Goal: Task Accomplishment & Management: Complete application form

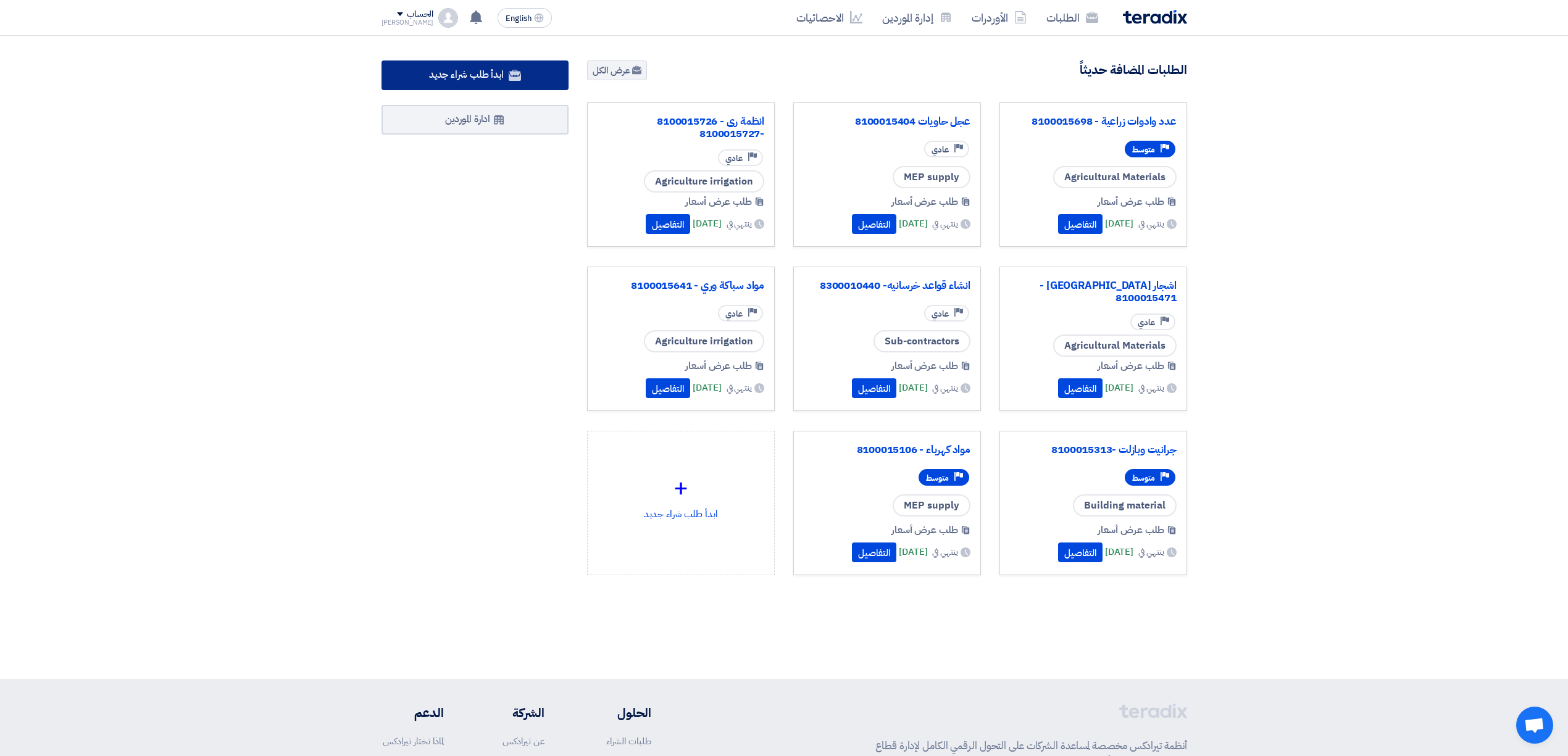
click at [463, 82] on link "ابدأ طلب شراء جديد" at bounding box center [475, 74] width 188 height 29
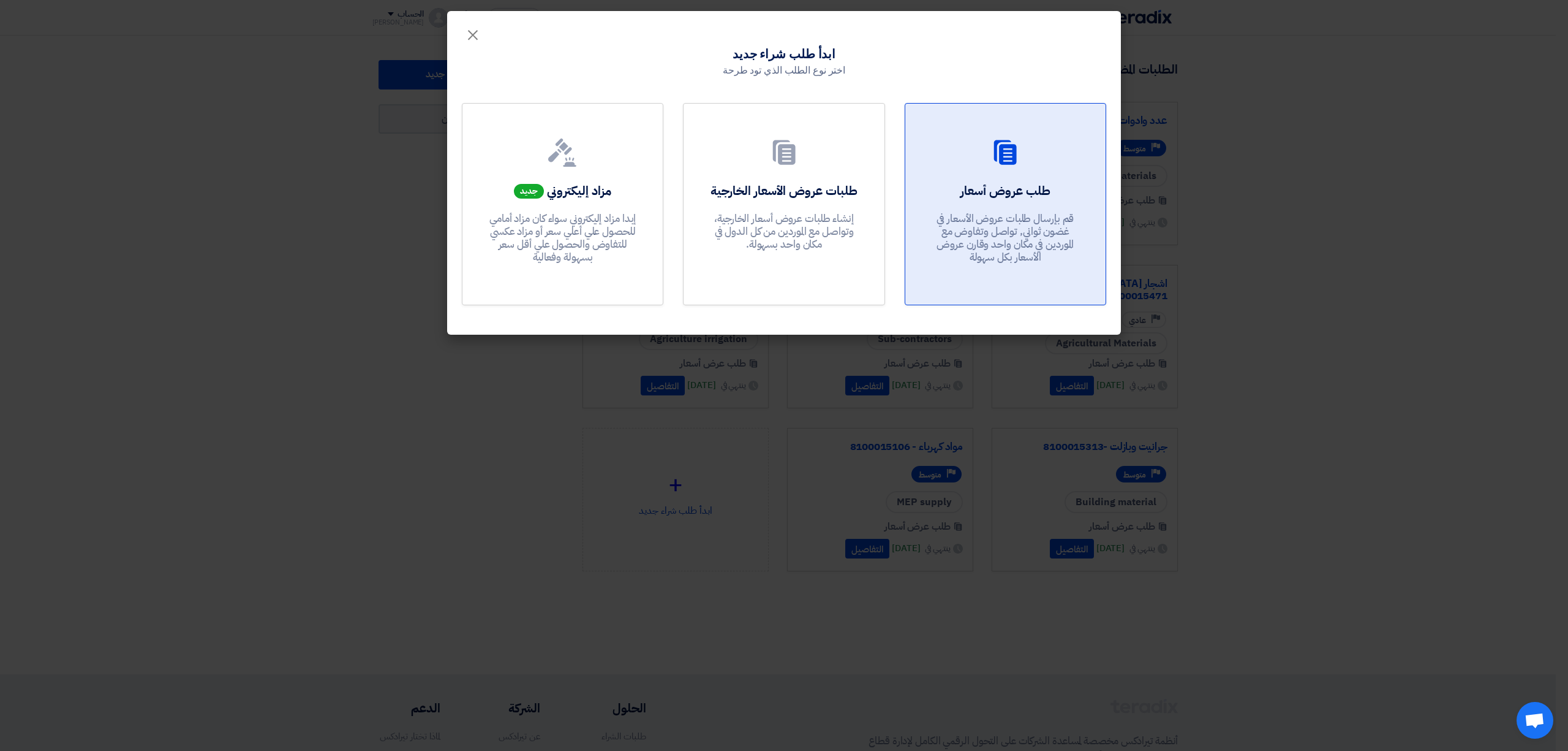
click at [991, 212] on p "قم بإرسال طلبات عروض الأسعار في غضون ثواني, تواصل وتفاوض مع الموردين في مكان وا…" at bounding box center [1005, 238] width 147 height 52
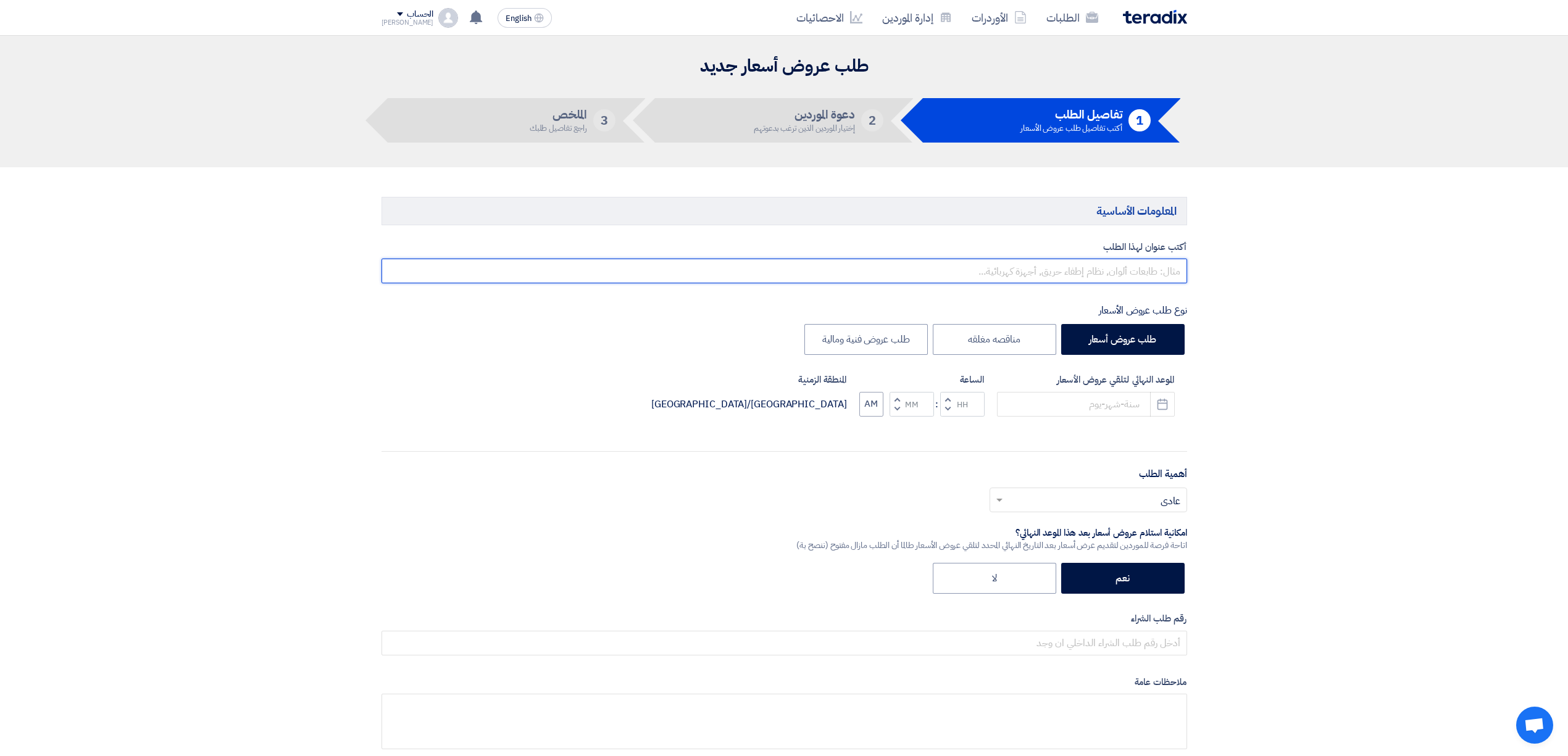
click at [1118, 280] on input "text" at bounding box center [784, 271] width 805 height 25
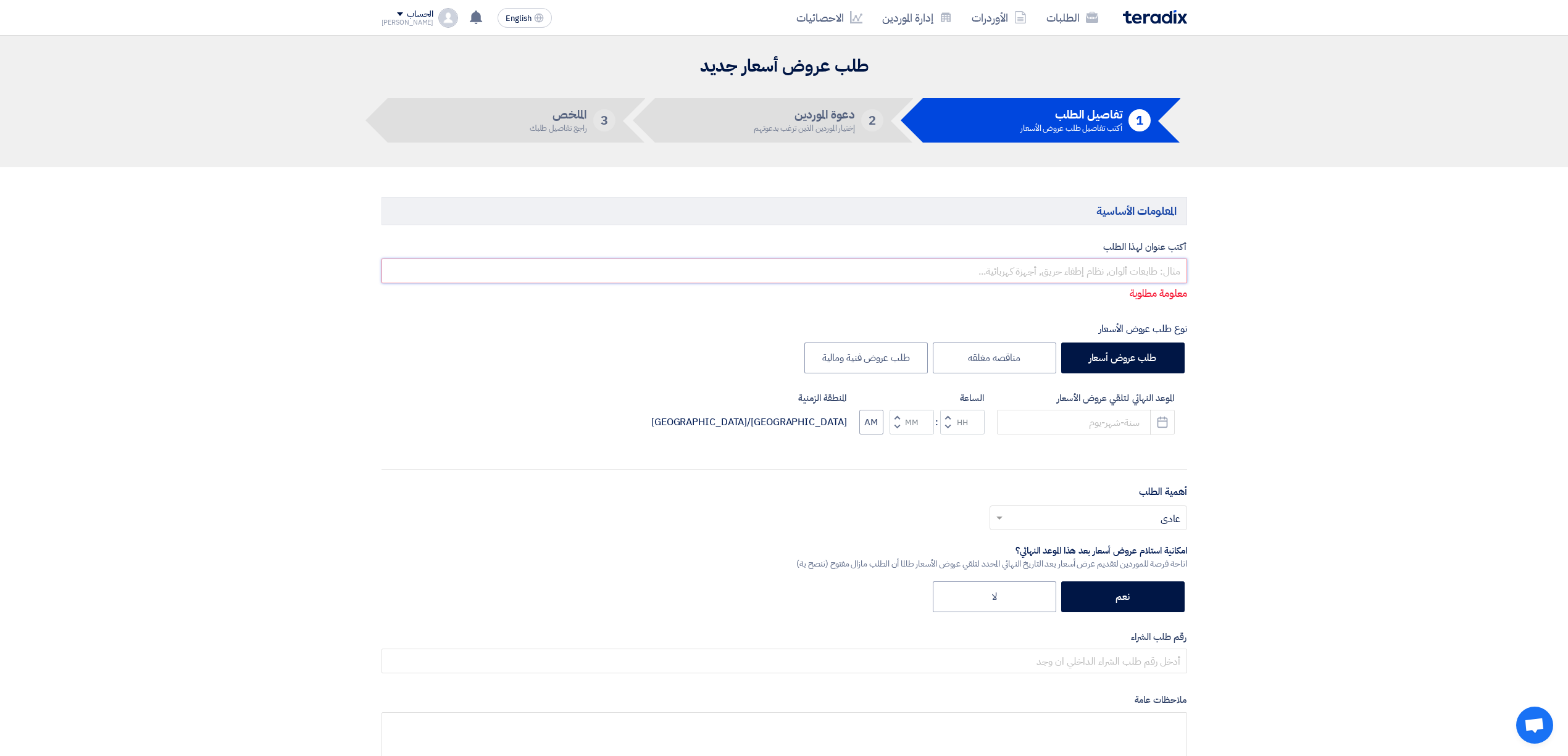
paste input "جرانيت وبازلت -"
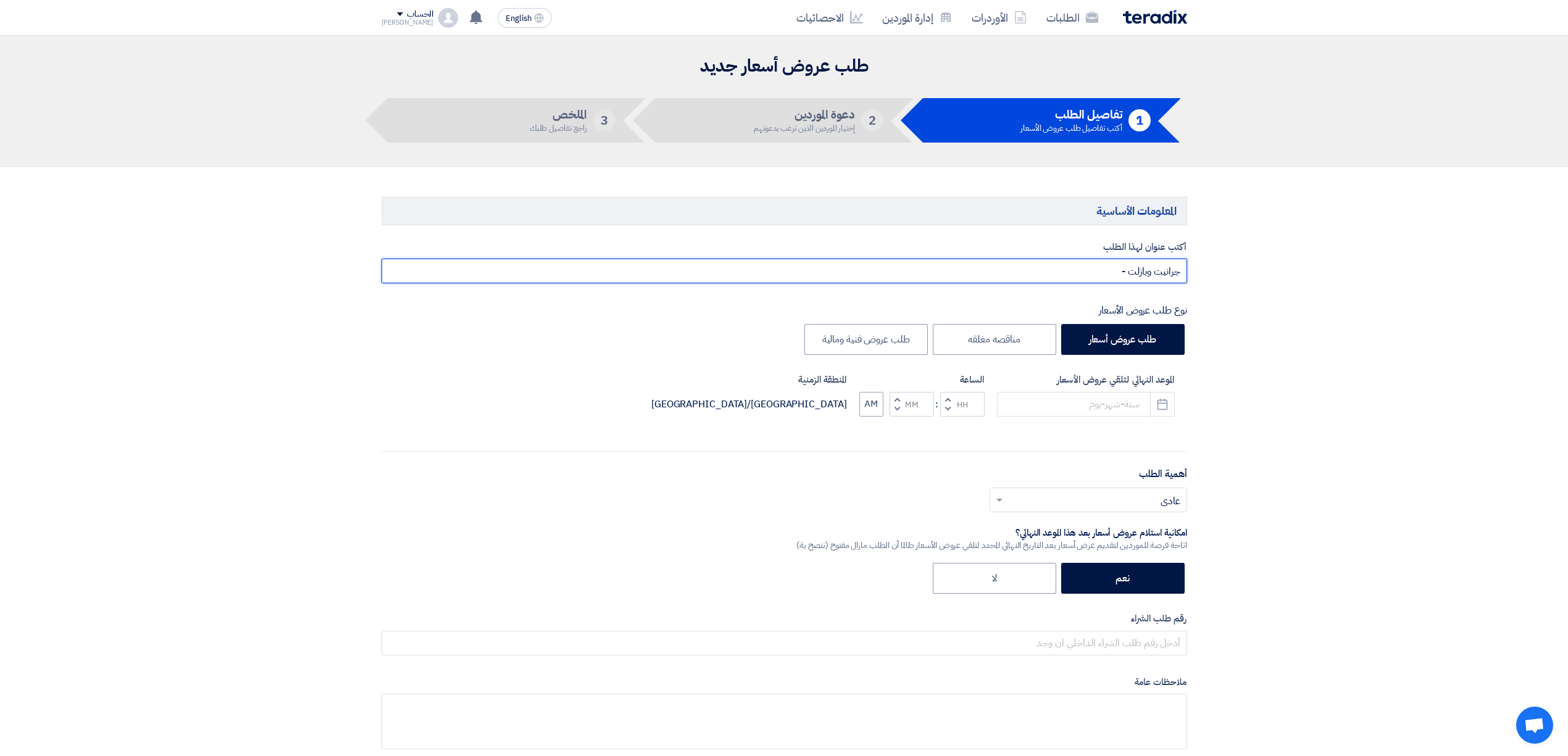
paste input "8100016024"
type input "جرانيت وبازلت -8100016024"
click at [1159, 403] on icon "Pick a date" at bounding box center [1163, 405] width 13 height 13
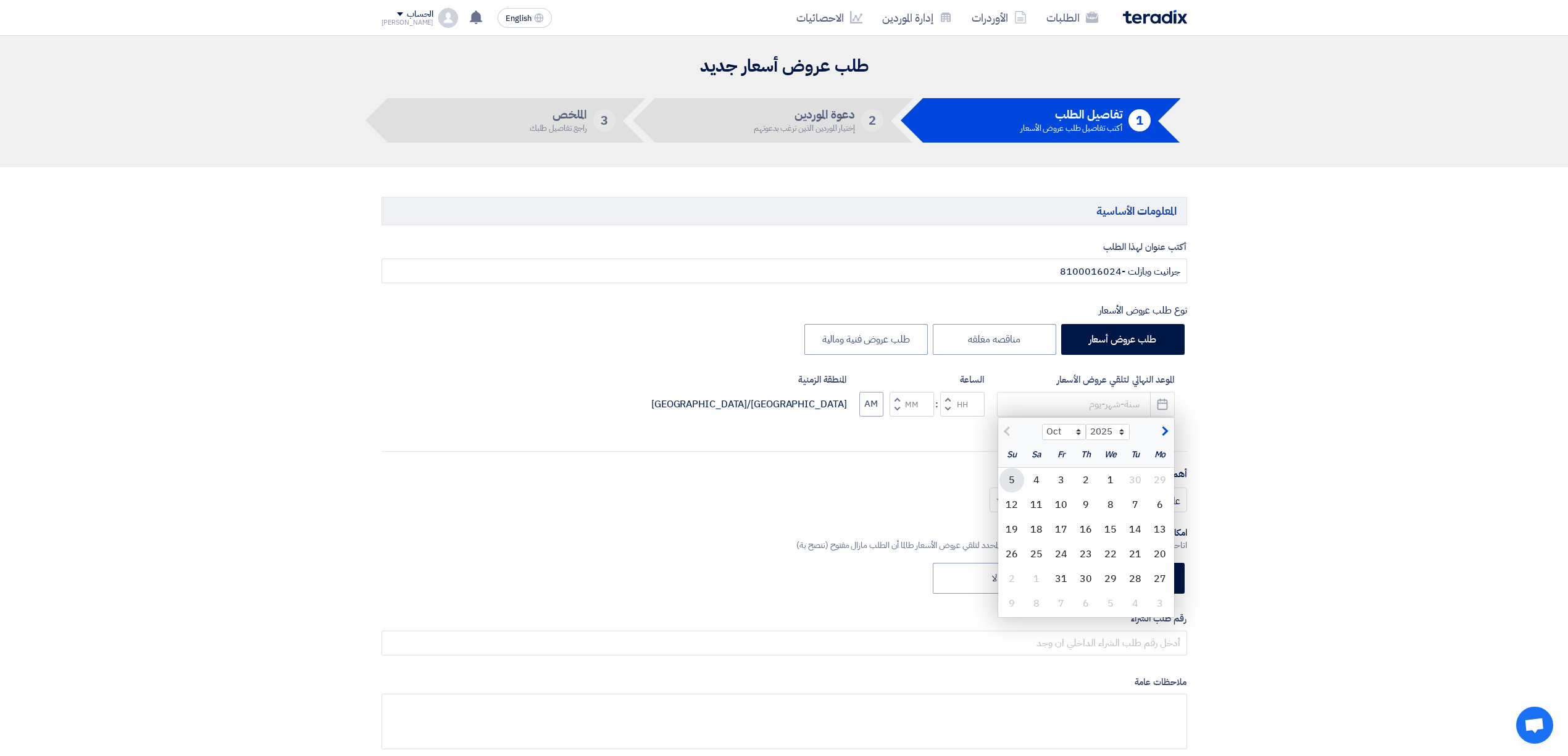
click at [1020, 484] on div "5" at bounding box center [1011, 480] width 25 height 25
type input "[DATE]"
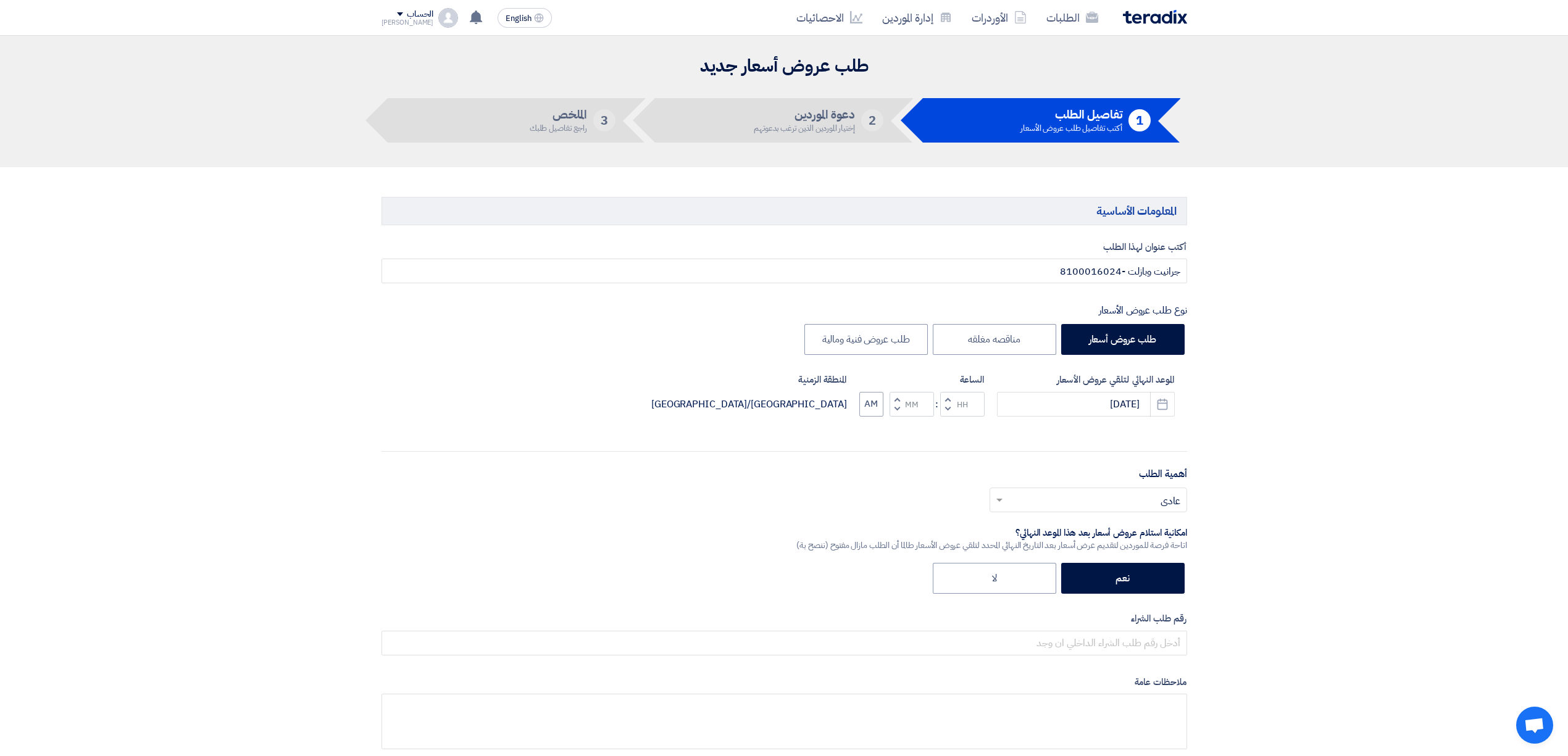
click at [949, 413] on button "Decrement hours" at bounding box center [947, 408] width 15 height 15
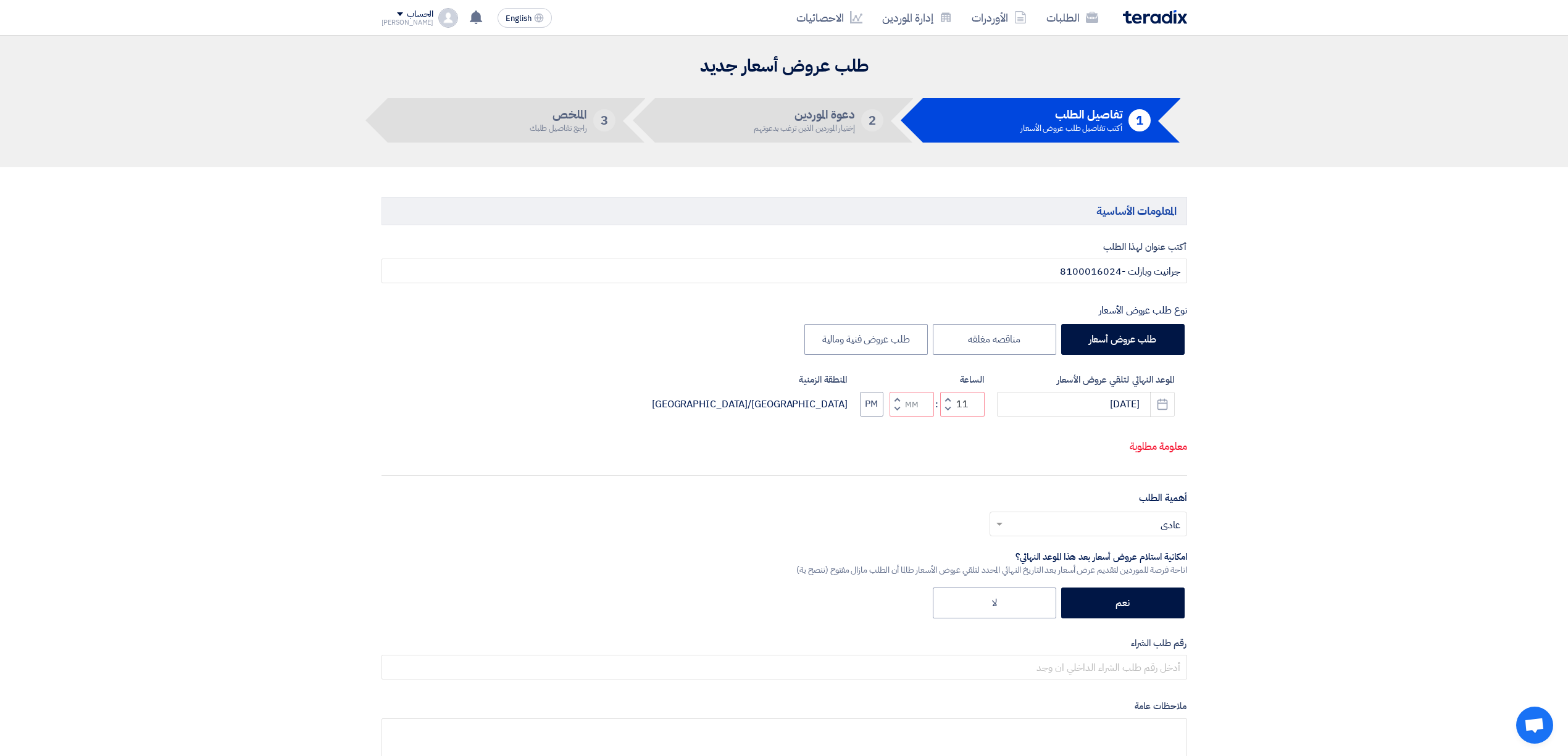
click at [895, 413] on span "button" at bounding box center [896, 409] width 4 height 9
type input "10"
type input "59"
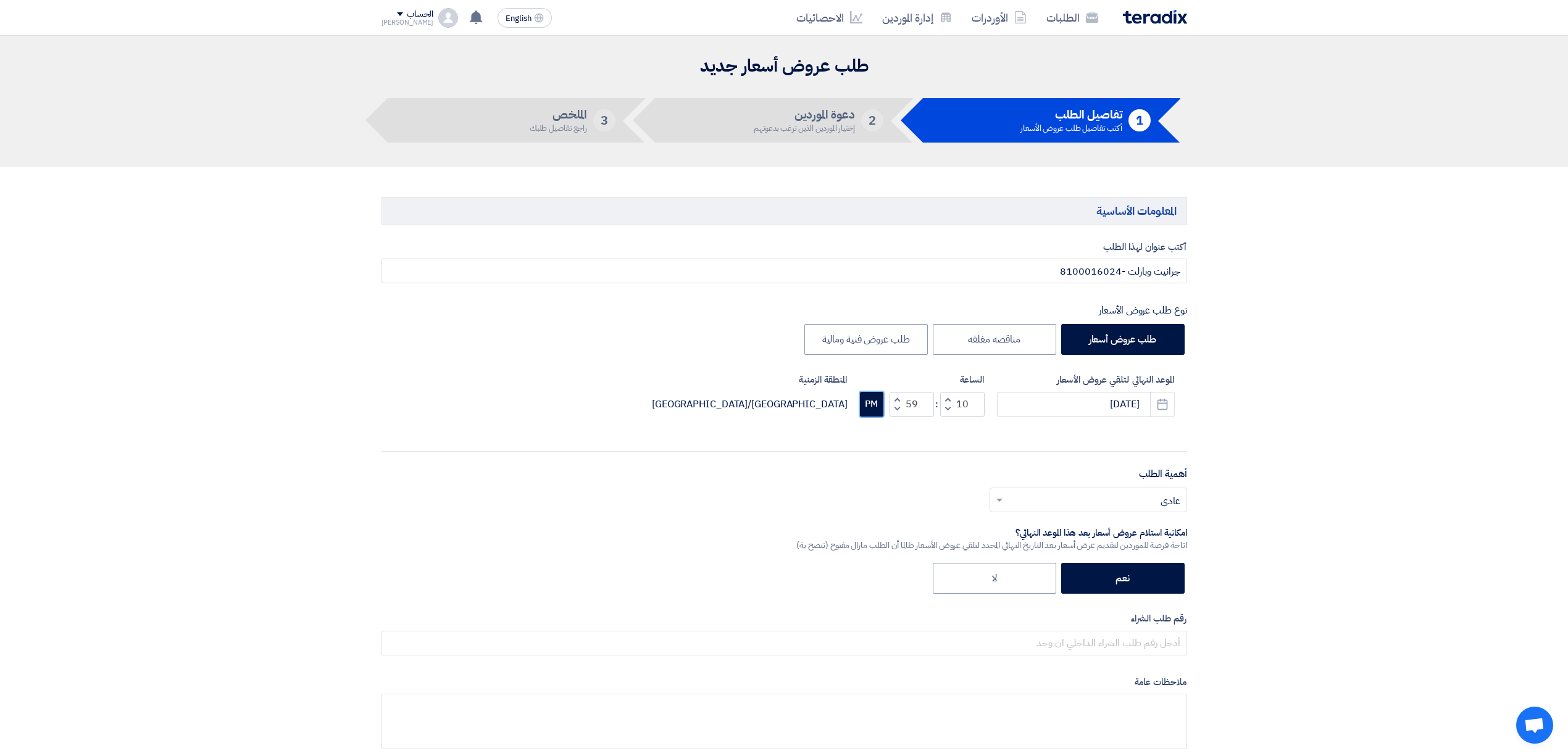
click at [873, 412] on button "PM" at bounding box center [872, 404] width 24 height 25
click at [1097, 511] on ng-select "أختر أهمية الطلب... × عادي ×" at bounding box center [1087, 500] width 197 height 25
click at [1125, 568] on div "متوسط" at bounding box center [1088, 576] width 196 height 25
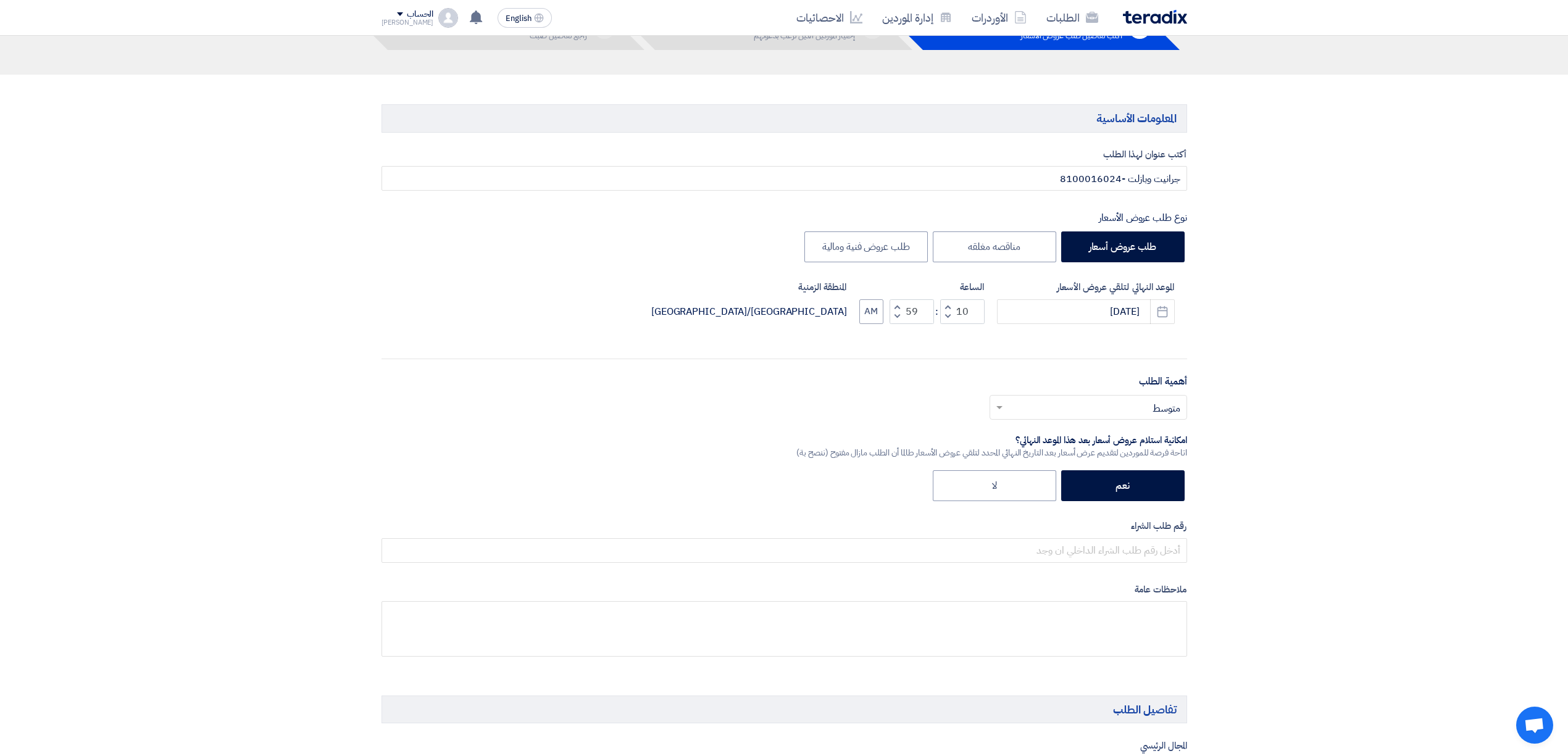
scroll to position [164, 0]
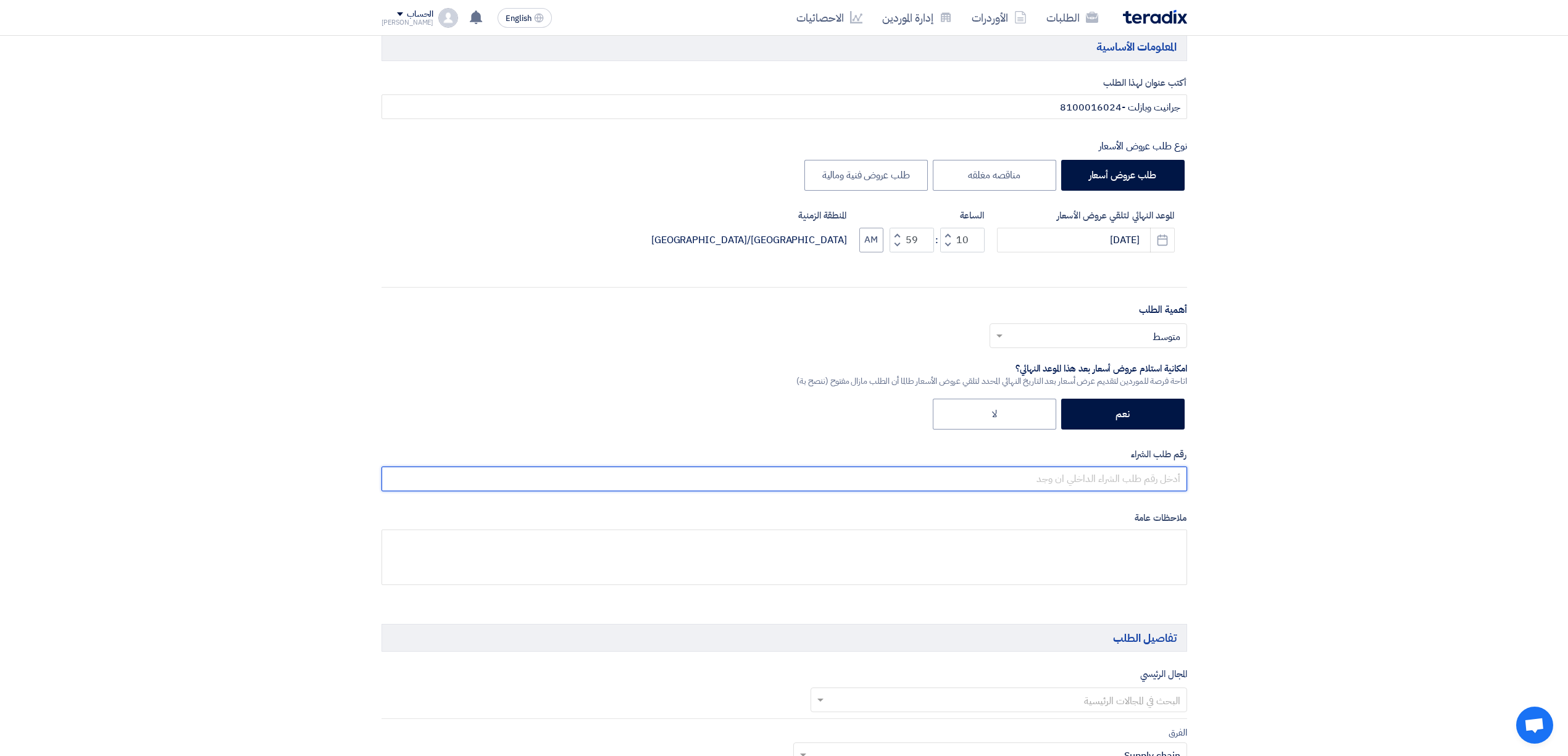
click at [1134, 477] on input "text" at bounding box center [784, 478] width 805 height 25
paste input "8100016024"
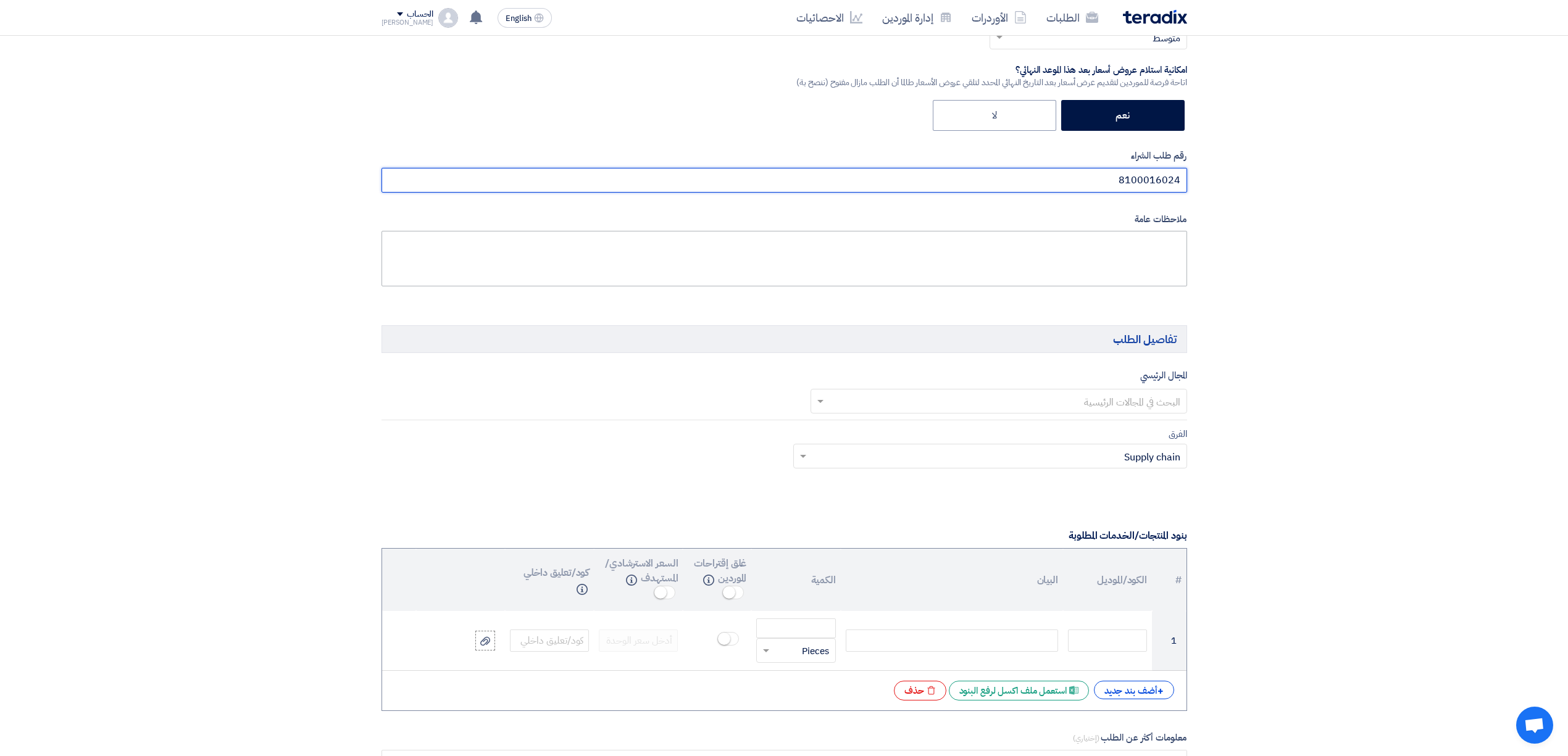
scroll to position [494, 0]
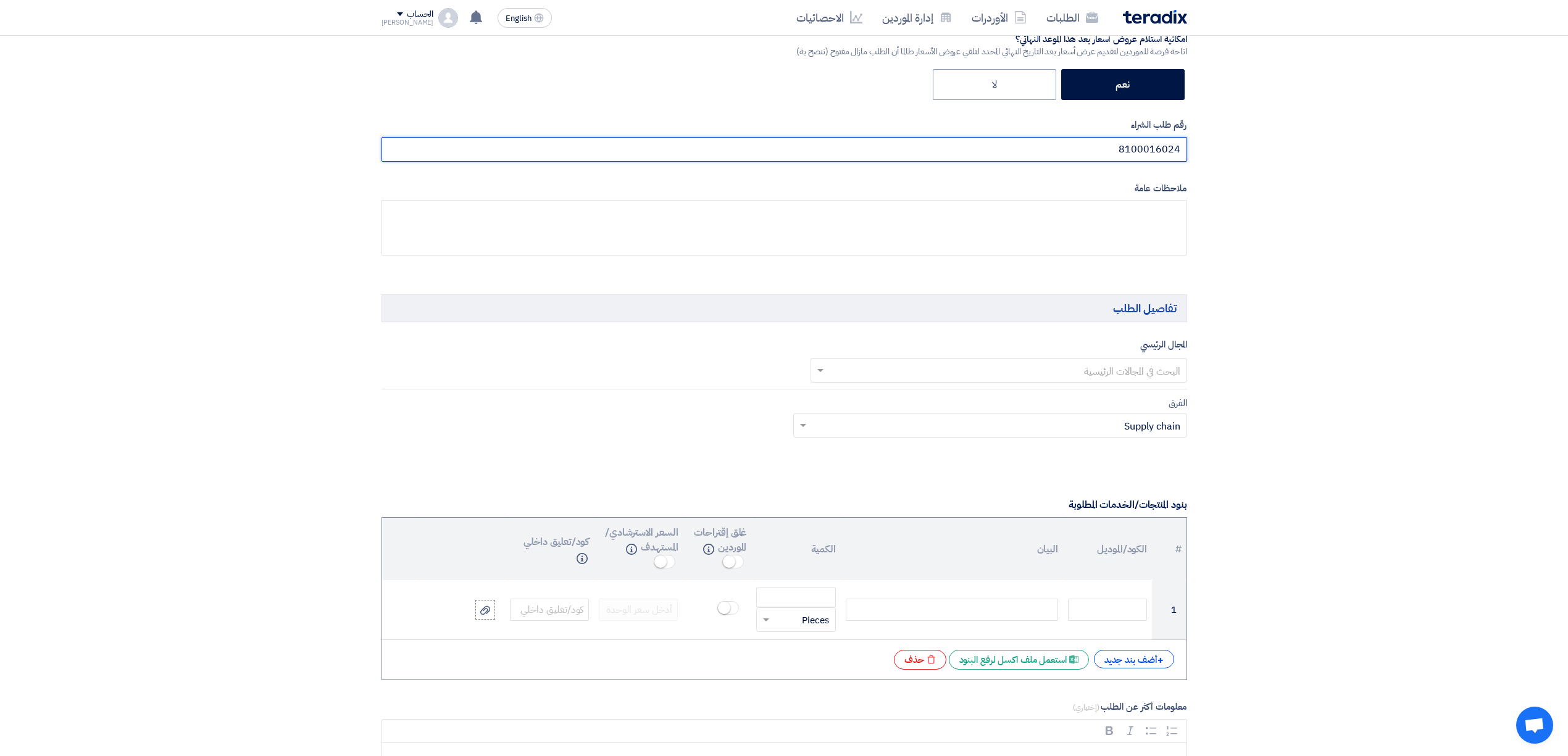
type input "8100016024"
click at [1068, 387] on div "المجال الرئيسي البحث في المجالات الرئيسية" at bounding box center [784, 363] width 805 height 52
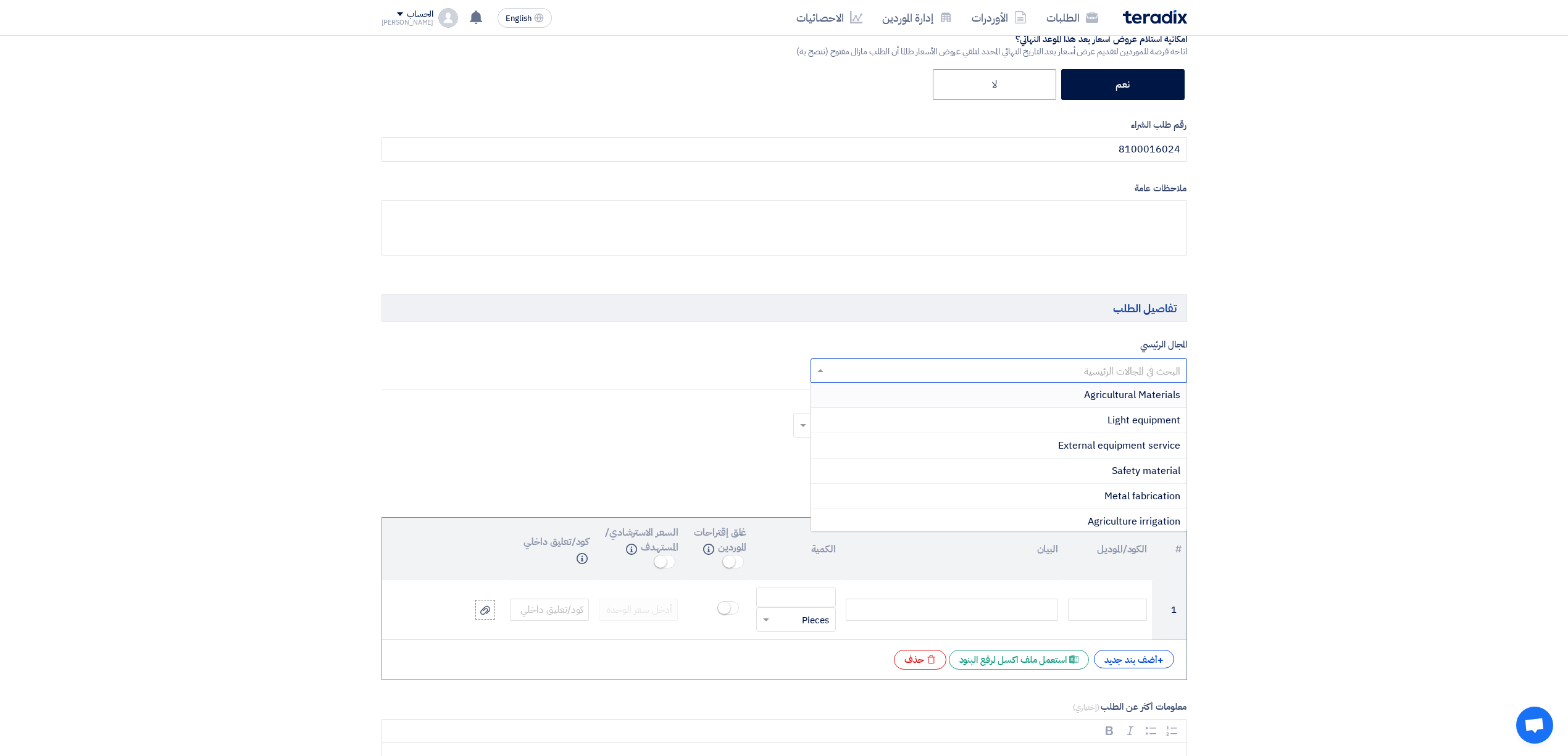
click at [1069, 378] on input "text" at bounding box center [1006, 371] width 352 height 21
click at [1045, 452] on div "Building material" at bounding box center [999, 446] width 375 height 25
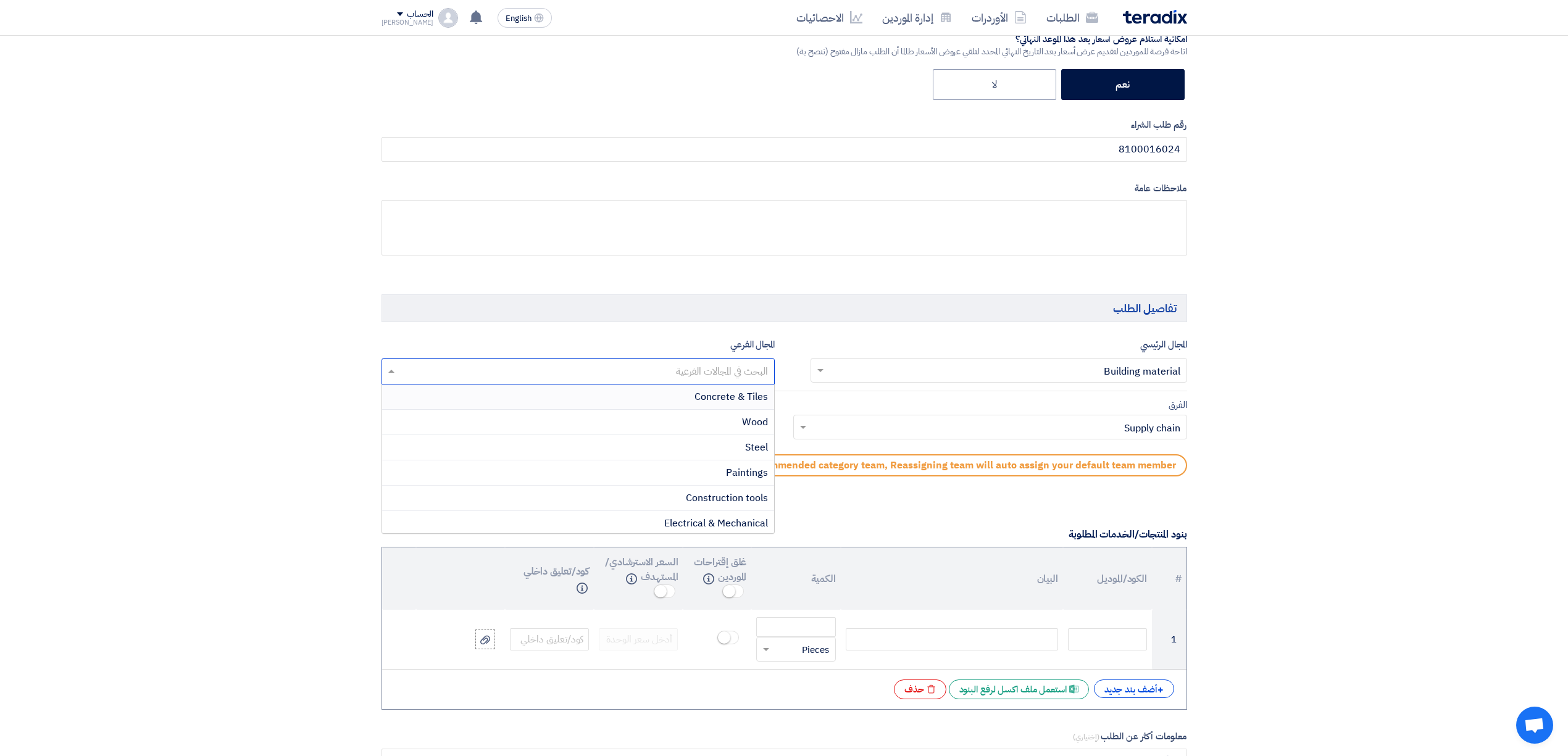
click at [768, 384] on div "البحث في المجالات الفرعية" at bounding box center [586, 371] width 377 height 25
click at [830, 342] on div "المجال الرئيسي البحث في [GEOGRAPHIC_DATA] × Building material ×" at bounding box center [998, 361] width 376 height 47
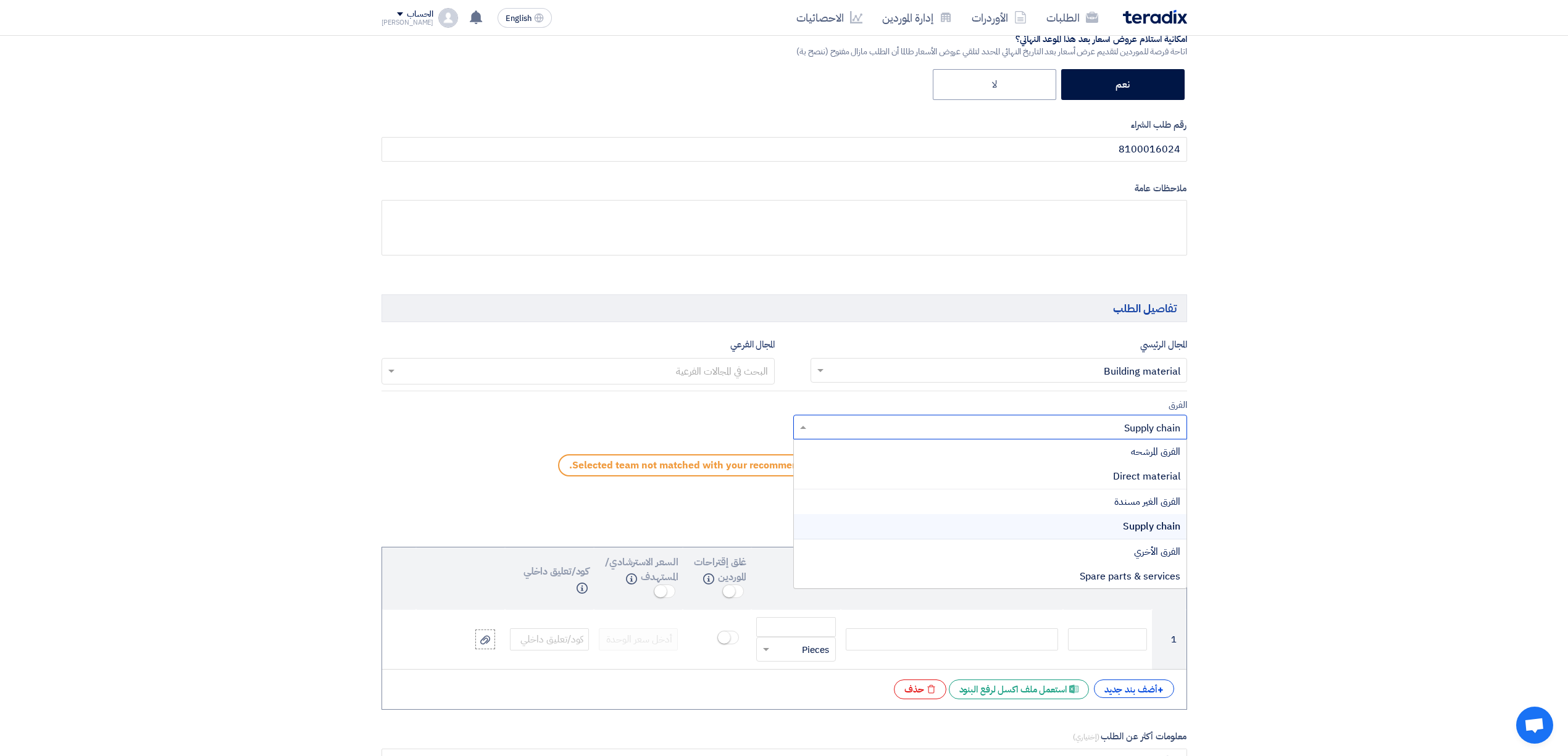
click at [1026, 439] on ng-select "Teams.. × Supply chain × الفرق المرشحه Direct material الفرق الغير مسندة Supply…" at bounding box center [990, 427] width 394 height 25
click at [1035, 485] on div "Direct material" at bounding box center [990, 477] width 393 height 25
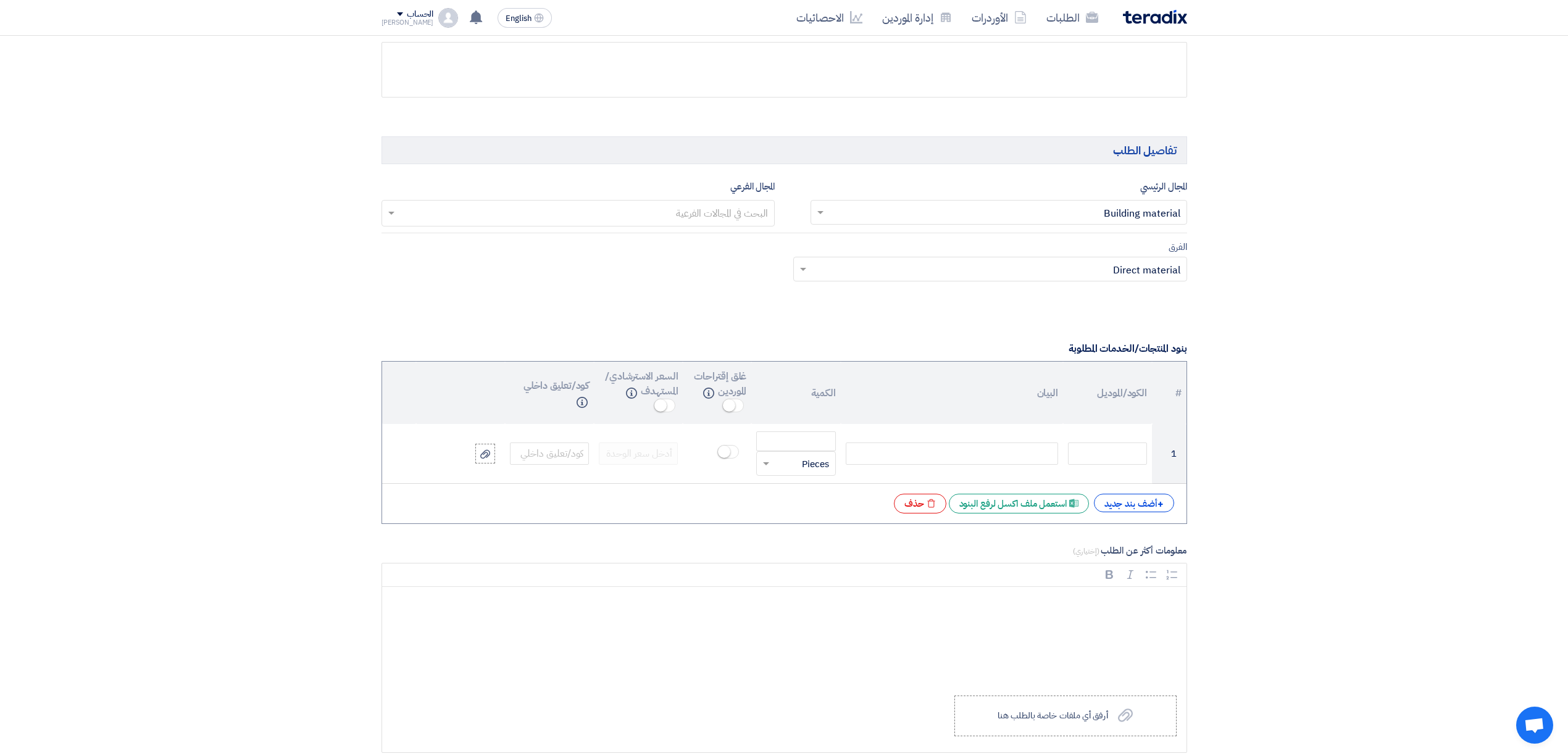
scroll to position [658, 0]
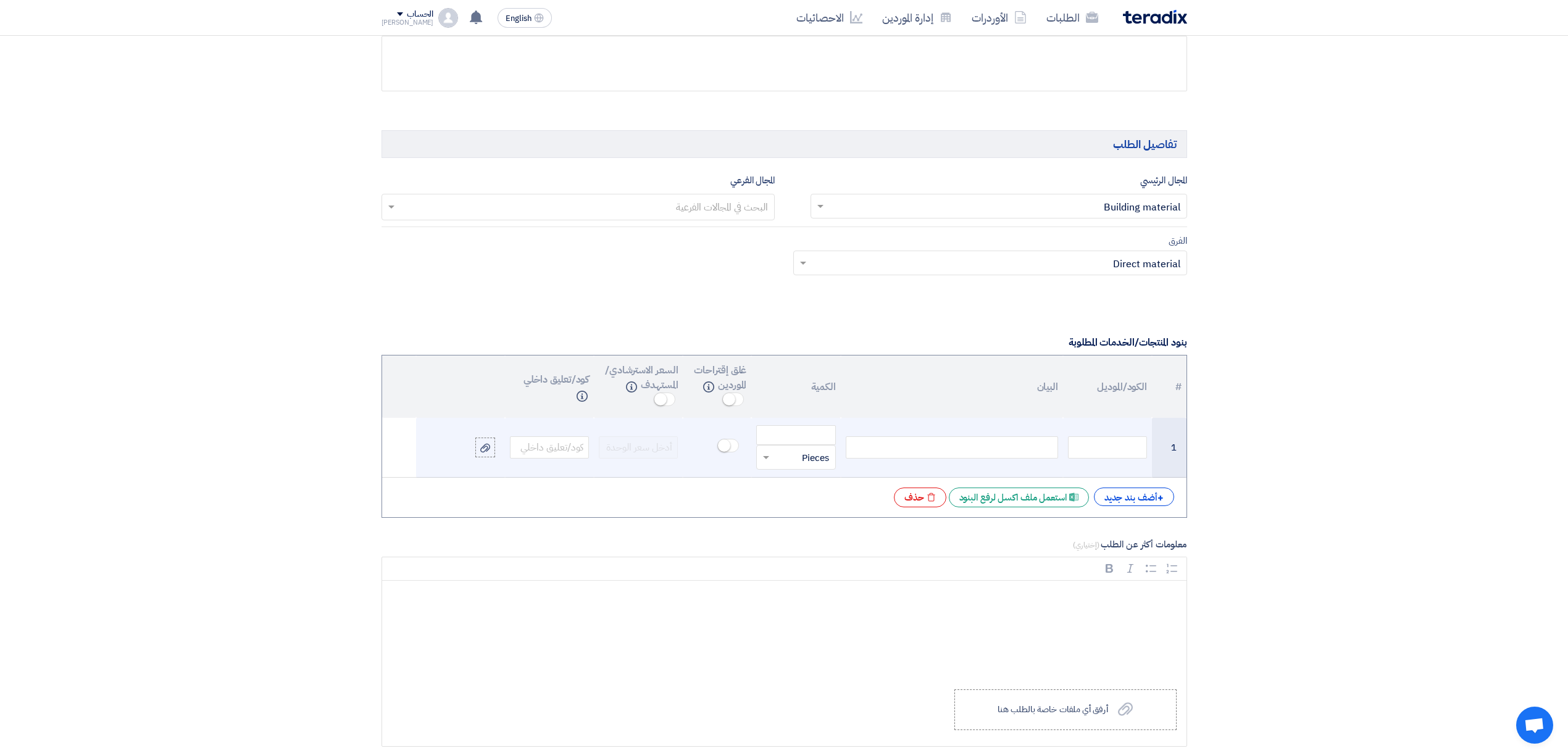
click at [1023, 450] on div at bounding box center [952, 447] width 212 height 22
paste div
drag, startPoint x: 990, startPoint y: 453, endPoint x: 1104, endPoint y: 464, distance: 114.5
click at [1104, 464] on tr "1 8100016024 قطعة × Pieces" at bounding box center [784, 448] width 805 height 60
drag, startPoint x: 978, startPoint y: 448, endPoint x: 1178, endPoint y: 458, distance: 200.2
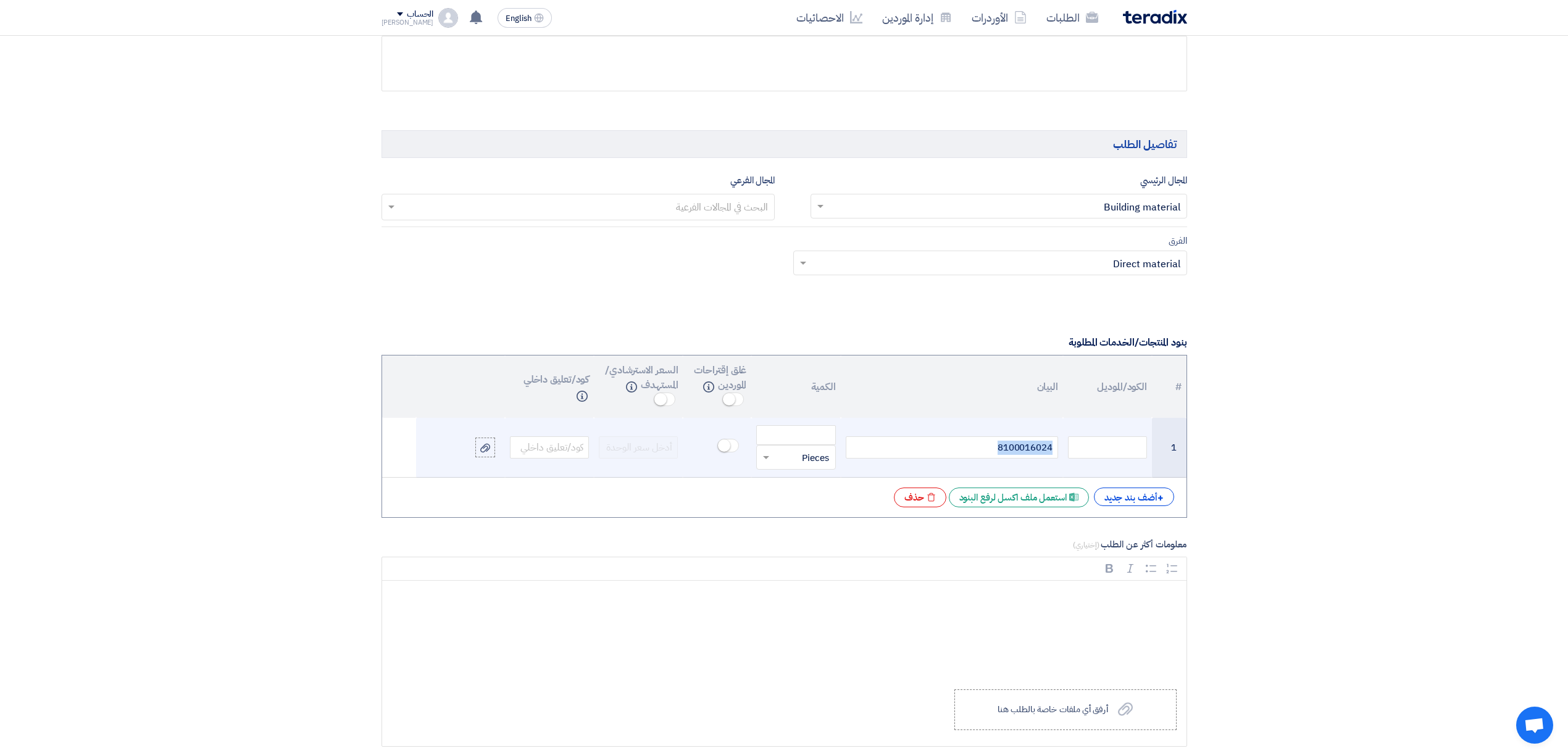
click at [1178, 458] on tr "1 8100016024 قطعة × Pieces" at bounding box center [784, 448] width 805 height 60
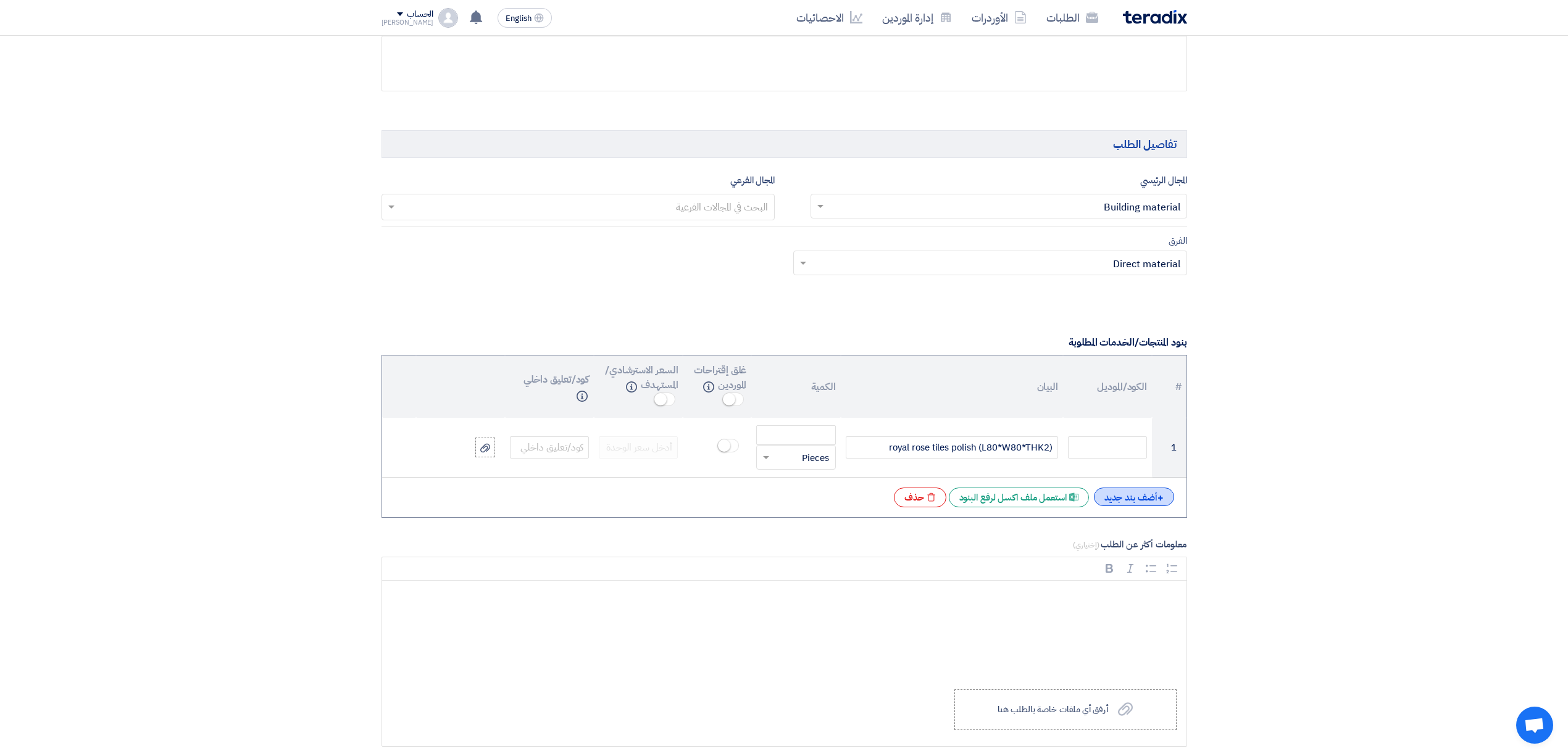
click at [1144, 502] on div "+ أضف بند جديد" at bounding box center [1133, 496] width 80 height 18
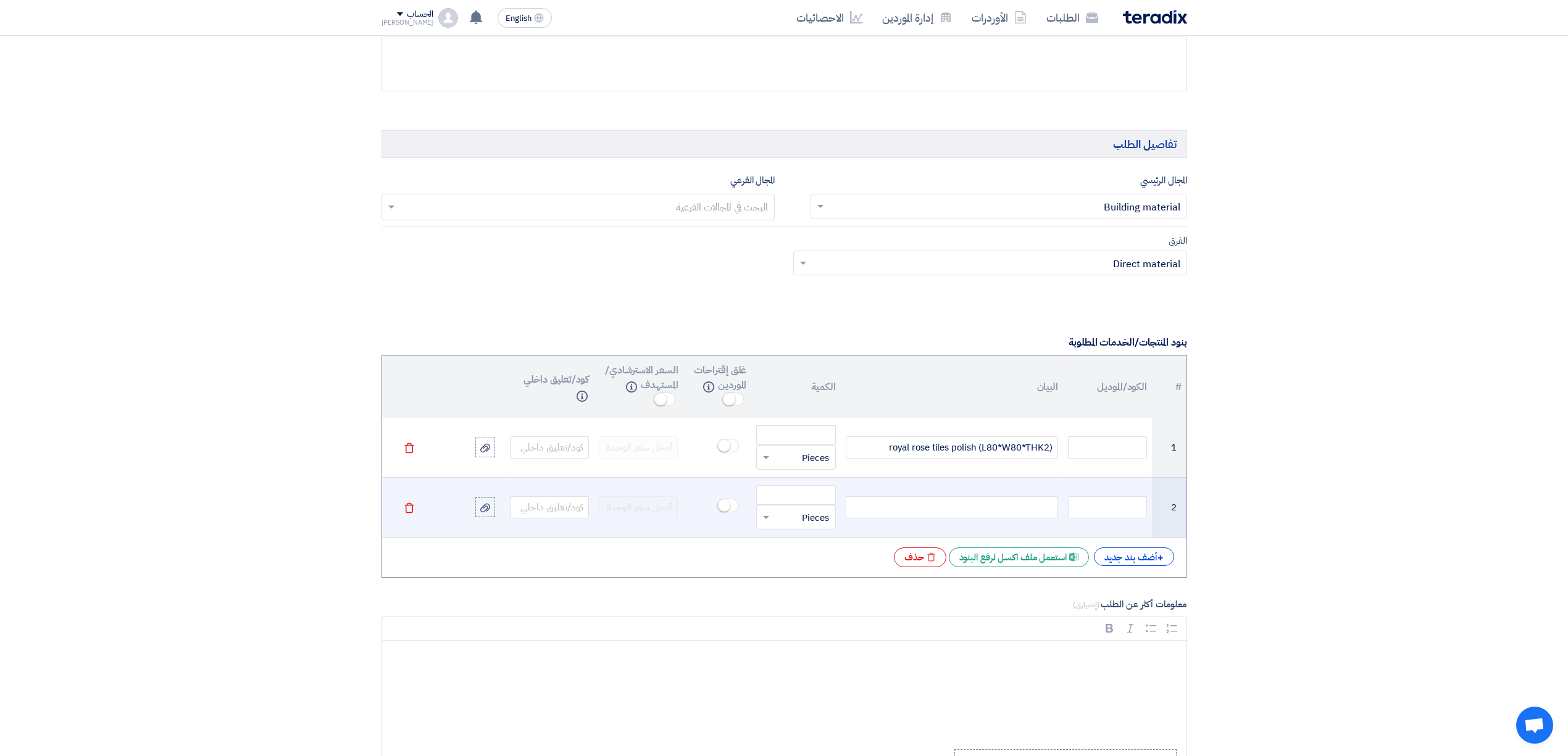
click at [1027, 509] on div at bounding box center [952, 507] width 212 height 22
paste div
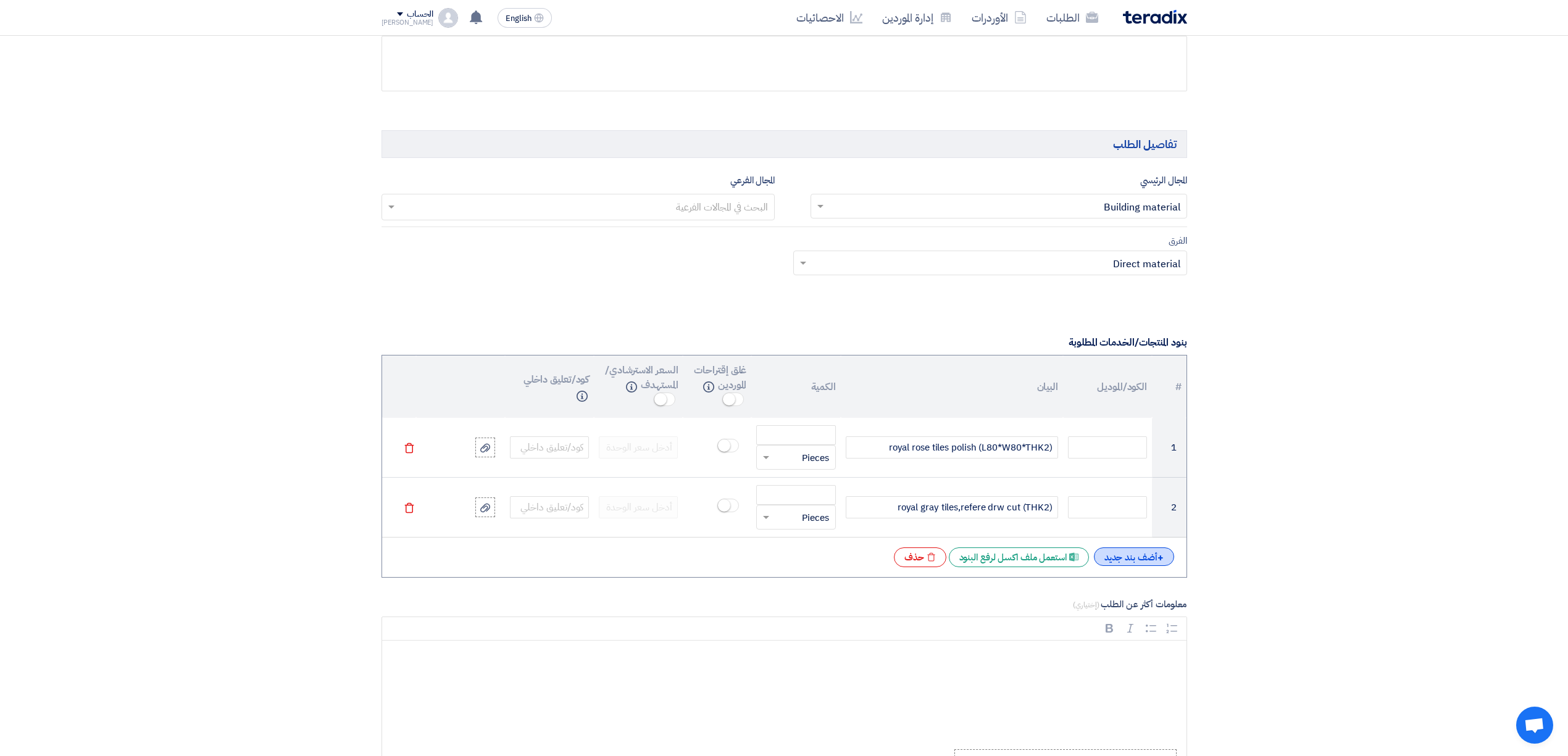
click at [1121, 566] on div "+ أضف بند جديد" at bounding box center [1133, 556] width 80 height 18
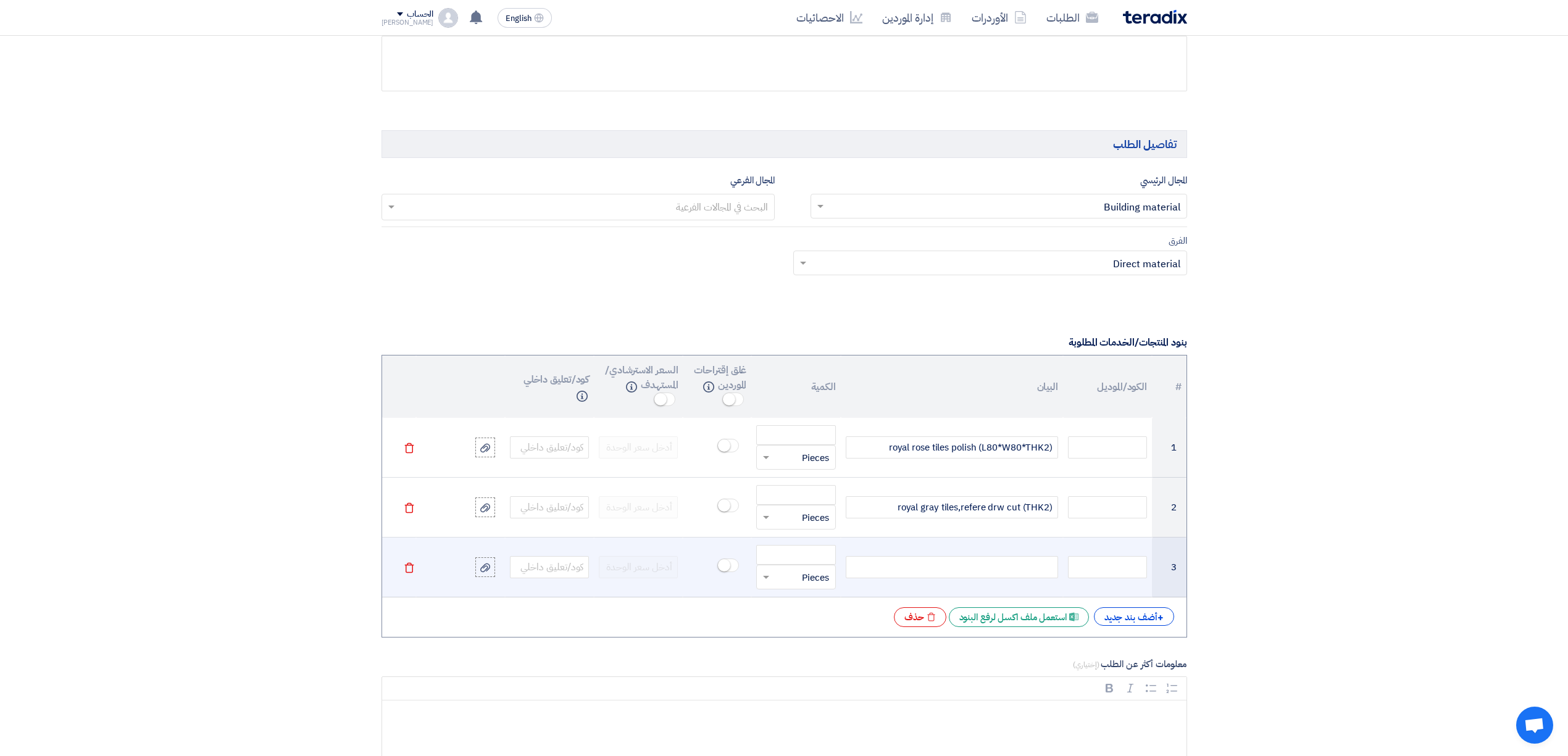
click at [956, 572] on div at bounding box center [952, 567] width 212 height 22
paste div
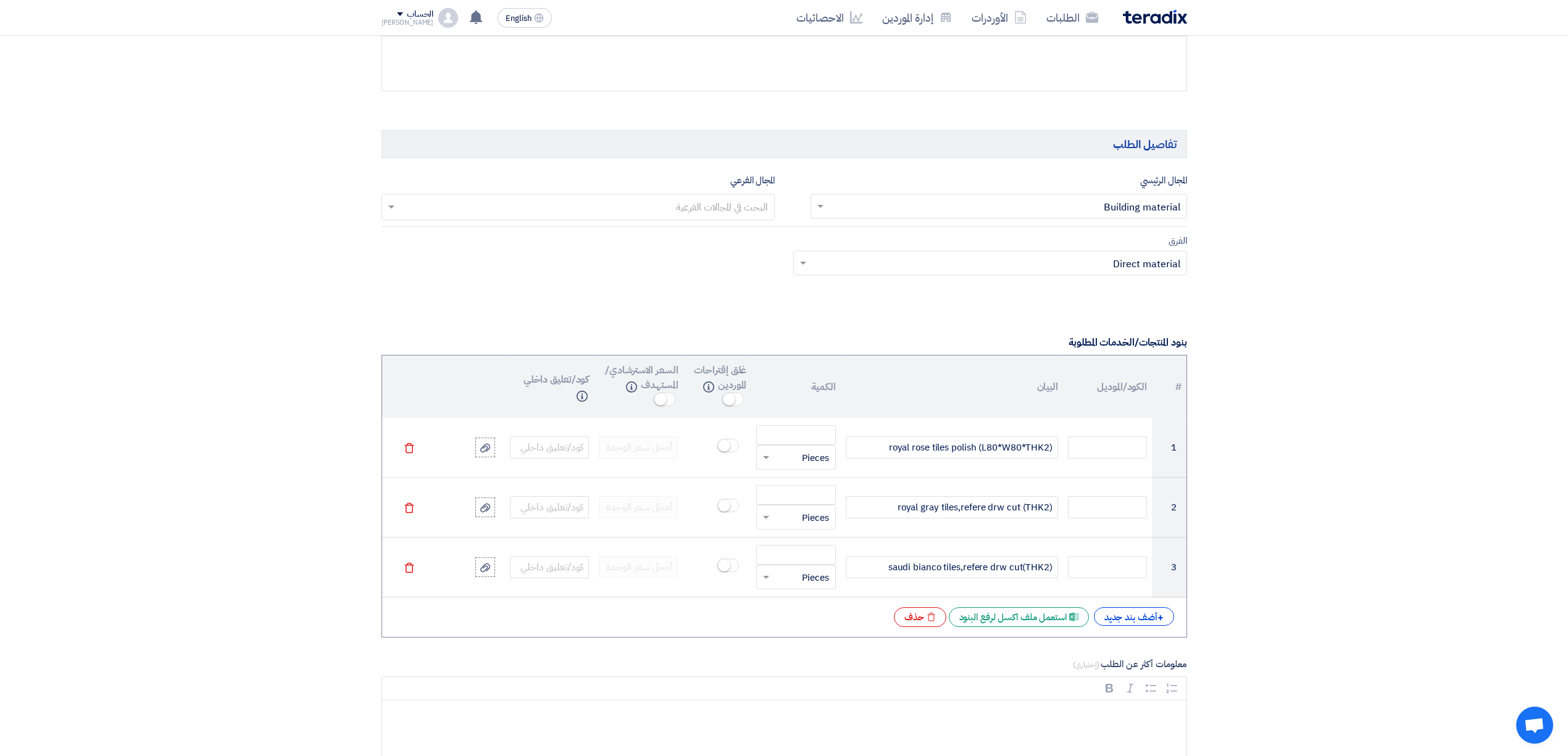
click at [1140, 627] on div "+ أضف بند جديد Excel file استعمل ملف اكسل لرفع البنود Excel file حذف" at bounding box center [784, 617] width 785 height 20
click at [1128, 622] on div "+ أضف بند جديد" at bounding box center [1133, 616] width 80 height 18
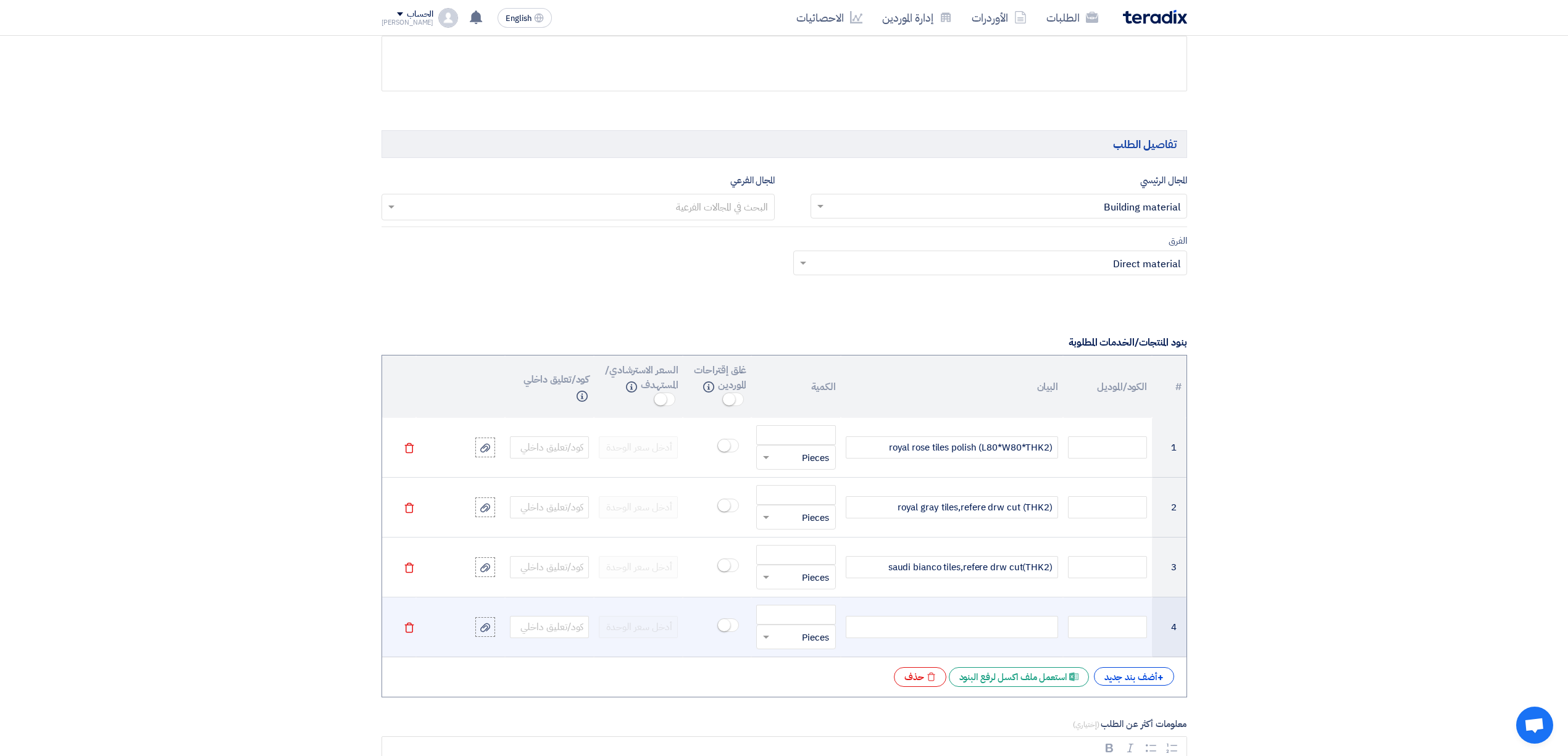
click at [953, 630] on div at bounding box center [952, 627] width 212 height 22
paste div
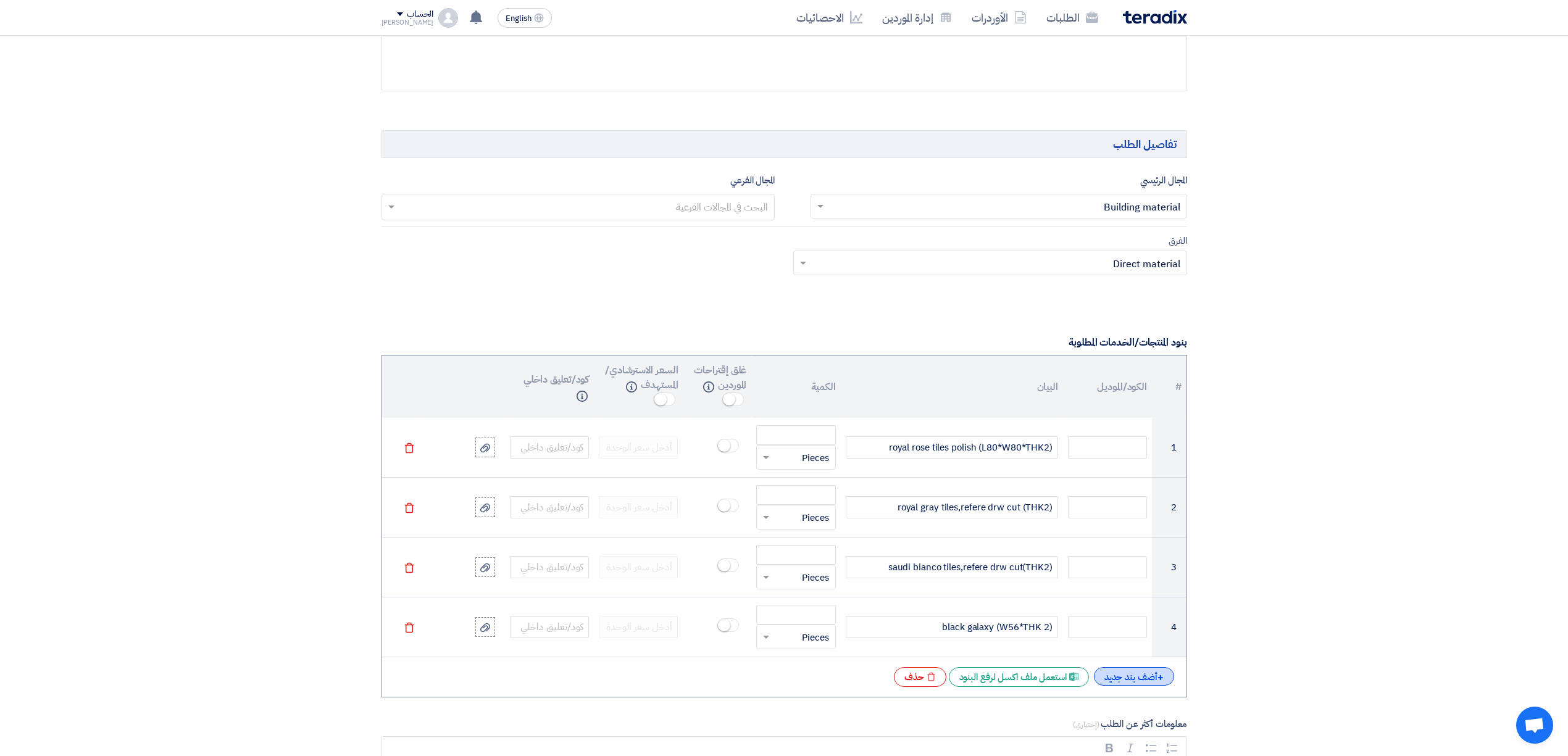
click at [1124, 674] on div "+ أضف بند جديد" at bounding box center [1133, 676] width 80 height 18
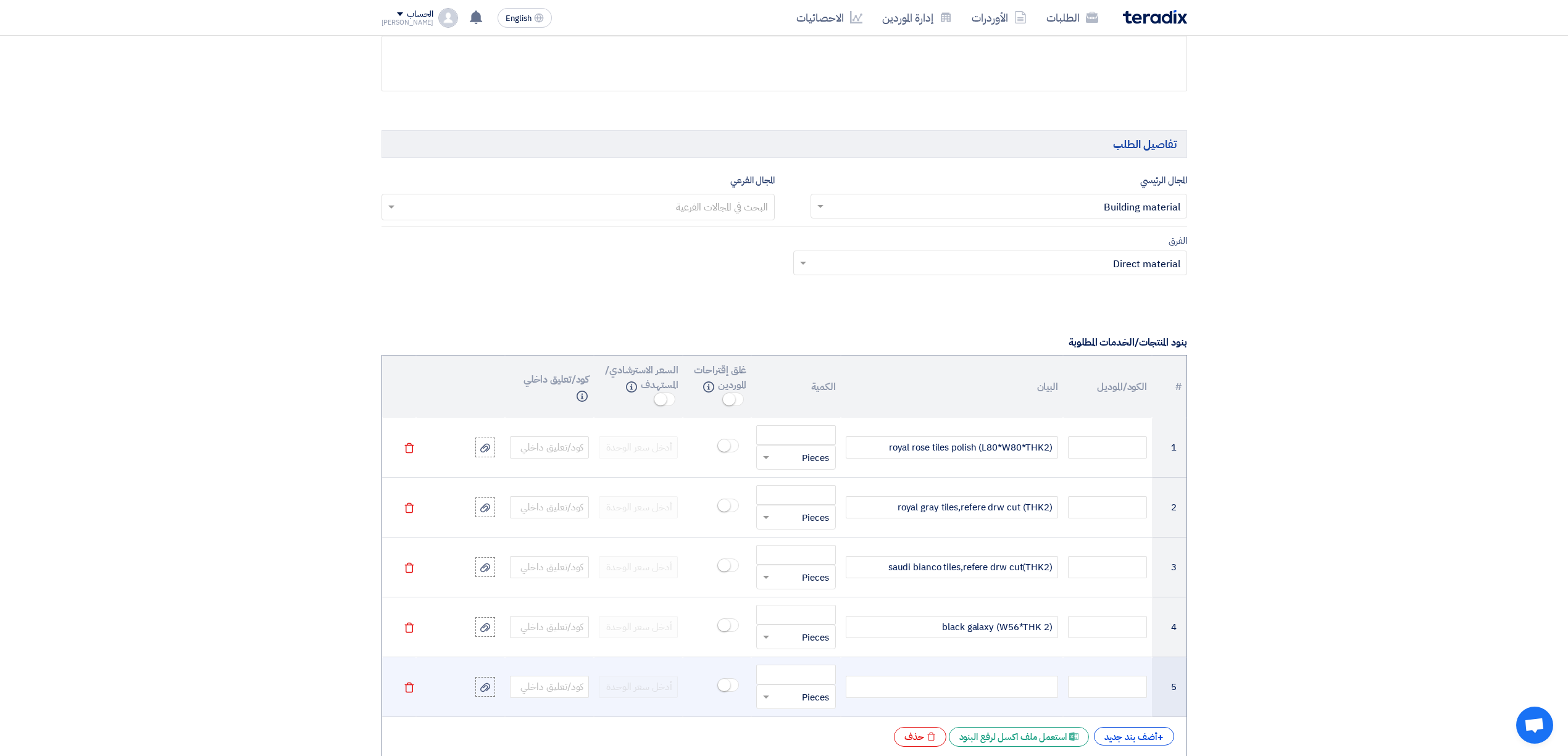
click at [1000, 687] on div at bounding box center [952, 687] width 212 height 22
paste div
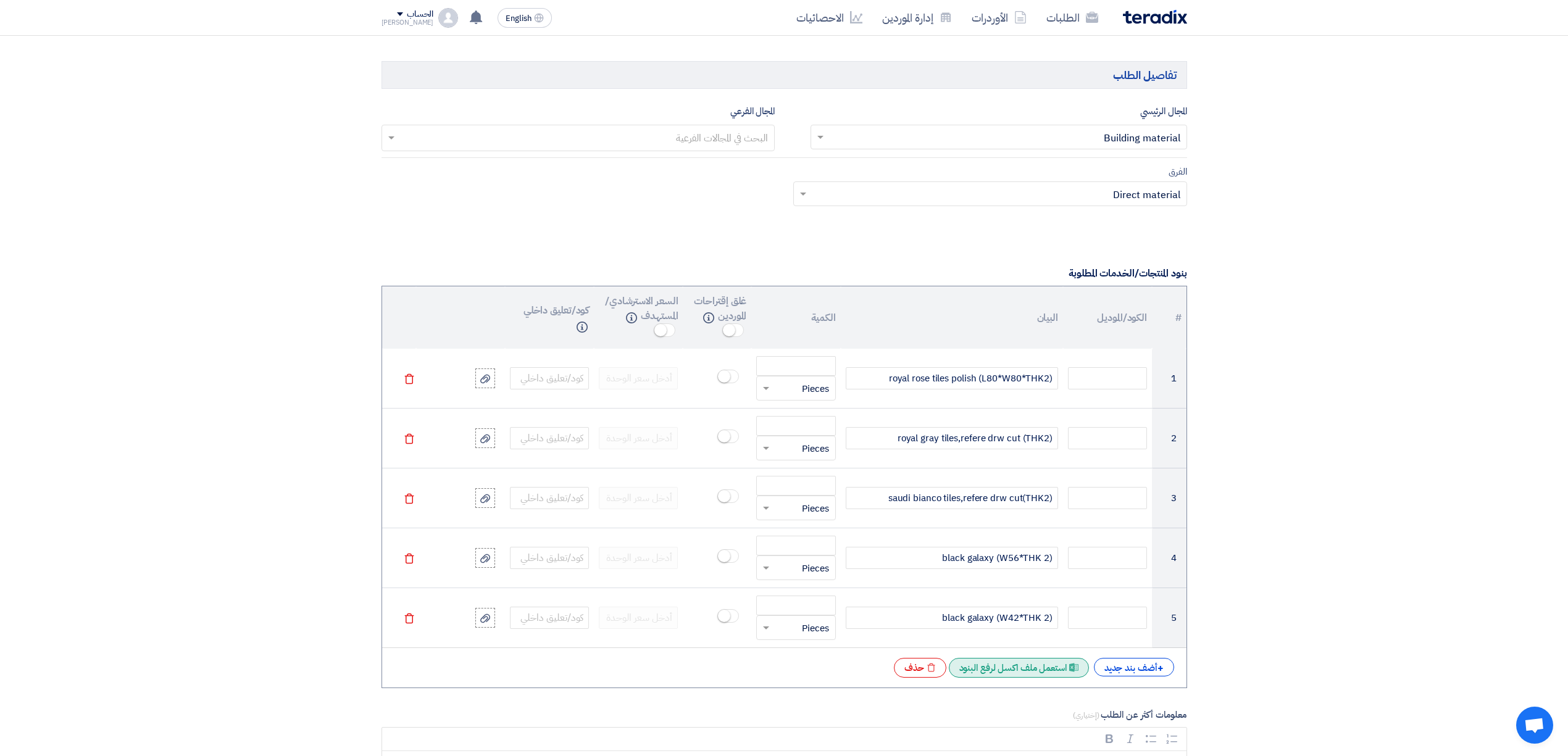
scroll to position [822, 0]
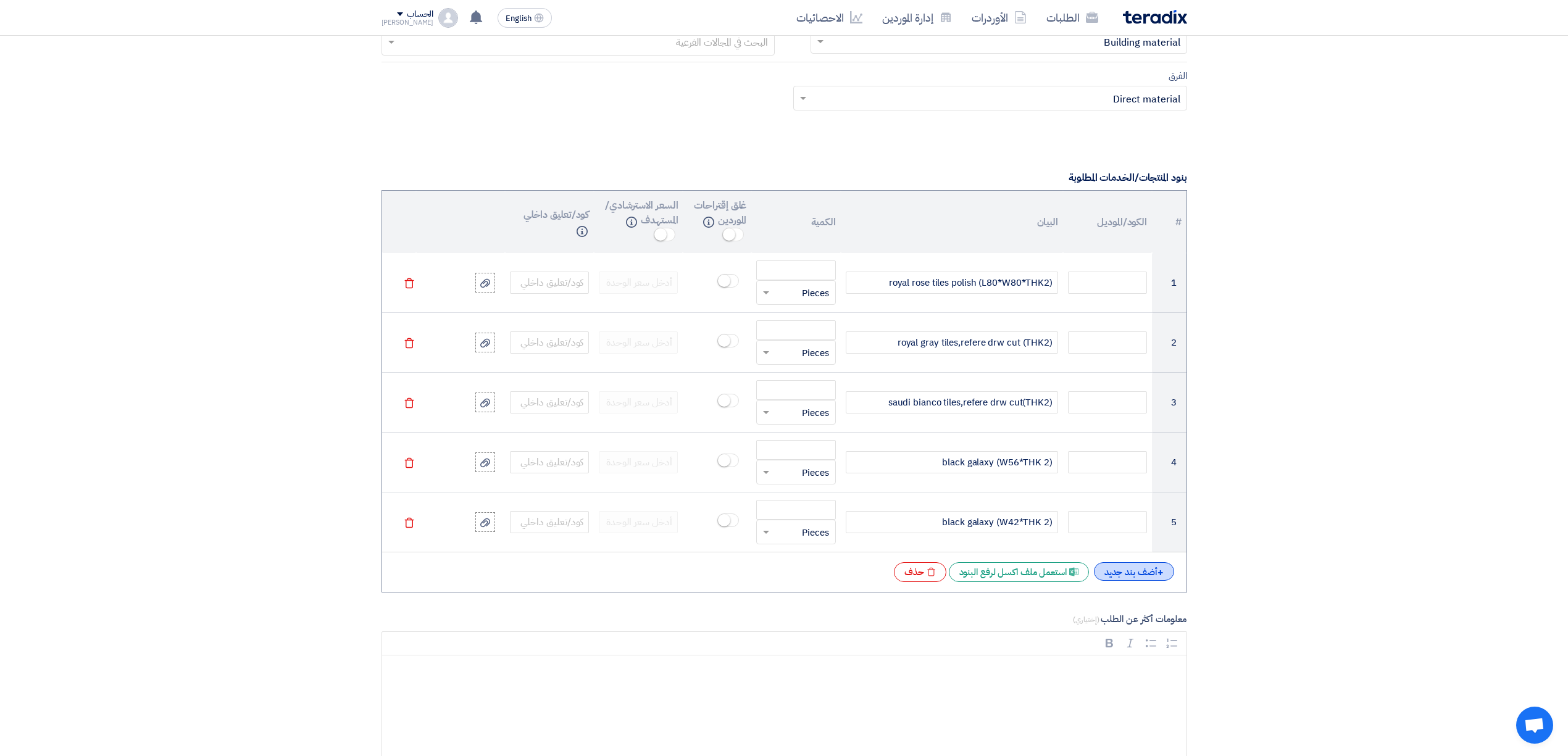
click at [1122, 570] on div "+ أضف بند جديد" at bounding box center [1133, 571] width 80 height 18
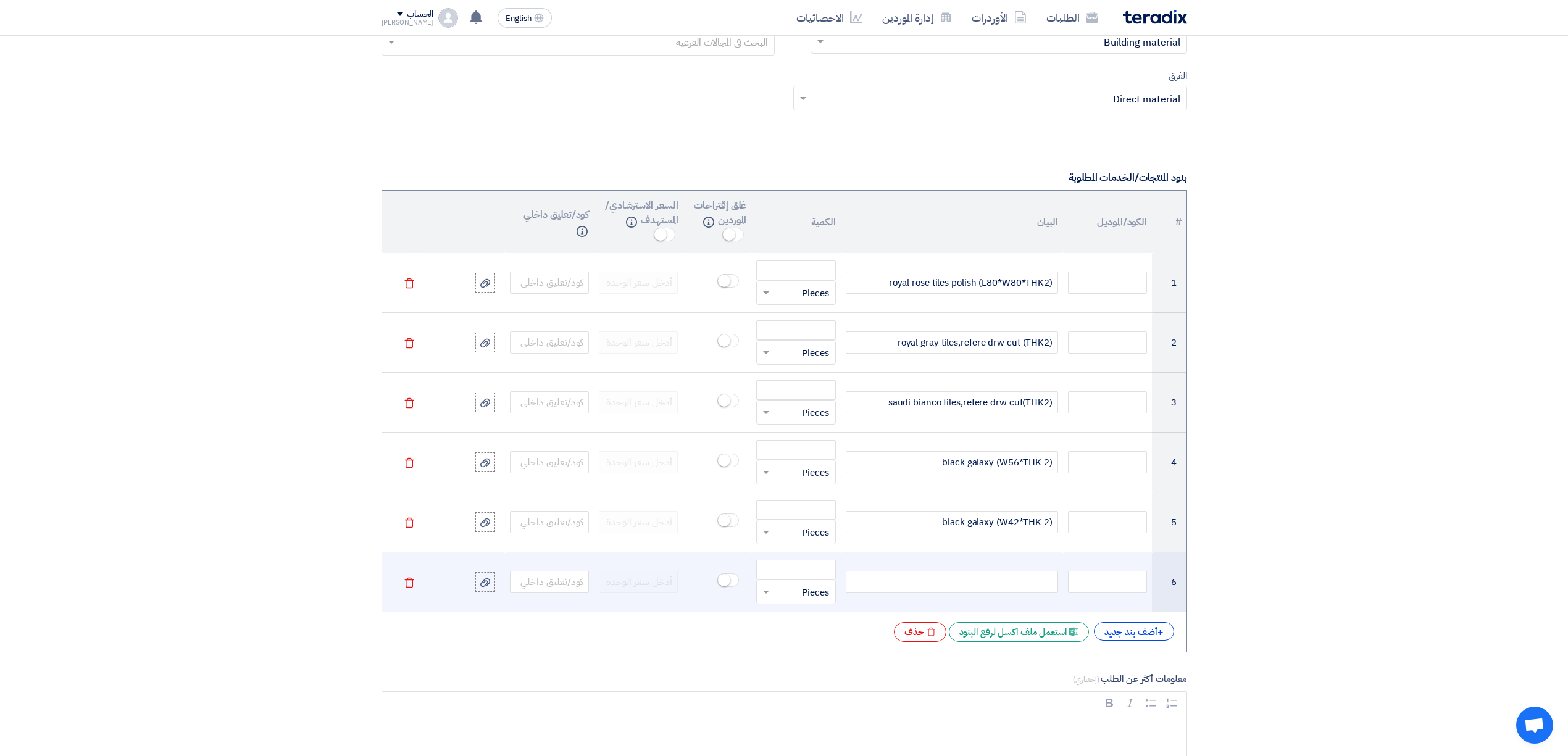
click at [1003, 590] on div at bounding box center [952, 582] width 212 height 22
paste div
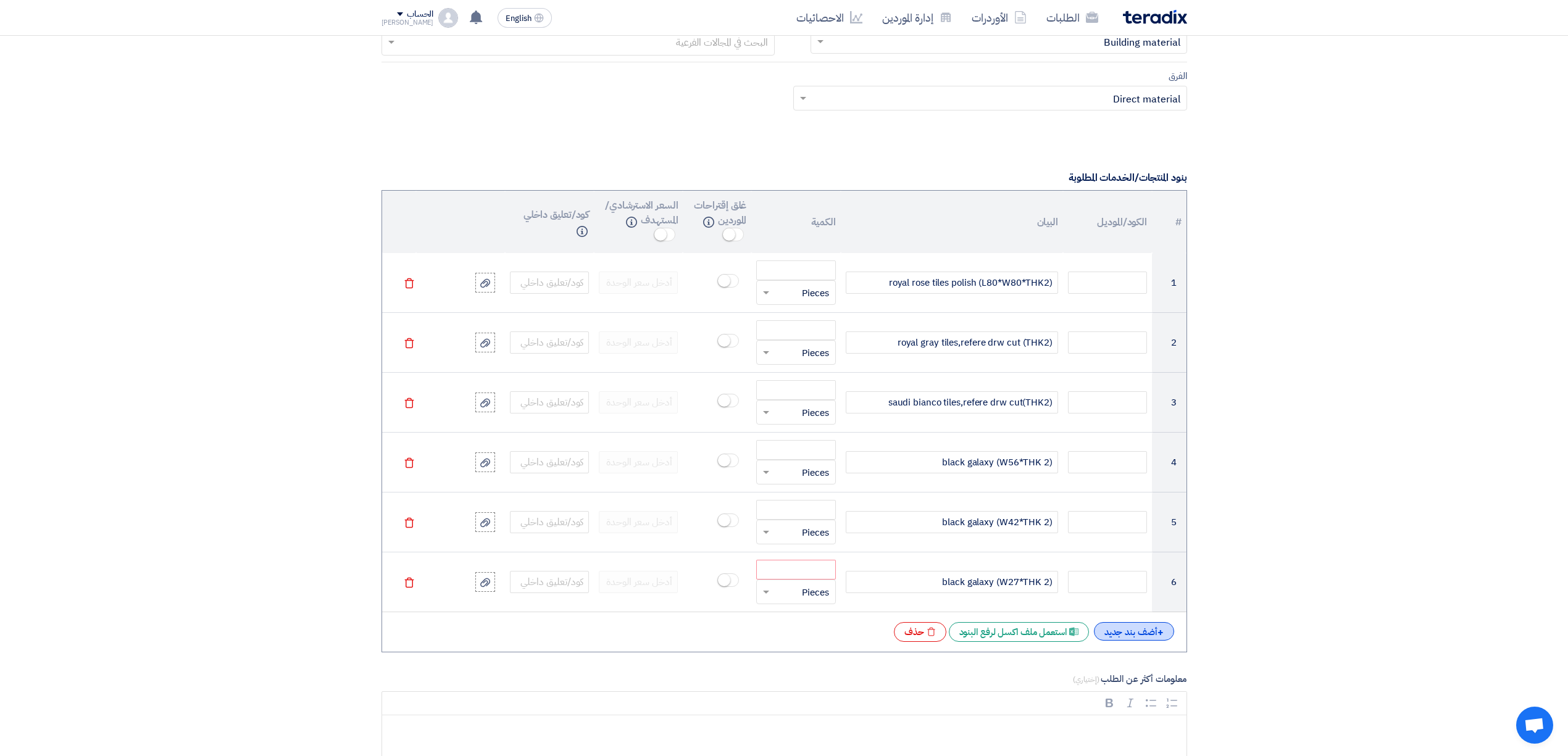
click at [1129, 640] on div "+ أضف بند جديد" at bounding box center [1133, 631] width 80 height 18
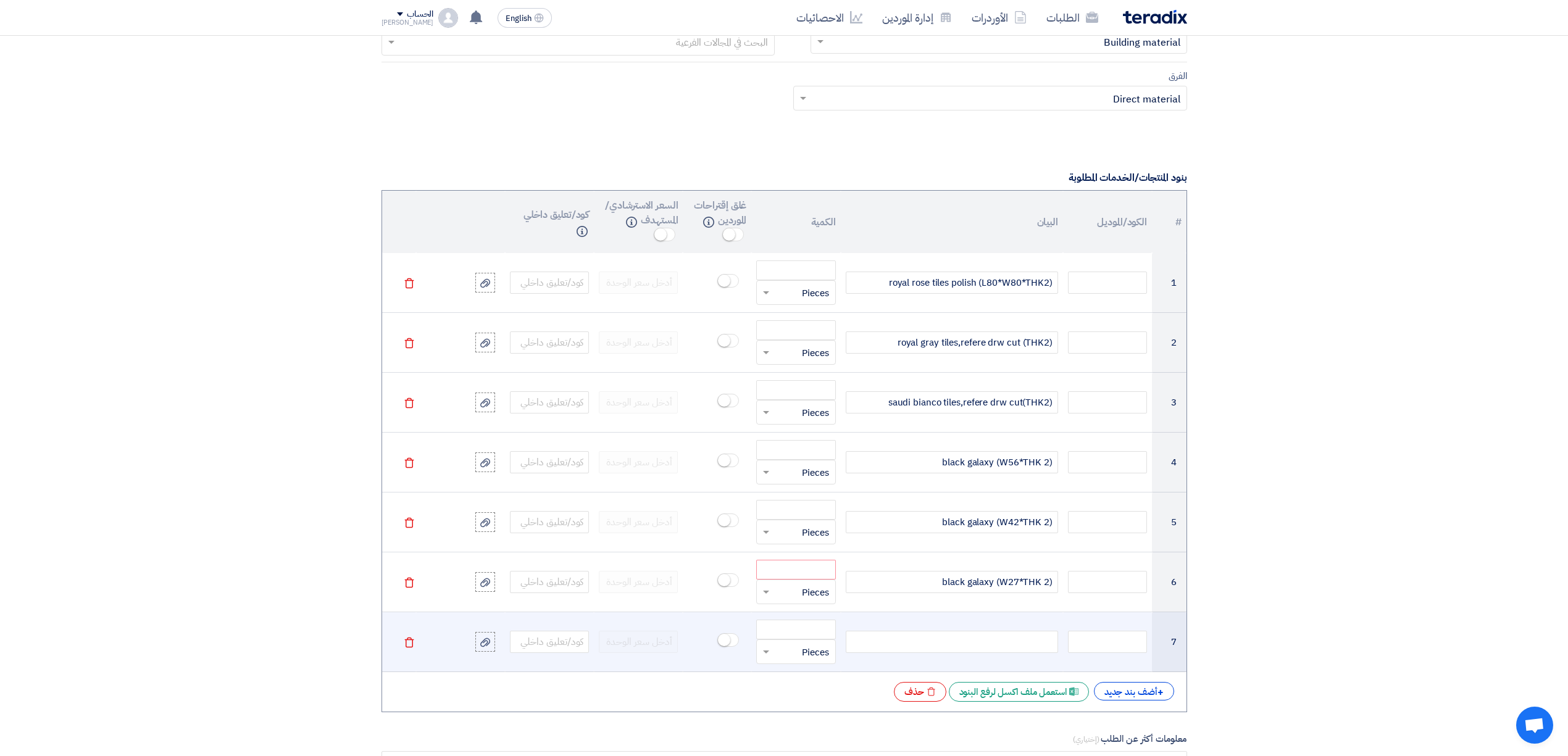
click at [995, 653] on div at bounding box center [952, 642] width 212 height 22
paste div
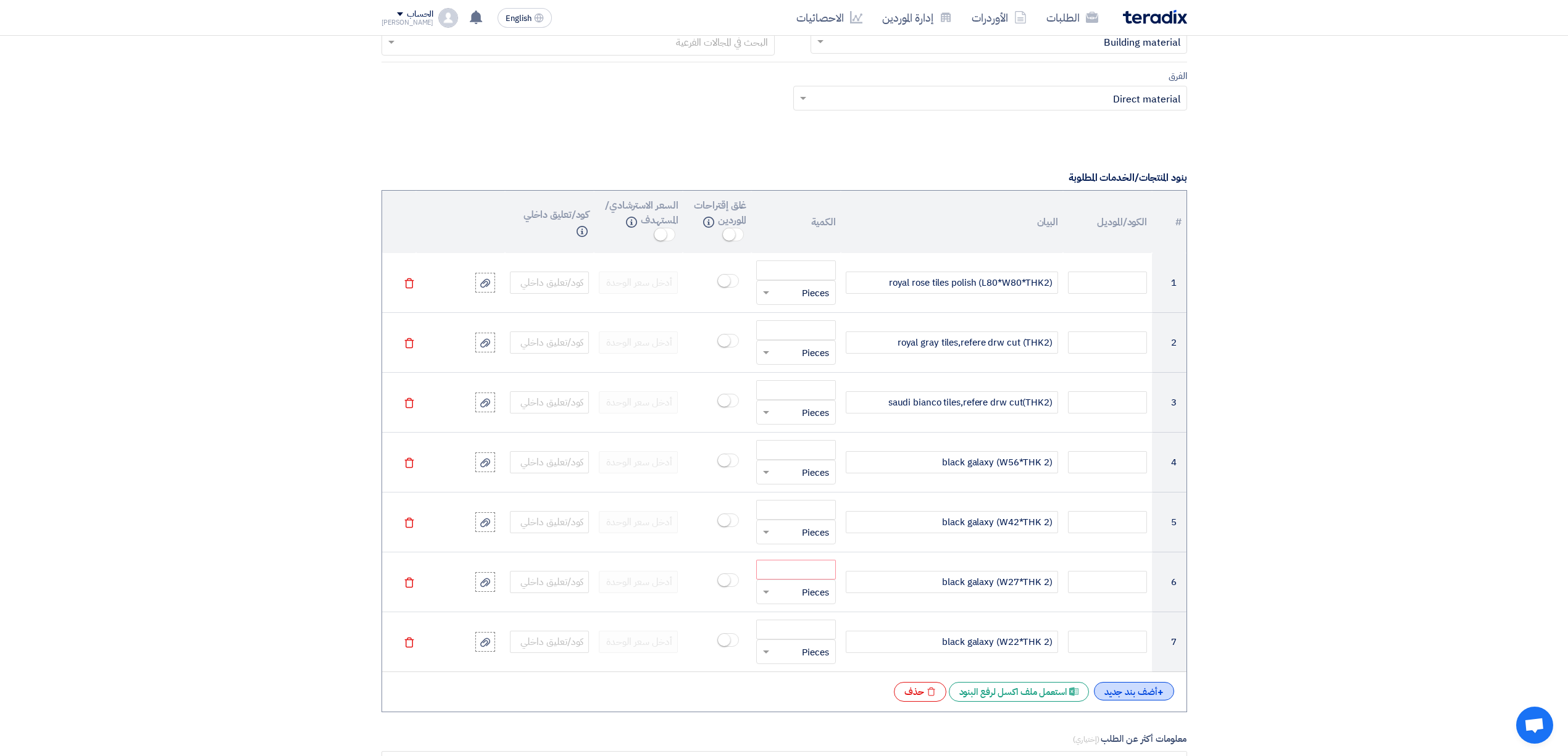
click at [1127, 696] on div "+ أضف بند جديد" at bounding box center [1133, 690] width 80 height 18
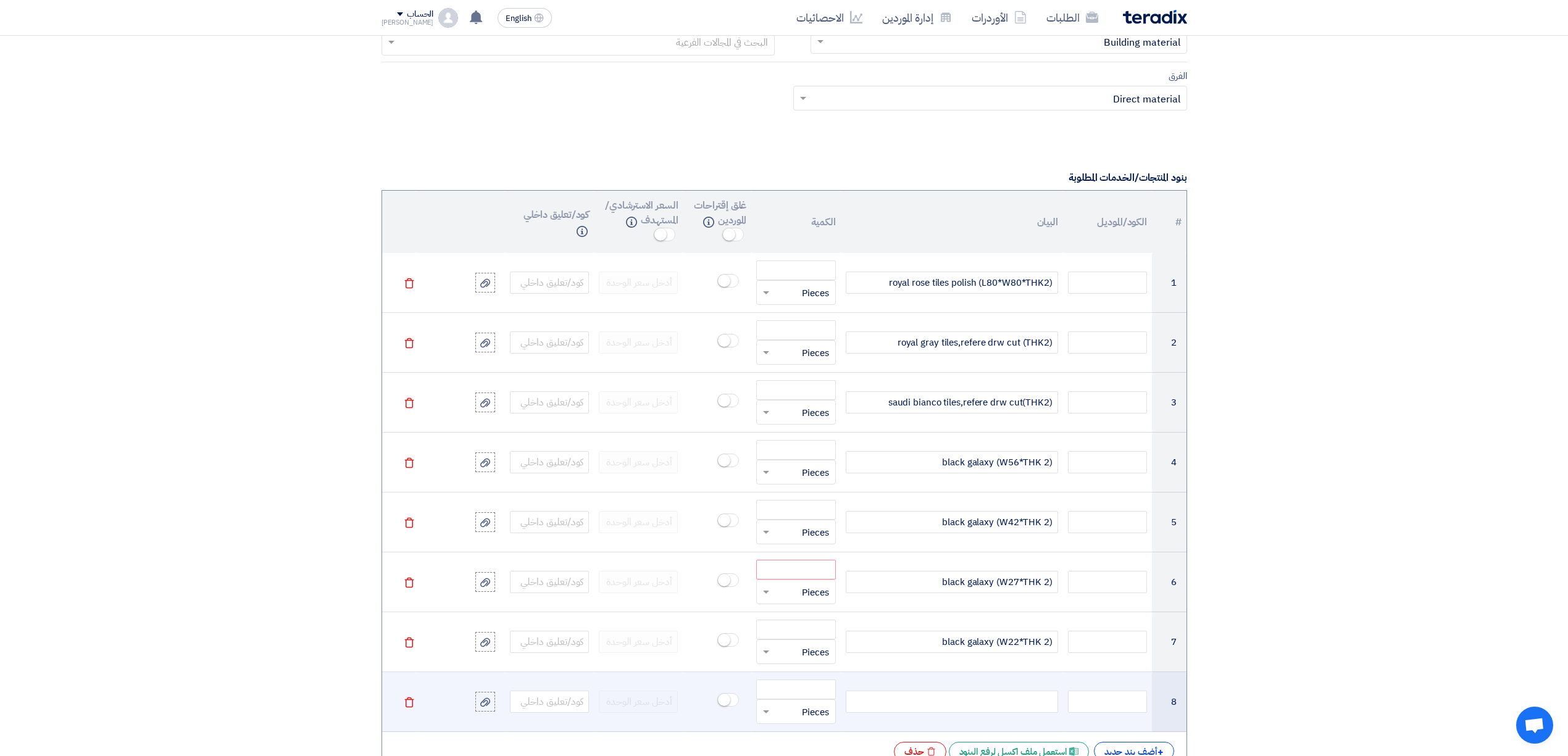
click at [1016, 702] on div at bounding box center [952, 701] width 212 height 22
paste div
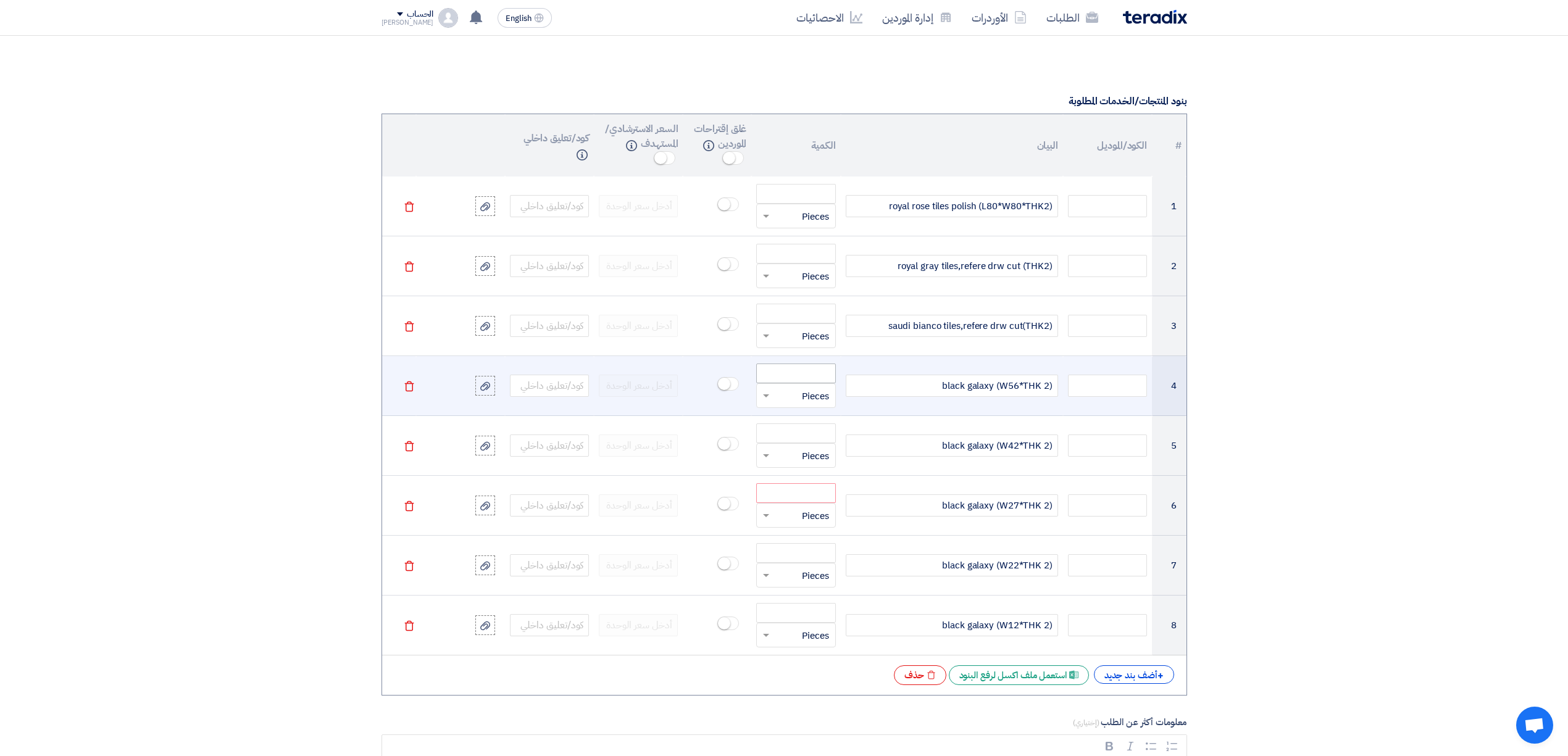
scroll to position [740, 0]
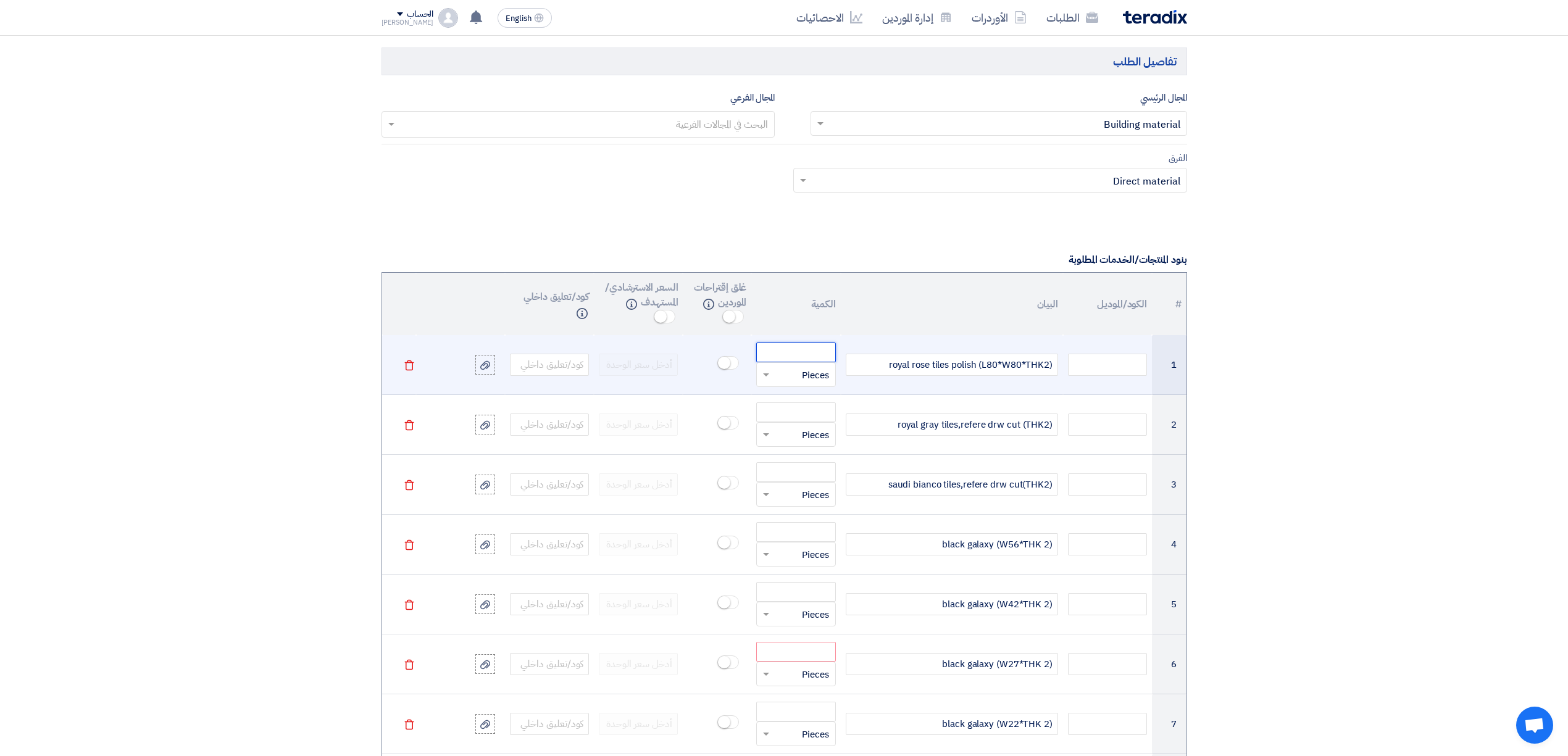
click at [778, 359] on input "number" at bounding box center [796, 352] width 79 height 20
paste input "10.000"
type input "10.000"
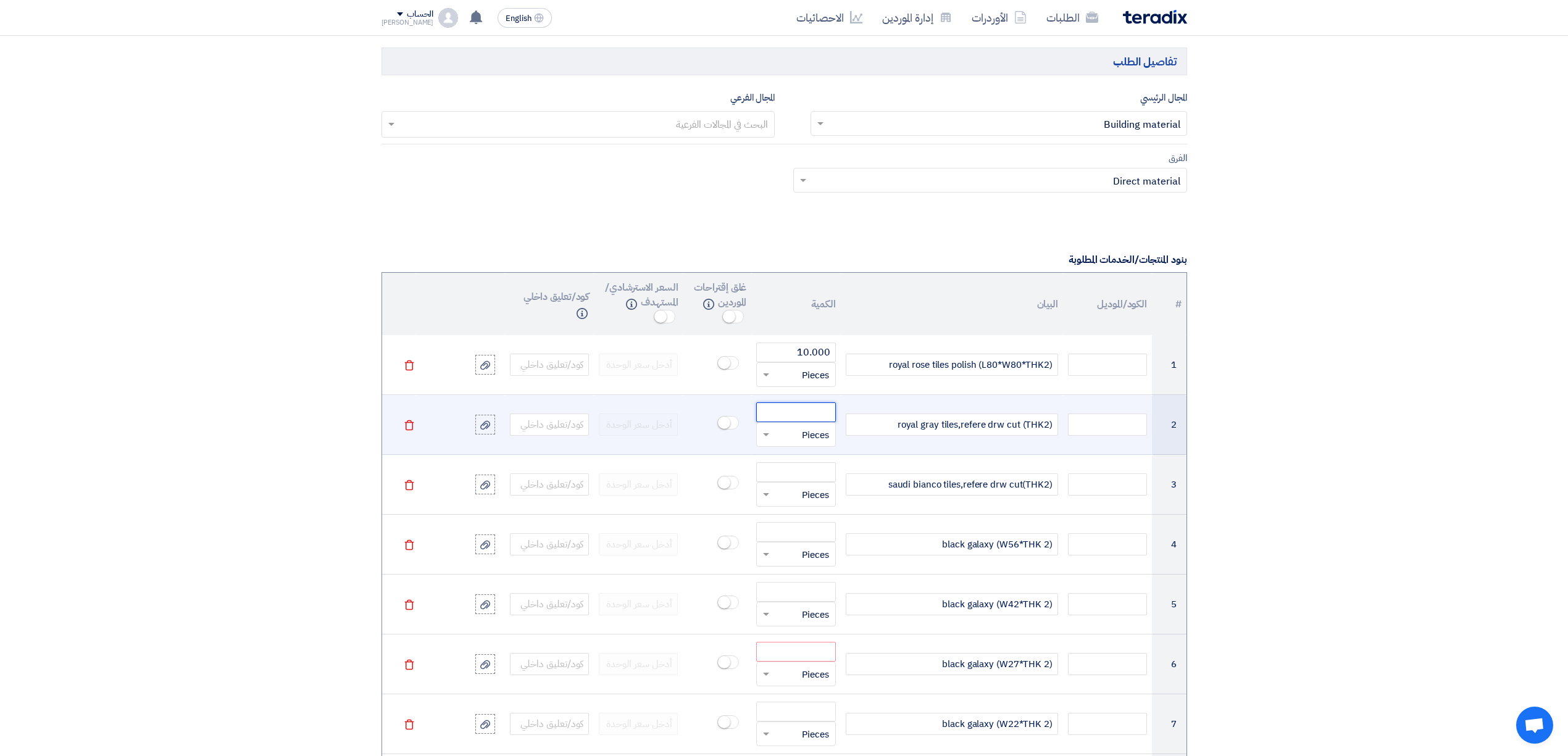
click at [797, 421] on input "number" at bounding box center [796, 412] width 79 height 20
paste input "12.680"
type input "12.680"
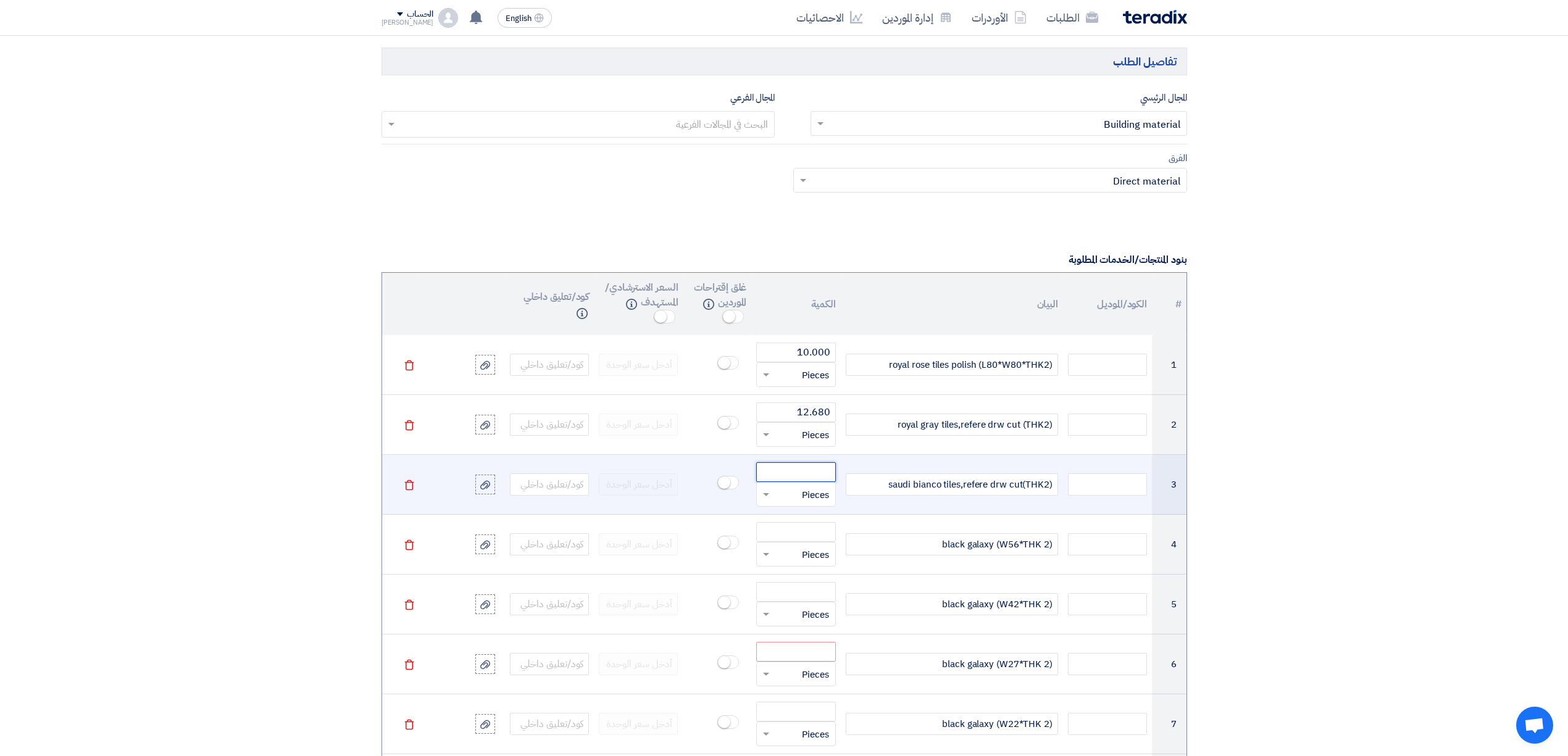
click at [796, 477] on input "number" at bounding box center [796, 472] width 79 height 20
paste input "15.200"
type input "15.200"
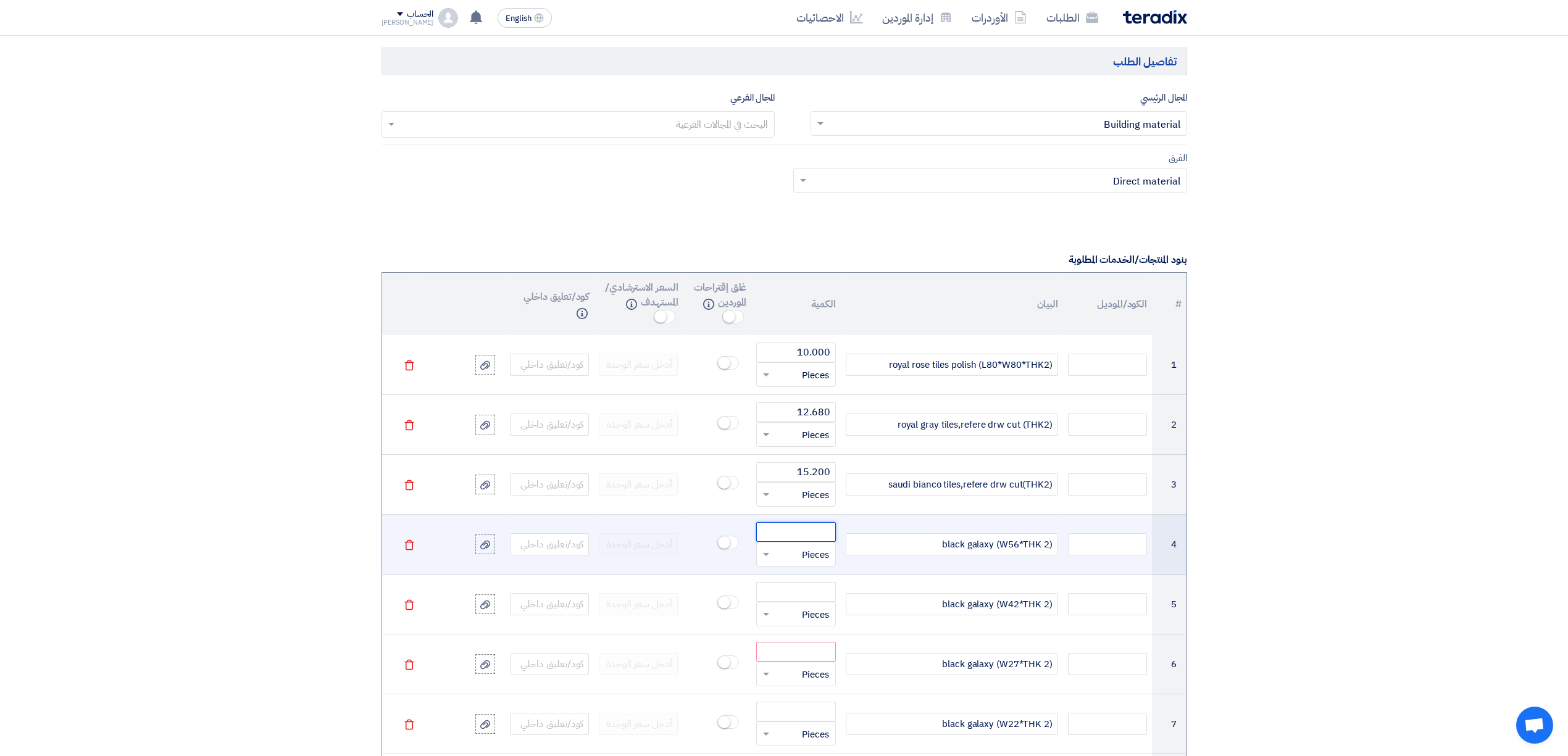
click at [819, 541] on input "number" at bounding box center [796, 531] width 79 height 20
paste input "46.000"
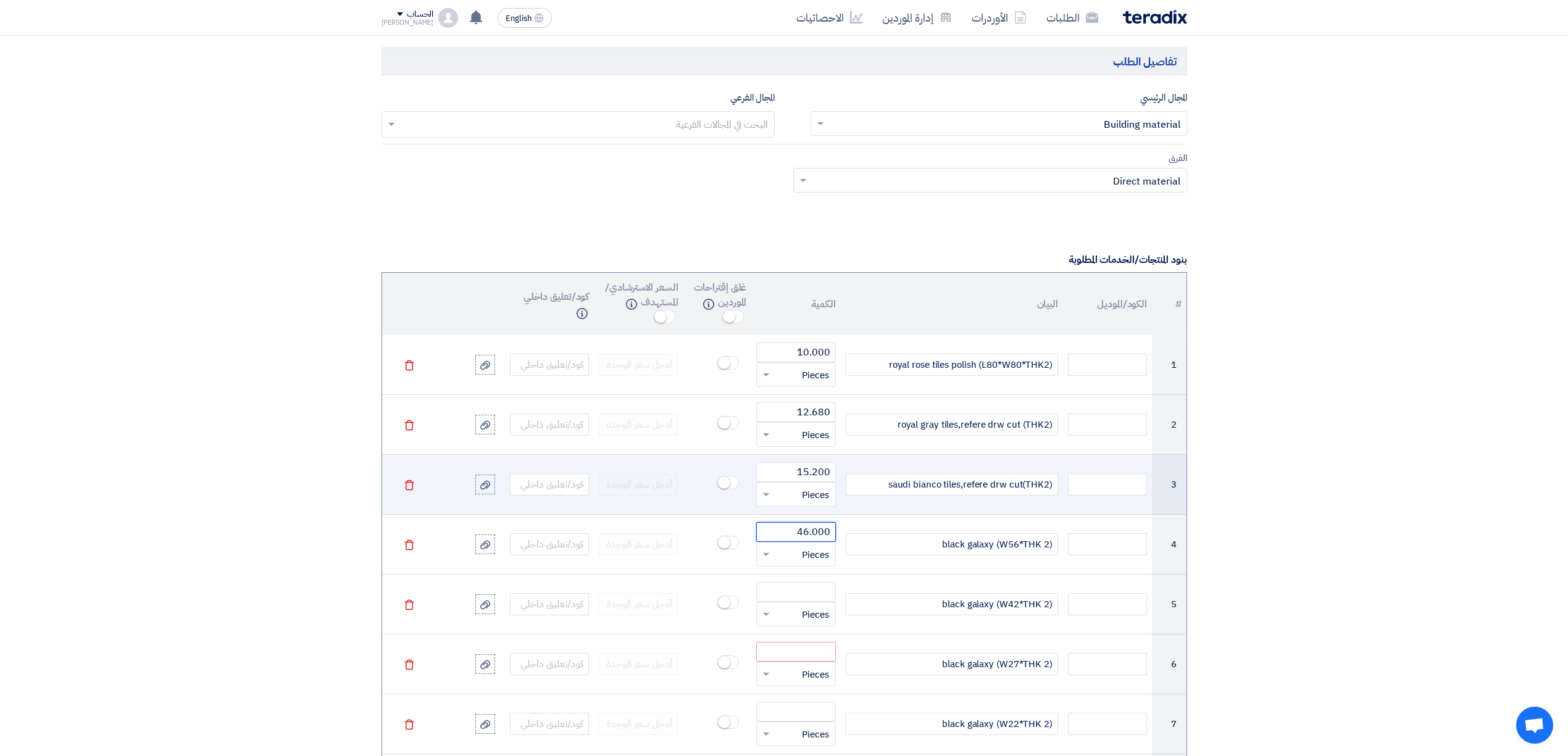
type input "46.000"
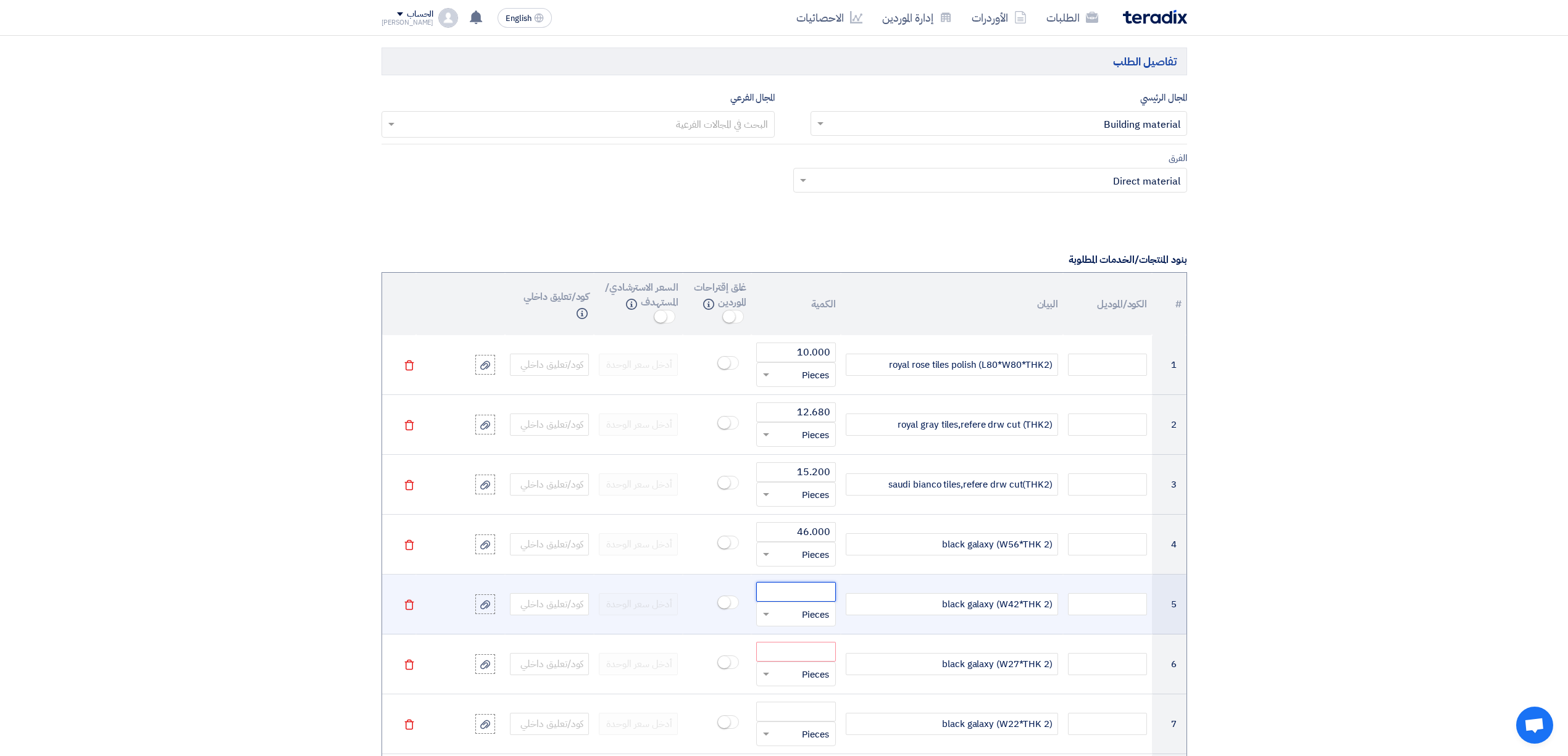
click at [791, 595] on input "number" at bounding box center [796, 591] width 79 height 20
paste input "54.000"
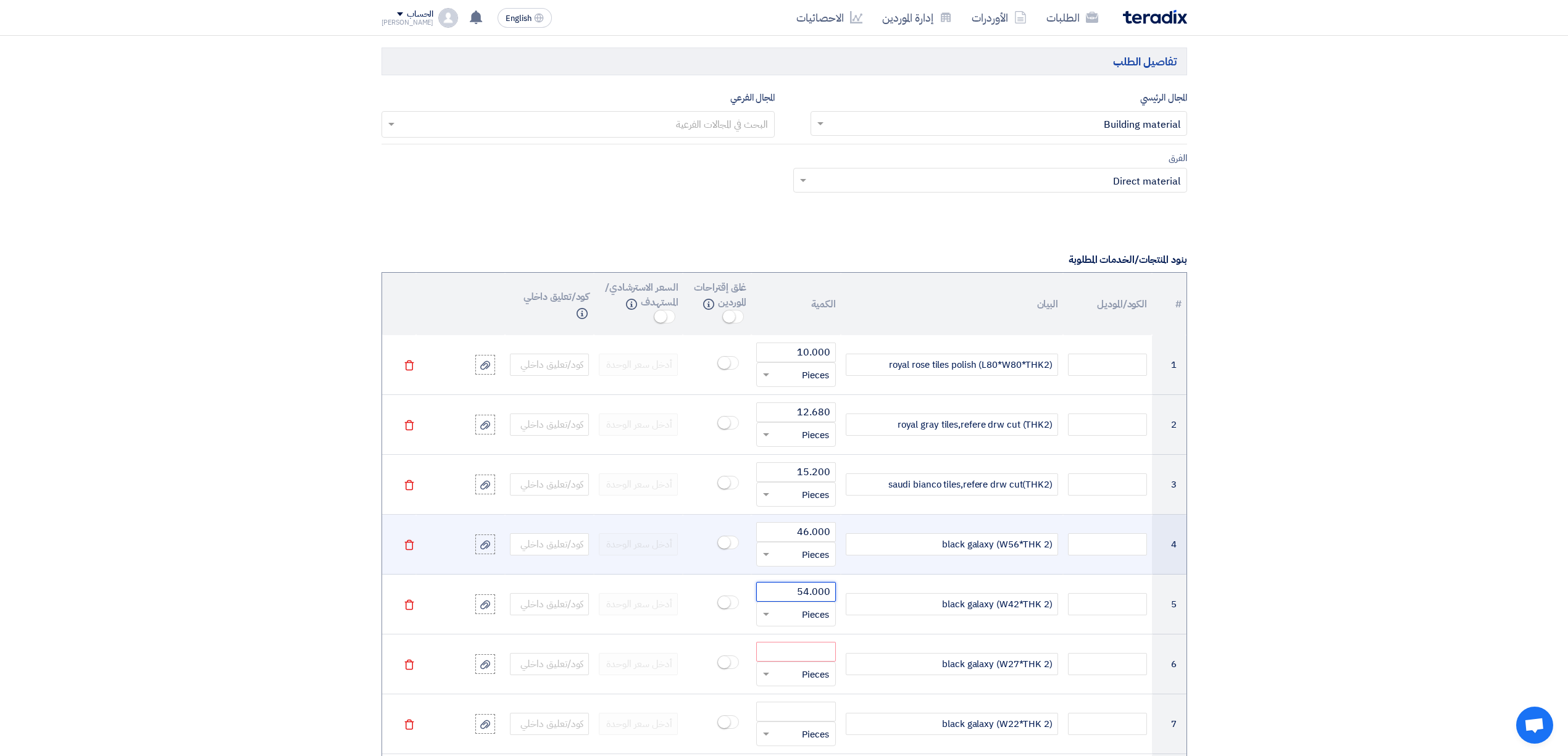
type input "54.000"
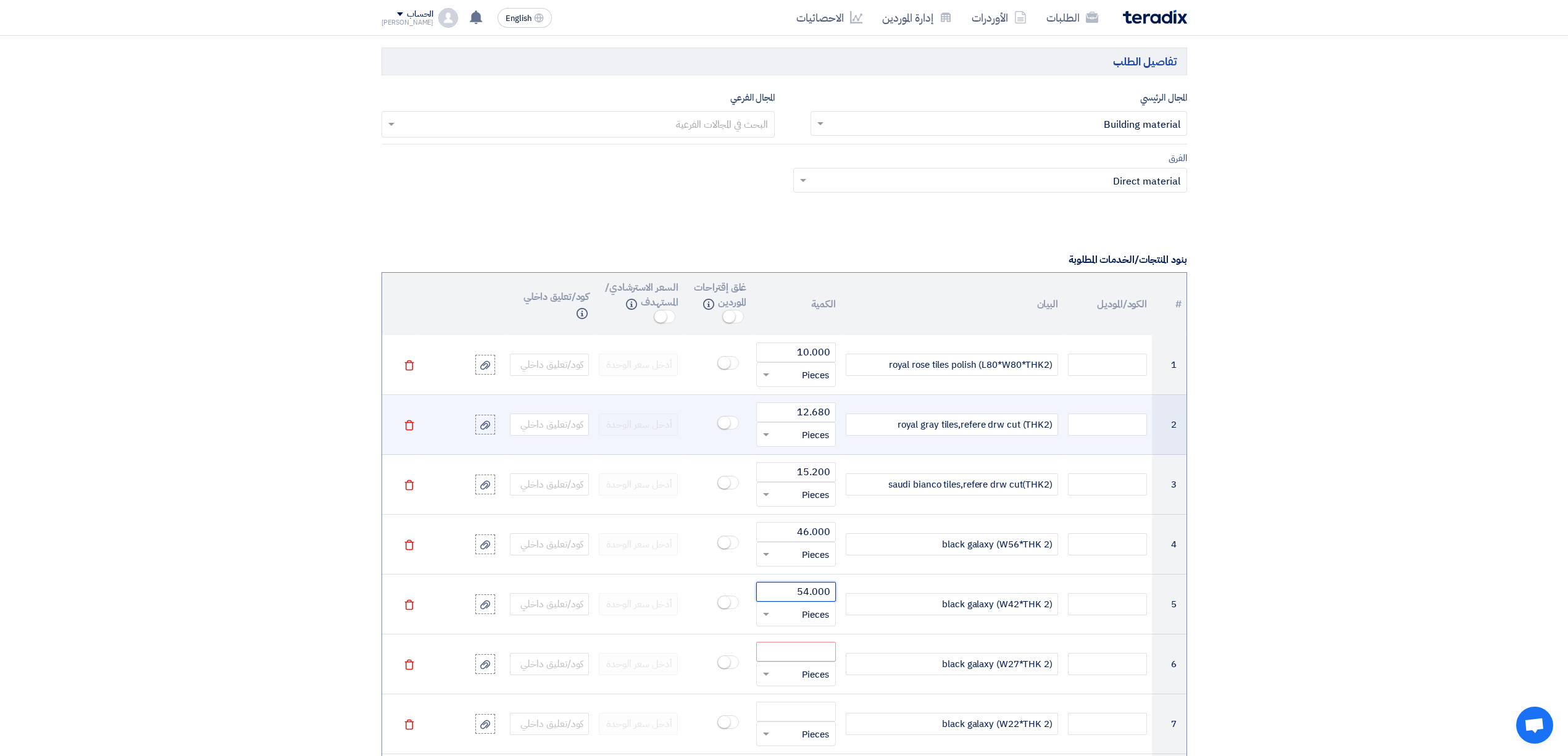
scroll to position [822, 0]
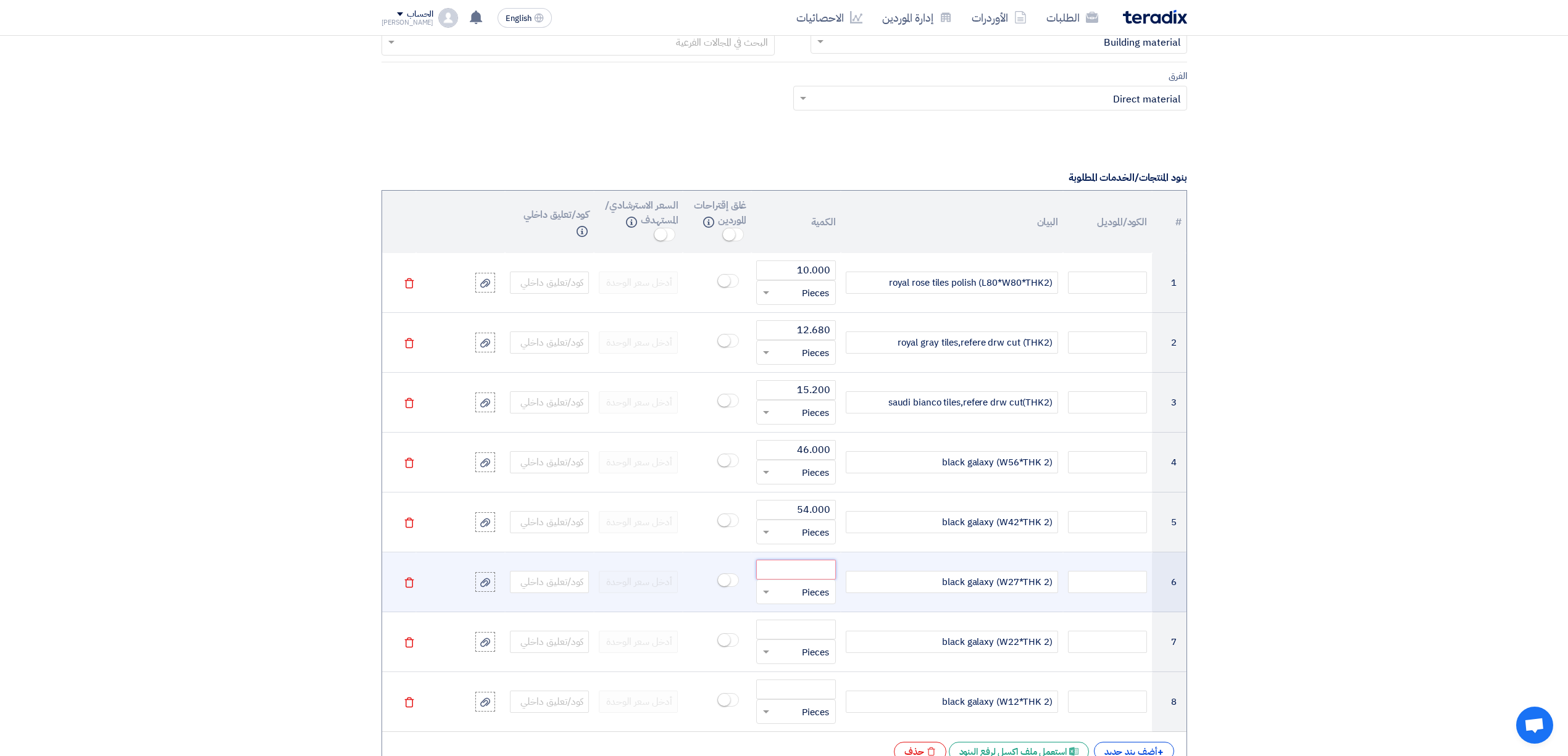
click at [802, 578] on input "number" at bounding box center [796, 569] width 79 height 20
paste input "54.000"
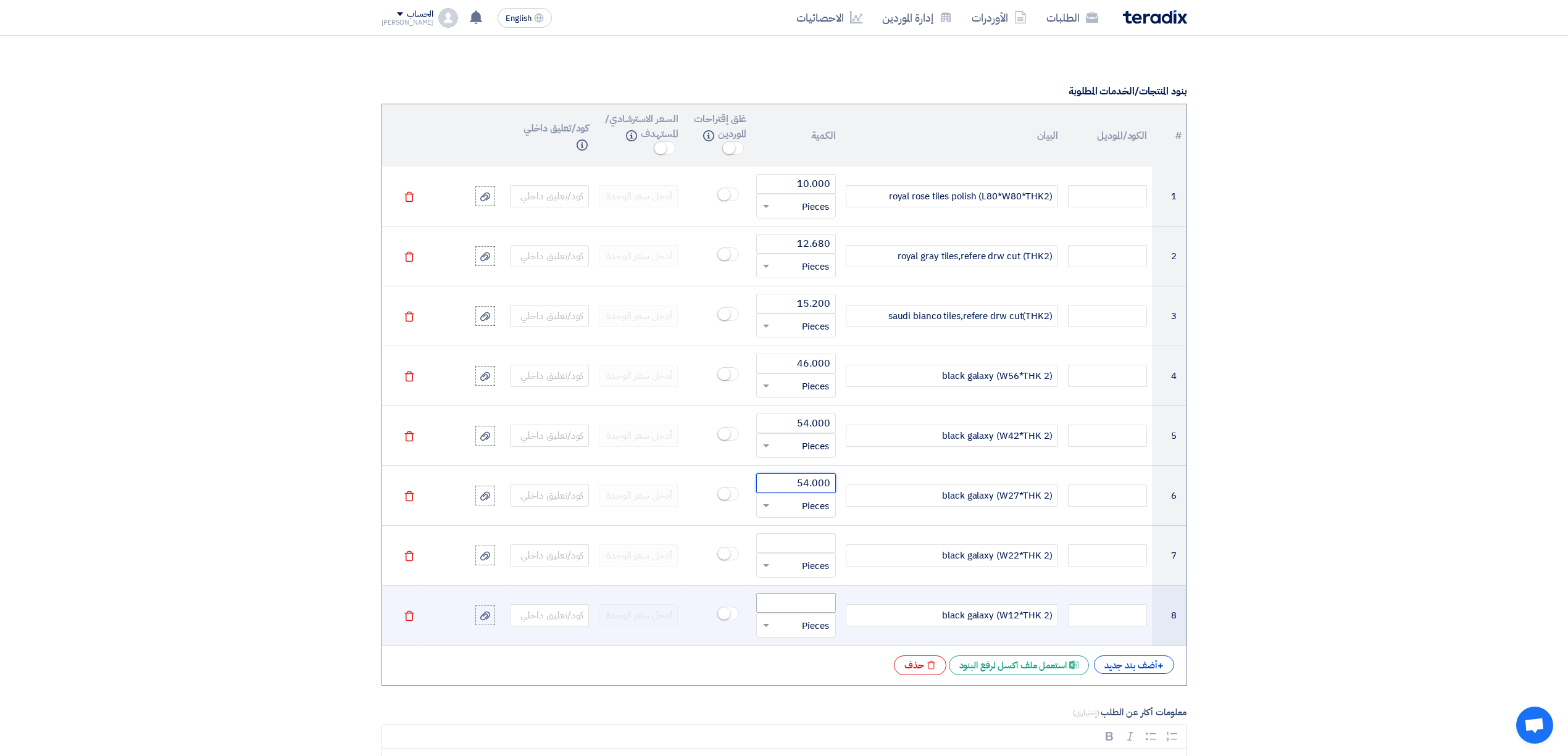
scroll to position [987, 0]
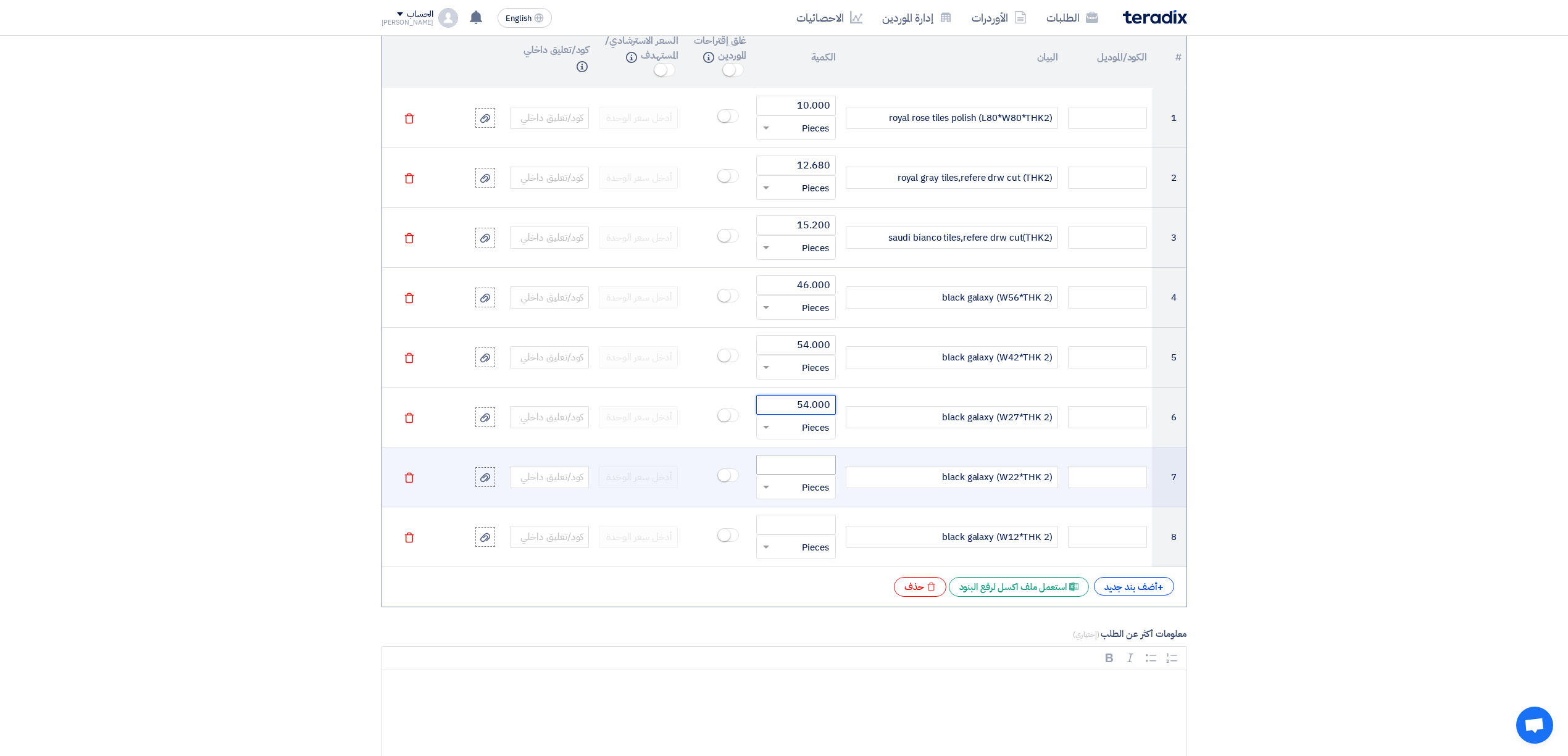
type input "54.000"
click at [799, 465] on input "number" at bounding box center [796, 464] width 79 height 20
paste input "54.000"
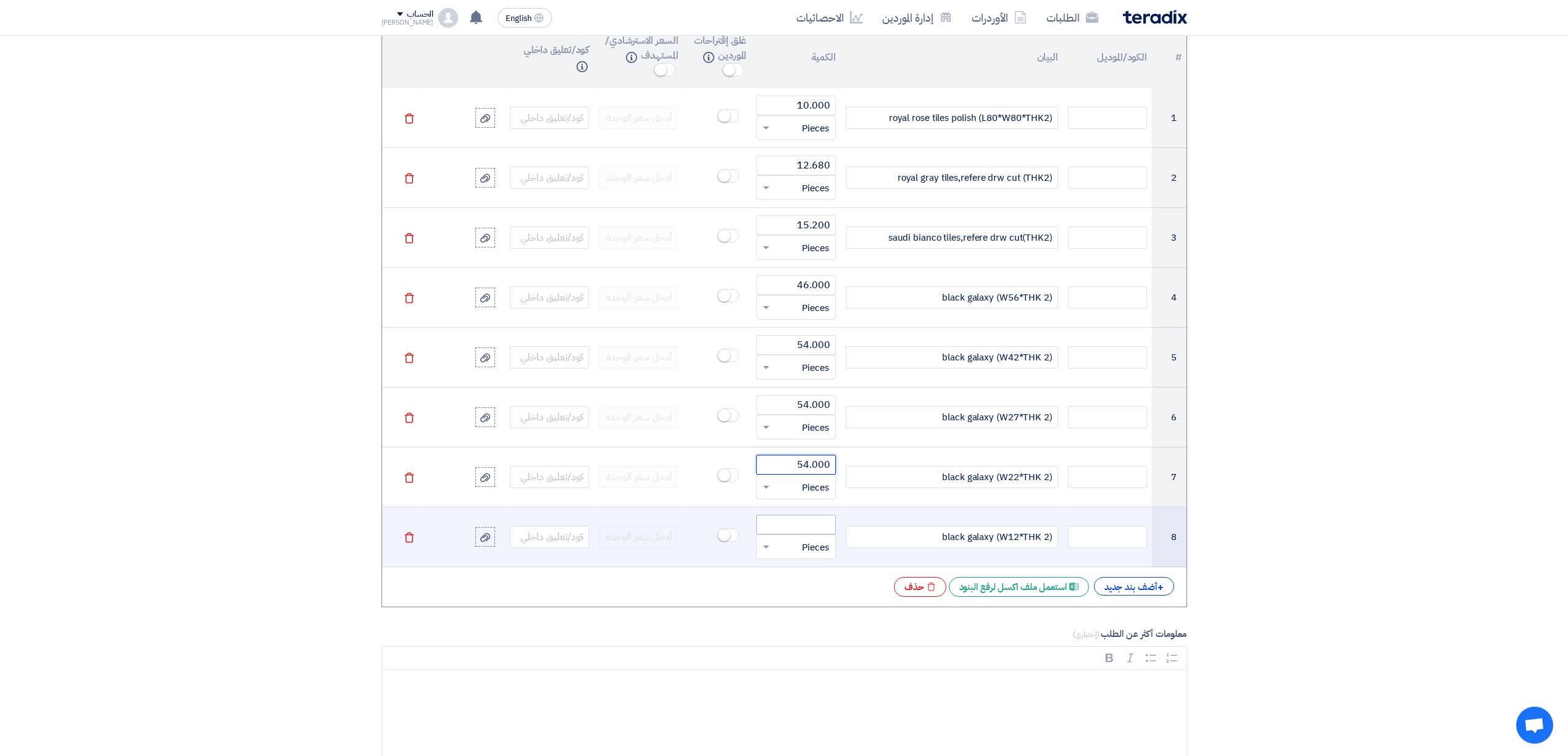
type input "54.000"
click at [797, 530] on input "number" at bounding box center [796, 524] width 79 height 20
paste input "54.000"
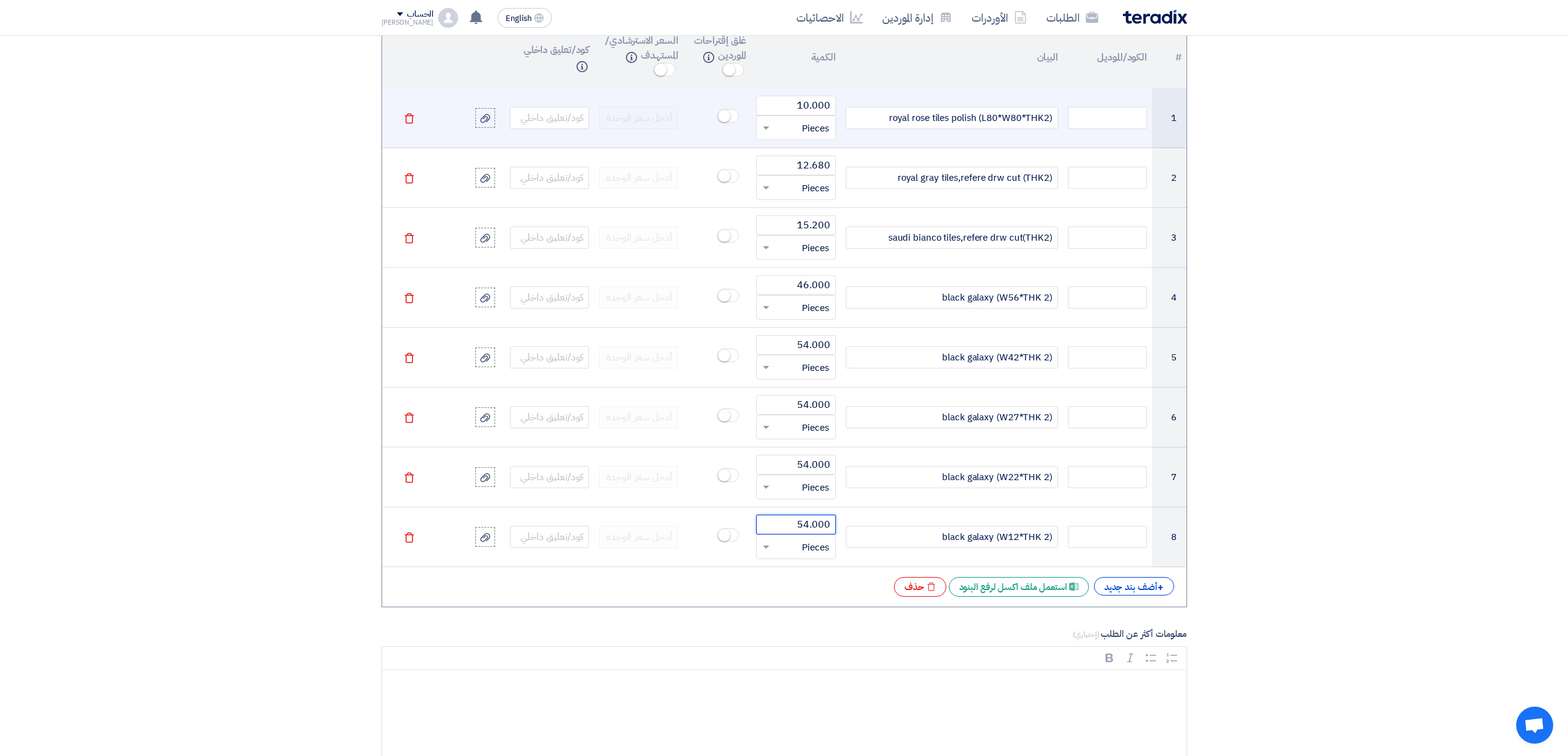
type input "54.000"
click at [809, 138] on input "text" at bounding box center [803, 127] width 51 height 20
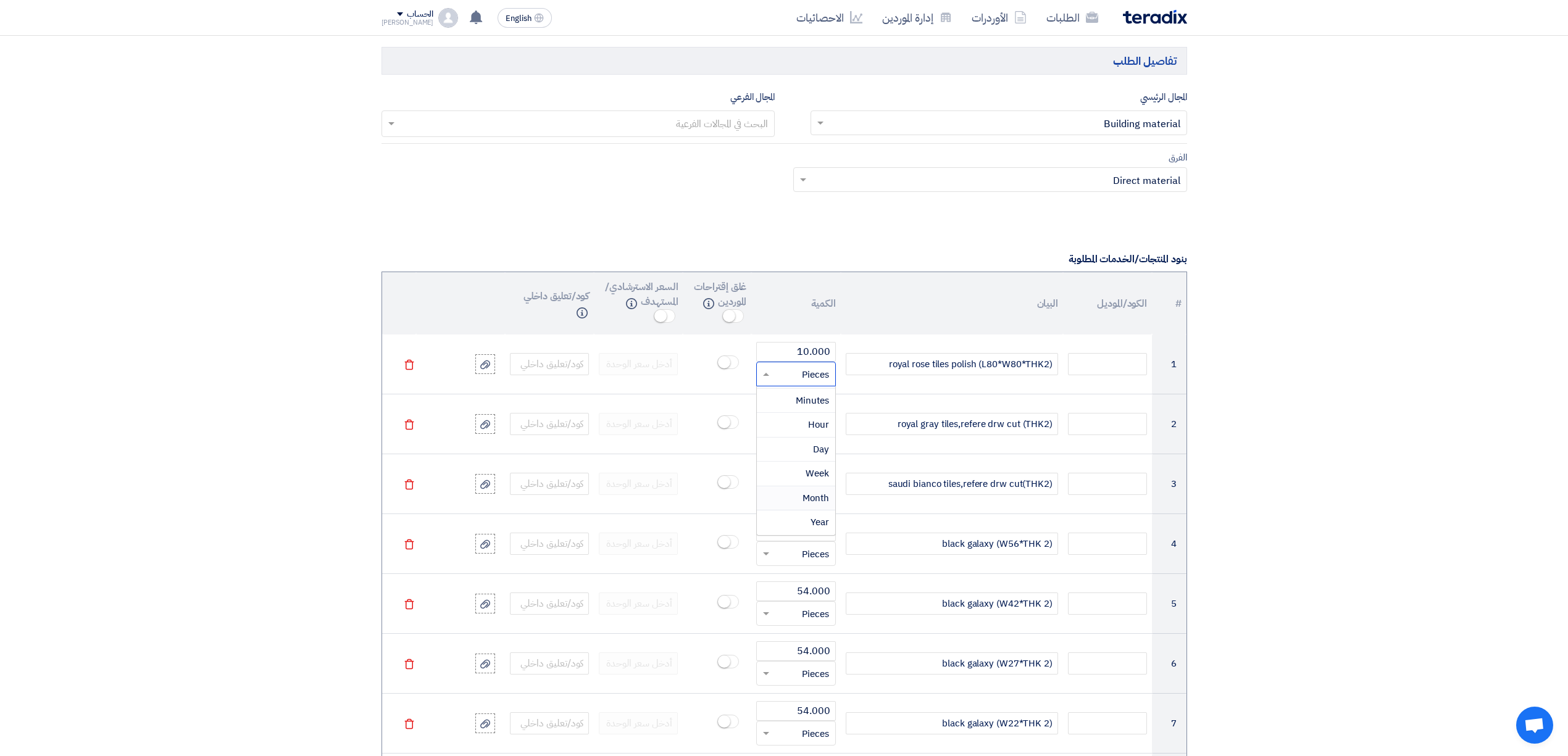
scroll to position [740, 0]
click at [771, 320] on th "الكمية" at bounding box center [796, 304] width 89 height 63
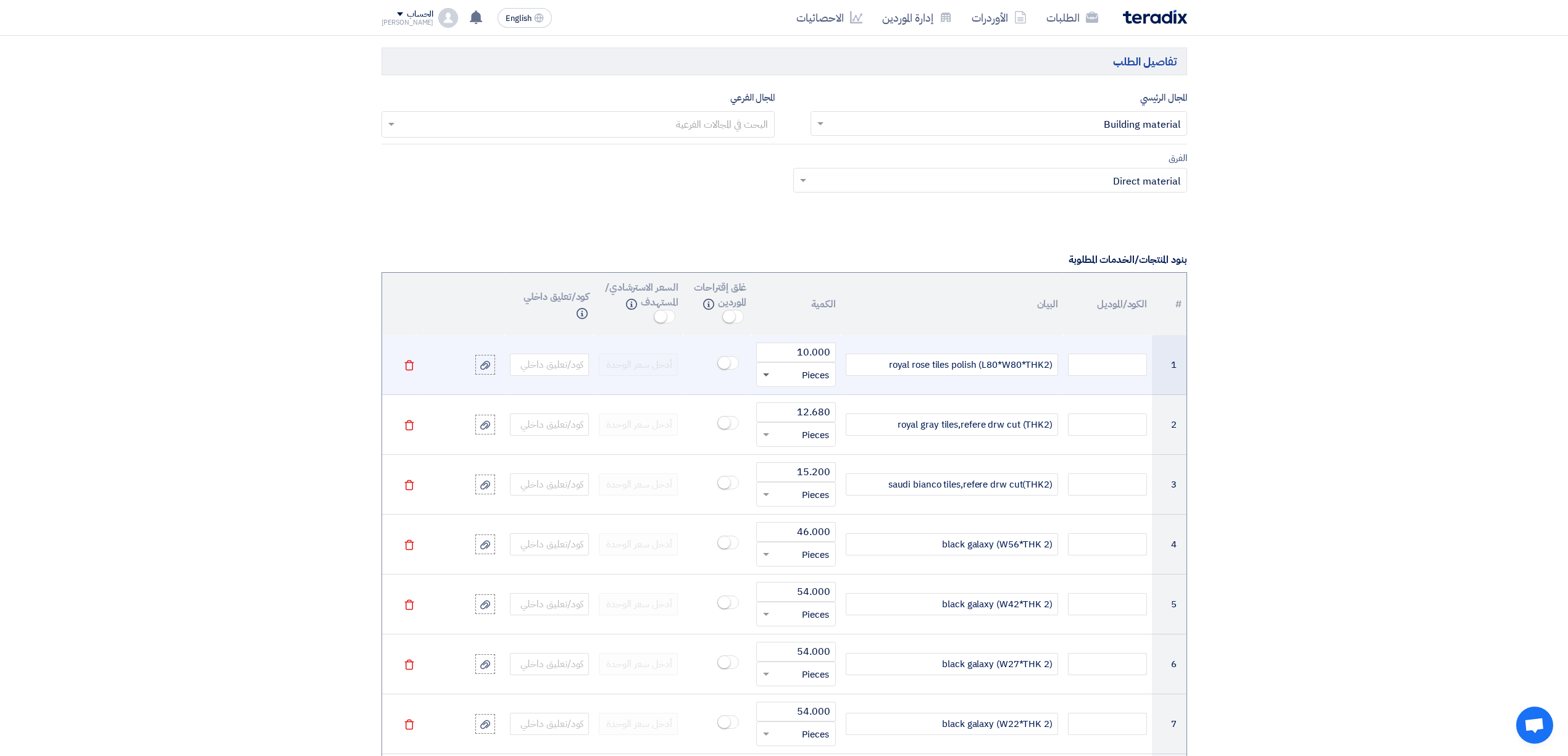
click at [767, 378] on span at bounding box center [766, 375] width 6 height 4
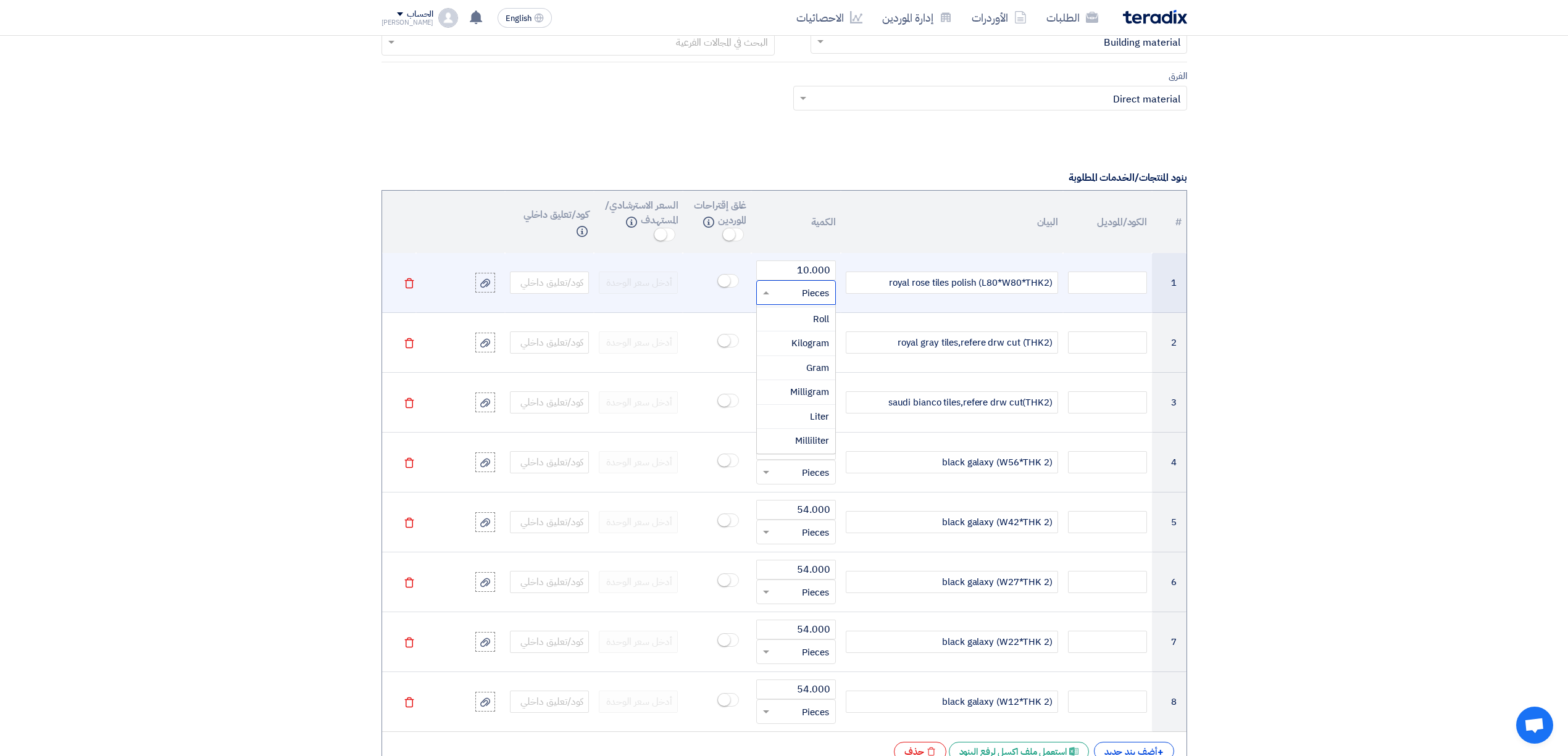
scroll to position [247, 0]
click at [782, 442] on div "Meter" at bounding box center [796, 435] width 78 height 25
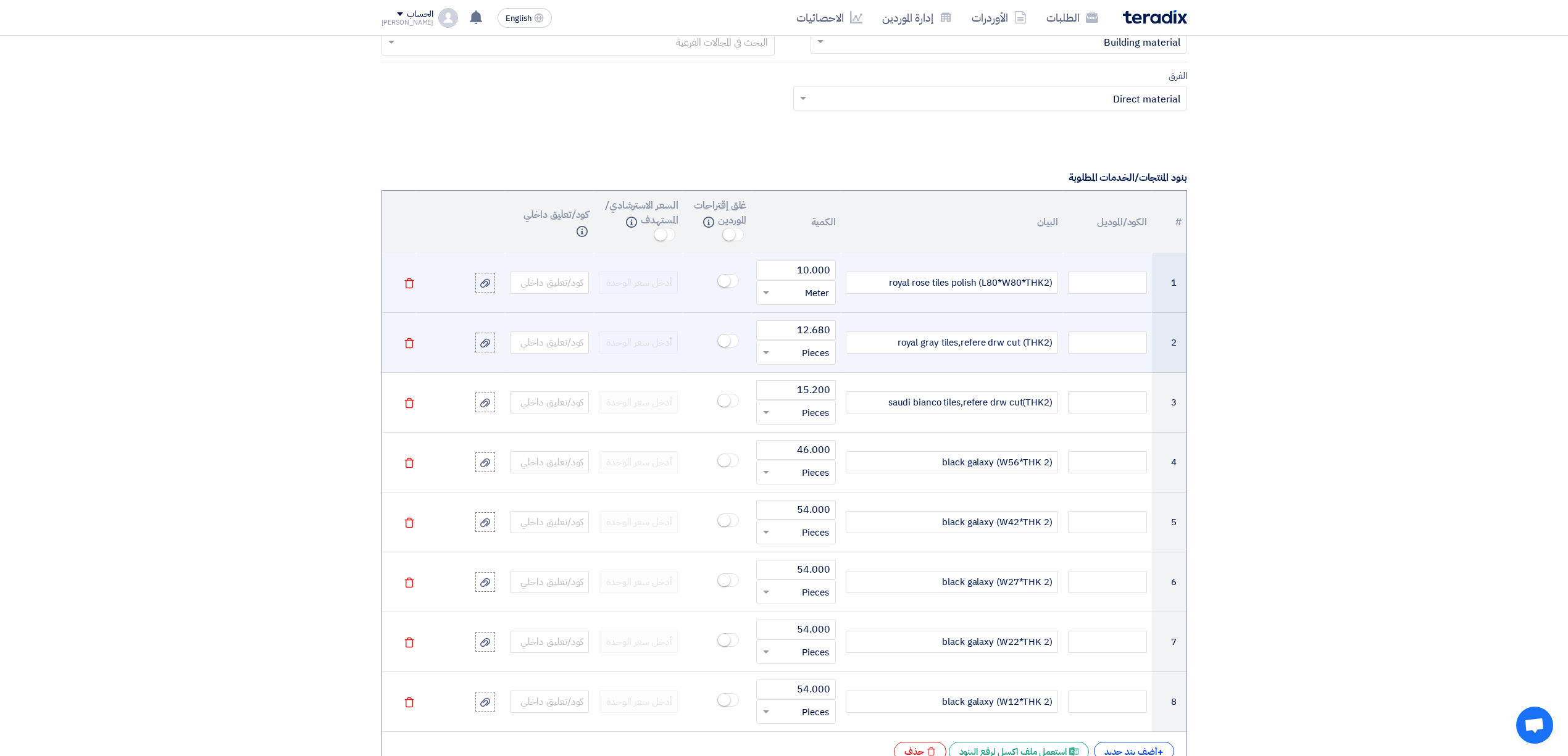
click at [789, 361] on input "text" at bounding box center [803, 352] width 51 height 20
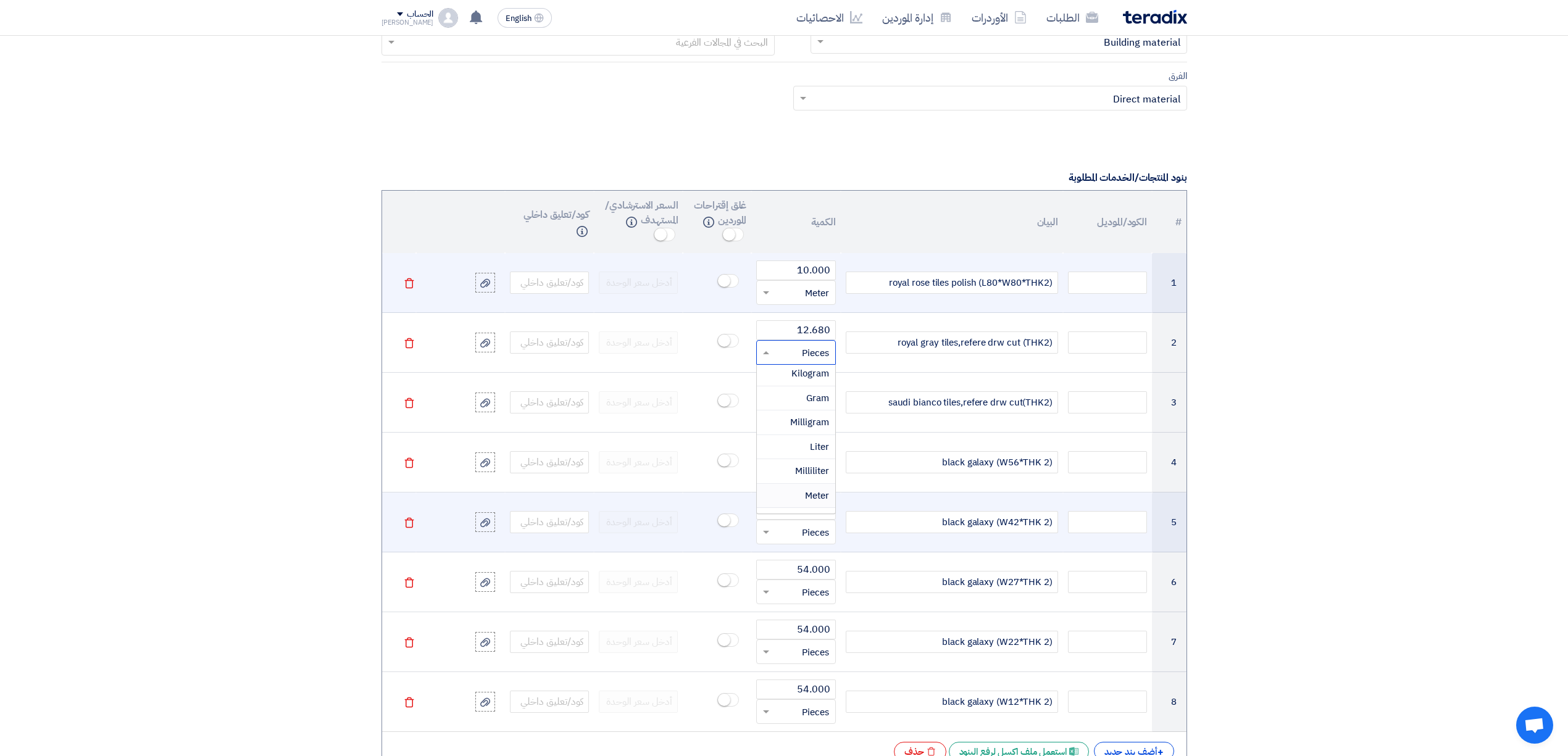
click at [820, 502] on span "Meter" at bounding box center [816, 495] width 24 height 13
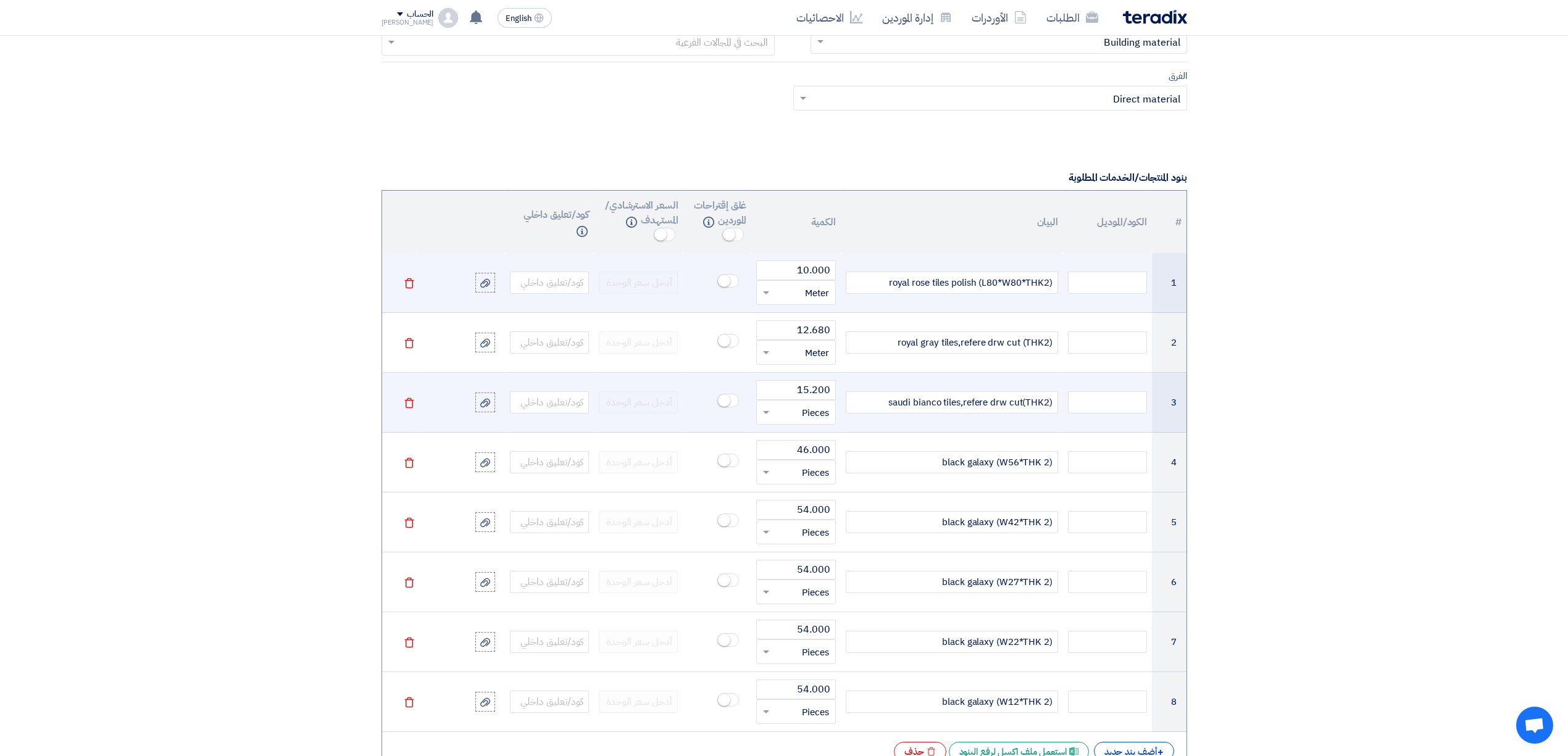
click at [810, 410] on input "text" at bounding box center [803, 412] width 51 height 20
click at [808, 480] on span "Meter" at bounding box center [816, 473] width 24 height 13
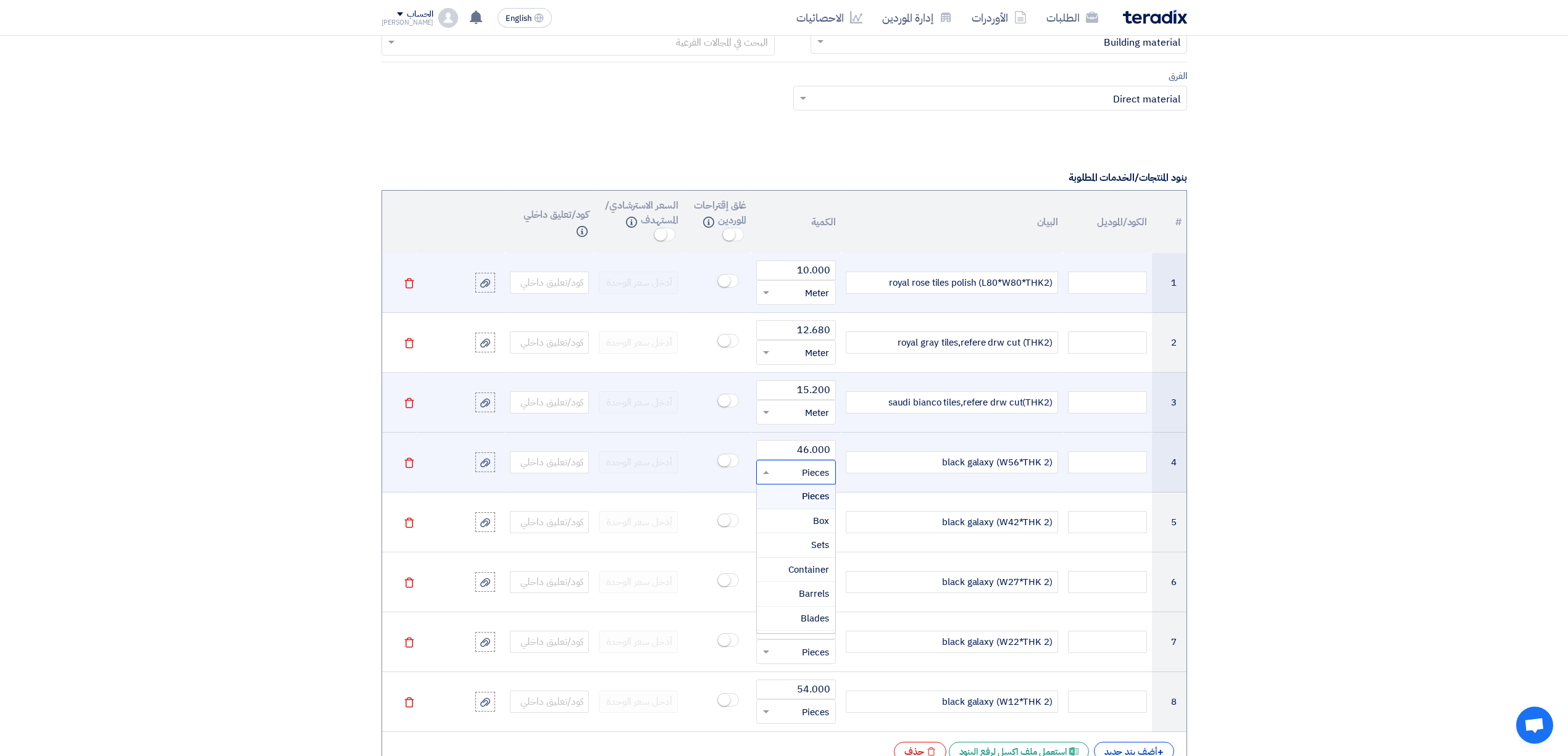
click at [811, 482] on input "text" at bounding box center [803, 472] width 51 height 20
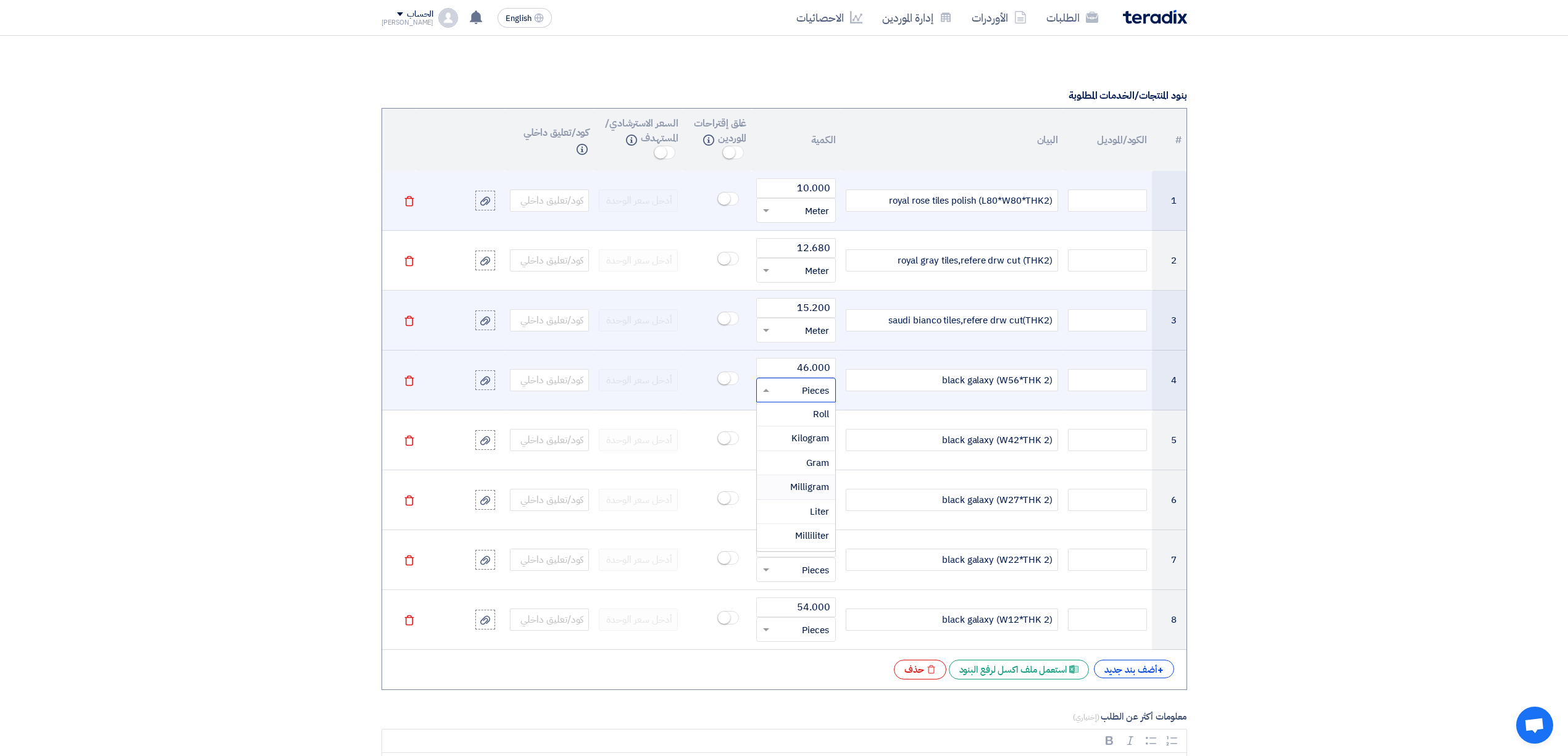
scroll to position [247, 0]
click at [796, 536] on div "Meter" at bounding box center [796, 534] width 78 height 25
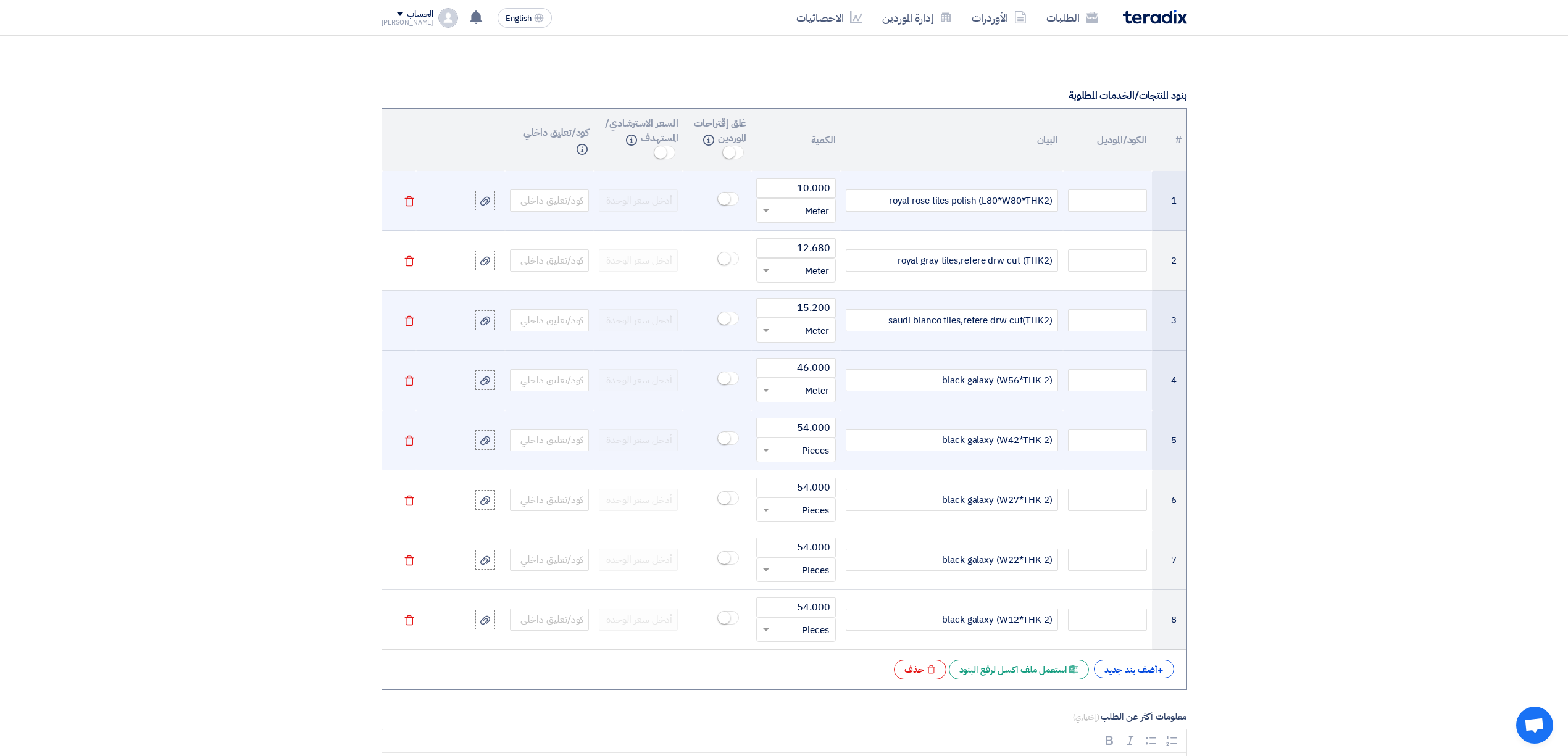
click at [794, 457] on input "text" at bounding box center [803, 450] width 51 height 20
click at [802, 592] on div "Meter" at bounding box center [796, 593] width 78 height 25
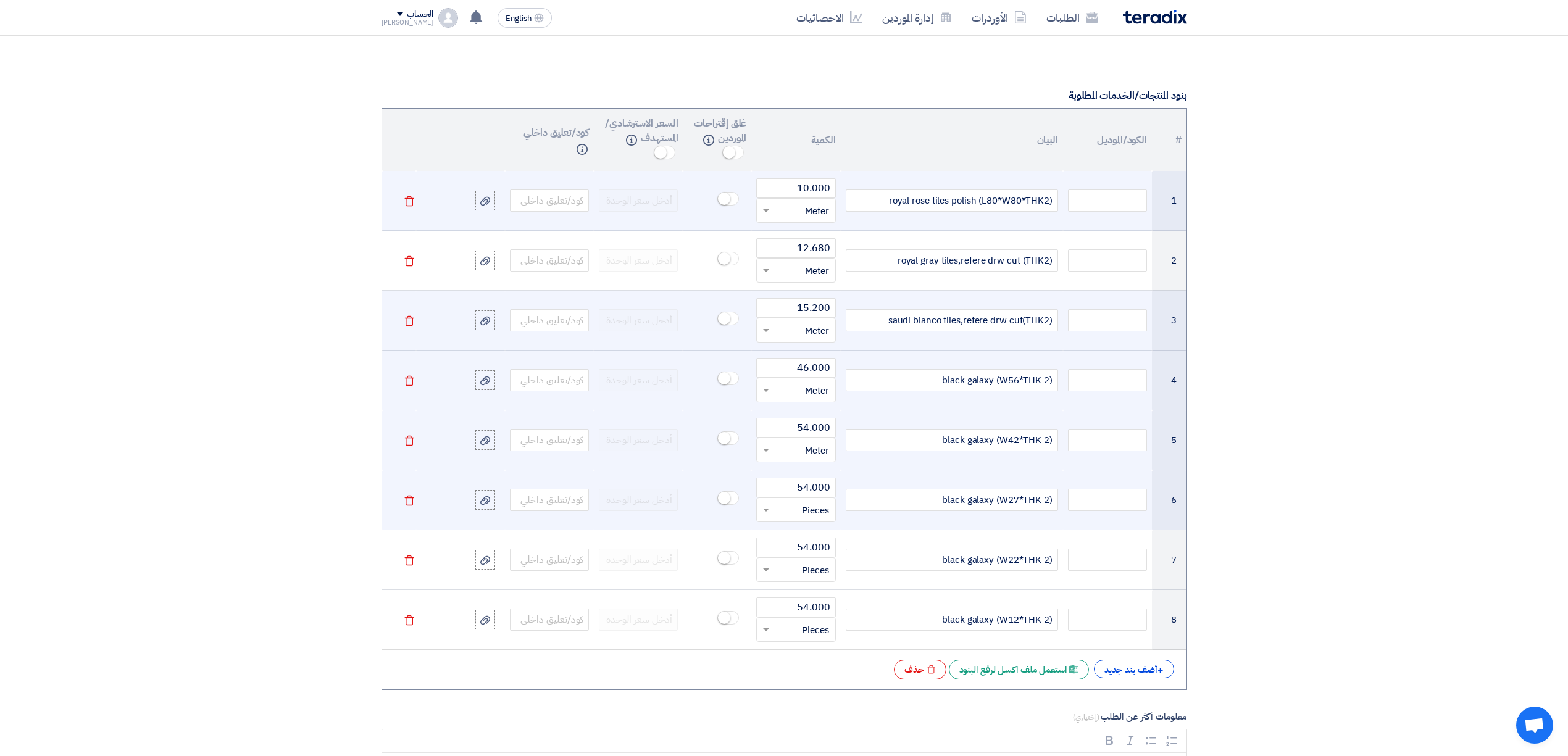
click at [805, 519] on input "text" at bounding box center [803, 509] width 51 height 20
click at [813, 578] on span "Meter" at bounding box center [816, 570] width 24 height 13
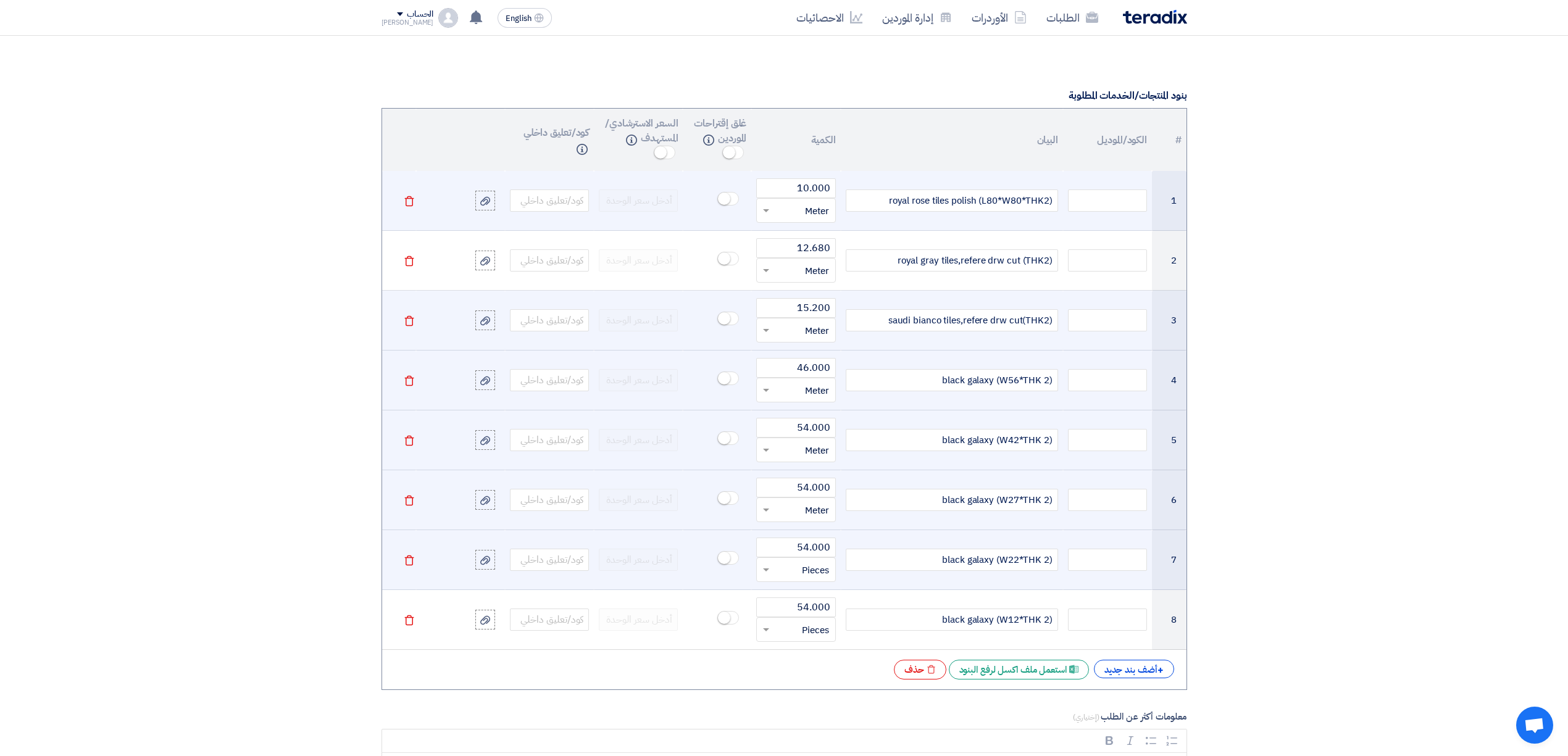
click at [802, 579] on input "text" at bounding box center [803, 569] width 51 height 20
click at [800, 713] on div "Meter" at bounding box center [796, 712] width 78 height 25
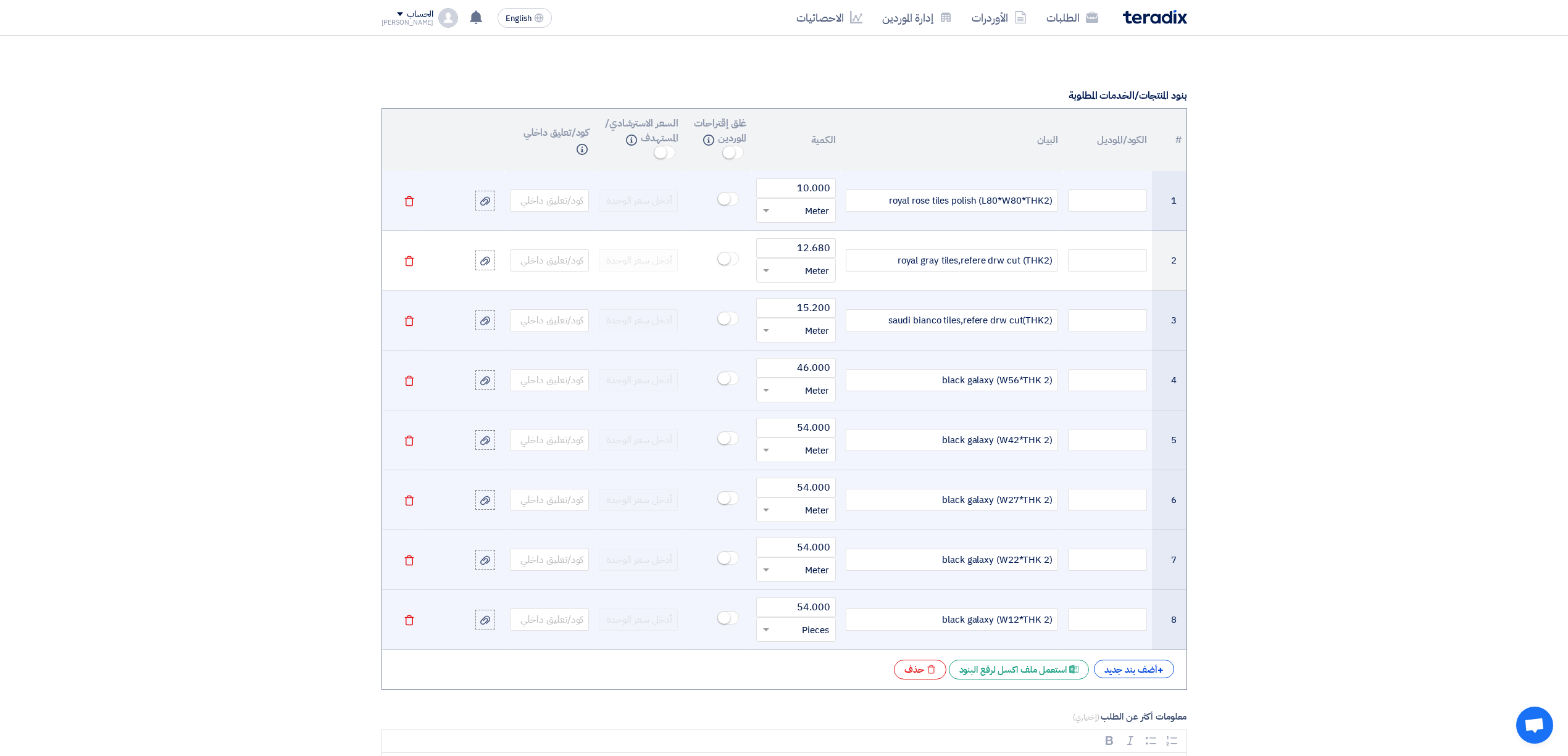
click at [810, 638] on input "text" at bounding box center [803, 629] width 51 height 20
click at [796, 610] on div "Meter" at bounding box center [796, 599] width 78 height 25
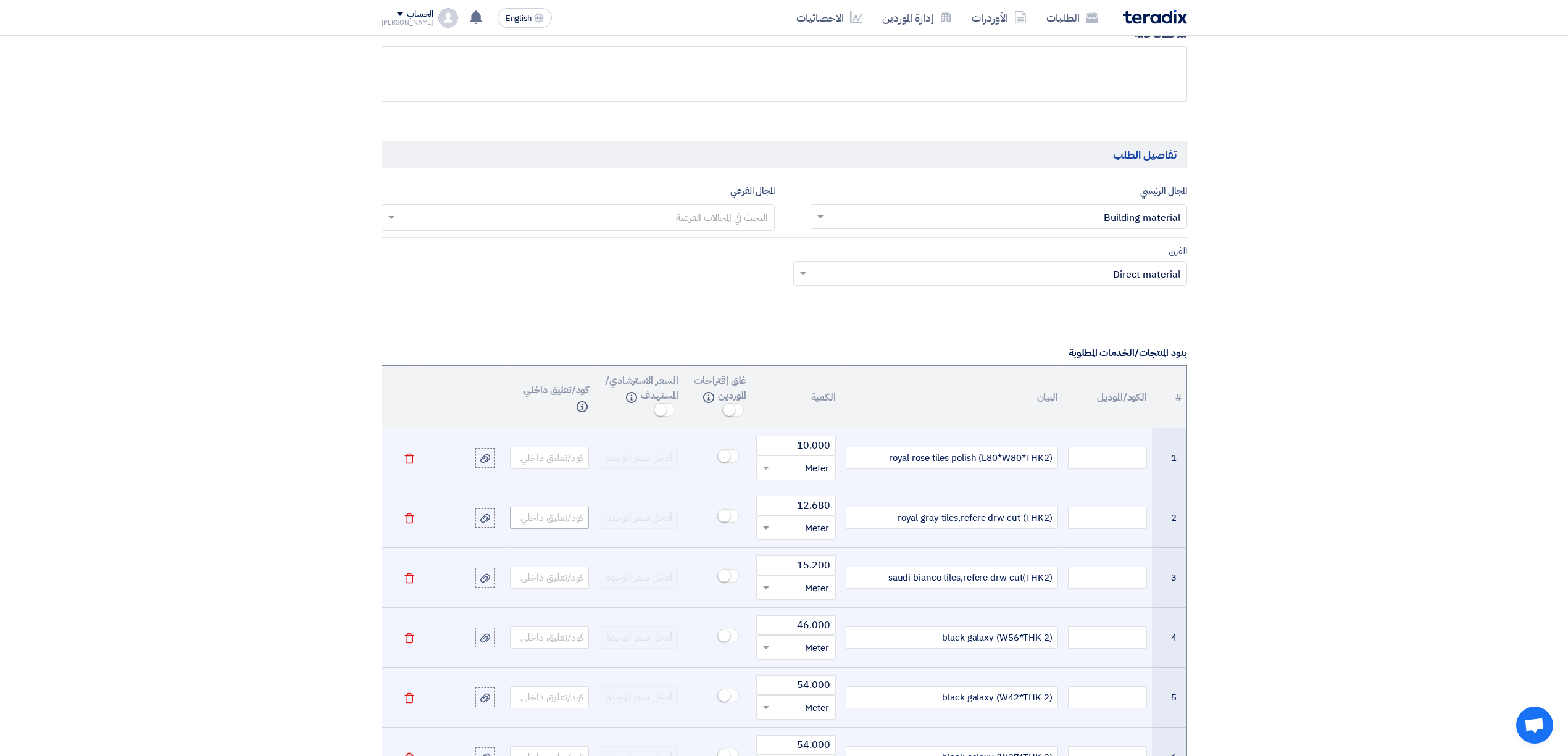
scroll to position [658, 0]
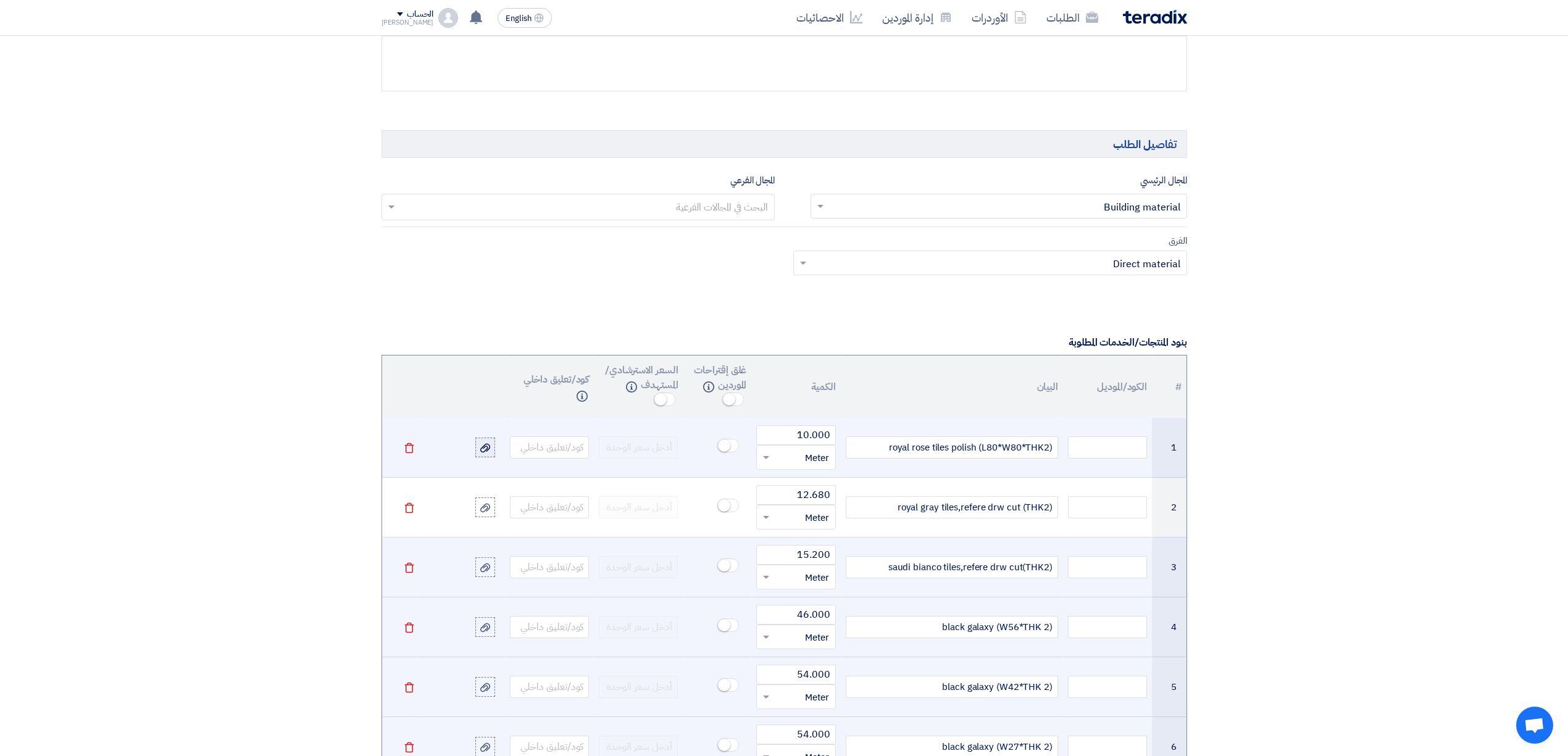
click at [489, 453] on icon at bounding box center [485, 448] width 10 height 9
click at [0, 0] on input "file" at bounding box center [0, 0] width 0 height 0
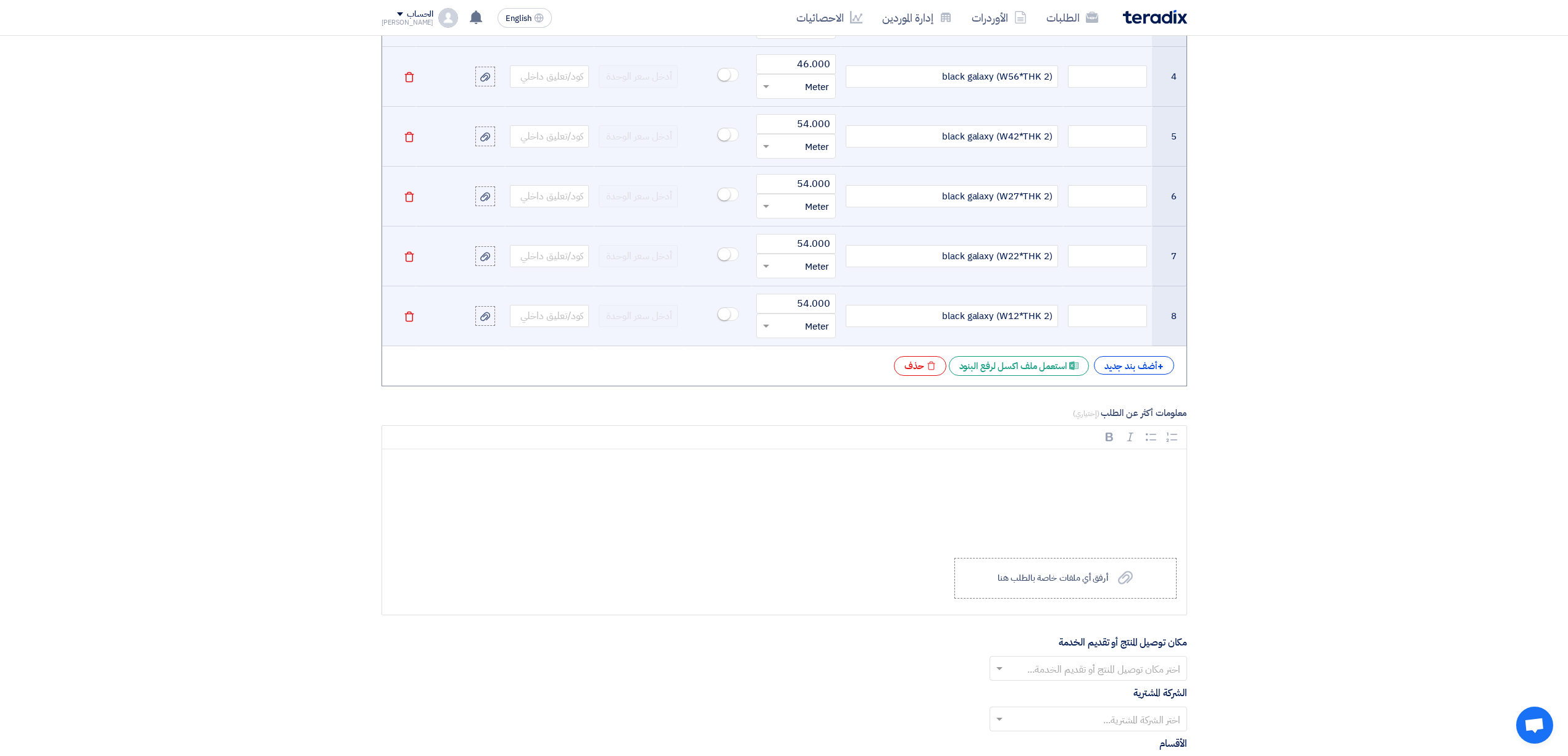
scroll to position [1234, 0]
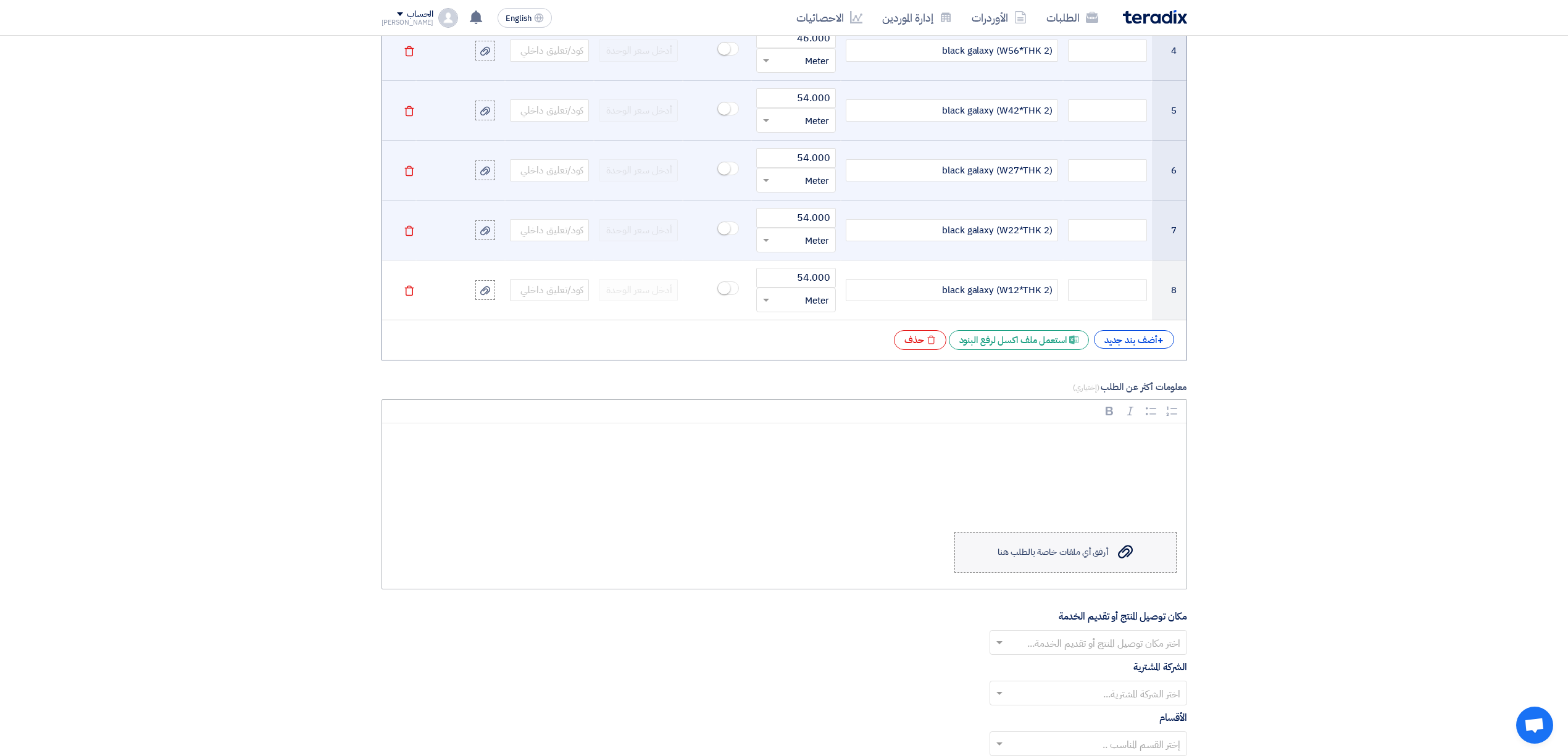
click at [1089, 551] on label "Upload a file أرفق أي ملفات خاصة بالطلب هنا" at bounding box center [1065, 552] width 223 height 40
click at [0, 0] on input "Upload a file أرفق أي ملفات خاصة بالطلب هنا" at bounding box center [0, 0] width 0 height 0
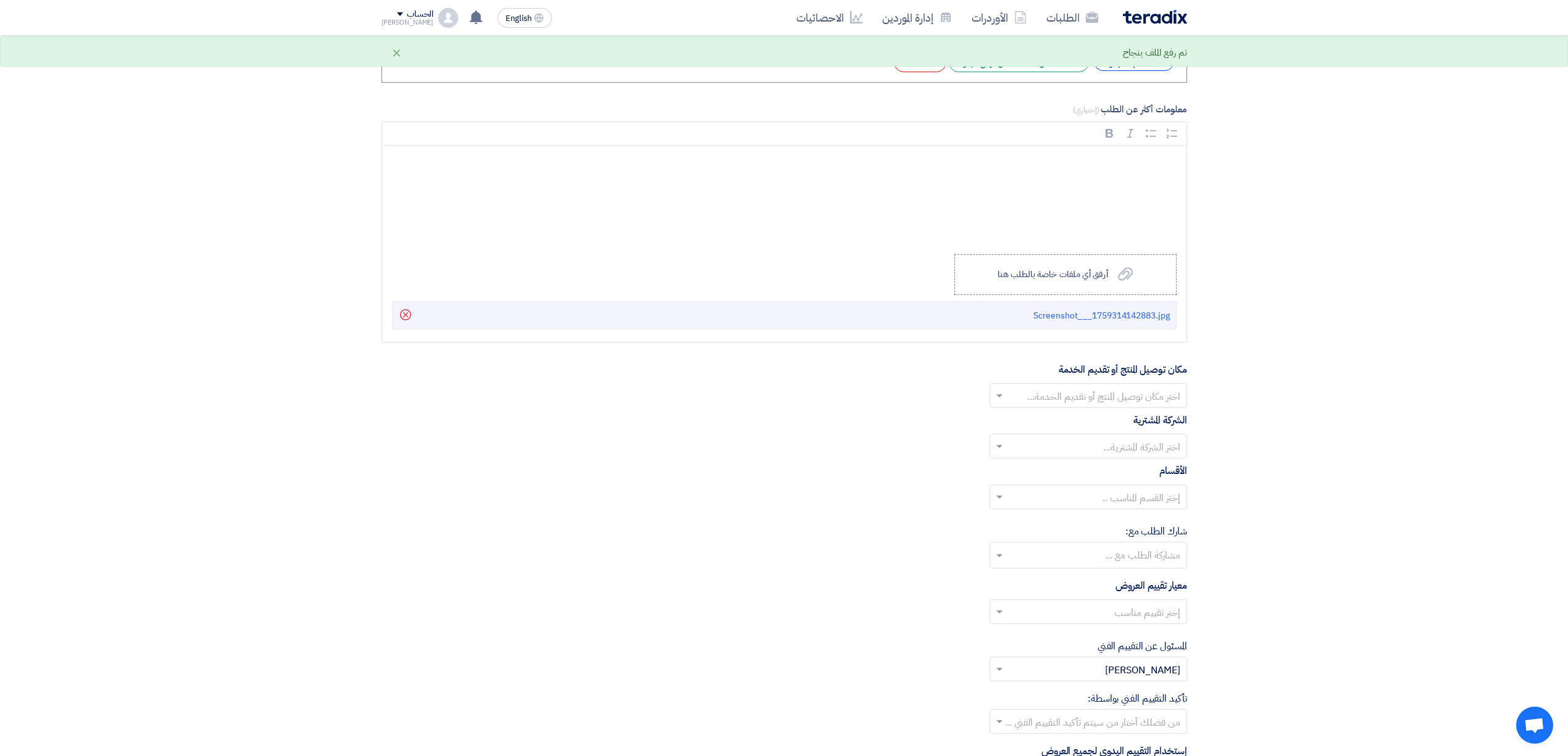
scroll to position [1563, 0]
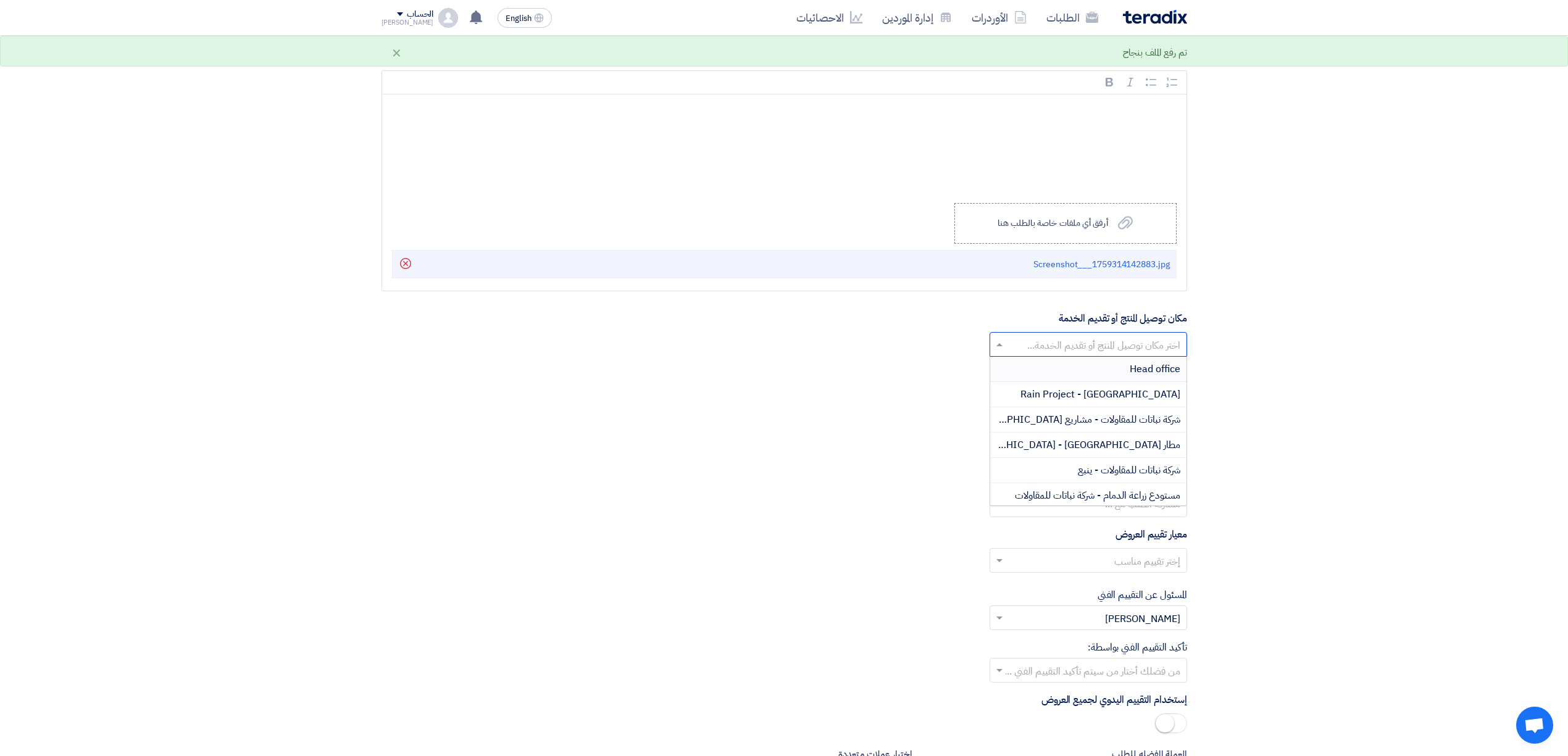
click at [1151, 356] on input "text" at bounding box center [1095, 346] width 173 height 21
click at [1129, 427] on span "شركة نباتات للمقاولات - مشاريع [GEOGRAPHIC_DATA]" at bounding box center [1072, 420] width 215 height 15
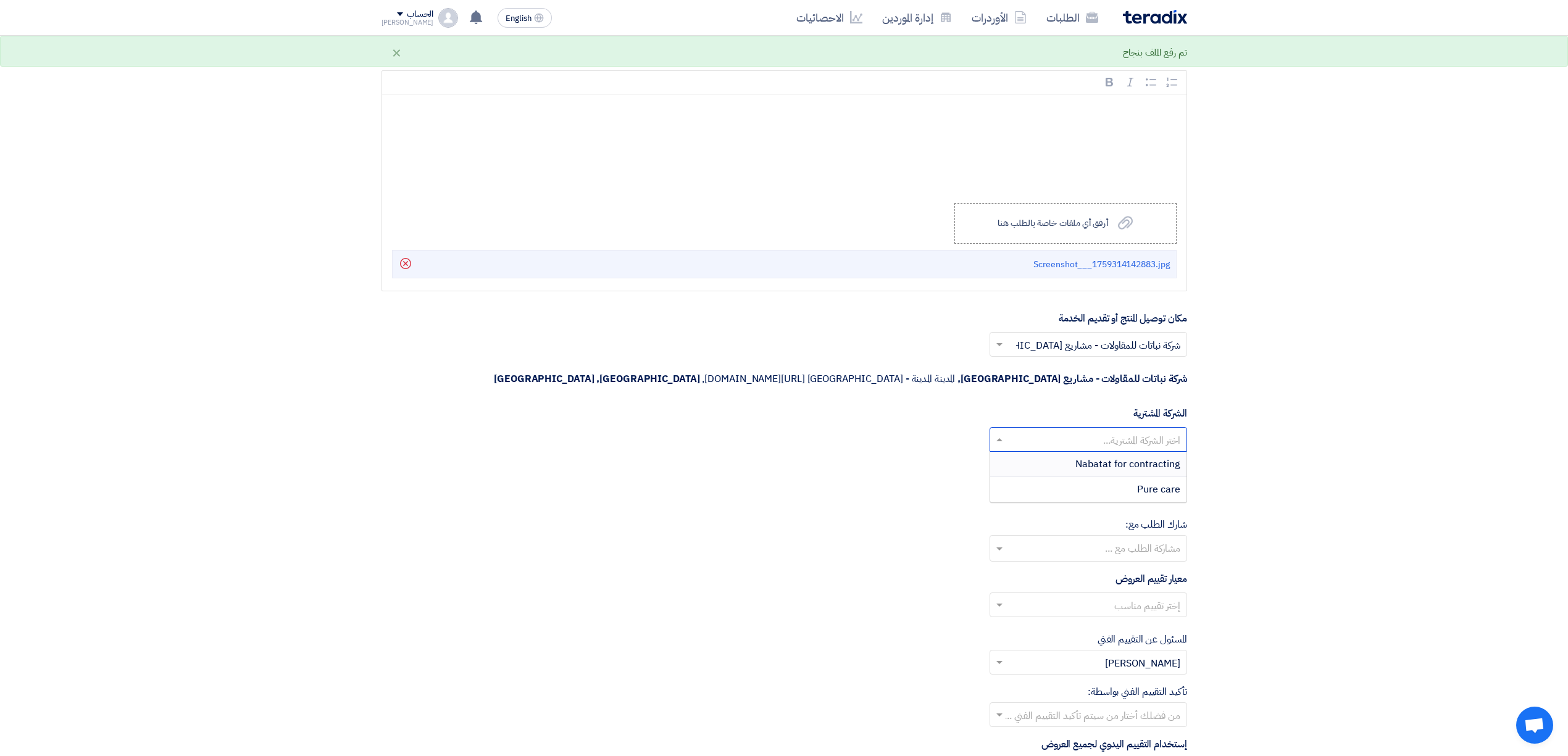
click at [1117, 431] on input "text" at bounding box center [1095, 441] width 173 height 21
click at [1117, 457] on span "Nabatat for contracting" at bounding box center [1128, 464] width 105 height 15
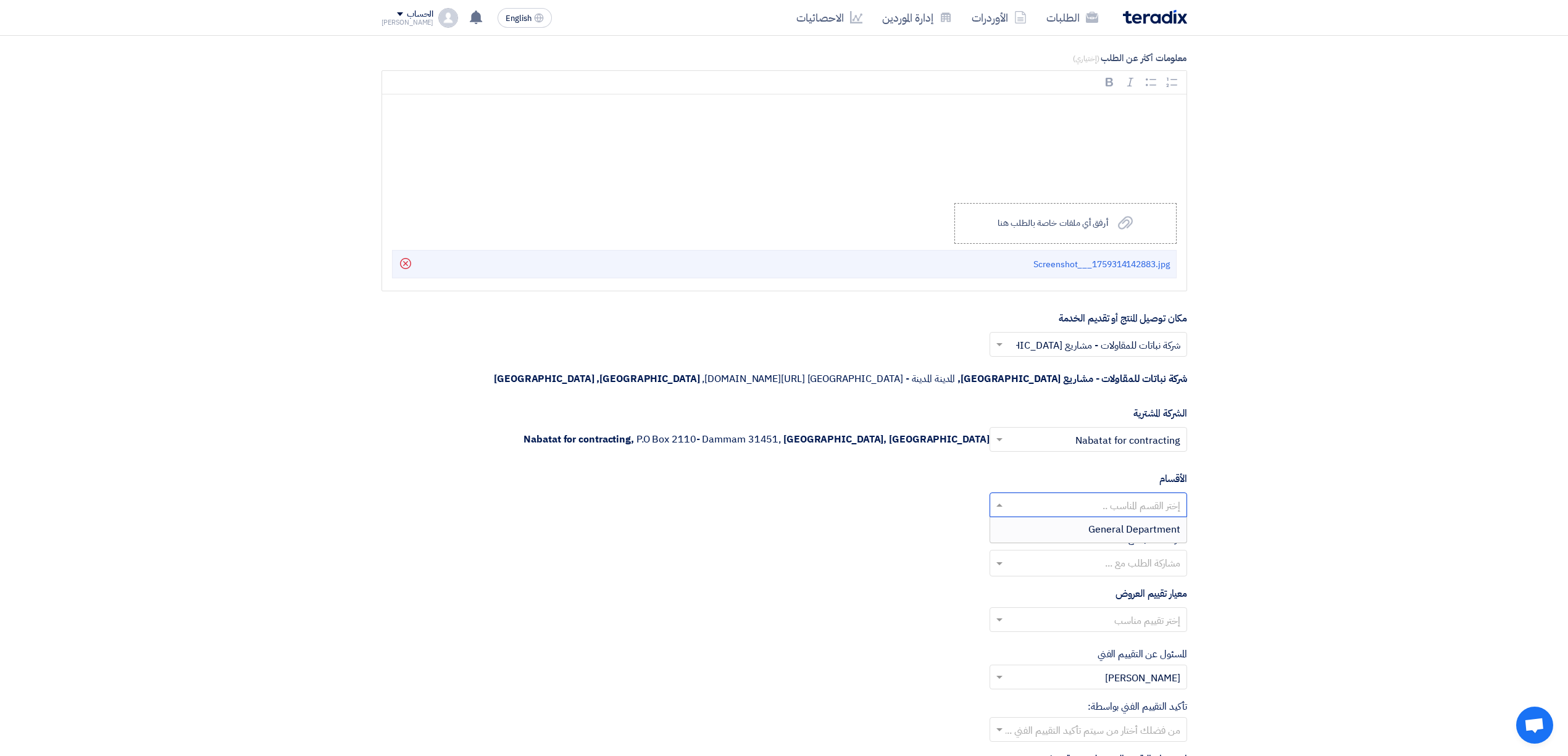
click at [1051, 492] on div "إختر القسم المناسب .." at bounding box center [1087, 504] width 197 height 25
click at [1071, 517] on div "General Department" at bounding box center [1088, 529] width 196 height 25
click at [1109, 550] on div "مشاركة الطلب مع ..." at bounding box center [1096, 563] width 181 height 25
click at [1102, 532] on div "شارك [PERSON_NAME] مع: مشاركة الطلب مع ... [PERSON_NAME] [PERSON_NAME] [PERSON_…" at bounding box center [784, 554] width 805 height 44
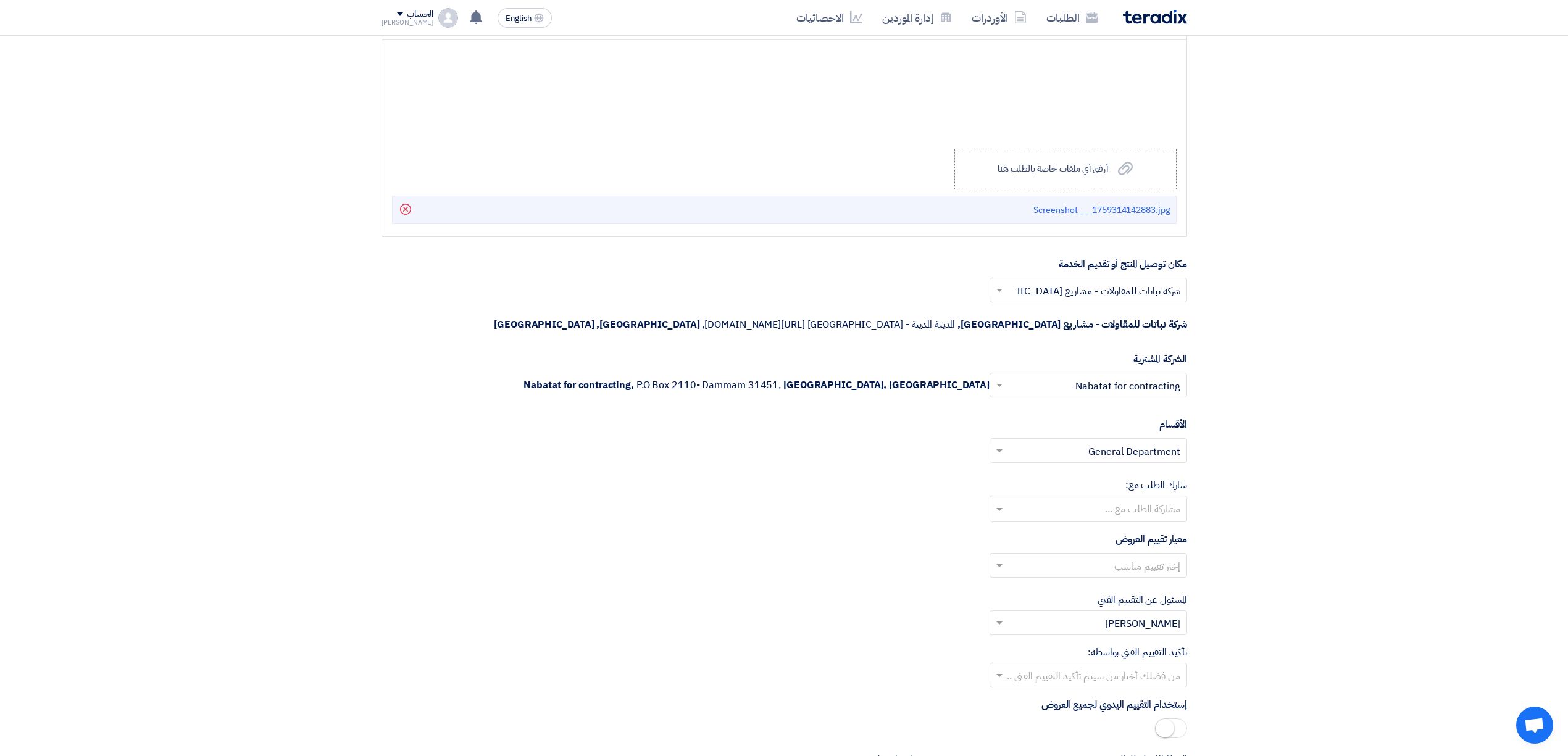
scroll to position [1645, 0]
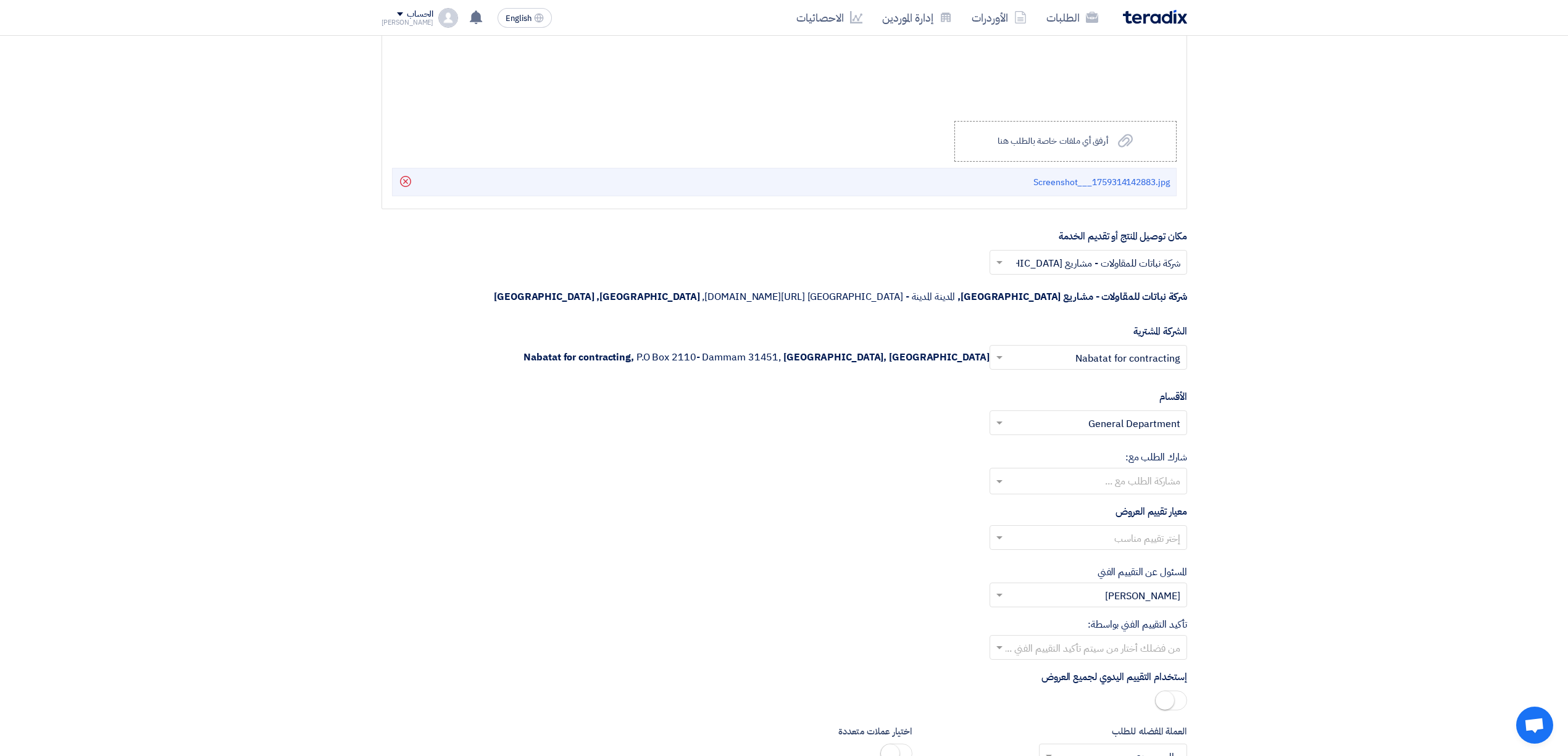
click at [1136, 529] on input "text" at bounding box center [1095, 539] width 173 height 21
click at [1127, 555] on span "Direct material" at bounding box center [1146, 562] width 67 height 15
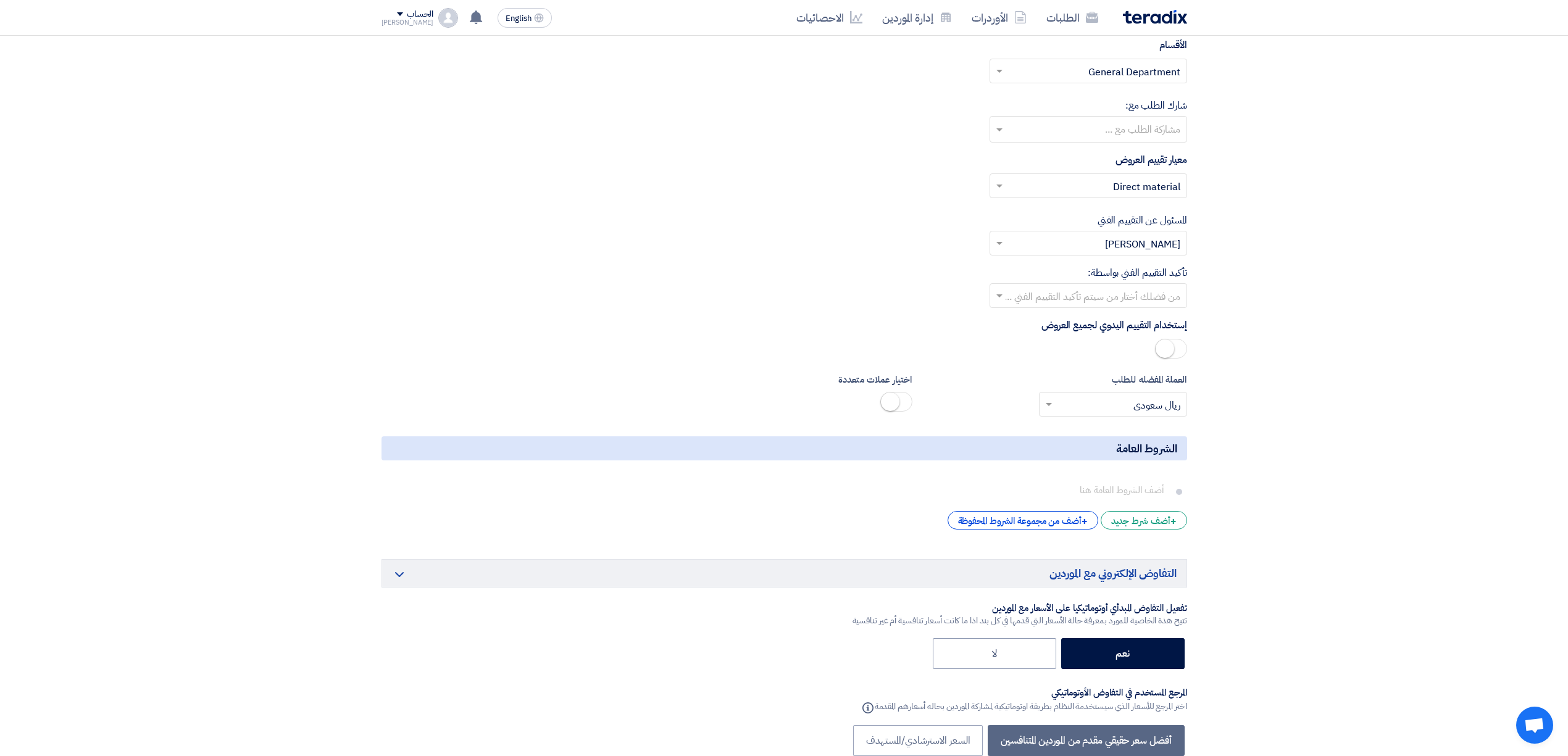
scroll to position [2221, 0]
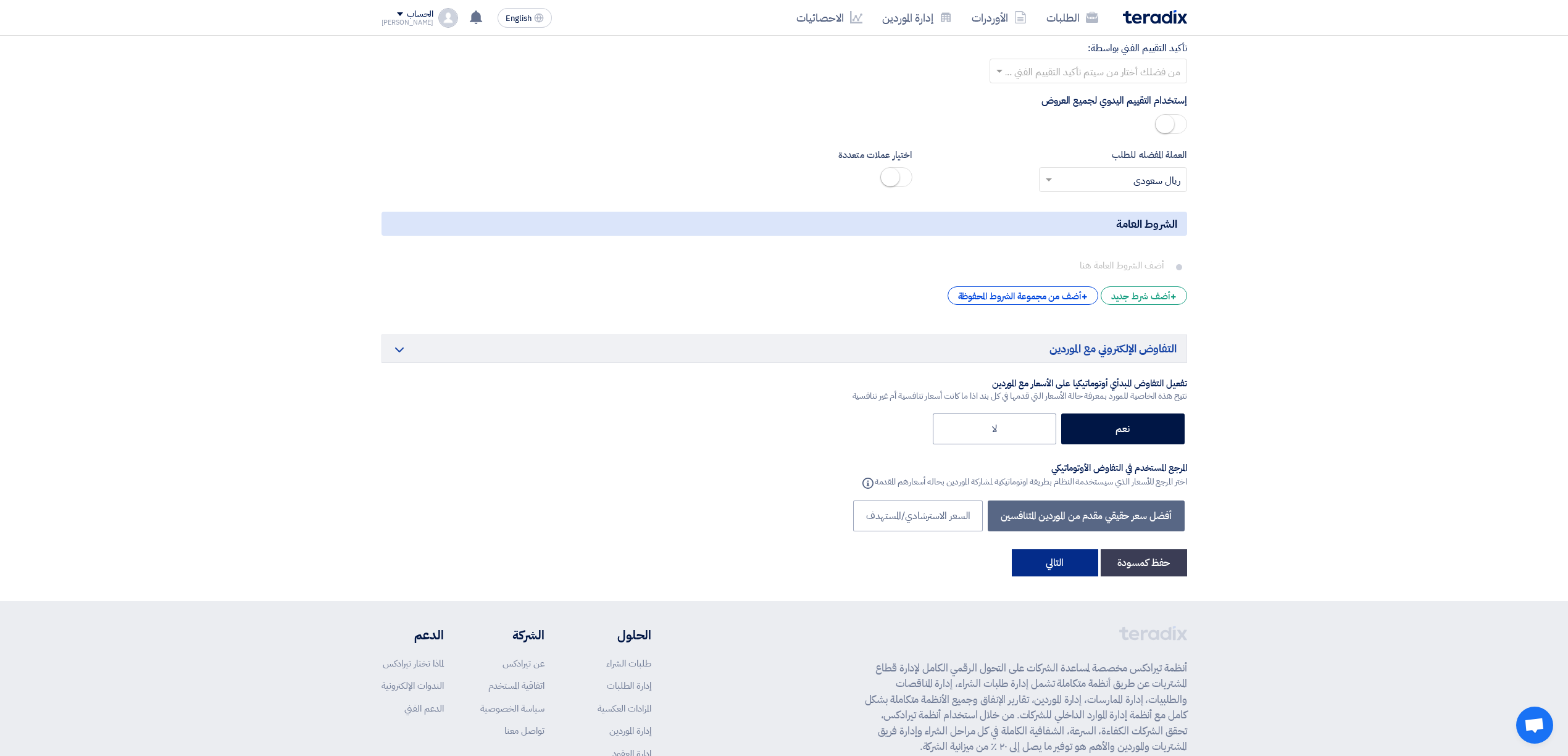
click at [1064, 549] on button "التالي" at bounding box center [1055, 563] width 86 height 27
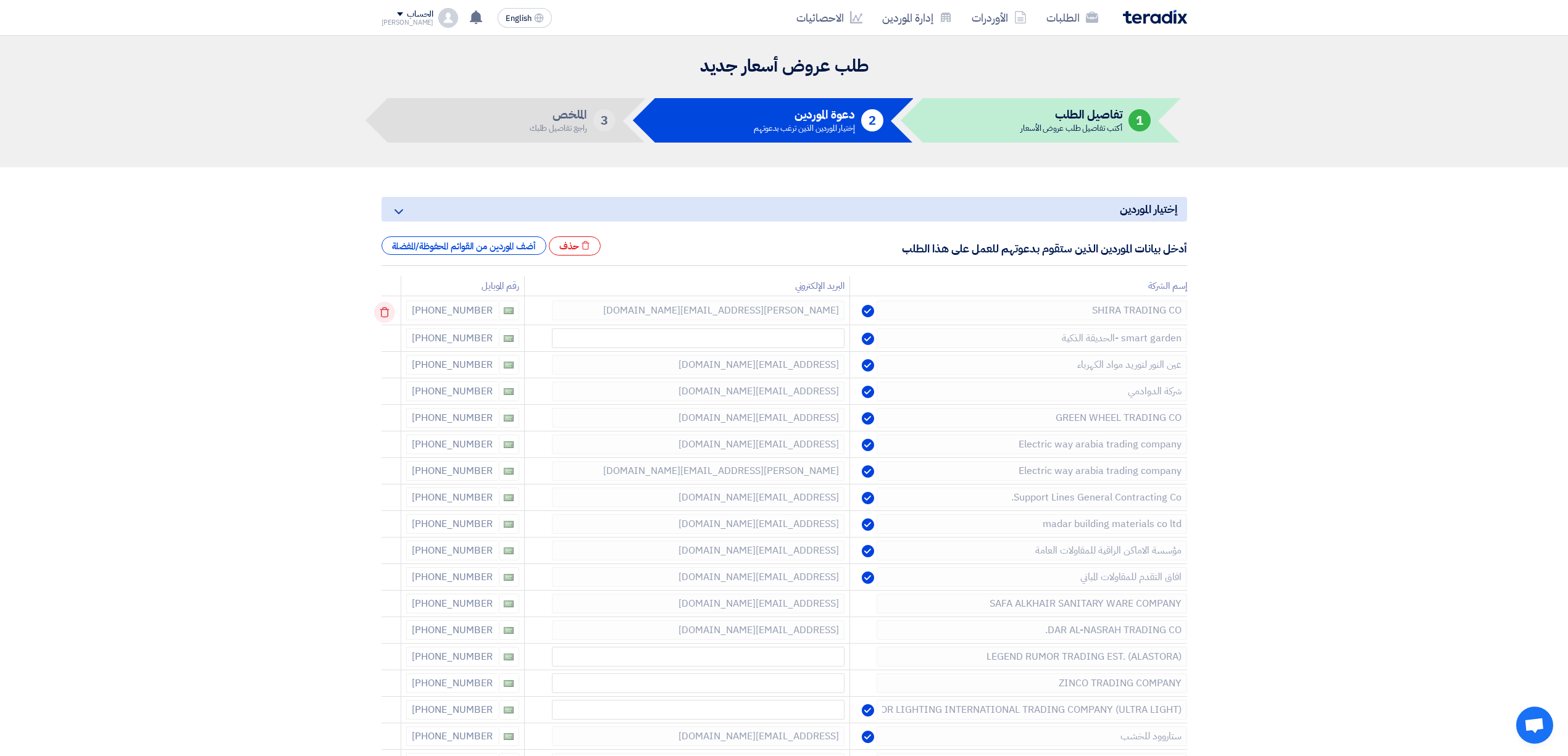
click at [394, 310] on icon at bounding box center [384, 312] width 21 height 21
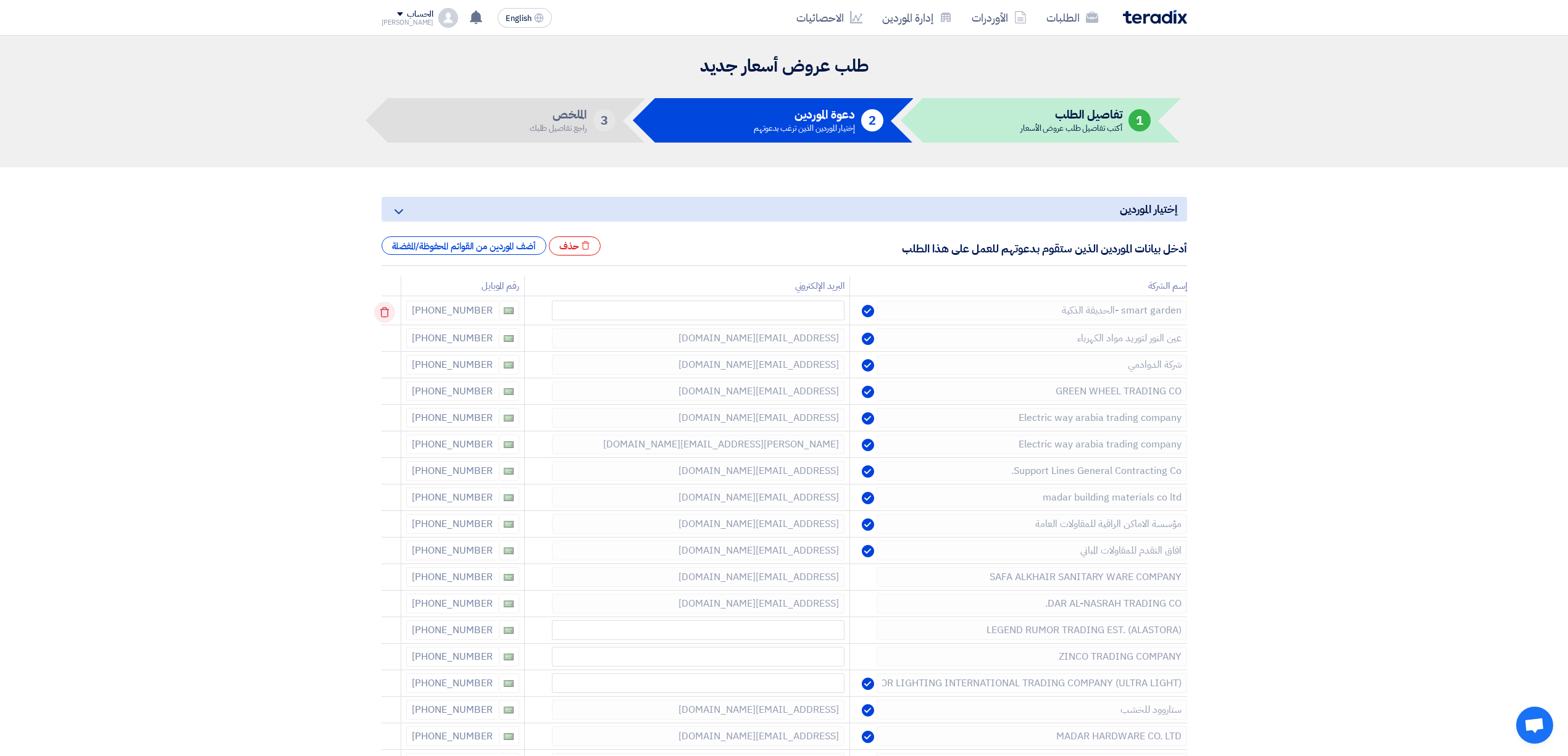
click at [394, 310] on icon at bounding box center [384, 312] width 21 height 21
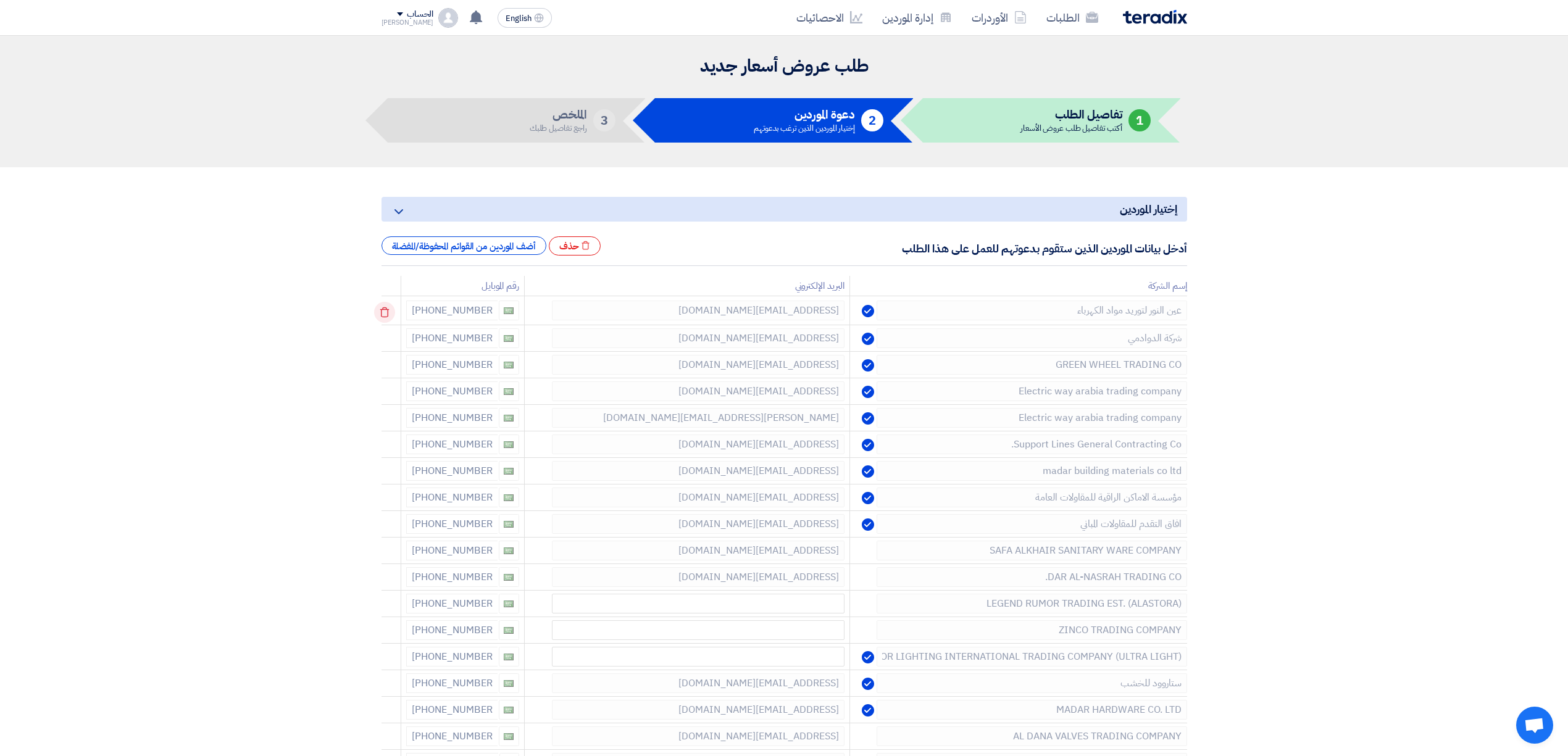
click at [384, 310] on use at bounding box center [384, 312] width 10 height 10
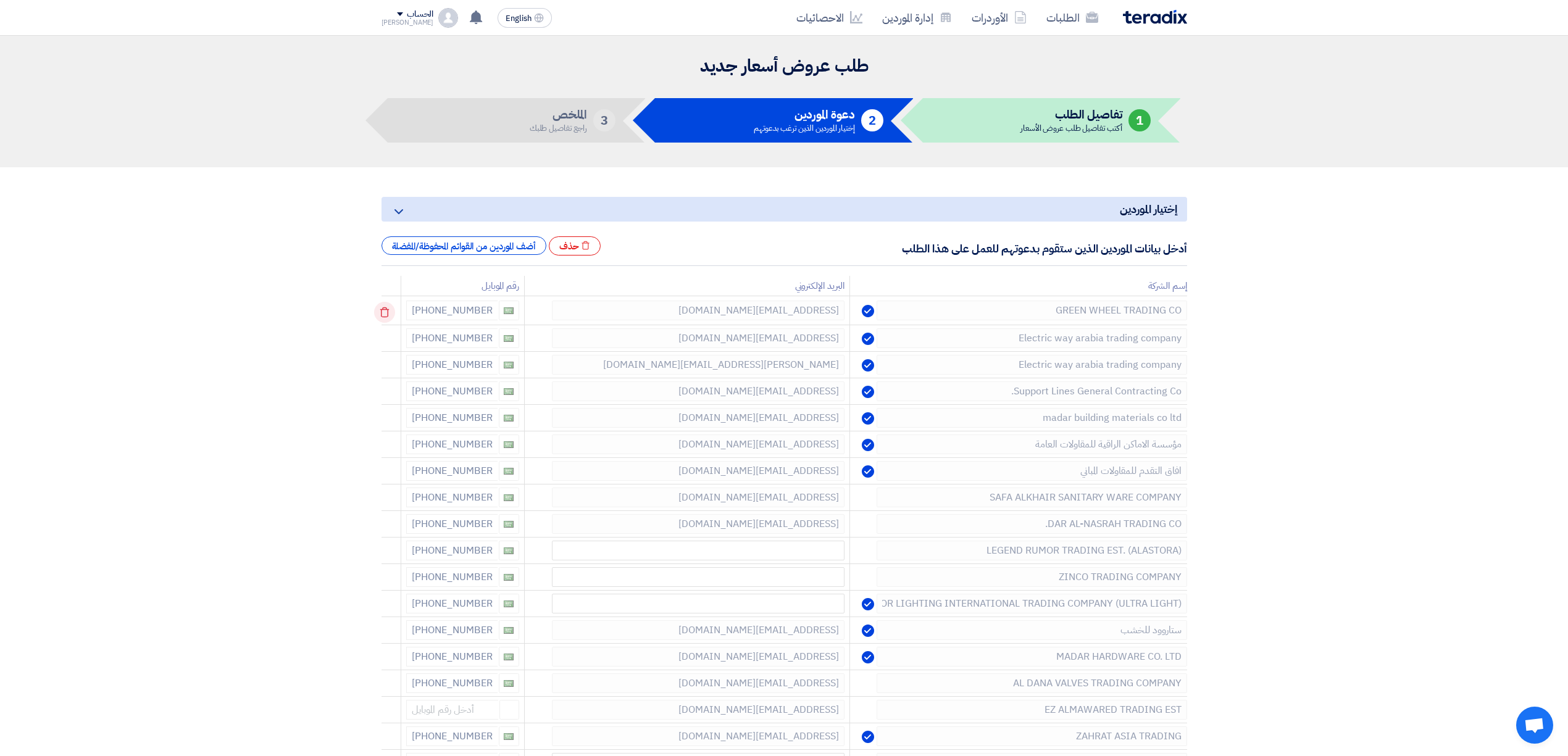
click at [384, 310] on use at bounding box center [384, 312] width 10 height 10
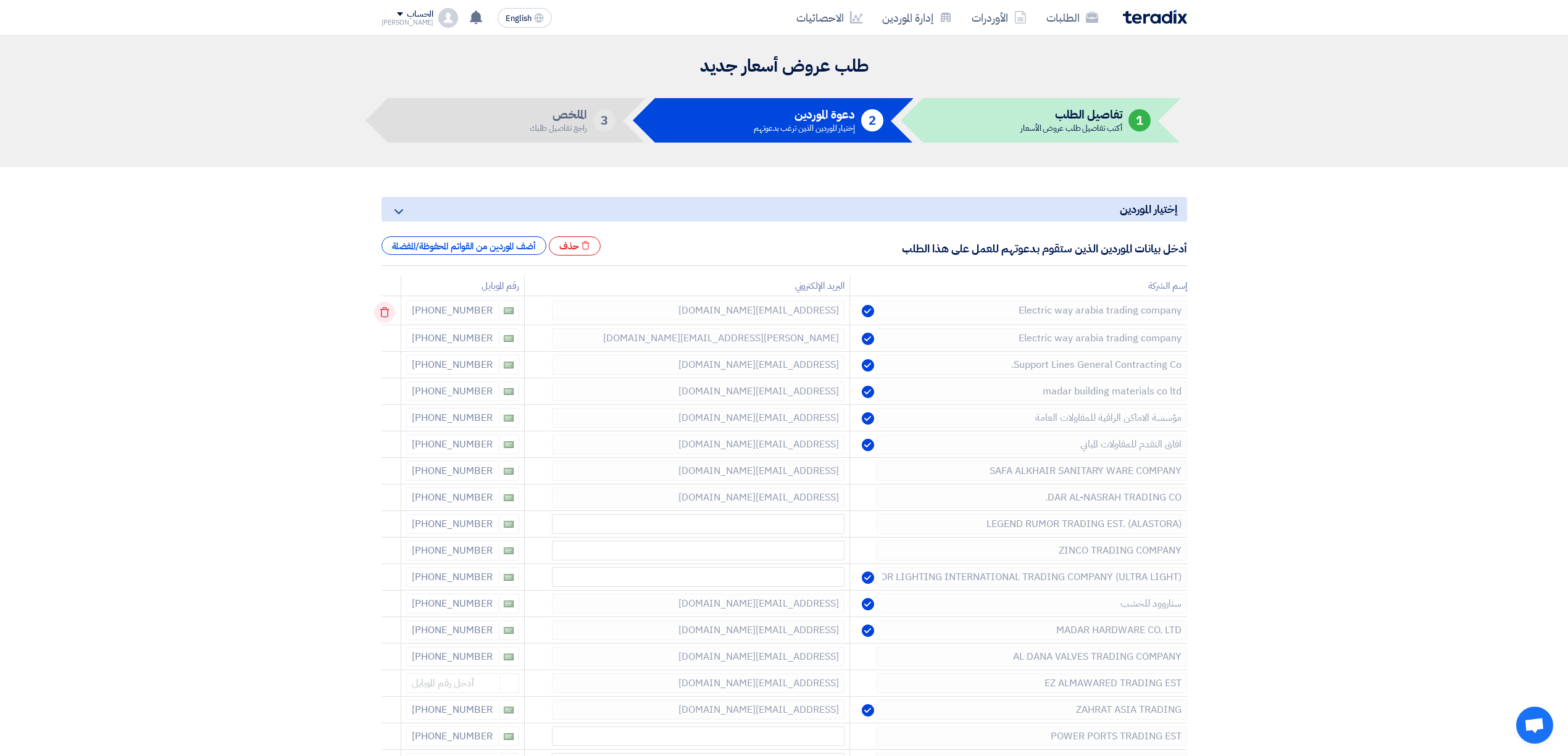
click at [384, 310] on use at bounding box center [384, 312] width 10 height 10
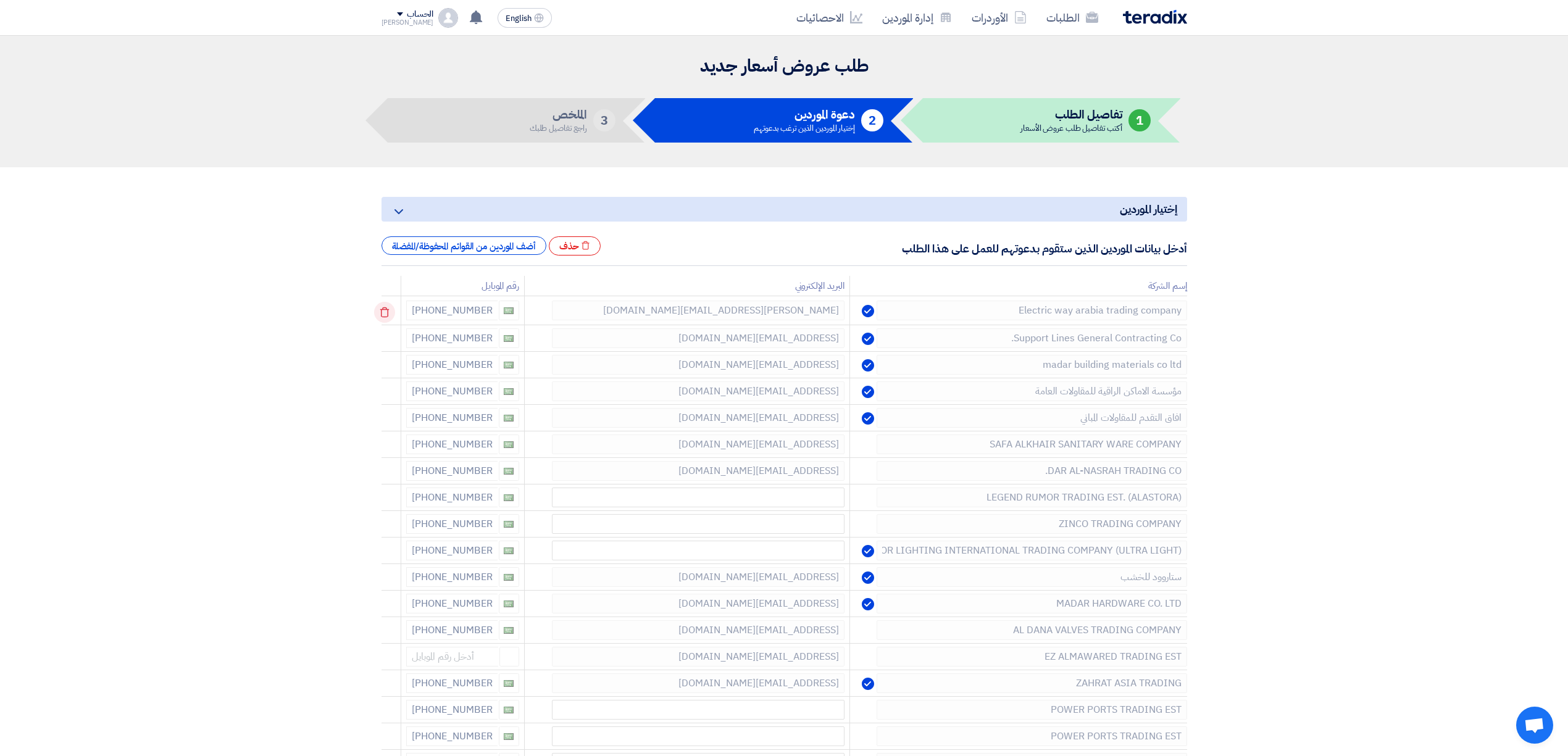
click at [384, 310] on use at bounding box center [384, 312] width 10 height 10
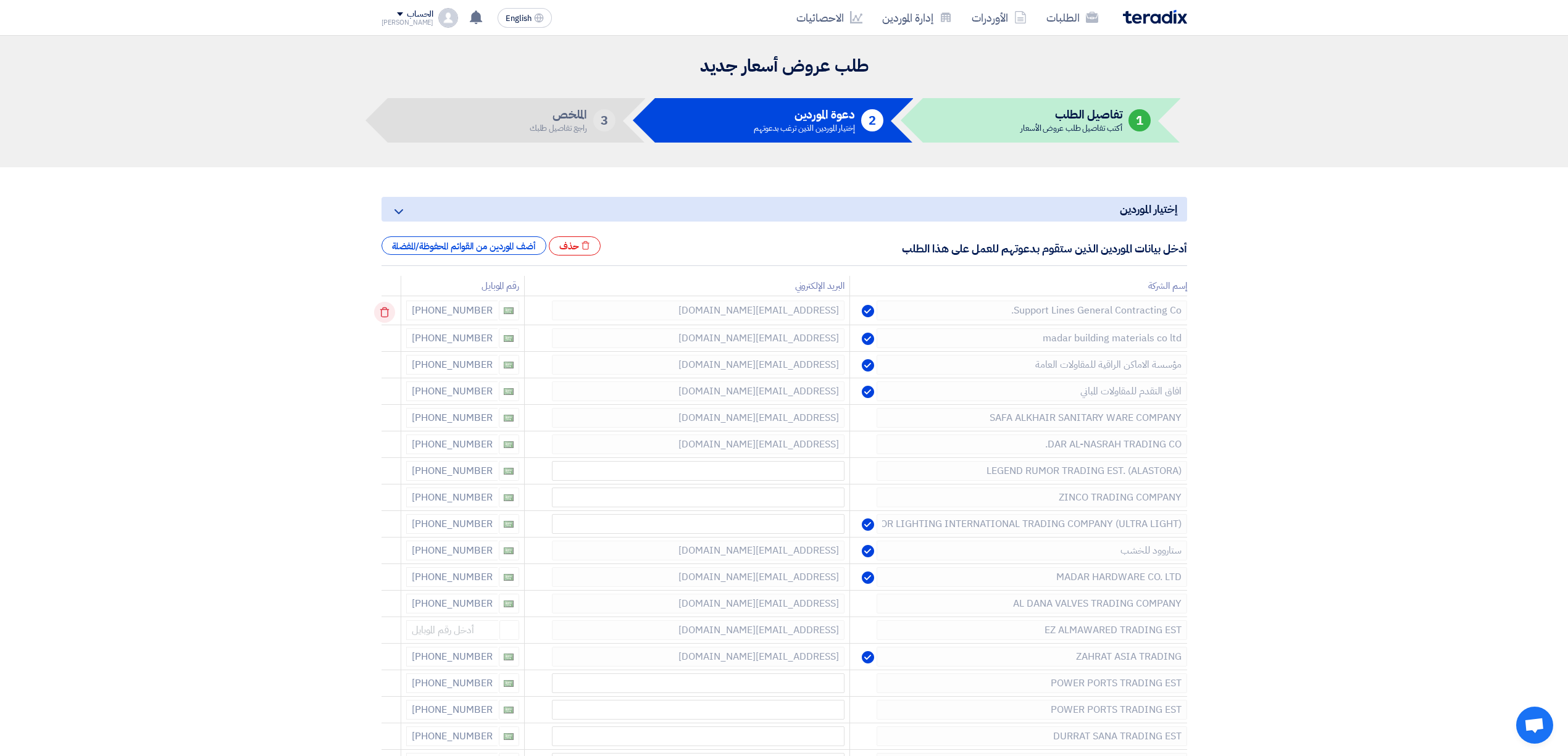
click at [384, 310] on use at bounding box center [384, 312] width 10 height 10
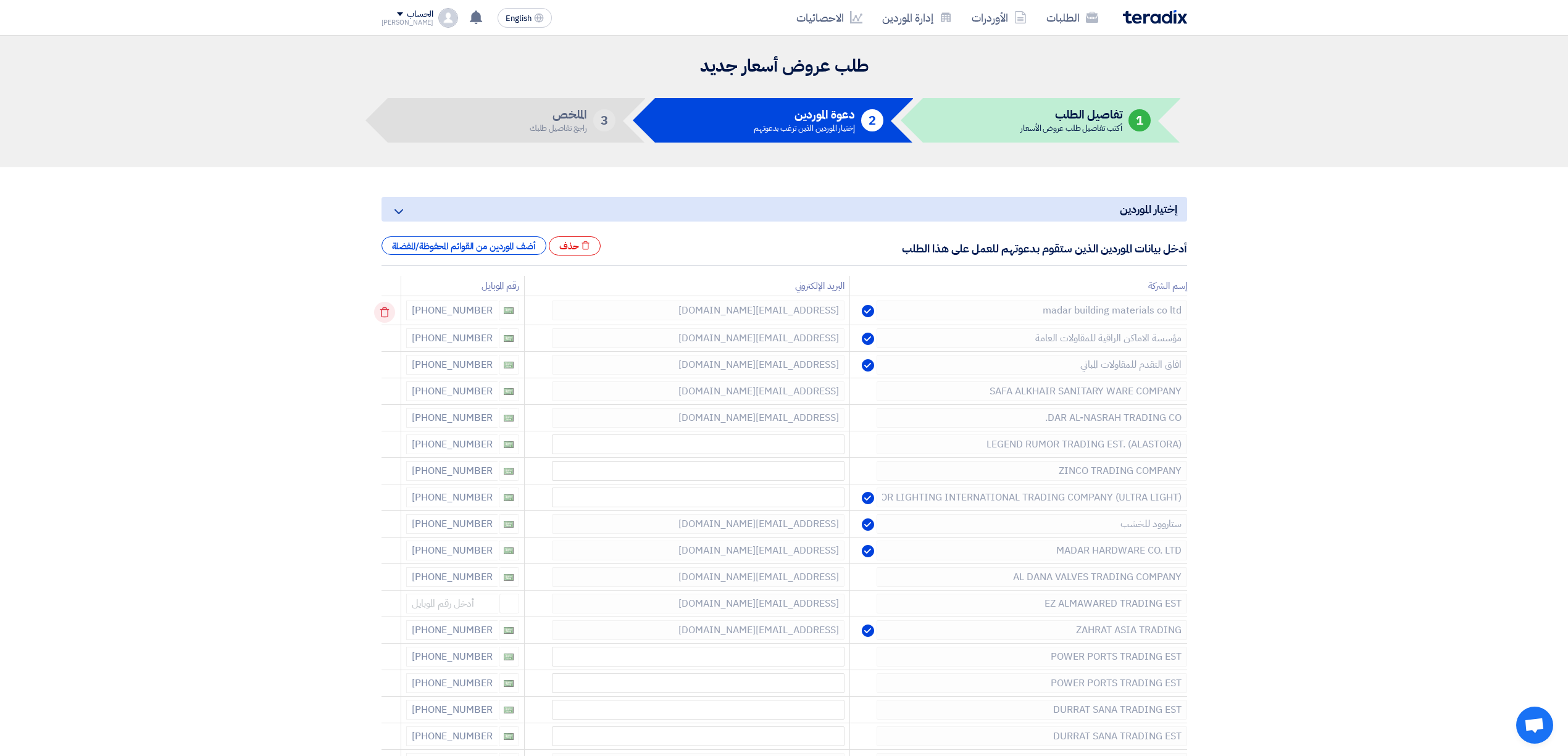
click at [387, 311] on icon at bounding box center [384, 312] width 21 height 21
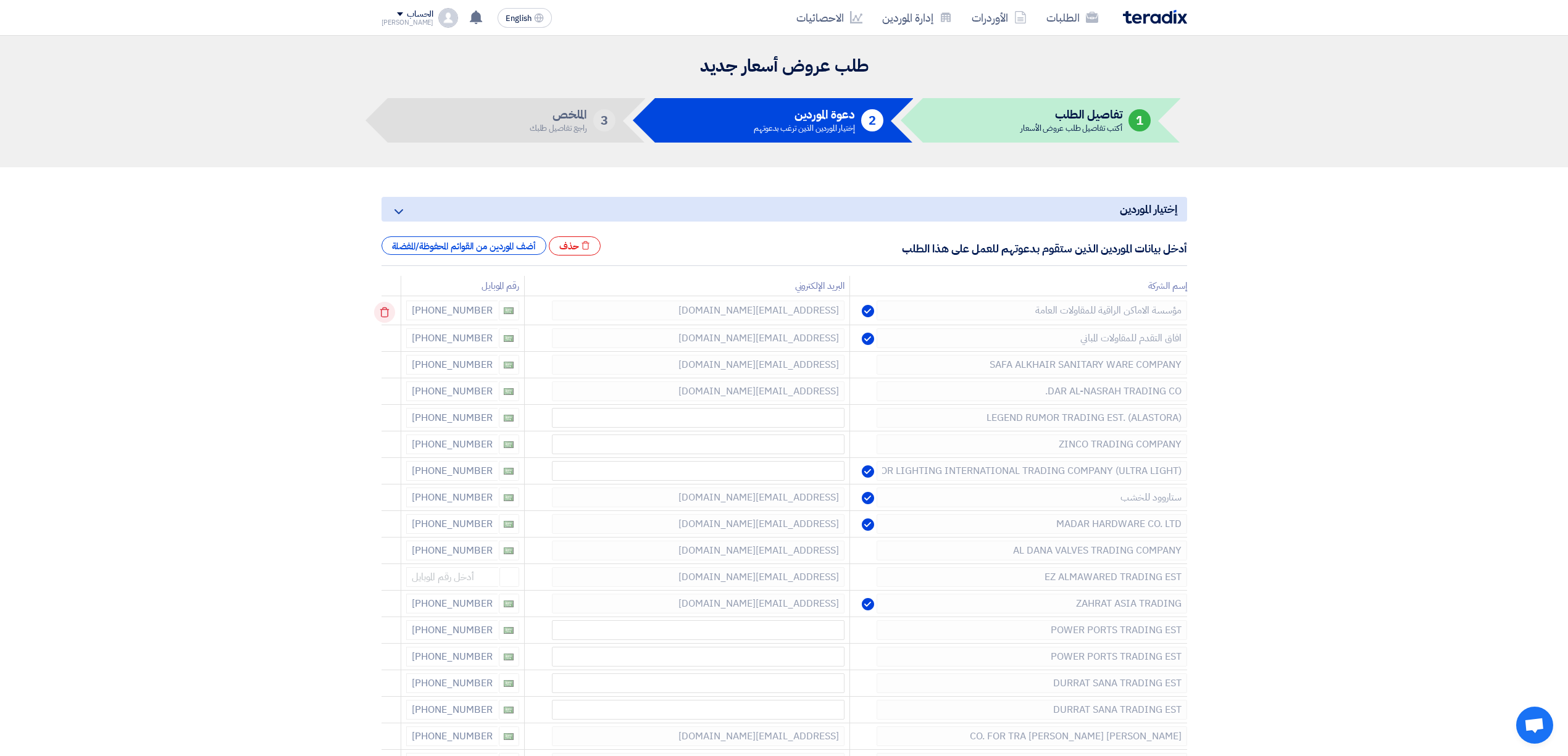
click at [387, 311] on icon at bounding box center [384, 312] width 21 height 21
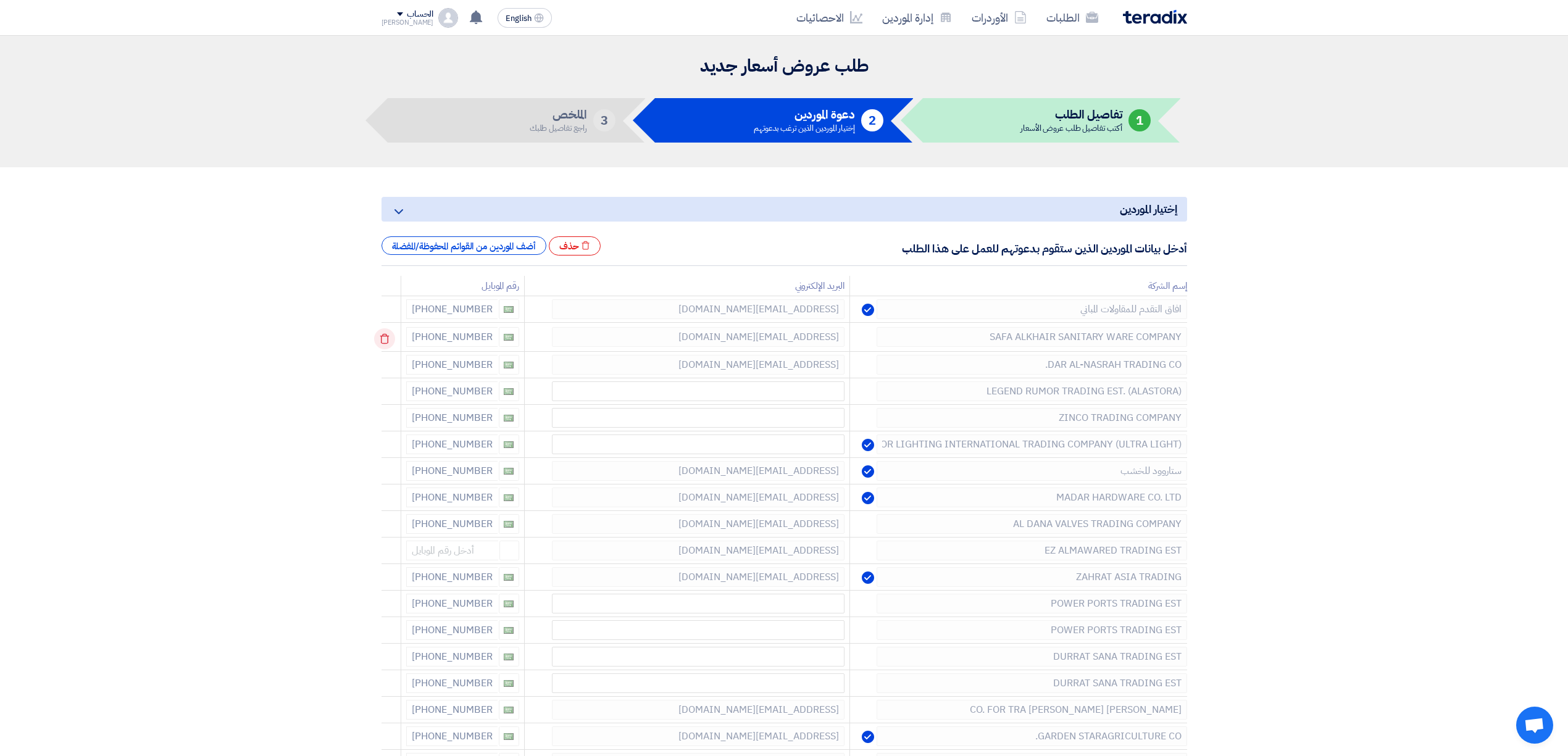
click at [389, 339] on icon at bounding box center [384, 339] width 21 height 21
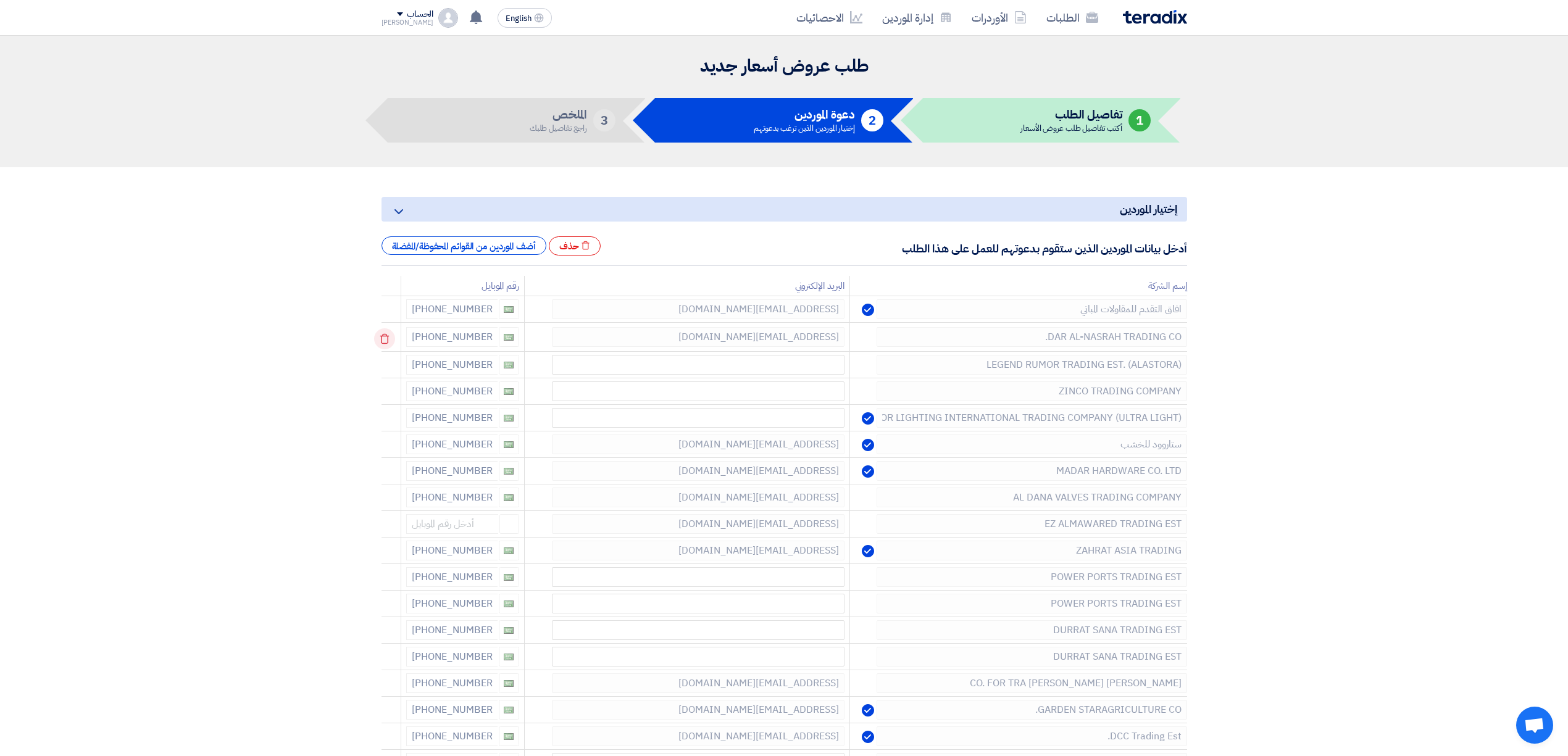
click at [389, 339] on icon at bounding box center [384, 339] width 21 height 21
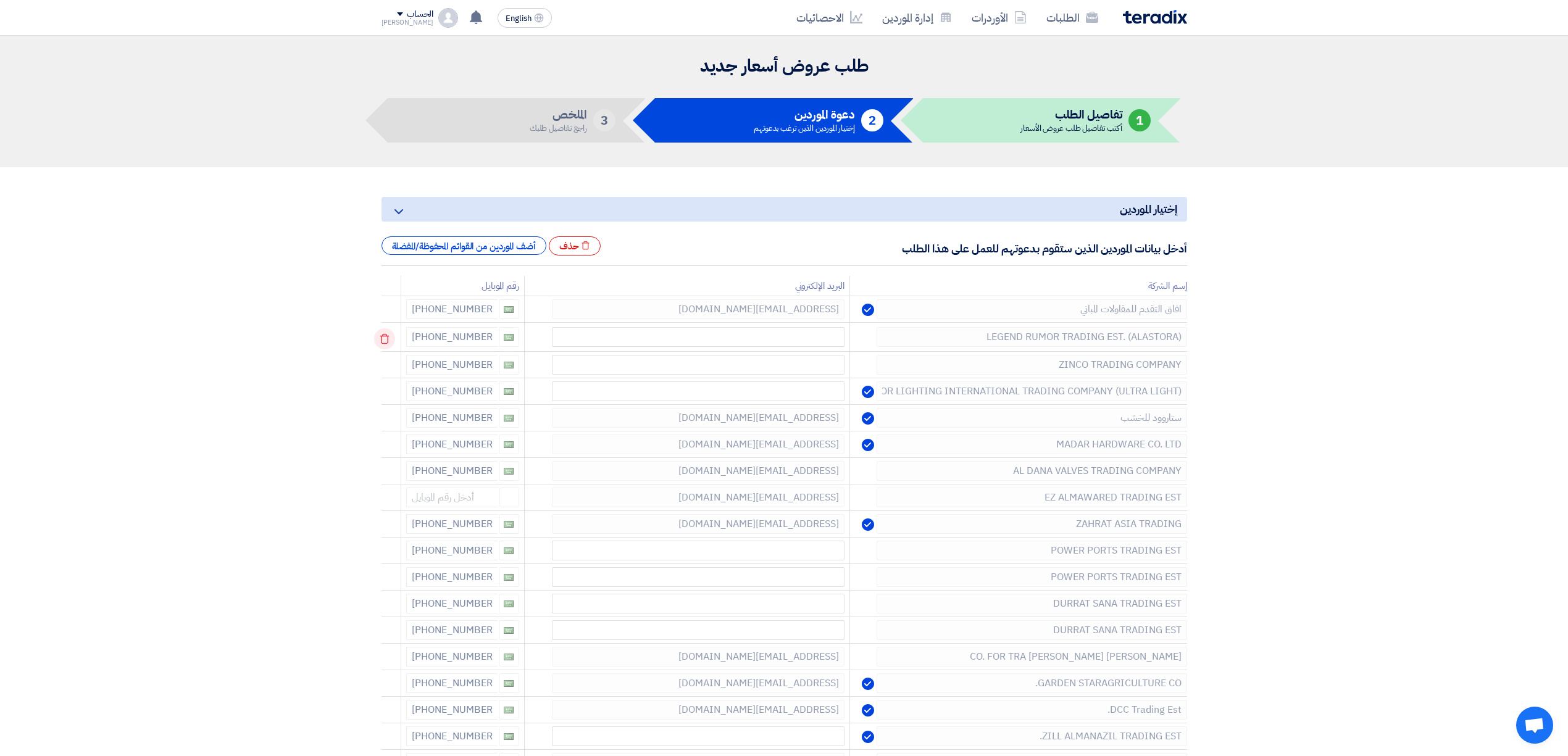
click at [389, 339] on icon at bounding box center [384, 339] width 21 height 21
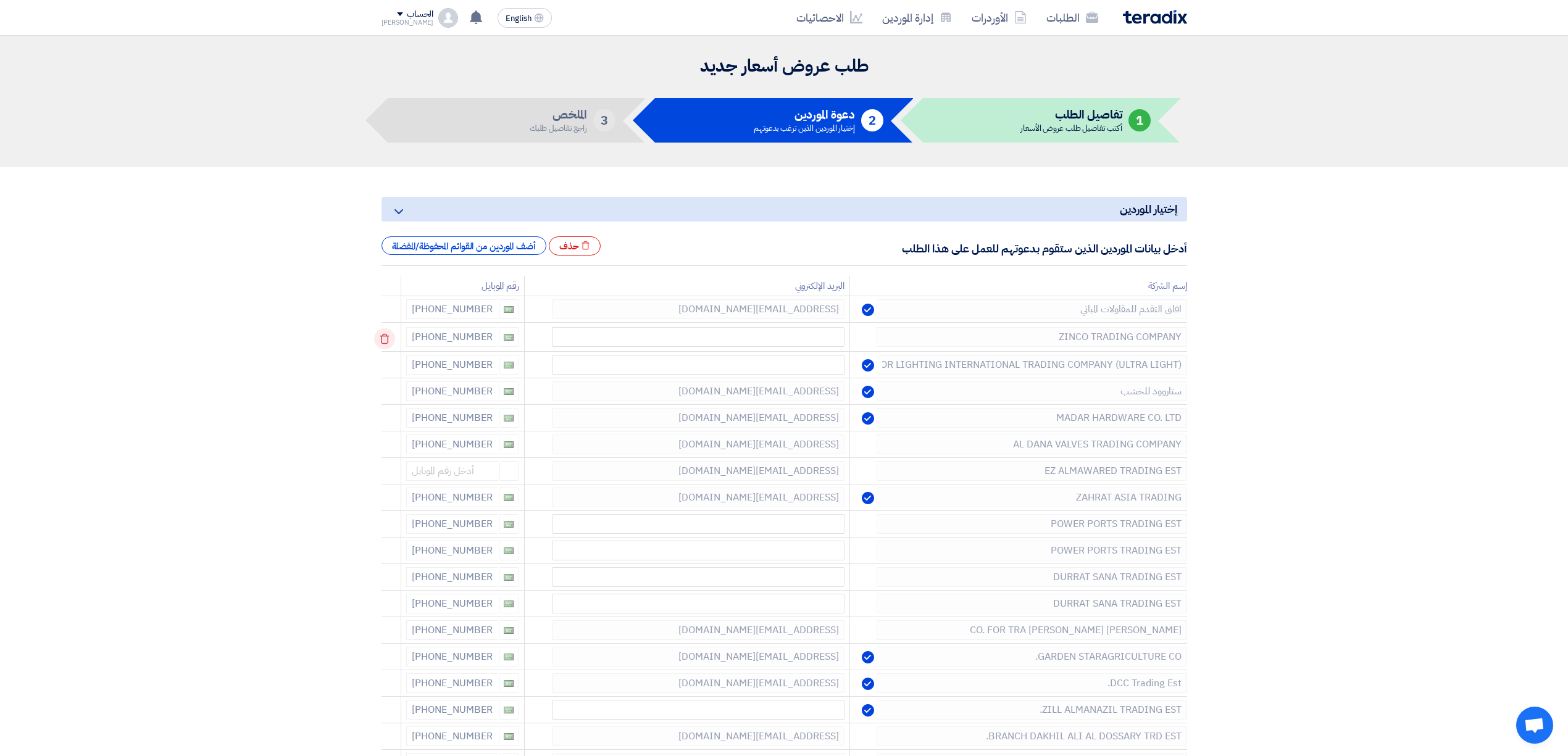
click at [389, 339] on icon at bounding box center [384, 339] width 21 height 21
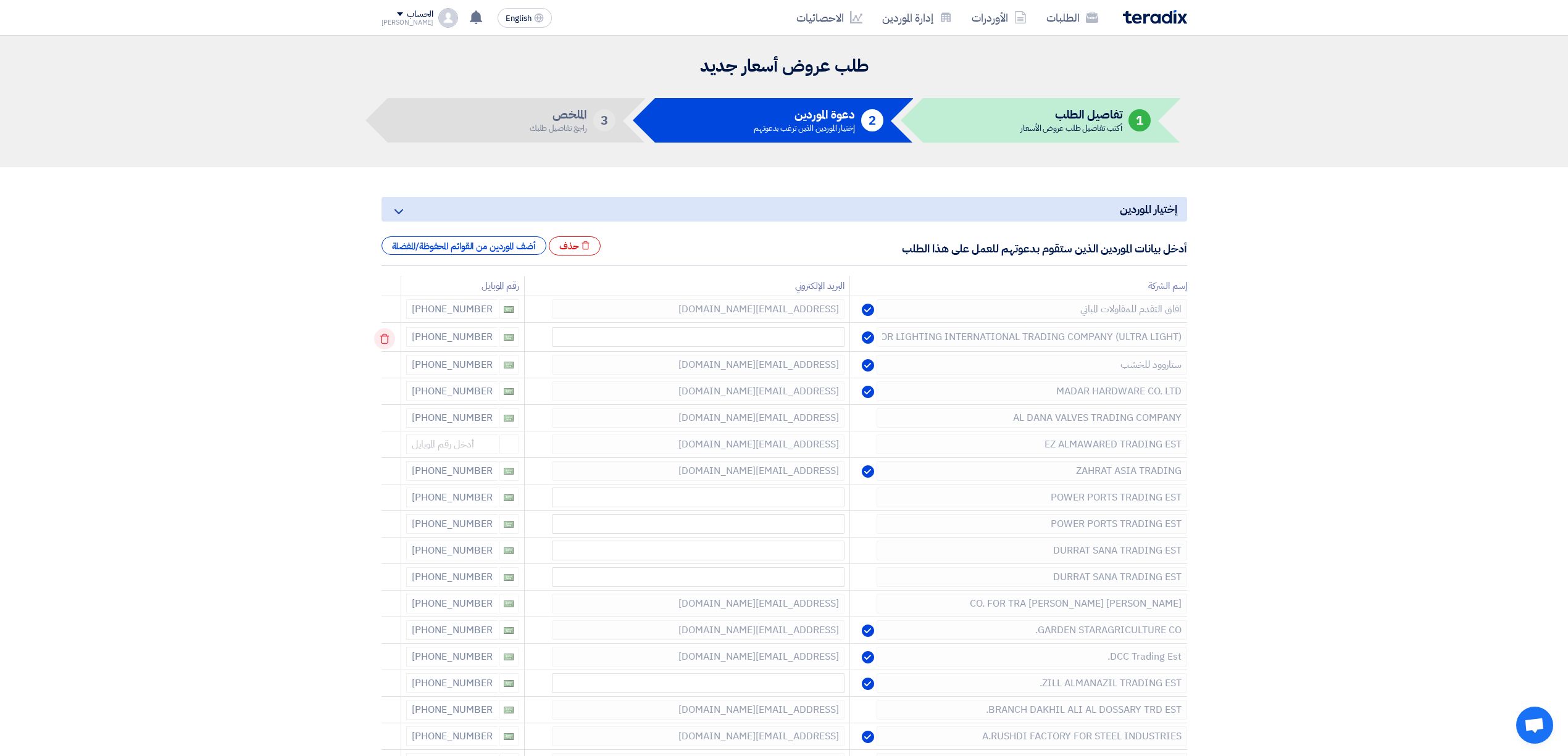
click at [389, 339] on icon at bounding box center [384, 339] width 21 height 21
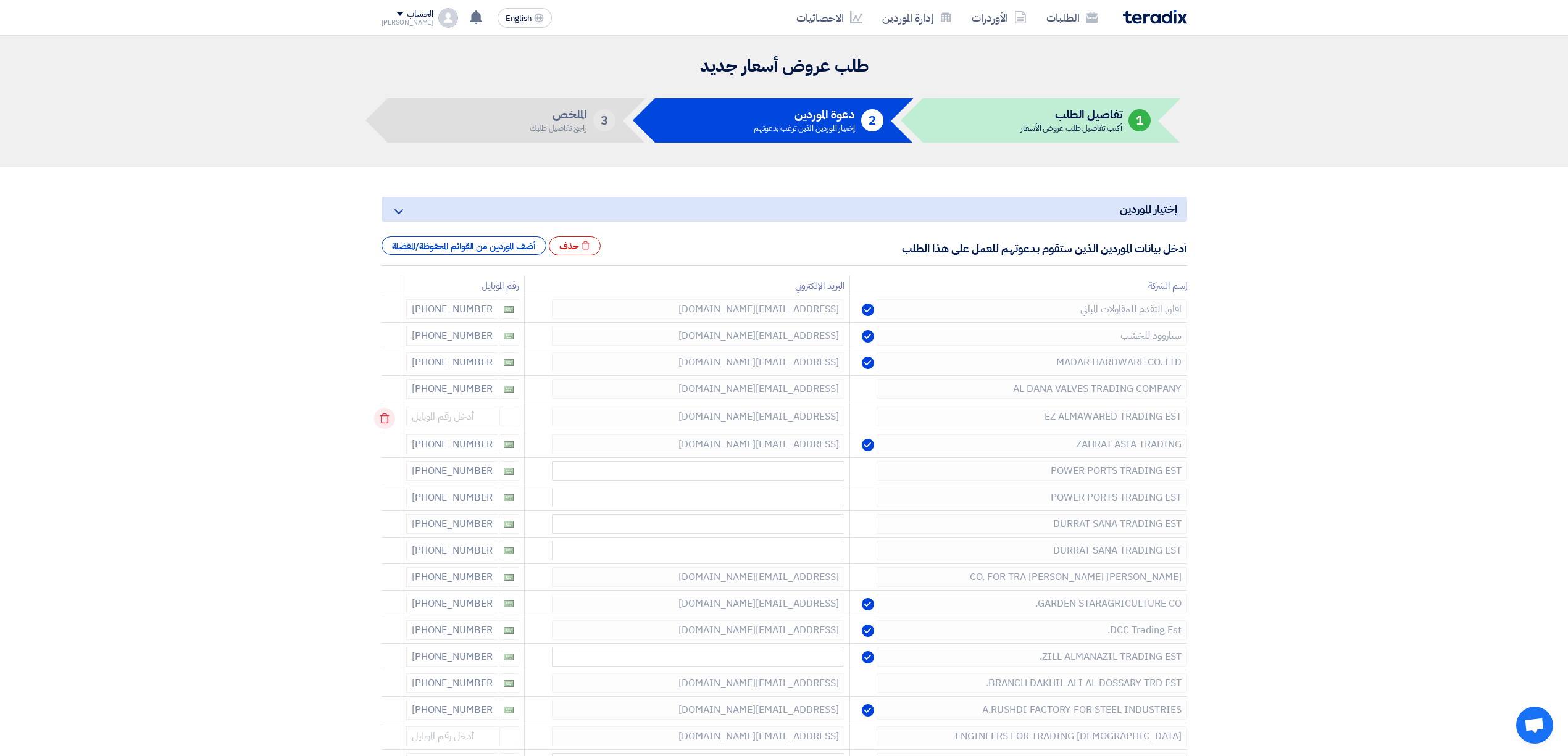
click at [390, 425] on icon at bounding box center [384, 418] width 21 height 21
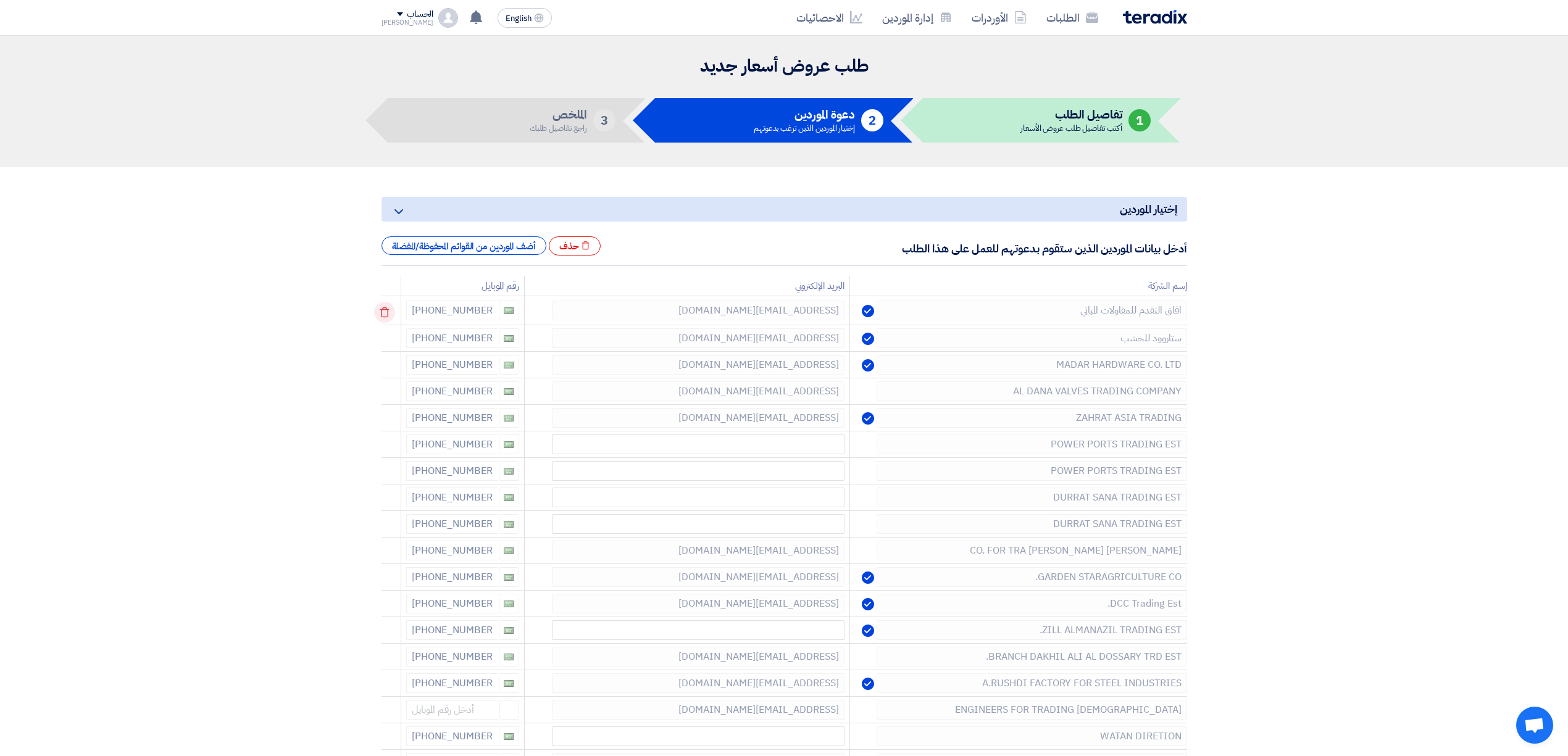
click at [383, 306] on icon at bounding box center [384, 312] width 21 height 21
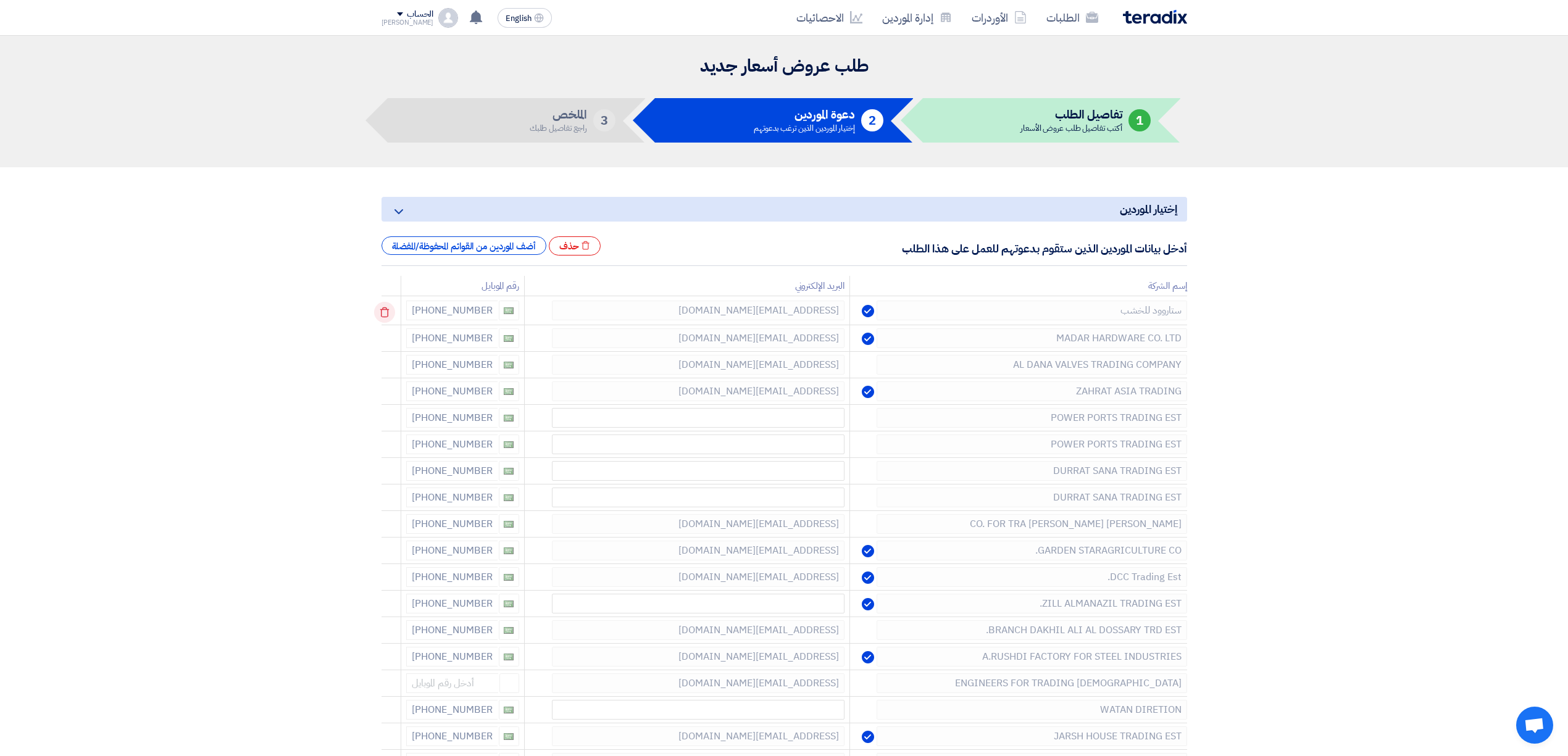
click at [383, 306] on icon at bounding box center [384, 312] width 21 height 21
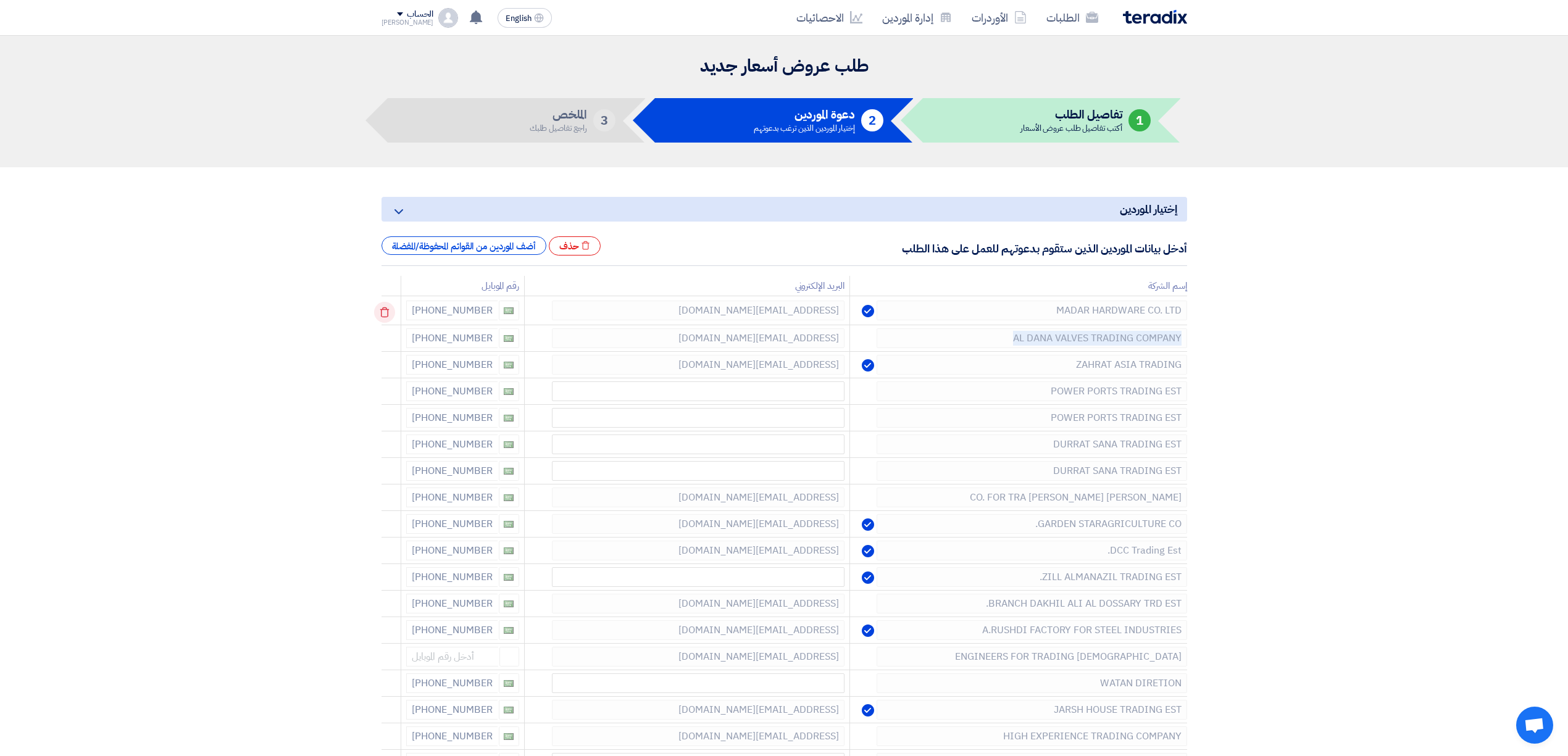
click at [383, 306] on icon at bounding box center [384, 312] width 21 height 21
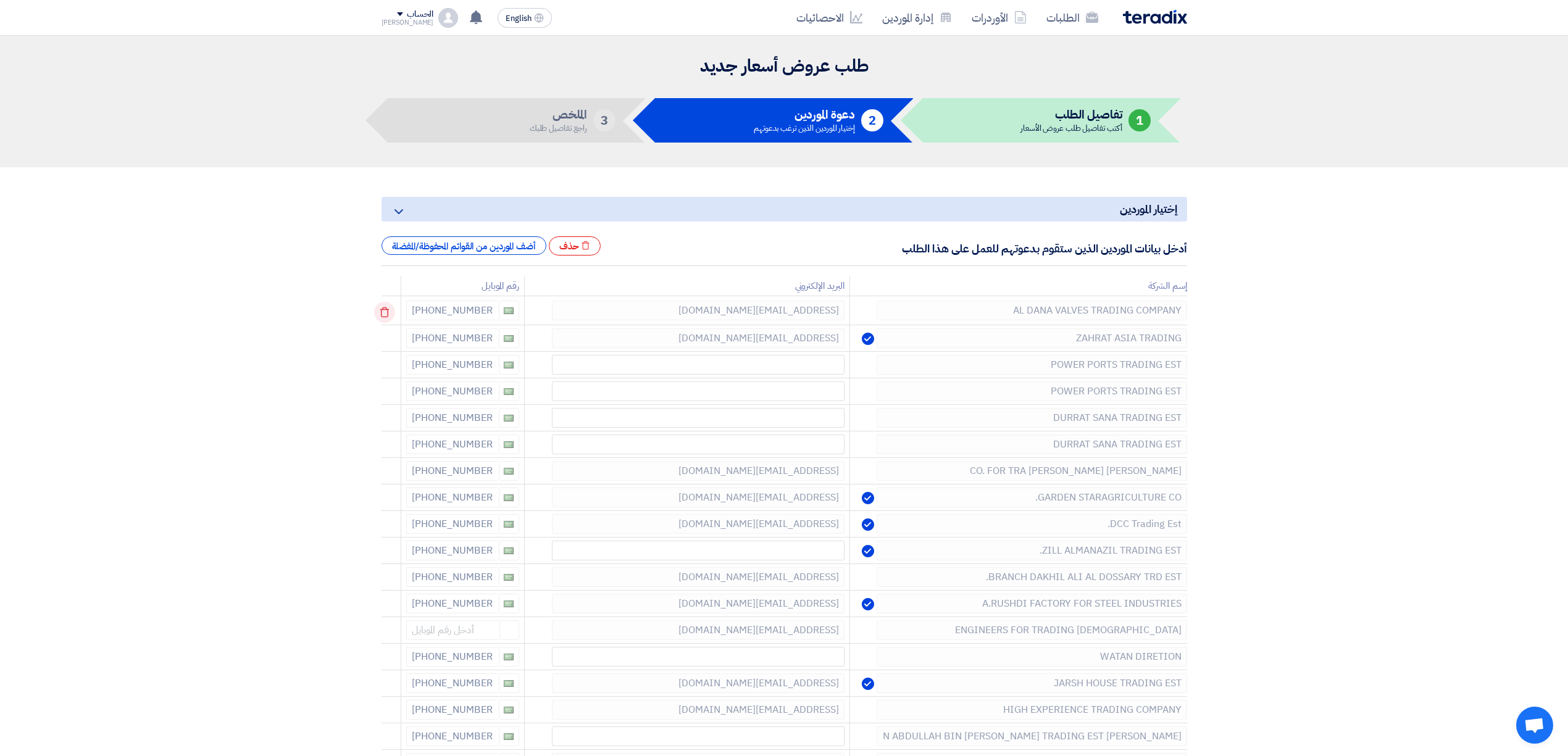
click at [383, 306] on icon at bounding box center [384, 312] width 21 height 21
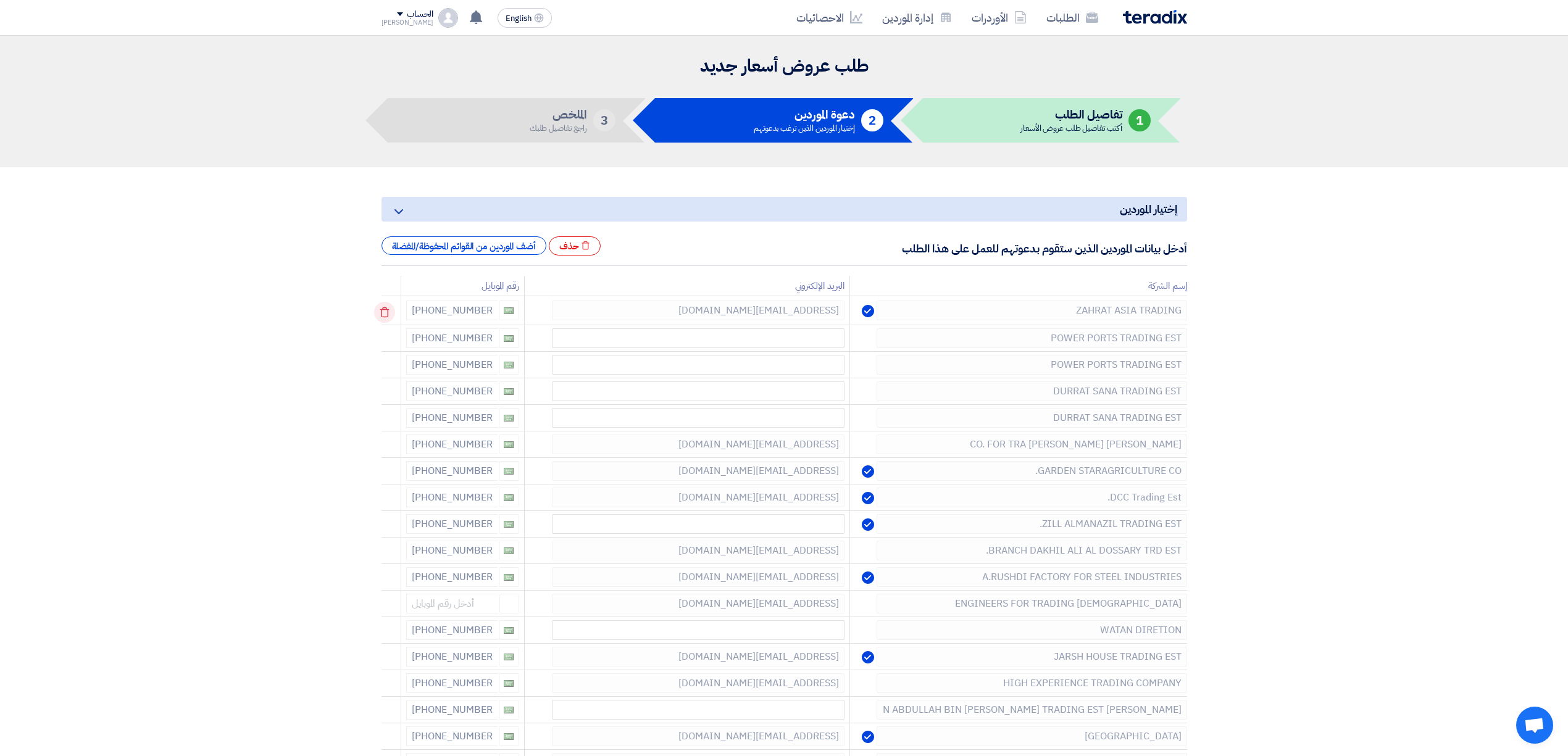
click at [383, 306] on icon at bounding box center [384, 312] width 21 height 21
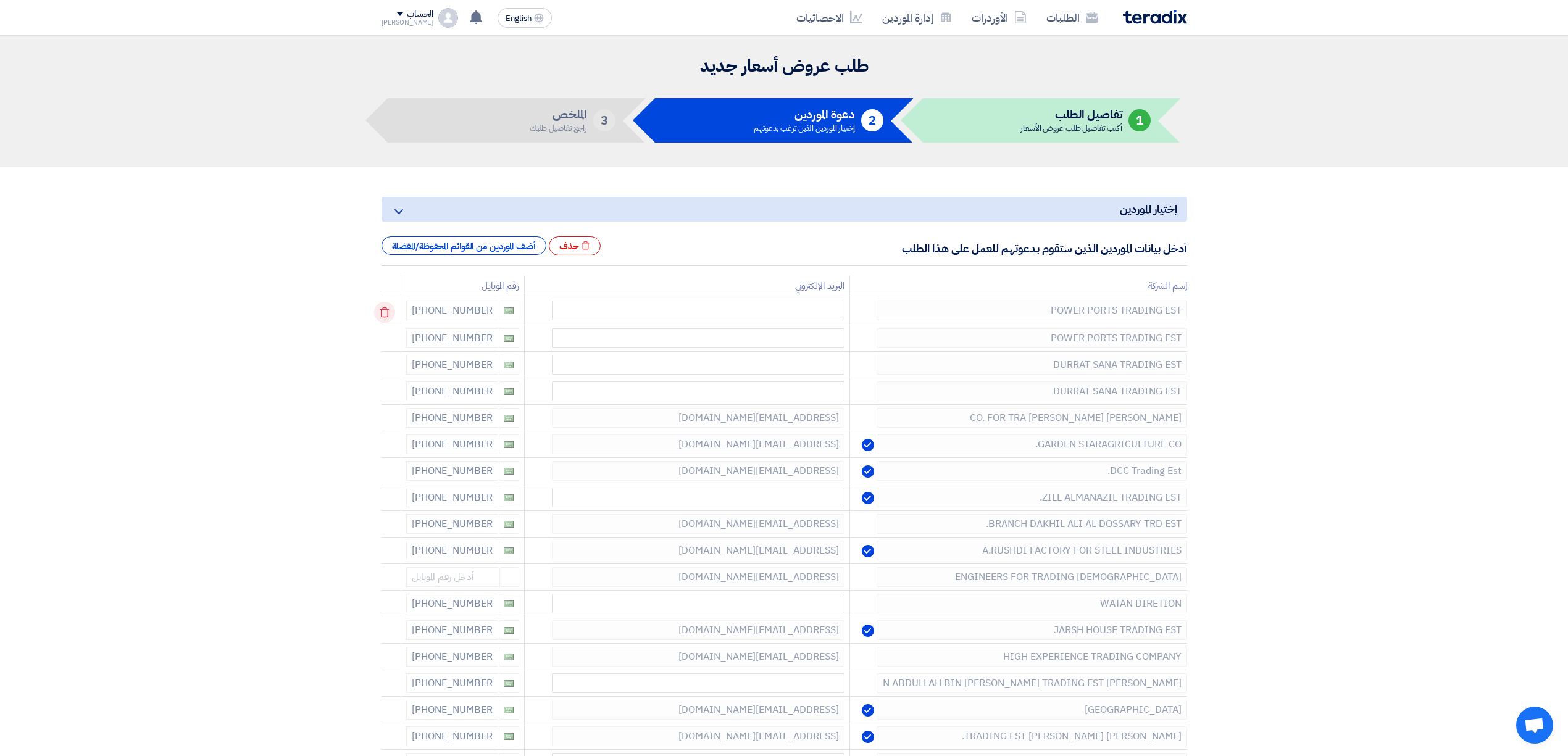
click at [384, 305] on icon at bounding box center [384, 312] width 21 height 21
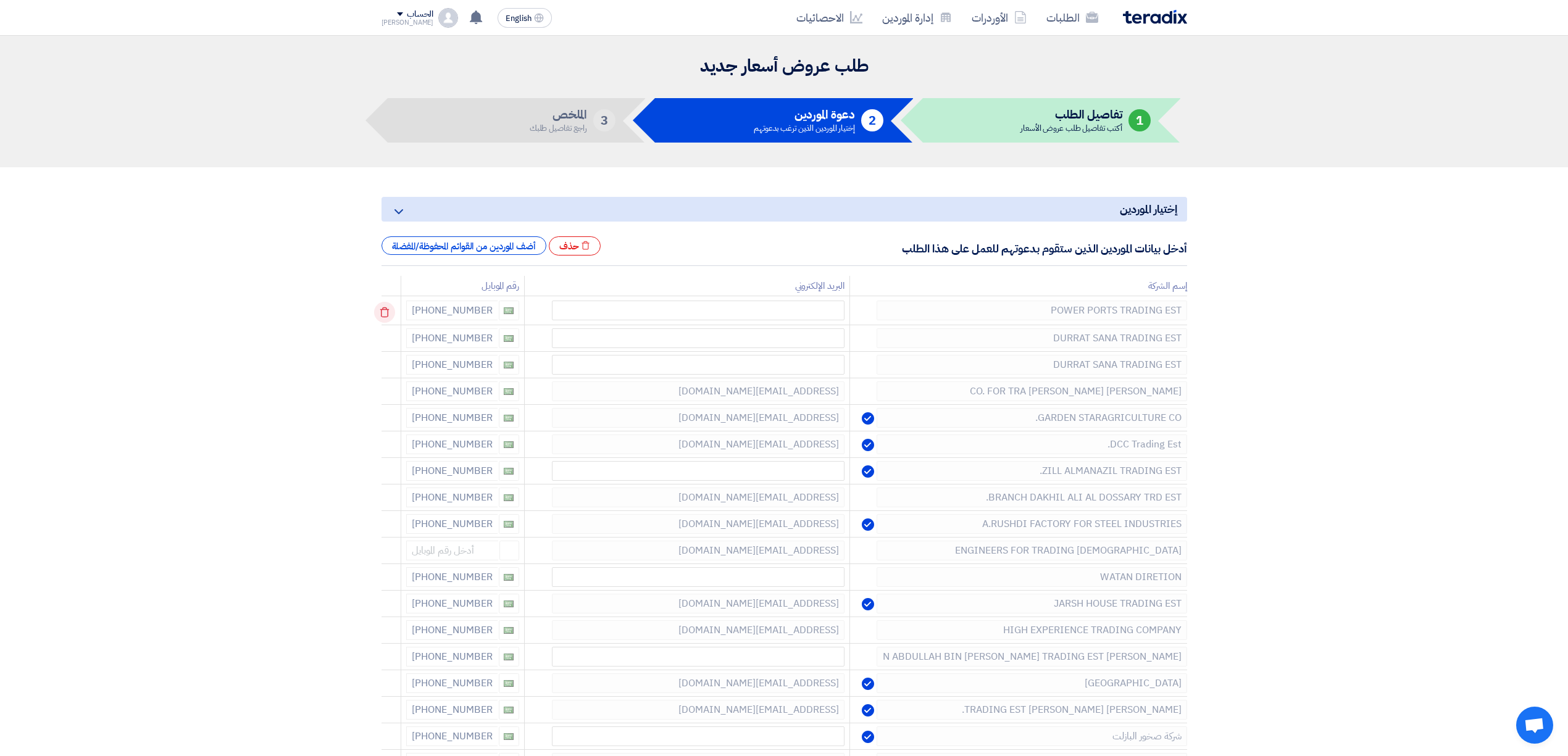
click at [384, 305] on icon at bounding box center [384, 312] width 21 height 21
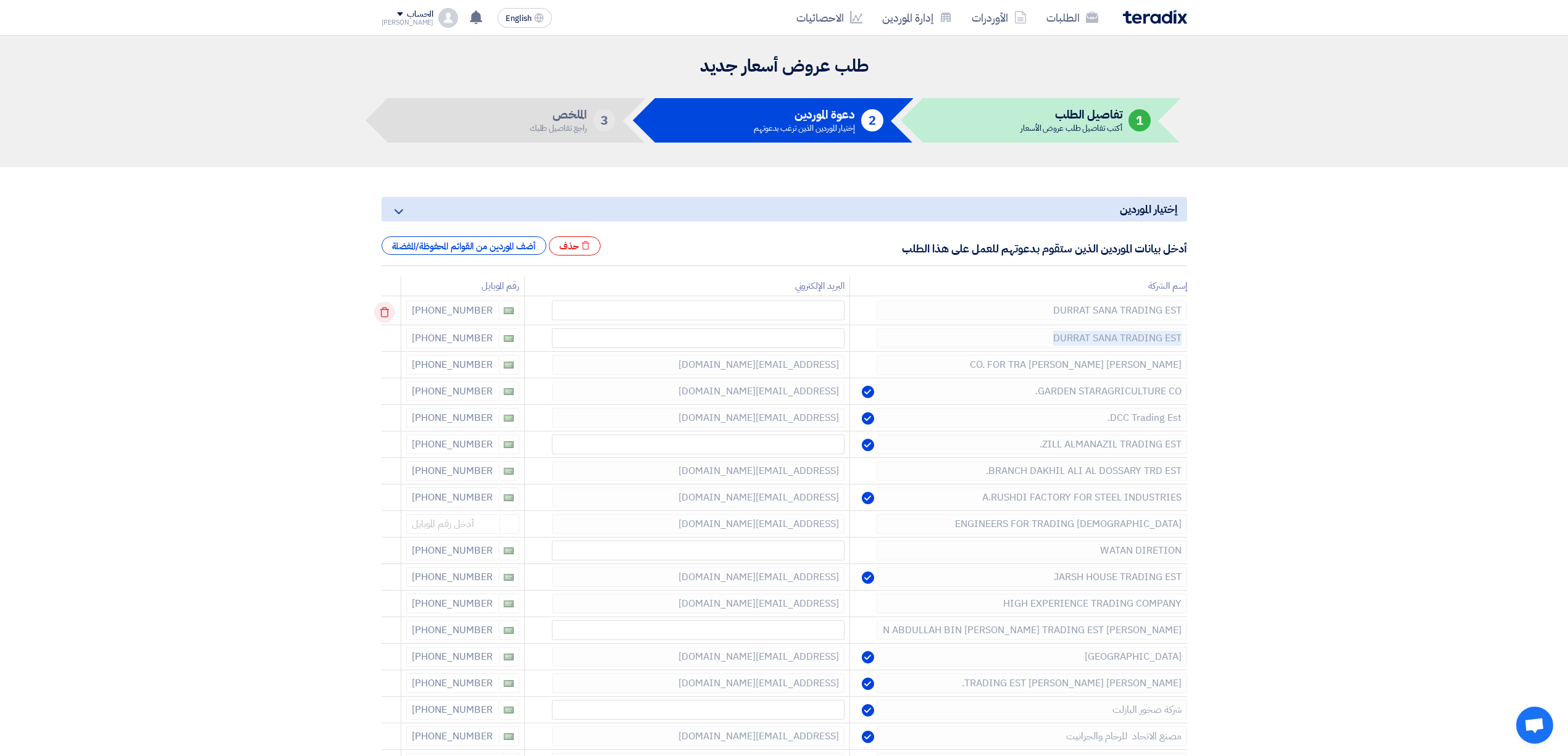
click at [384, 305] on icon at bounding box center [384, 312] width 21 height 21
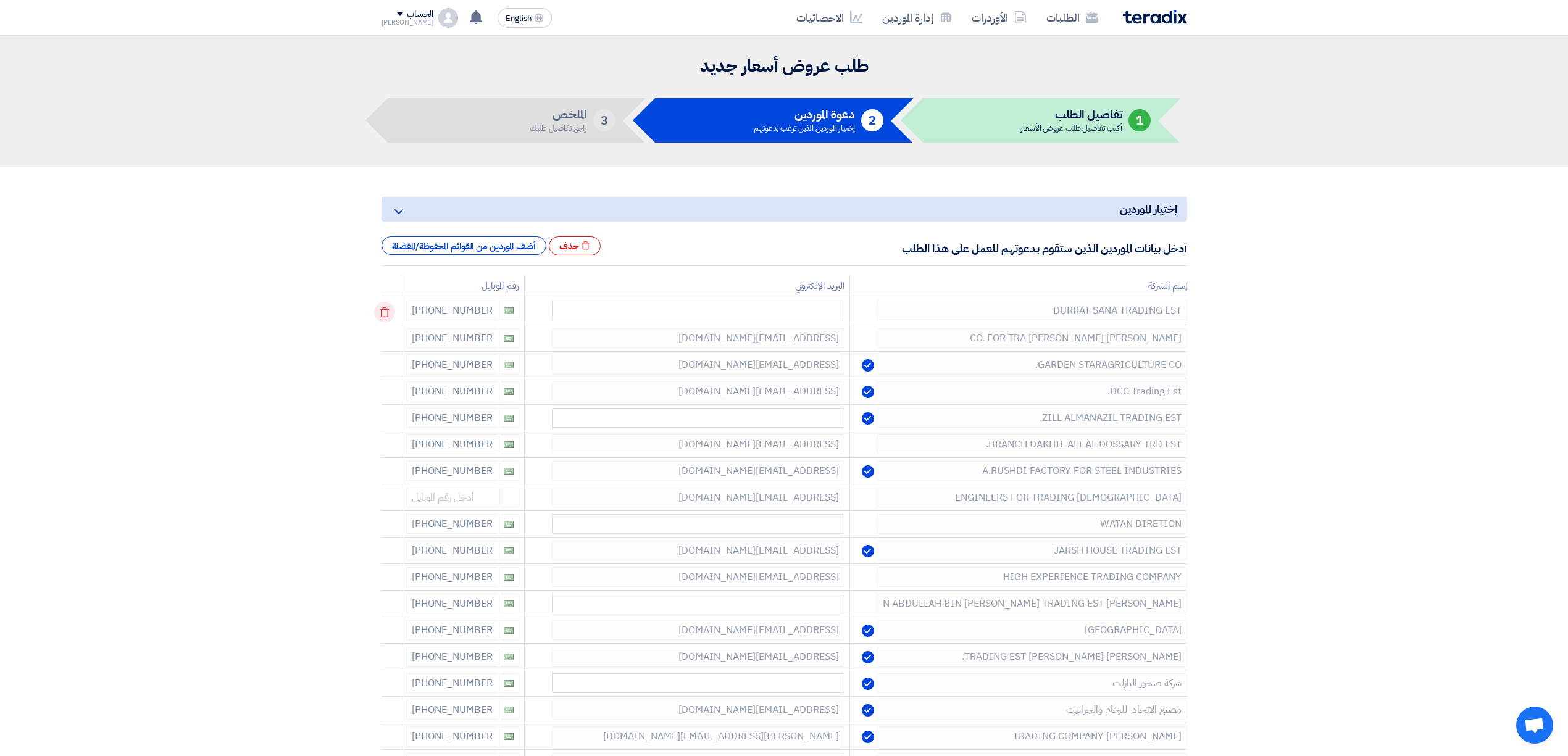
click at [384, 305] on icon at bounding box center [384, 312] width 21 height 21
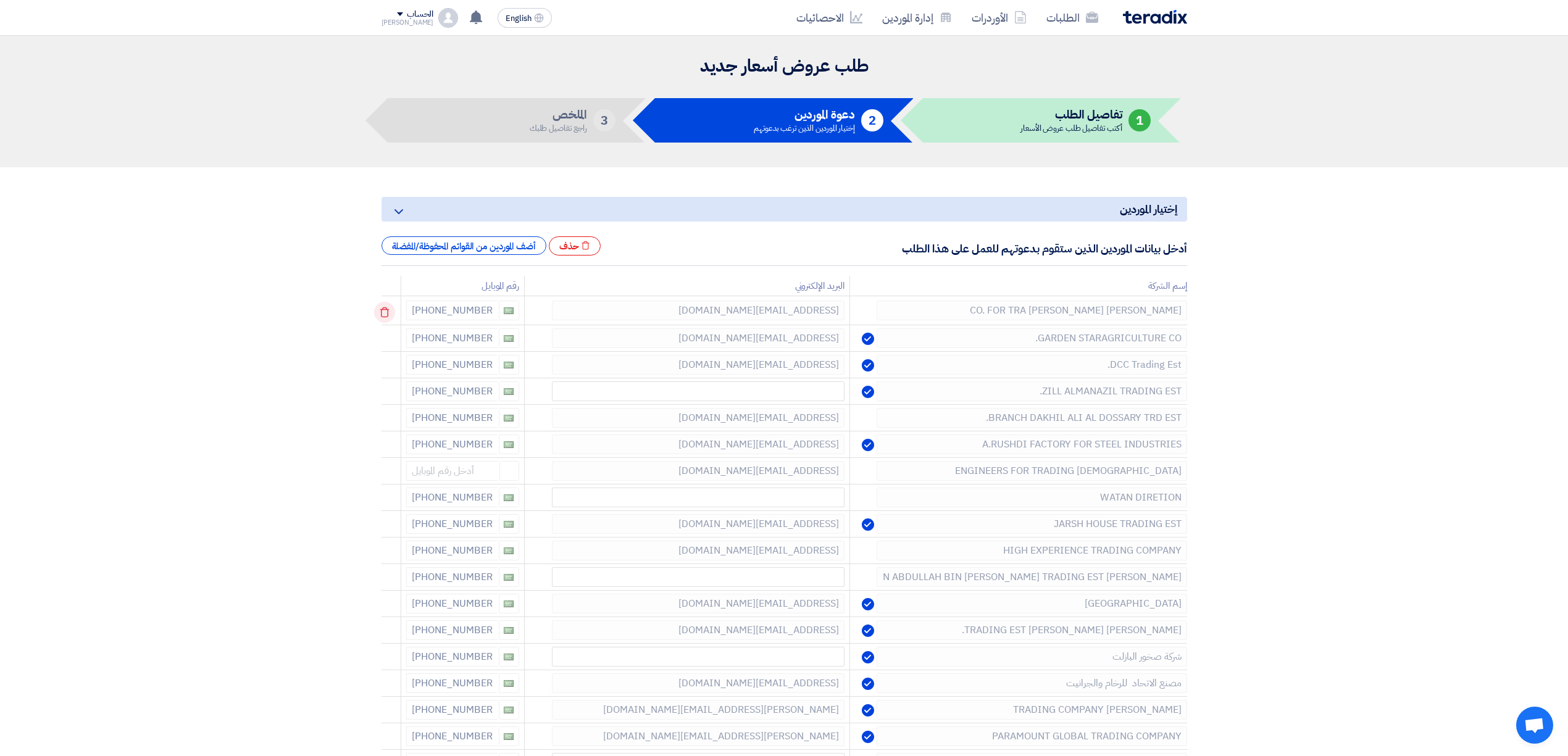
click at [384, 305] on icon at bounding box center [384, 312] width 21 height 21
click at [384, 329] on icon at bounding box center [384, 339] width 21 height 21
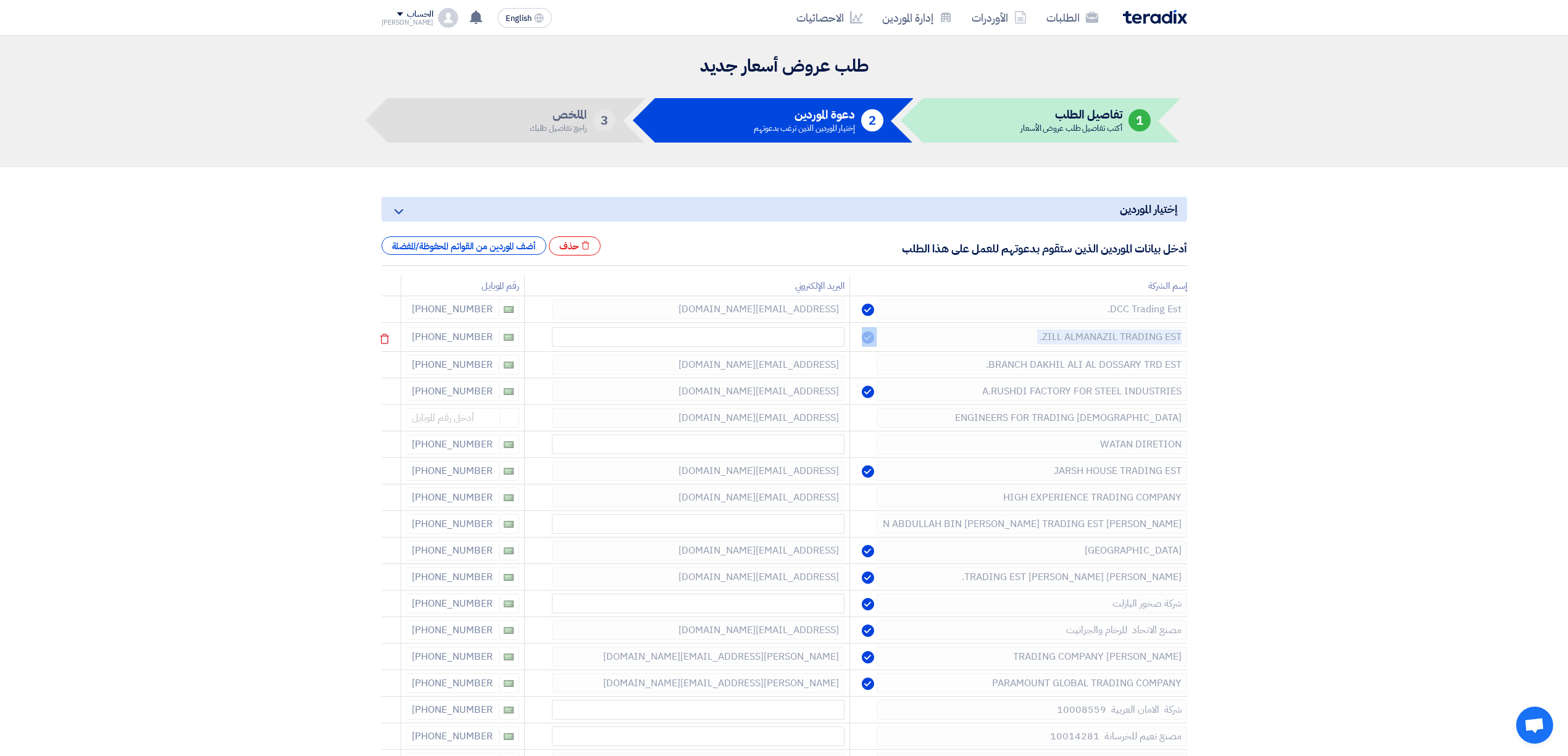
click at [0, 0] on icon at bounding box center [0, 0] width 0 height 0
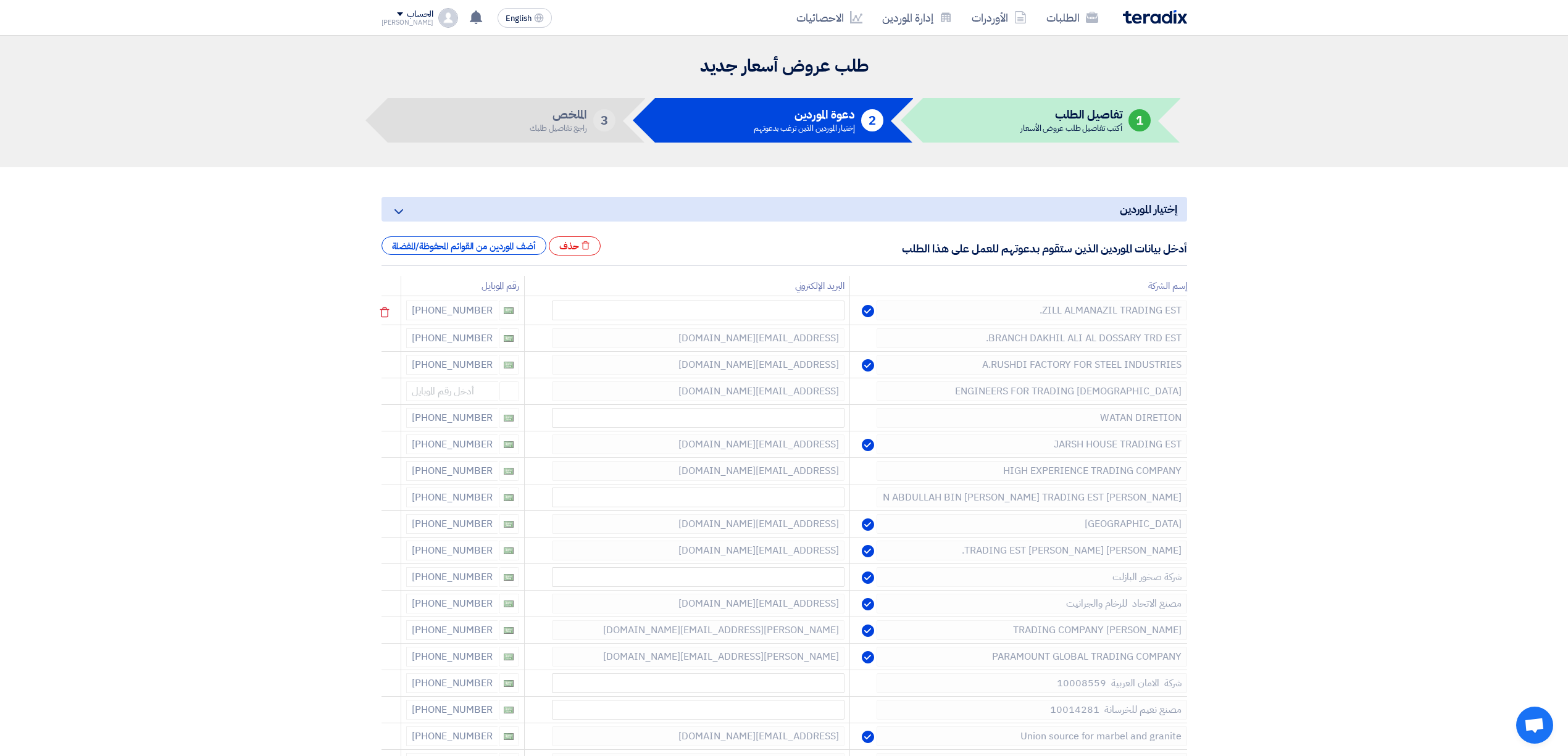
click at [390, 297] on td at bounding box center [391, 310] width 20 height 29
click at [395, 315] on icon at bounding box center [384, 312] width 21 height 21
click at [395, 329] on icon at bounding box center [384, 339] width 21 height 21
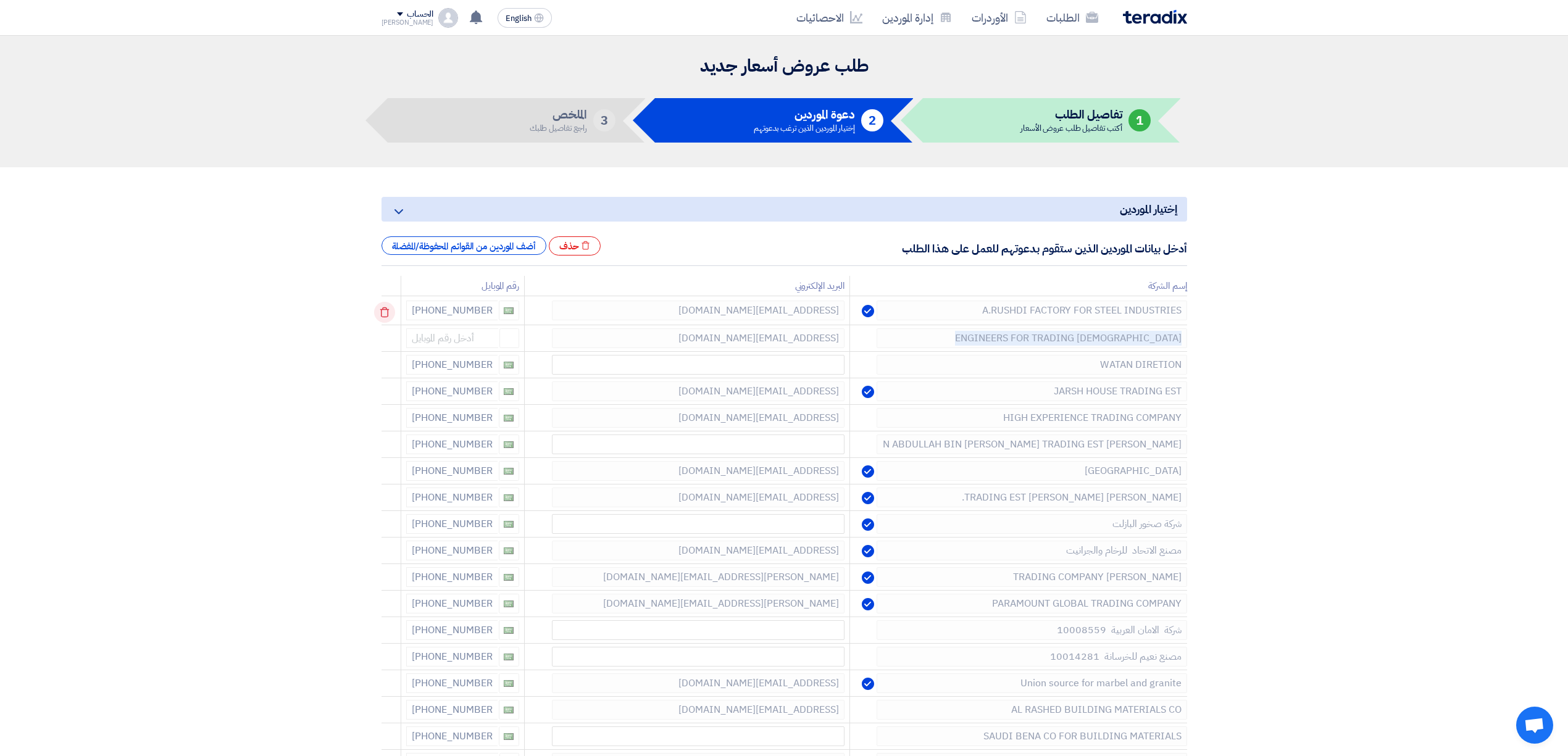
click at [395, 315] on icon at bounding box center [384, 312] width 21 height 21
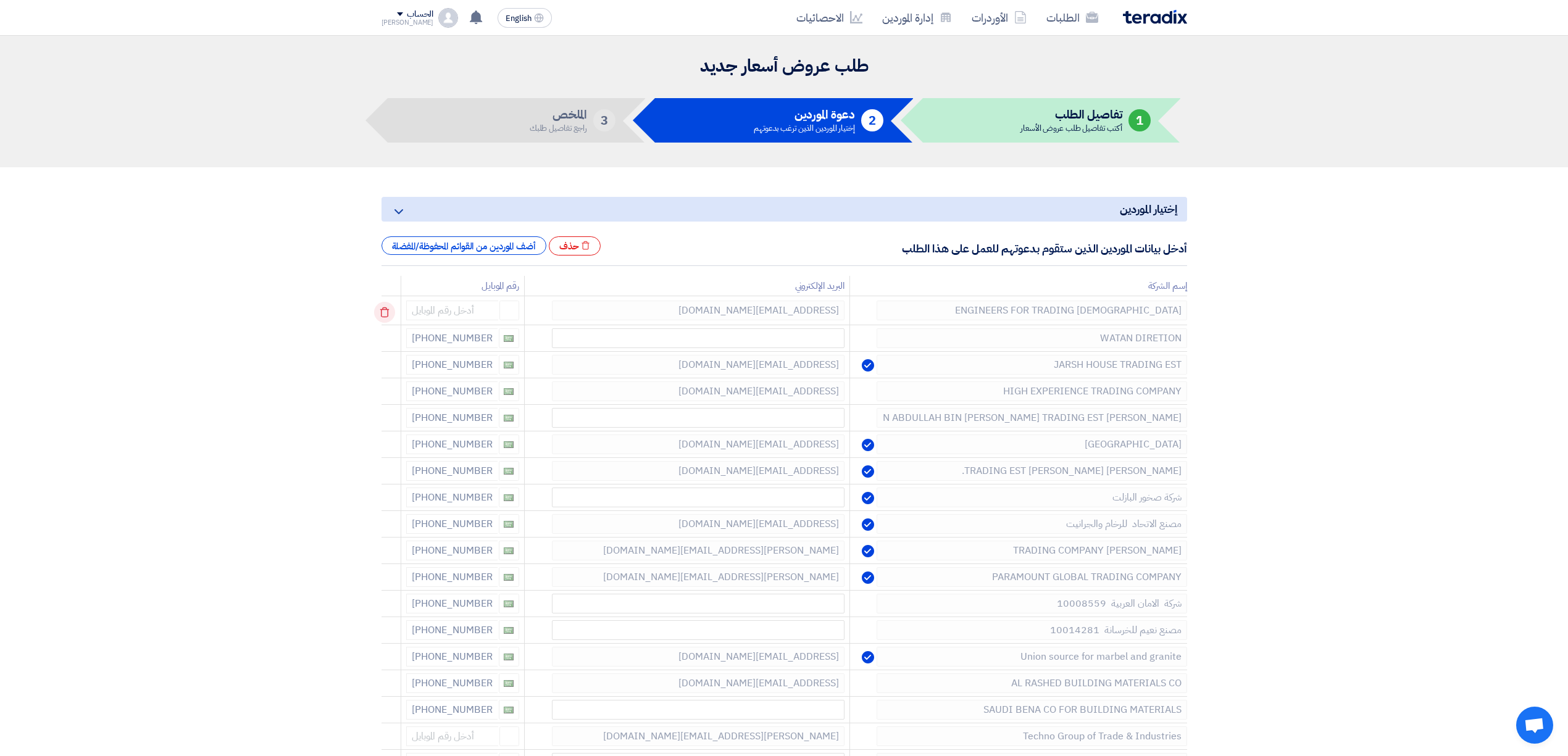
click at [395, 315] on icon at bounding box center [384, 312] width 21 height 21
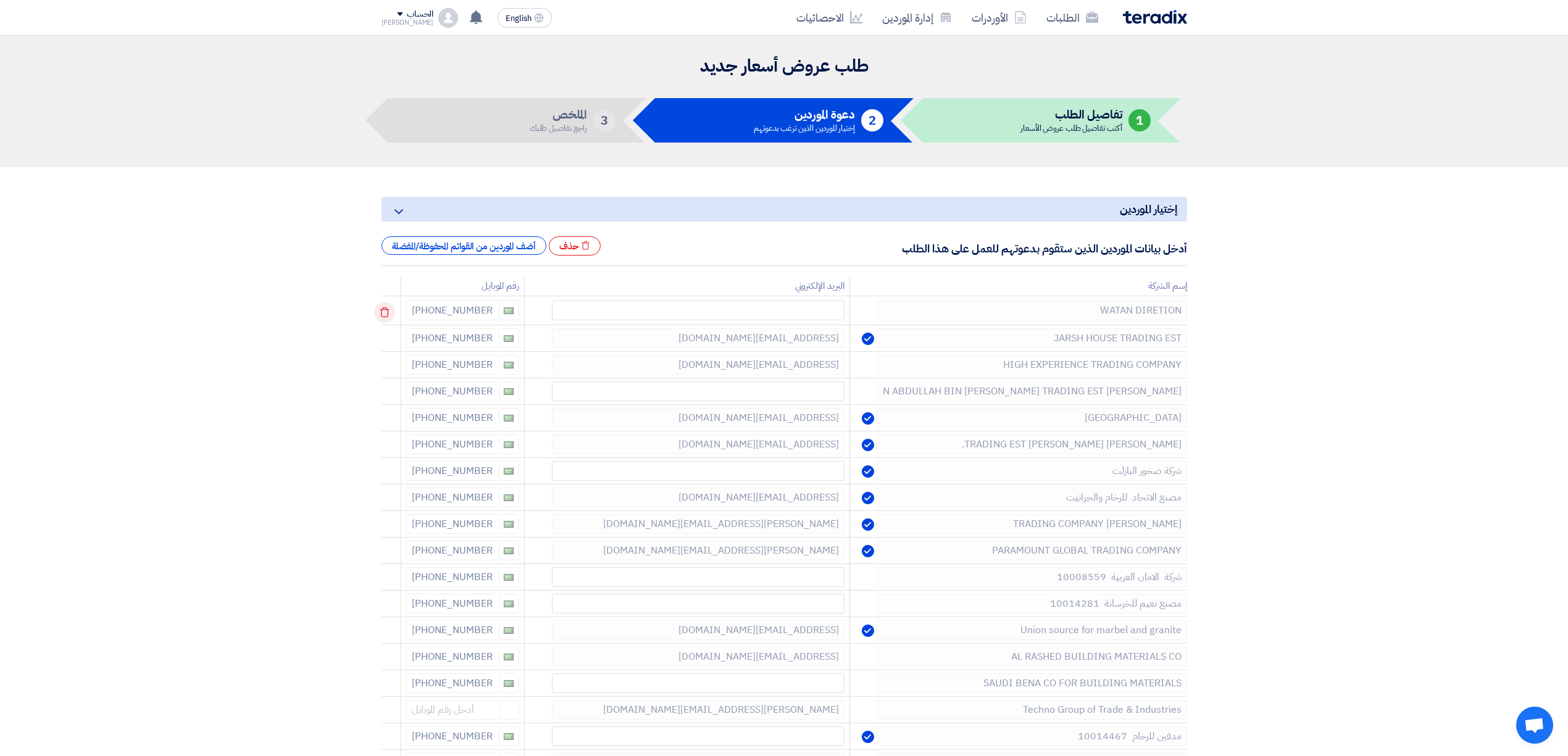
click at [395, 315] on icon at bounding box center [384, 312] width 21 height 21
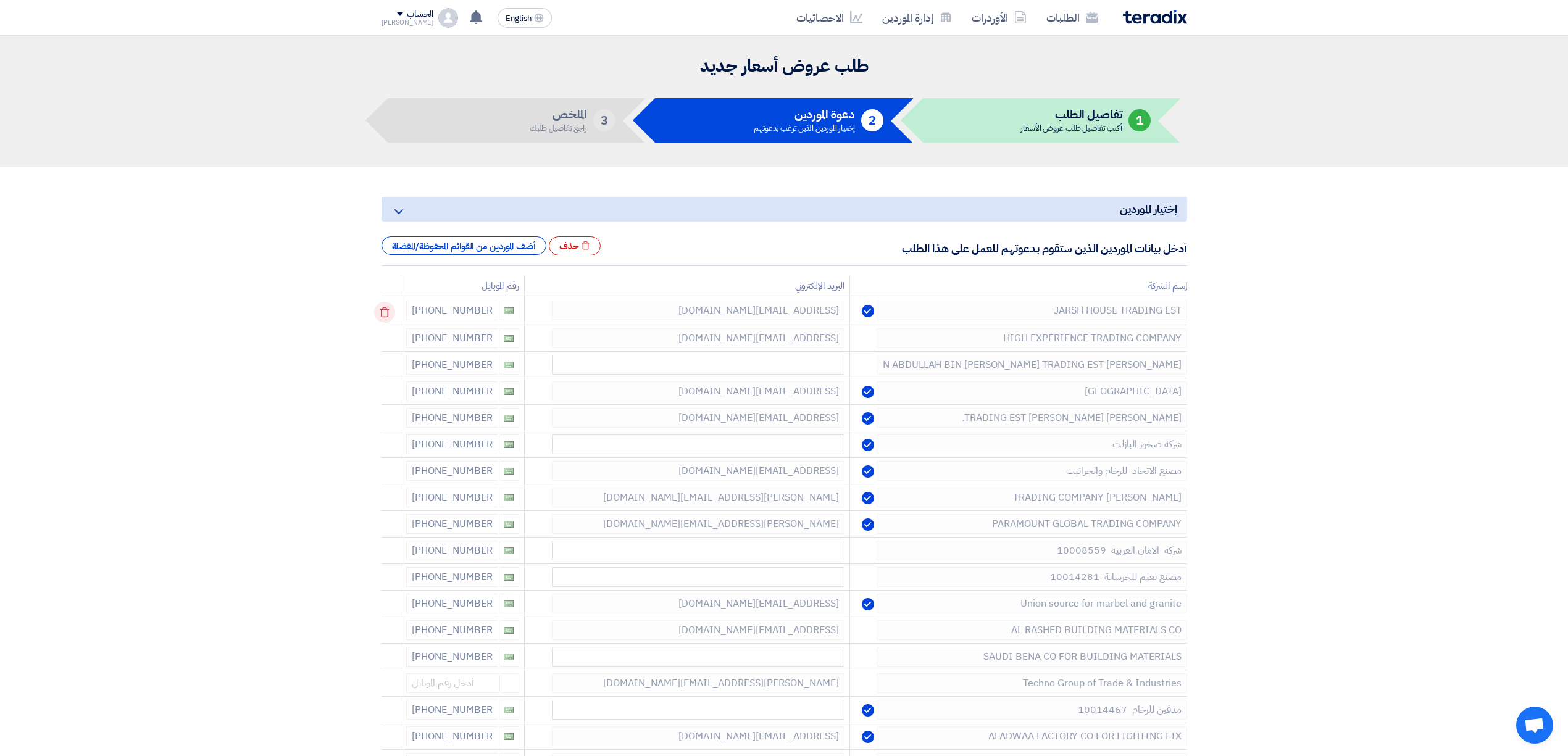
click at [395, 315] on icon at bounding box center [384, 312] width 21 height 21
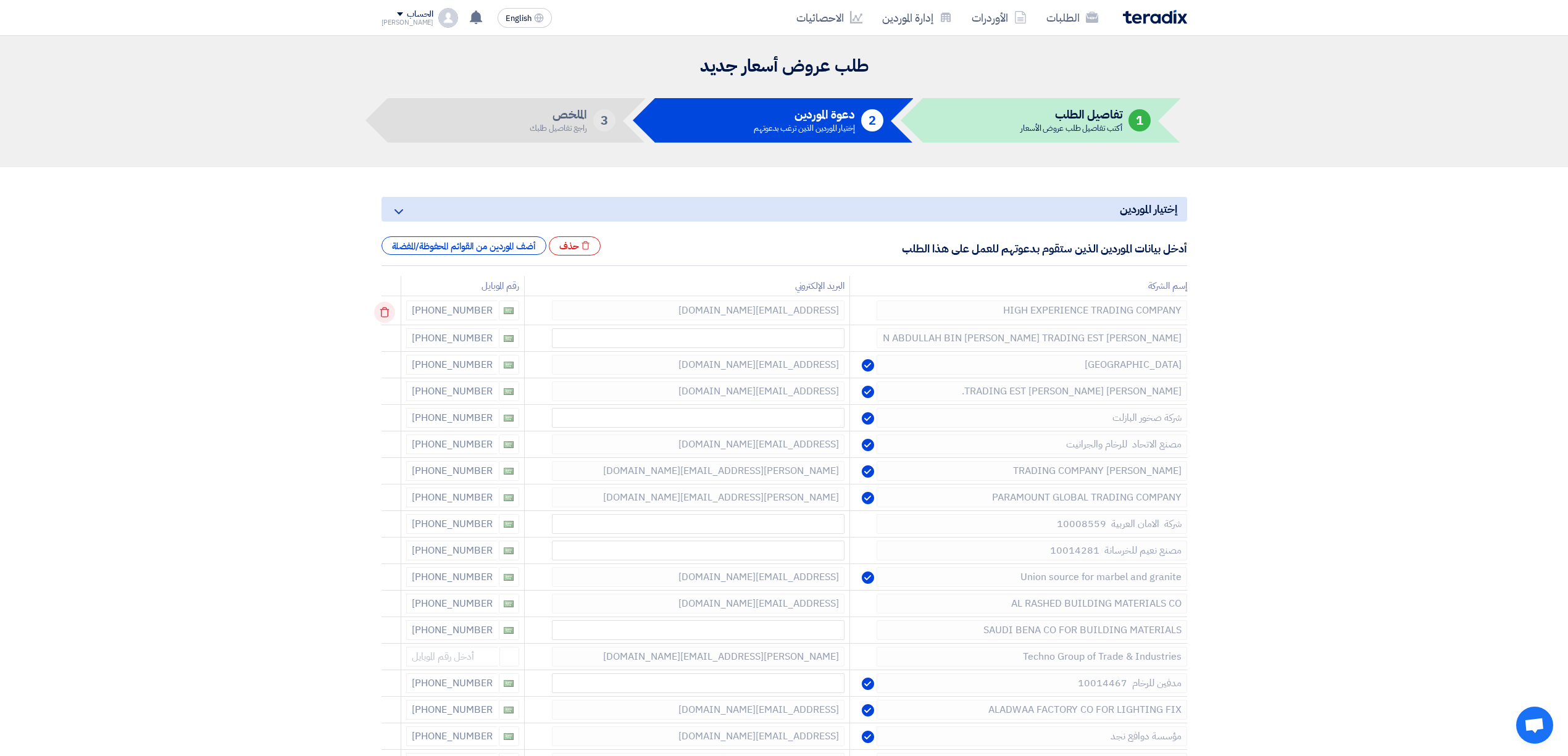
click at [395, 315] on icon at bounding box center [384, 312] width 21 height 21
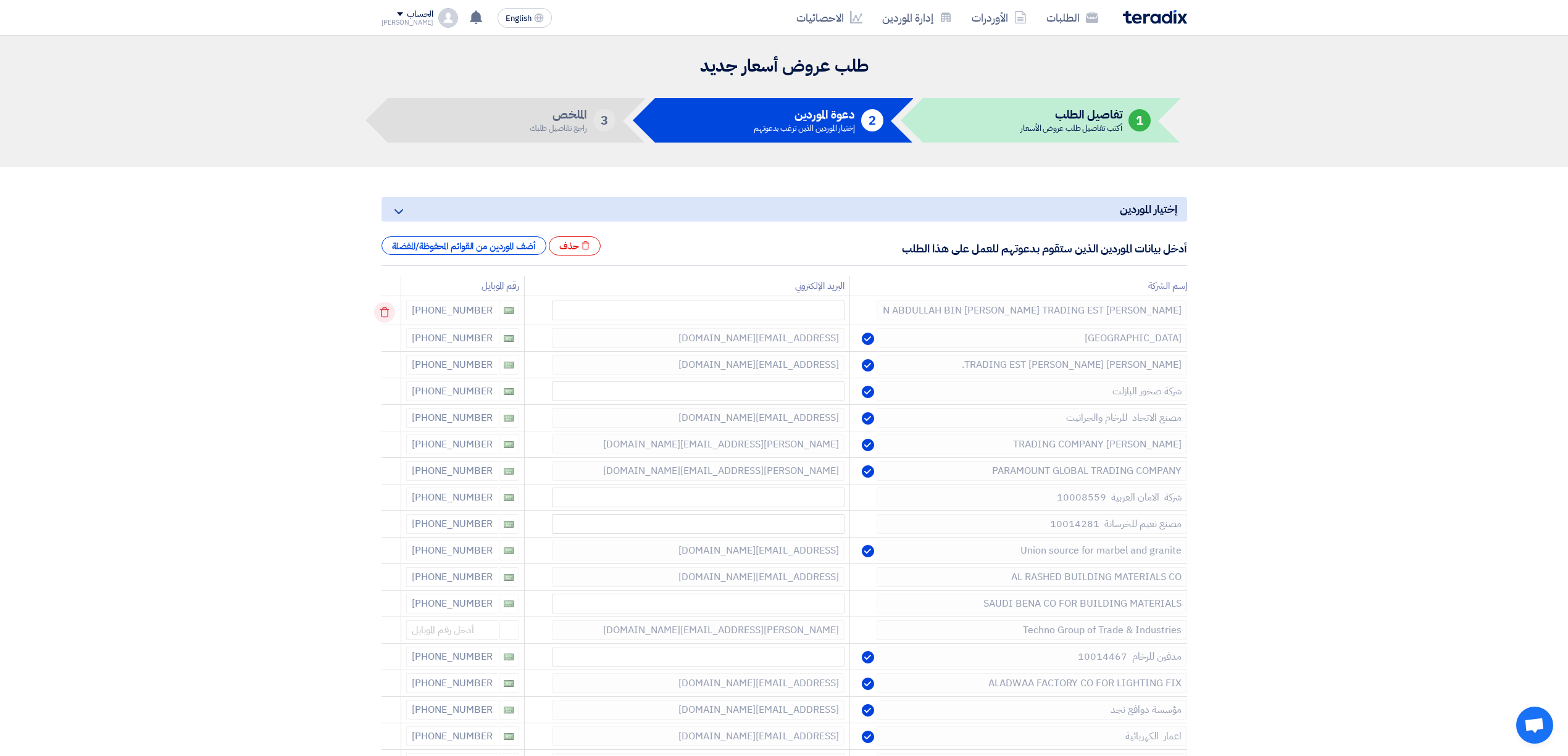
click at [395, 315] on icon at bounding box center [384, 312] width 21 height 21
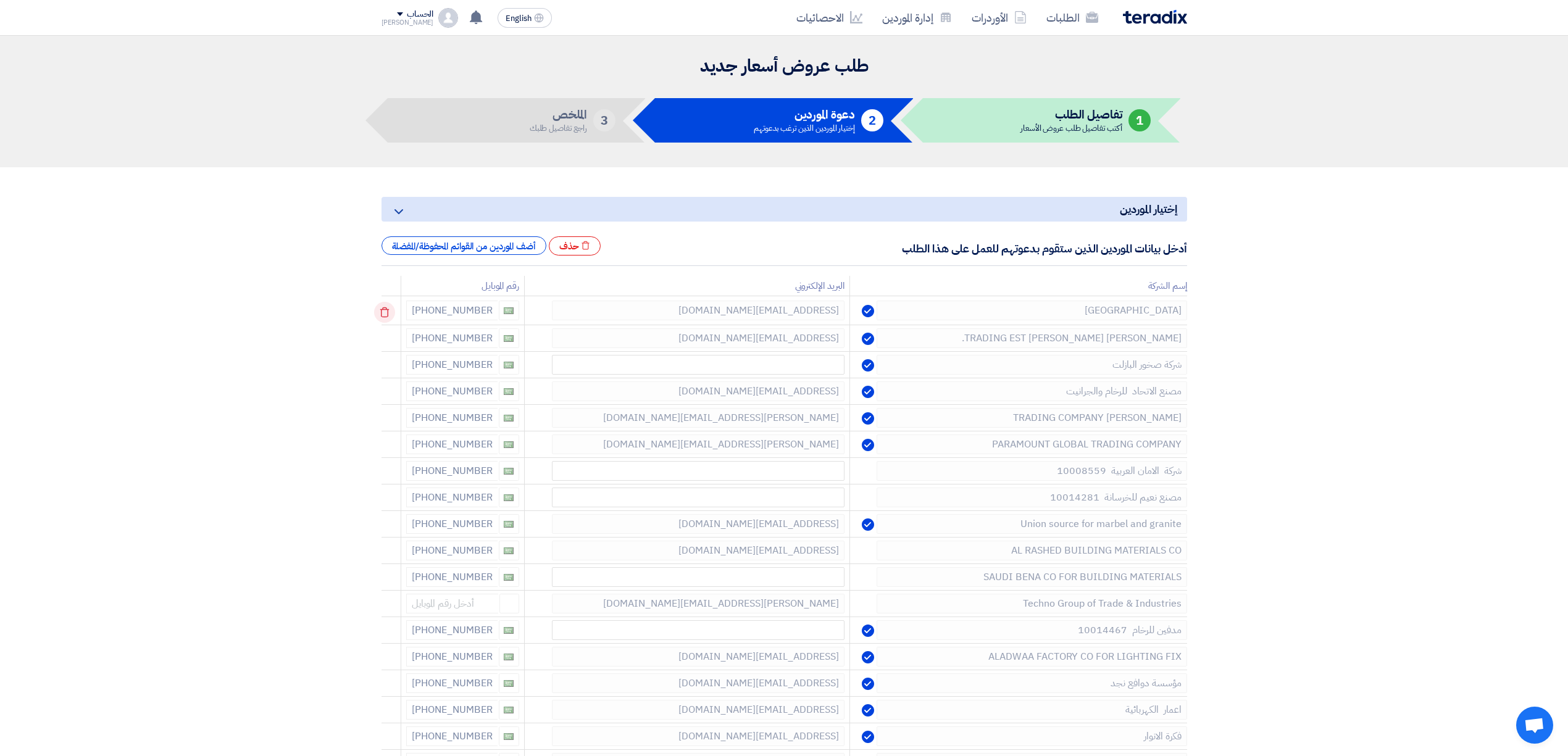
click at [395, 315] on icon at bounding box center [384, 312] width 21 height 21
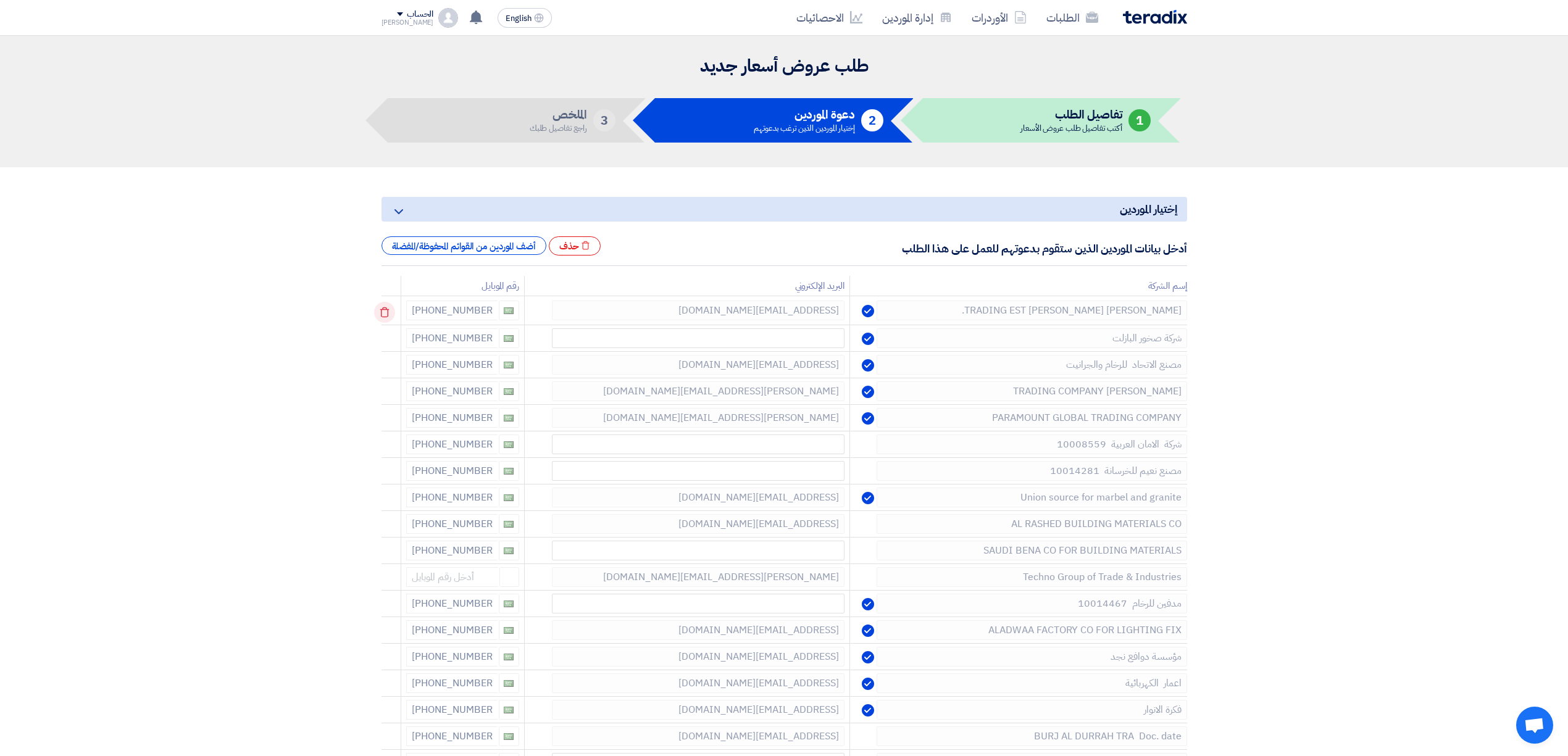
click at [395, 315] on icon at bounding box center [384, 312] width 21 height 21
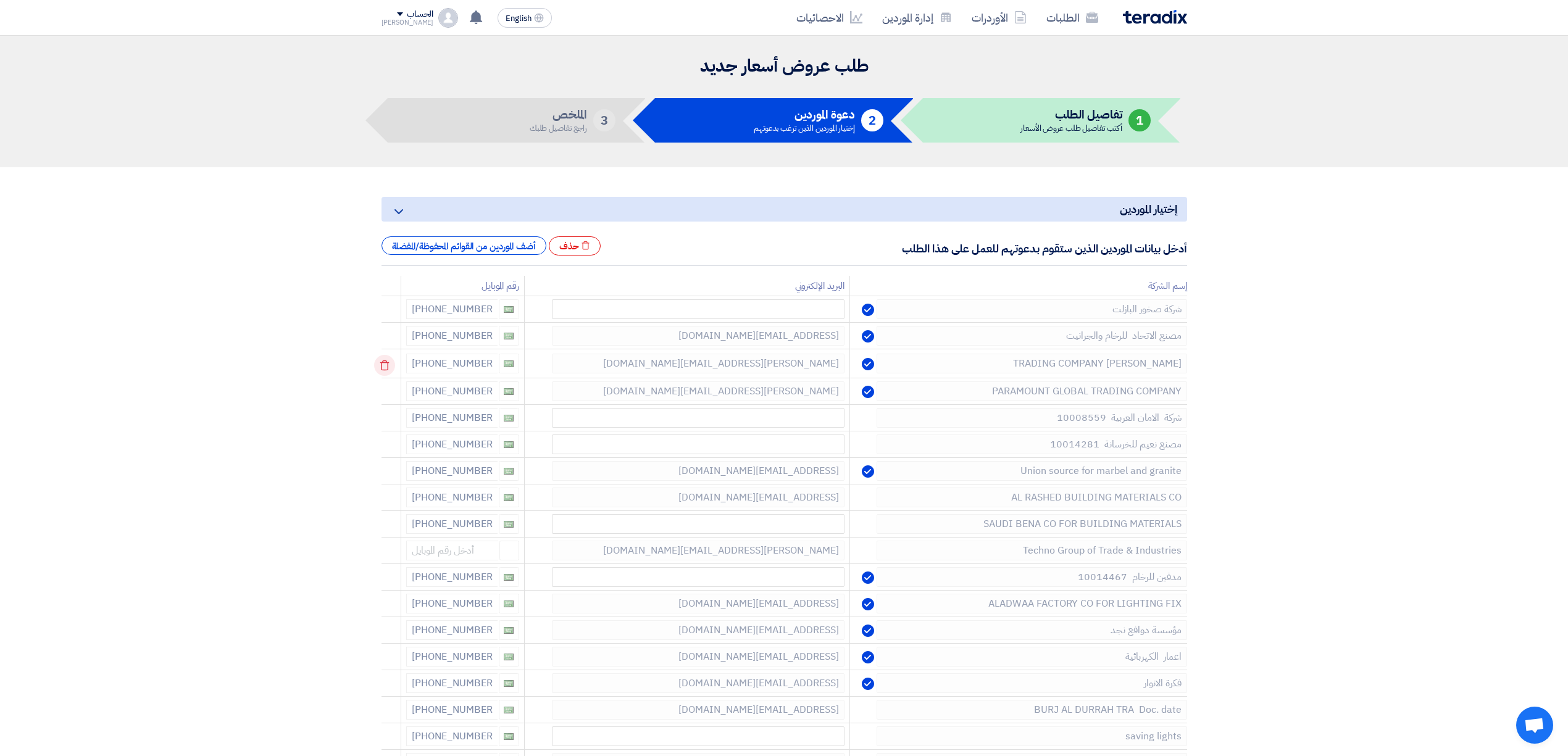
click at [393, 363] on icon at bounding box center [384, 365] width 21 height 21
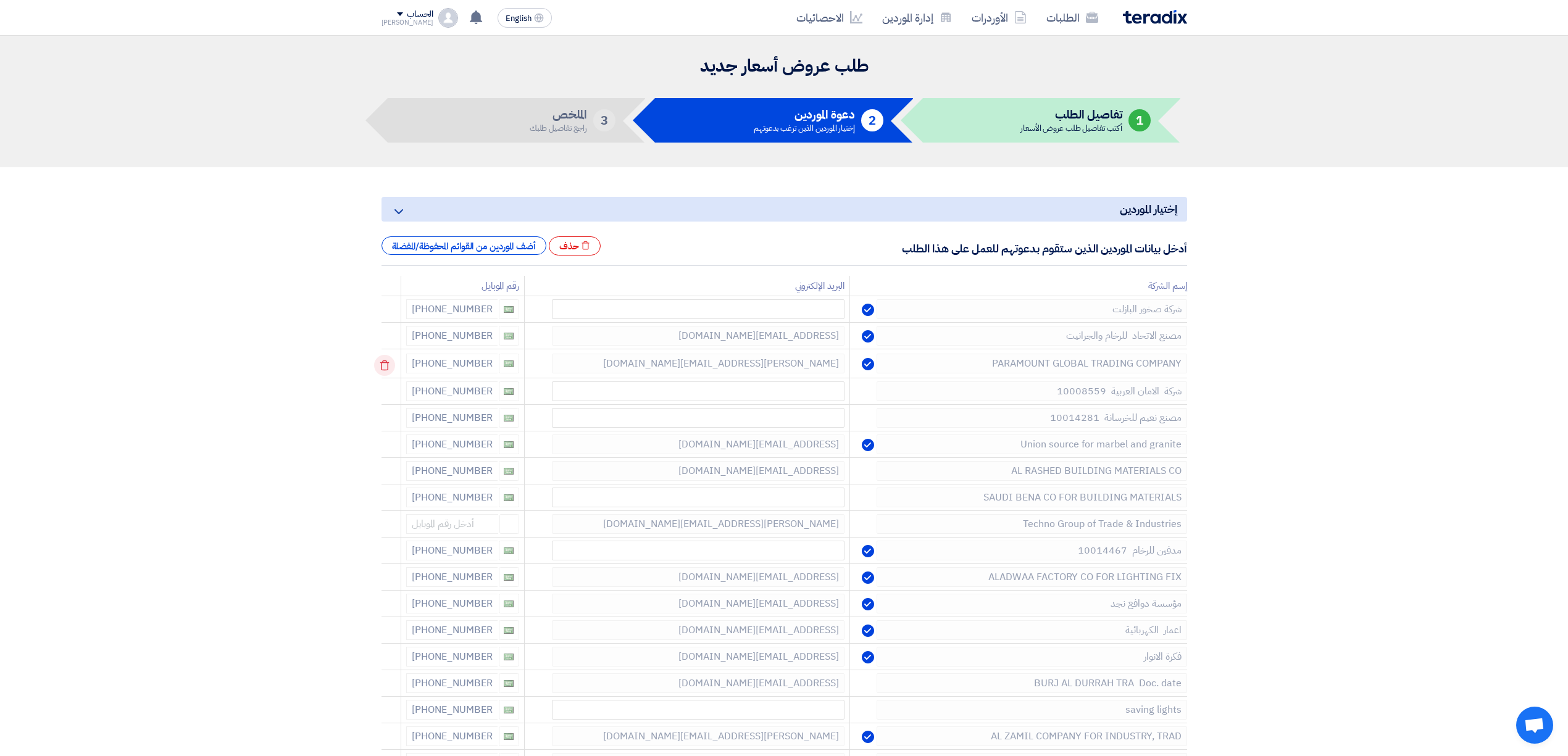
click at [393, 363] on icon at bounding box center [384, 365] width 21 height 21
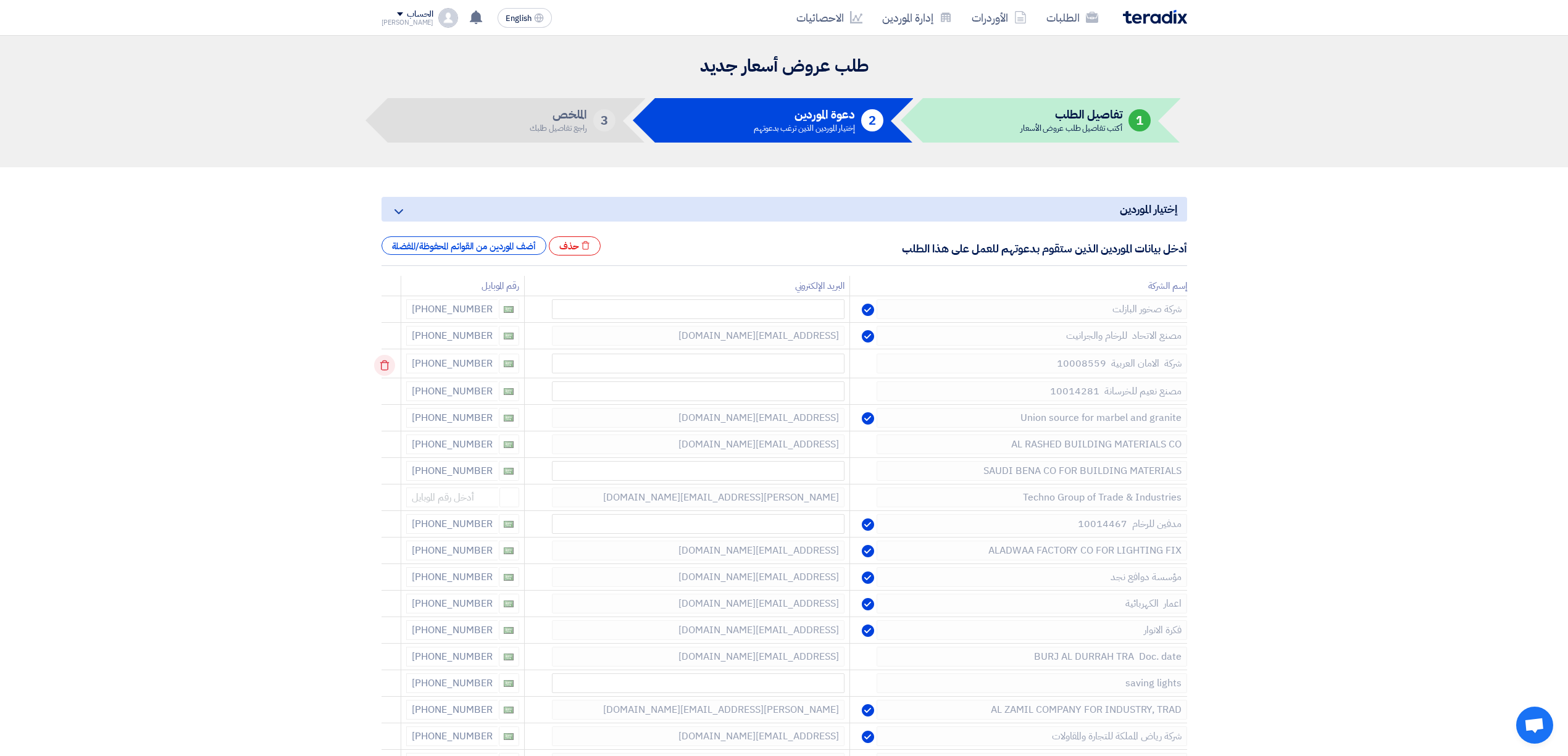
click at [393, 363] on icon at bounding box center [384, 365] width 21 height 21
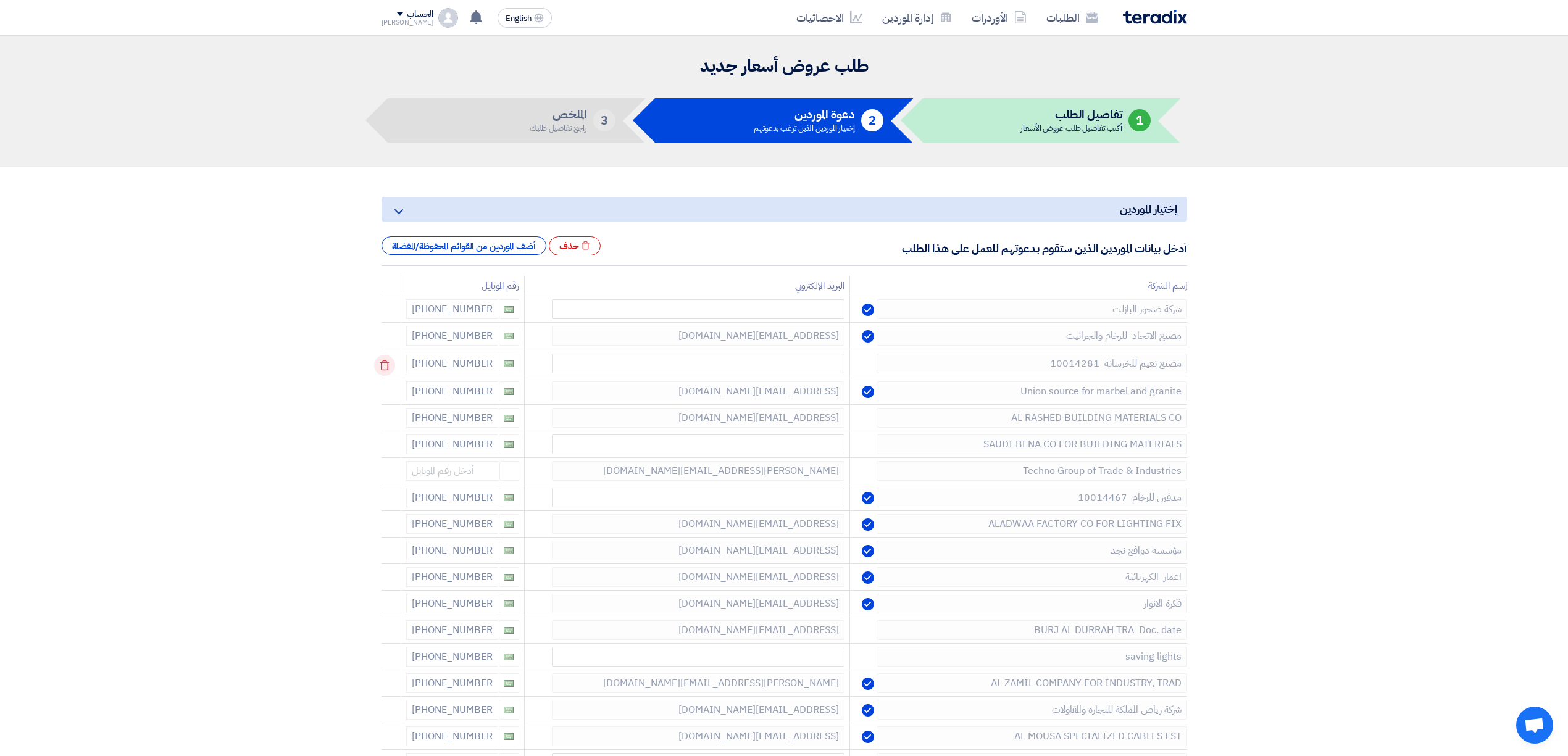
click at [393, 363] on icon at bounding box center [384, 365] width 21 height 21
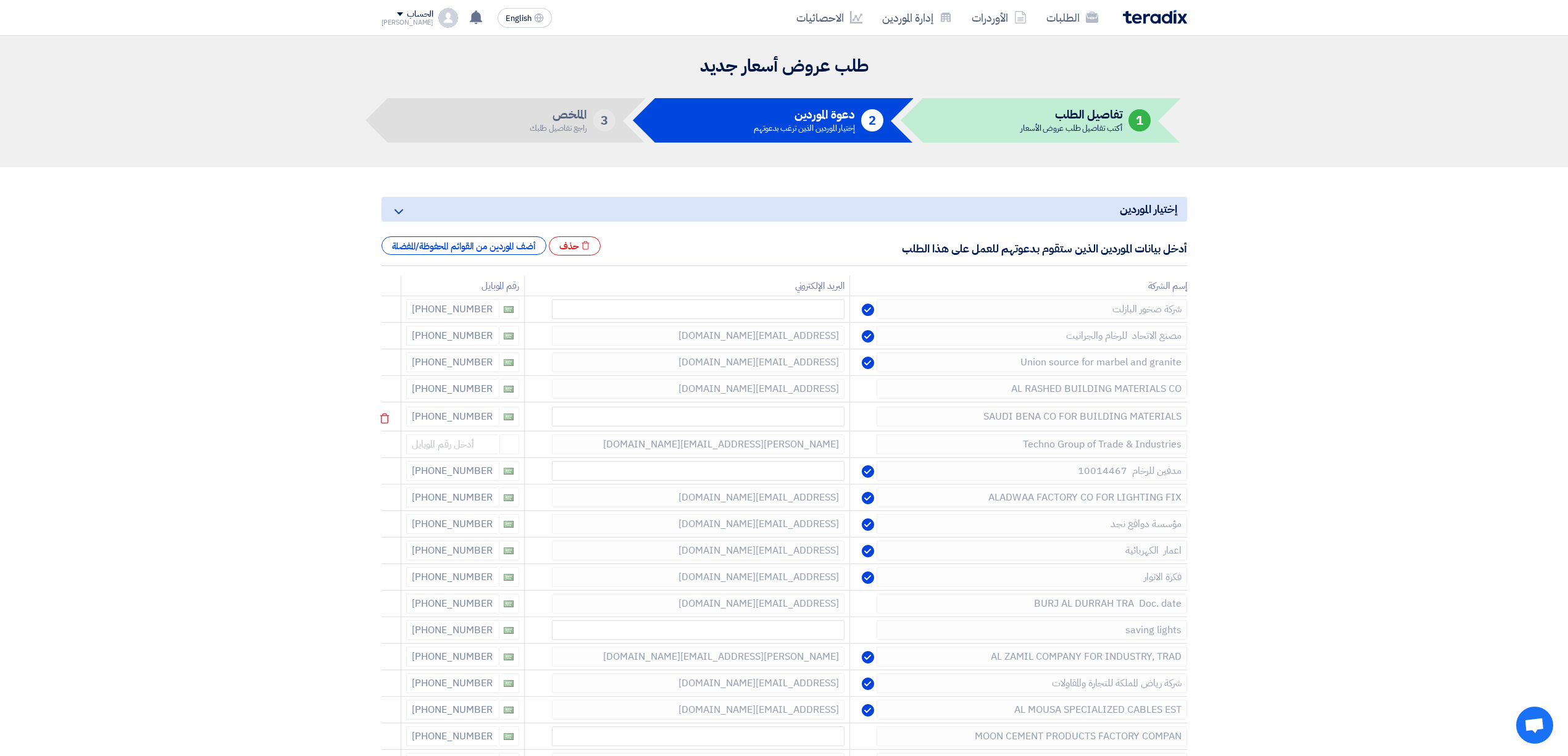
click at [382, 406] on td at bounding box center [391, 416] width 20 height 29
click at [389, 396] on icon at bounding box center [384, 392] width 21 height 21
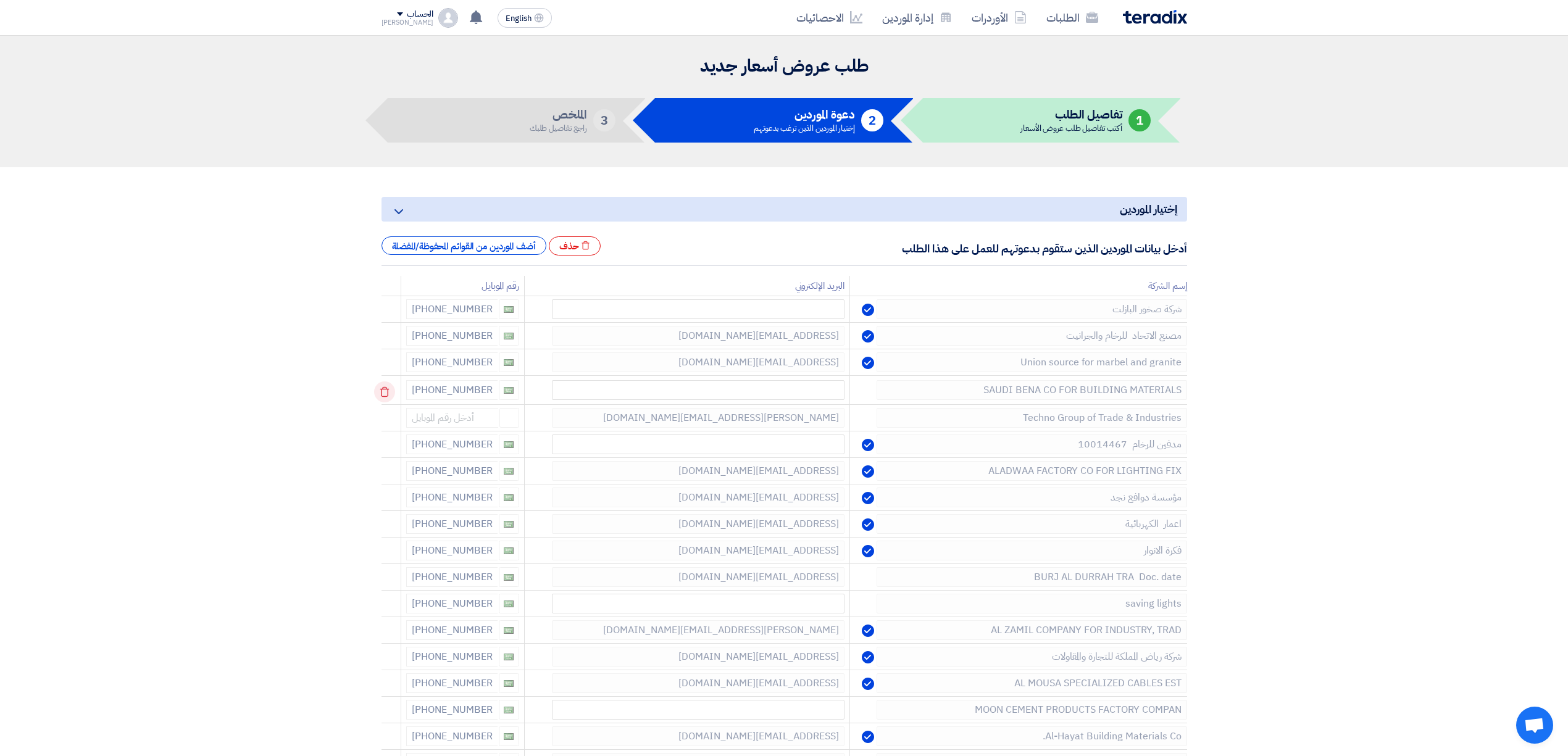
click at [389, 396] on icon at bounding box center [384, 392] width 21 height 21
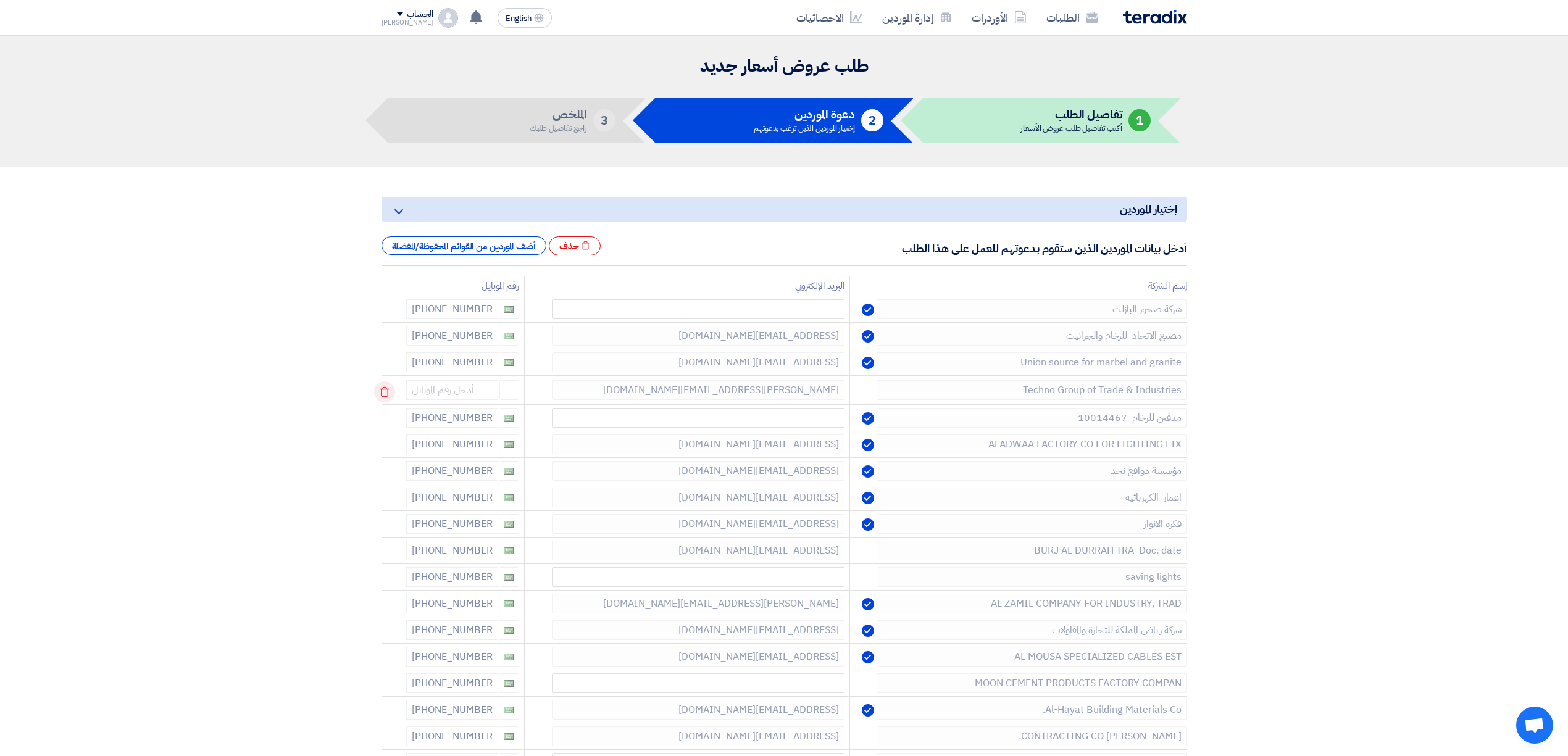
click at [389, 396] on icon at bounding box center [384, 392] width 21 height 21
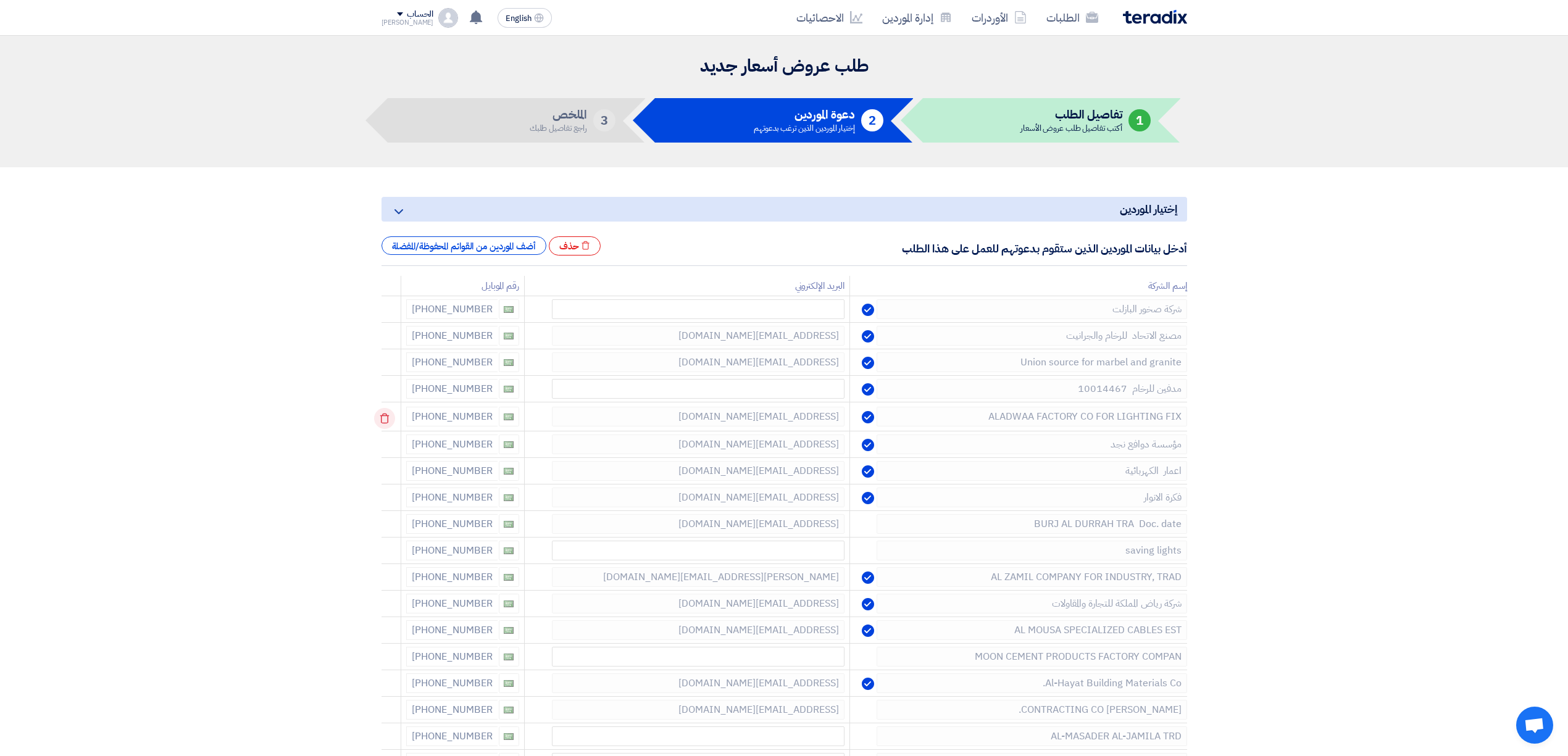
click at [386, 424] on icon at bounding box center [384, 418] width 21 height 21
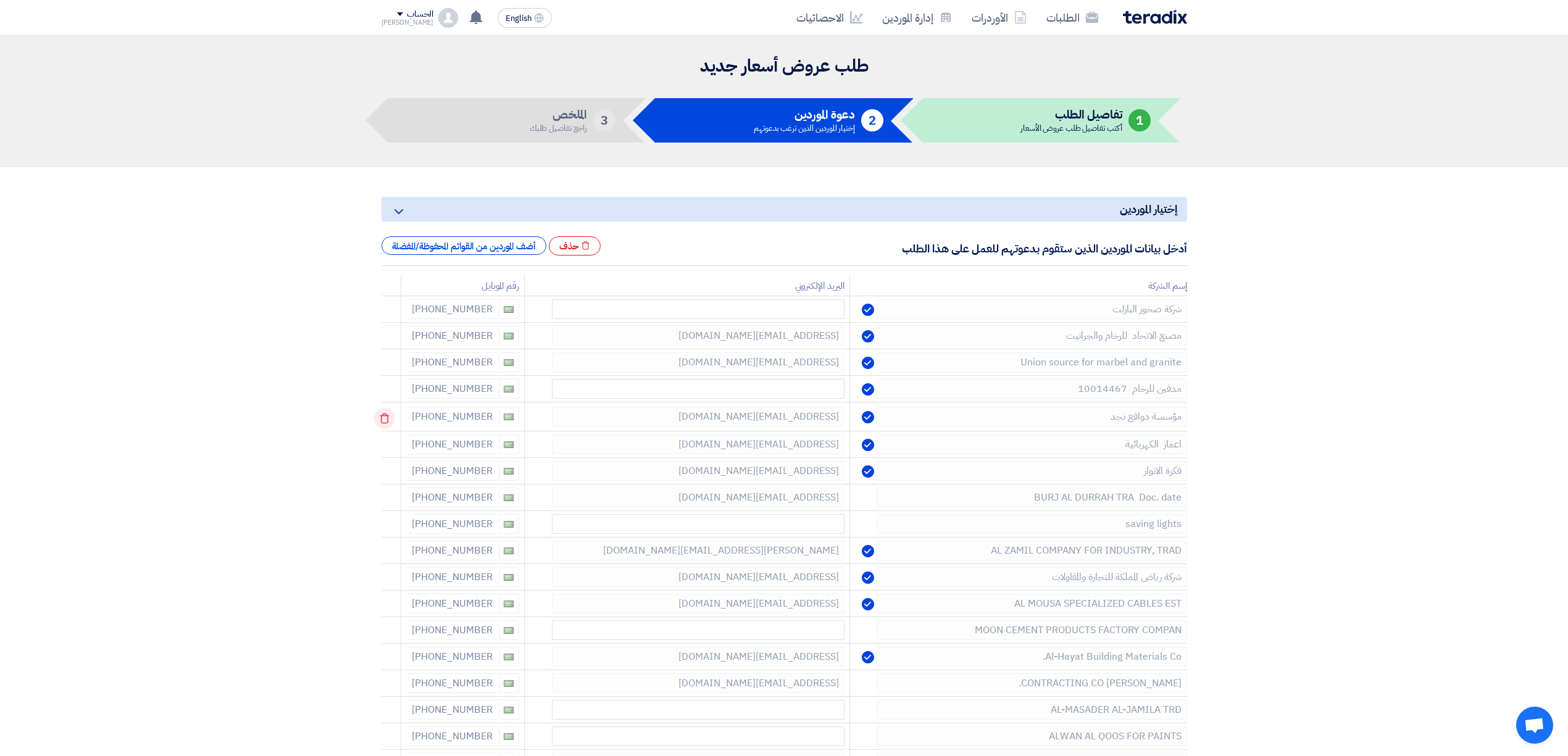
click at [386, 424] on icon at bounding box center [384, 418] width 21 height 21
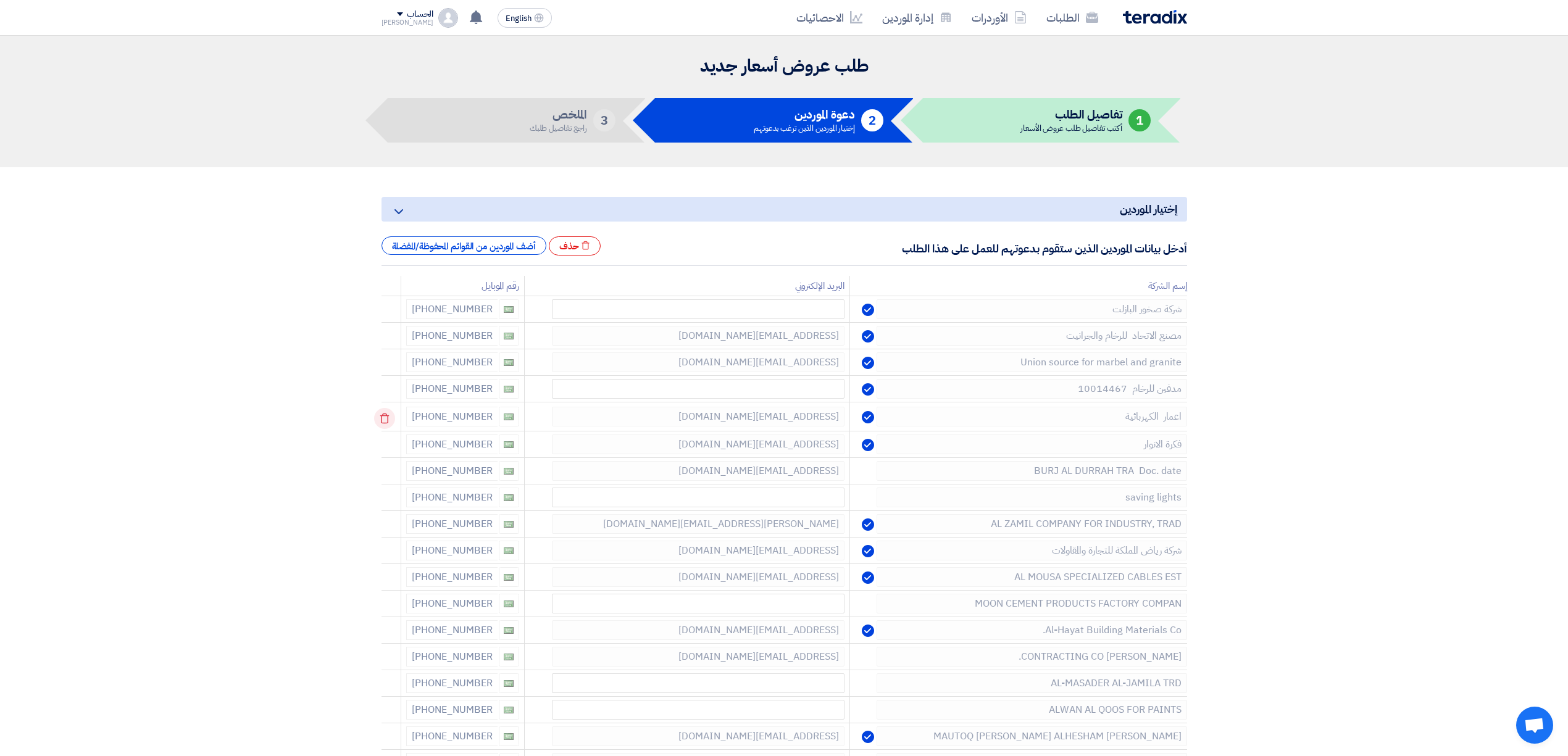
click at [386, 424] on icon at bounding box center [384, 418] width 21 height 21
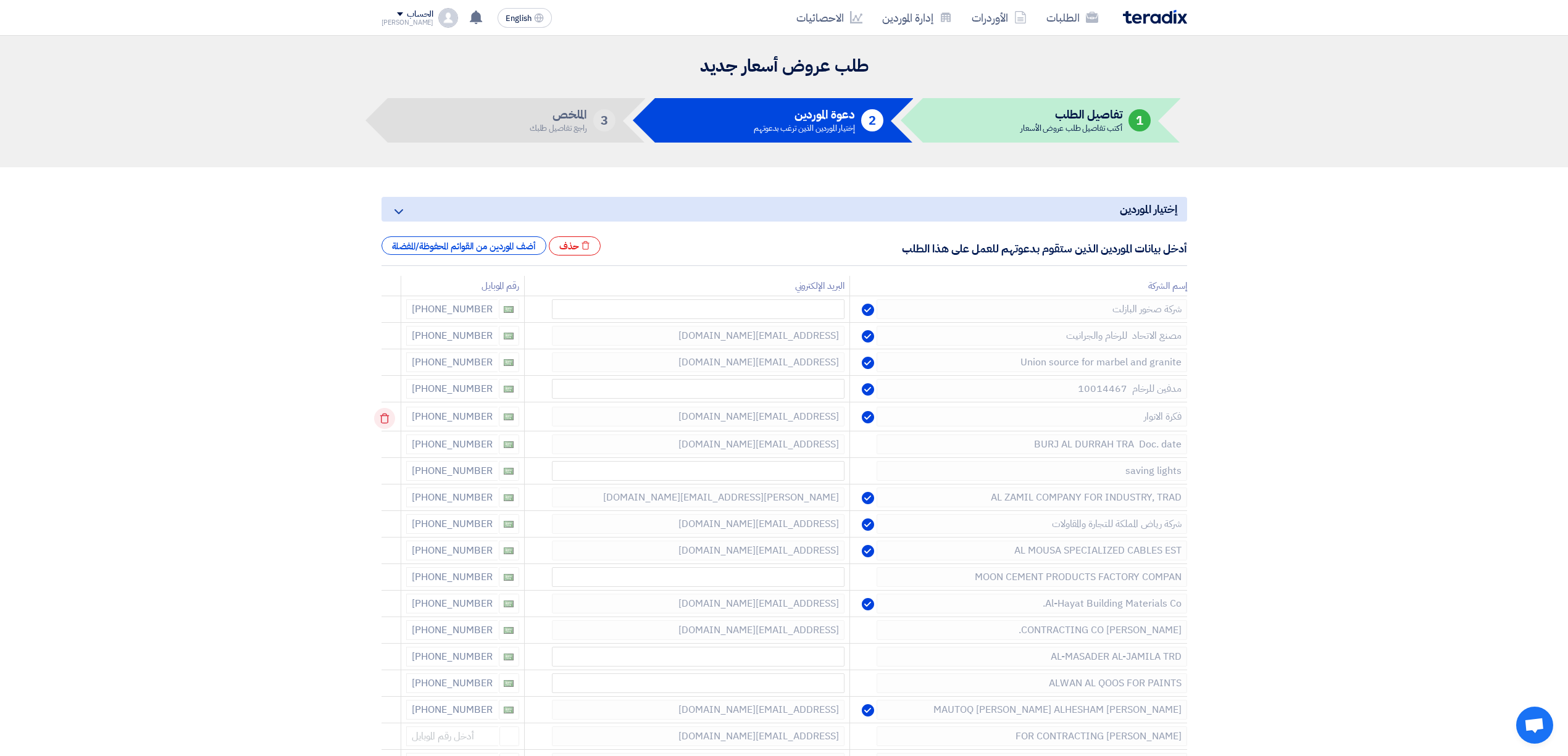
click at [386, 424] on icon at bounding box center [384, 418] width 21 height 21
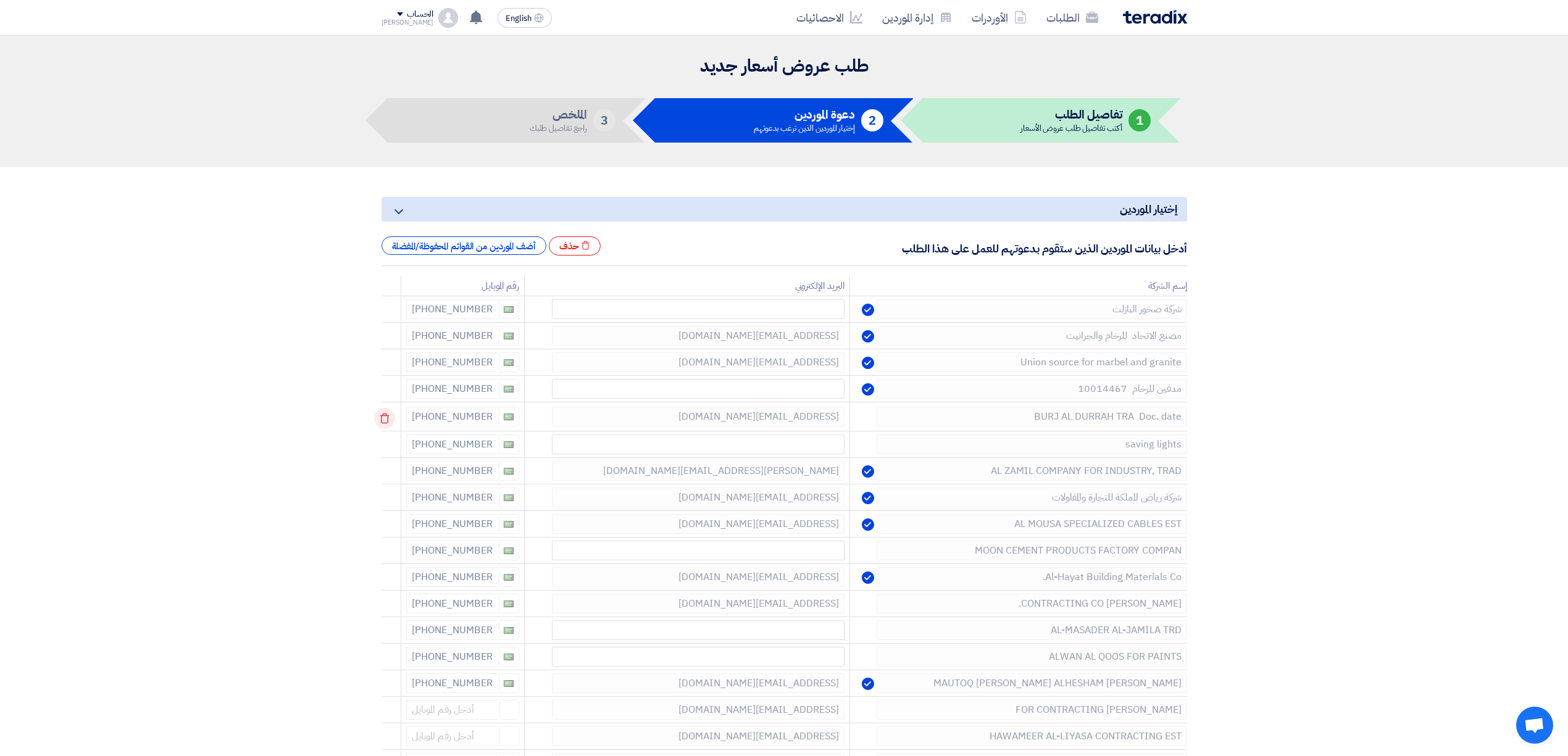
click at [386, 424] on icon at bounding box center [384, 418] width 21 height 21
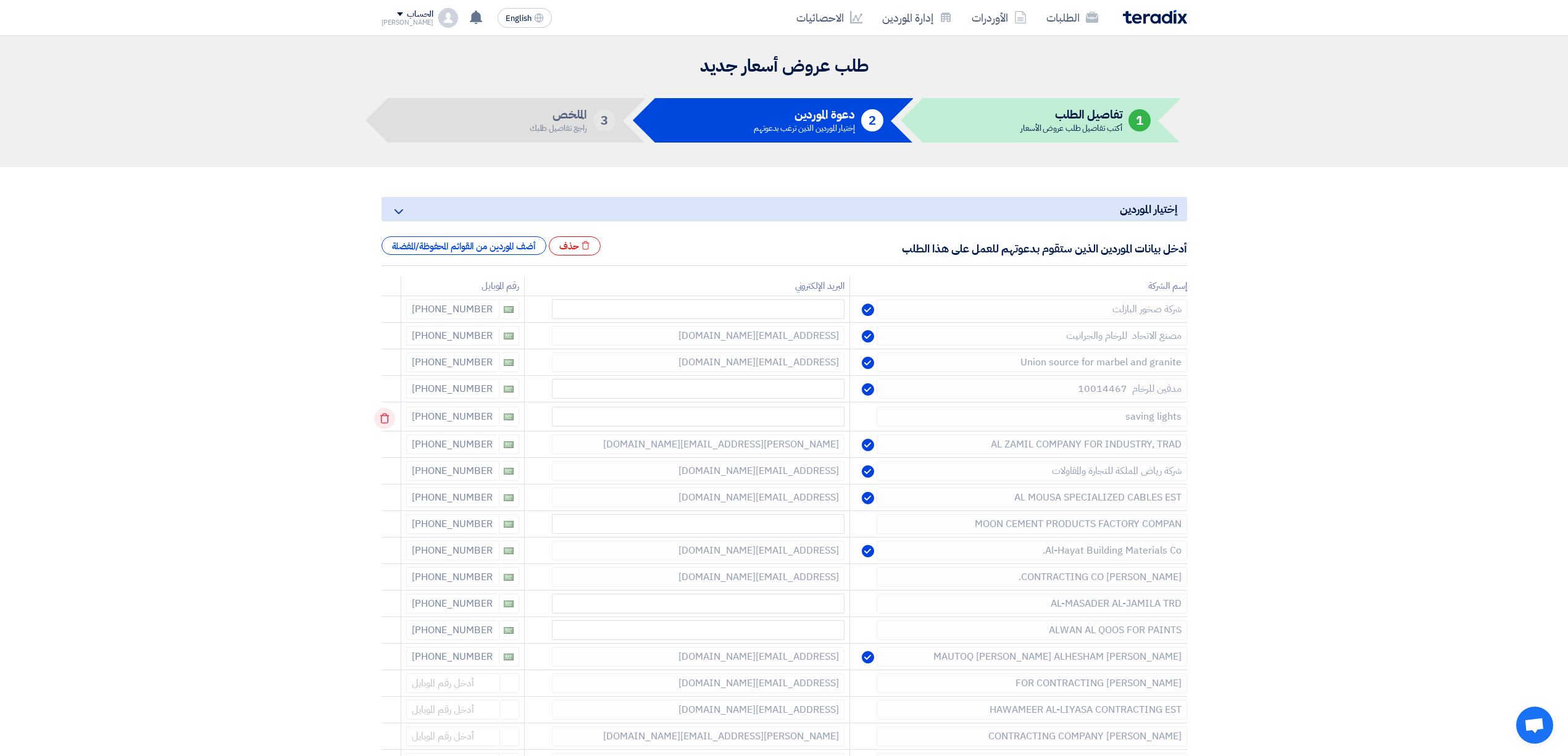
click at [384, 424] on use at bounding box center [384, 418] width 10 height 10
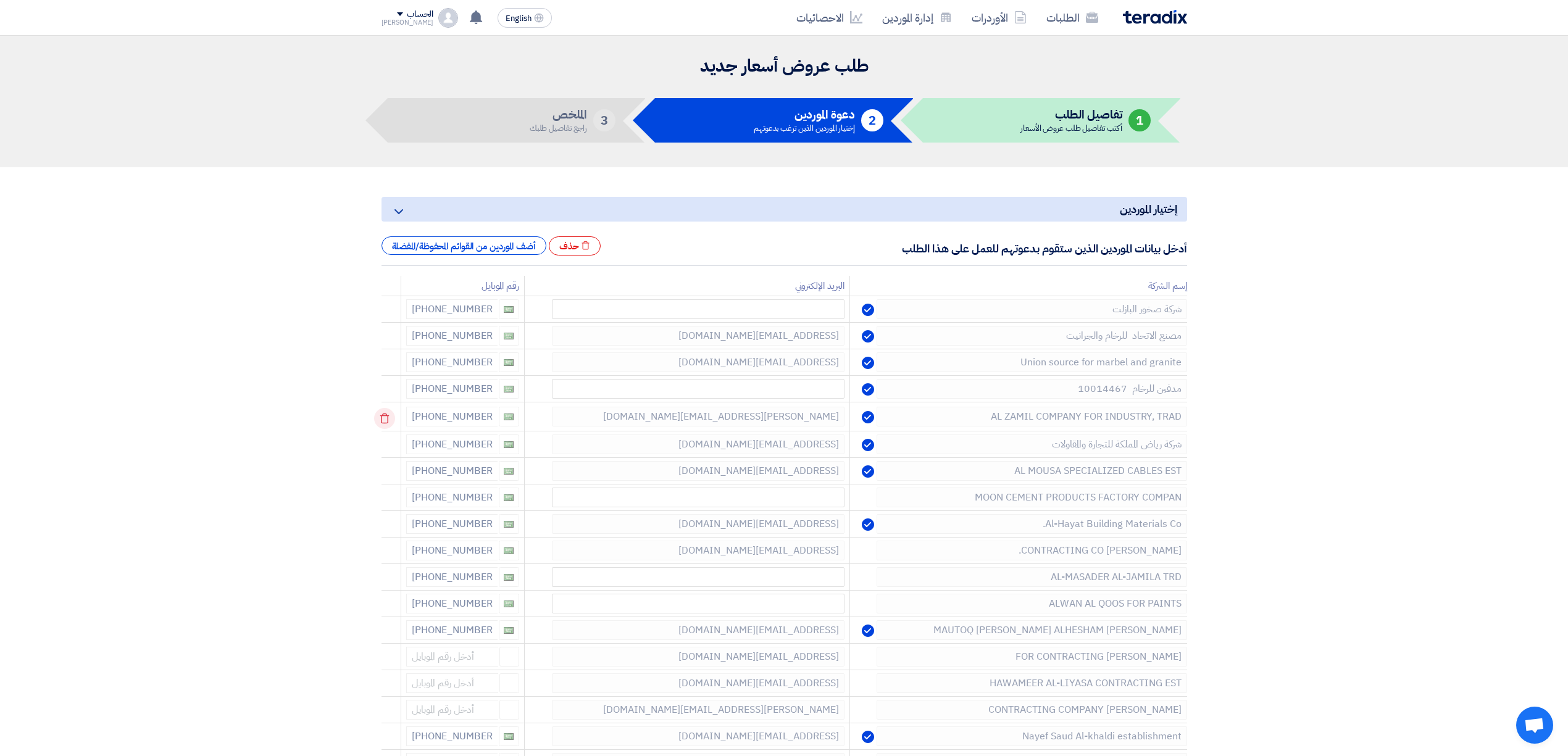
click at [384, 424] on use at bounding box center [384, 418] width 10 height 10
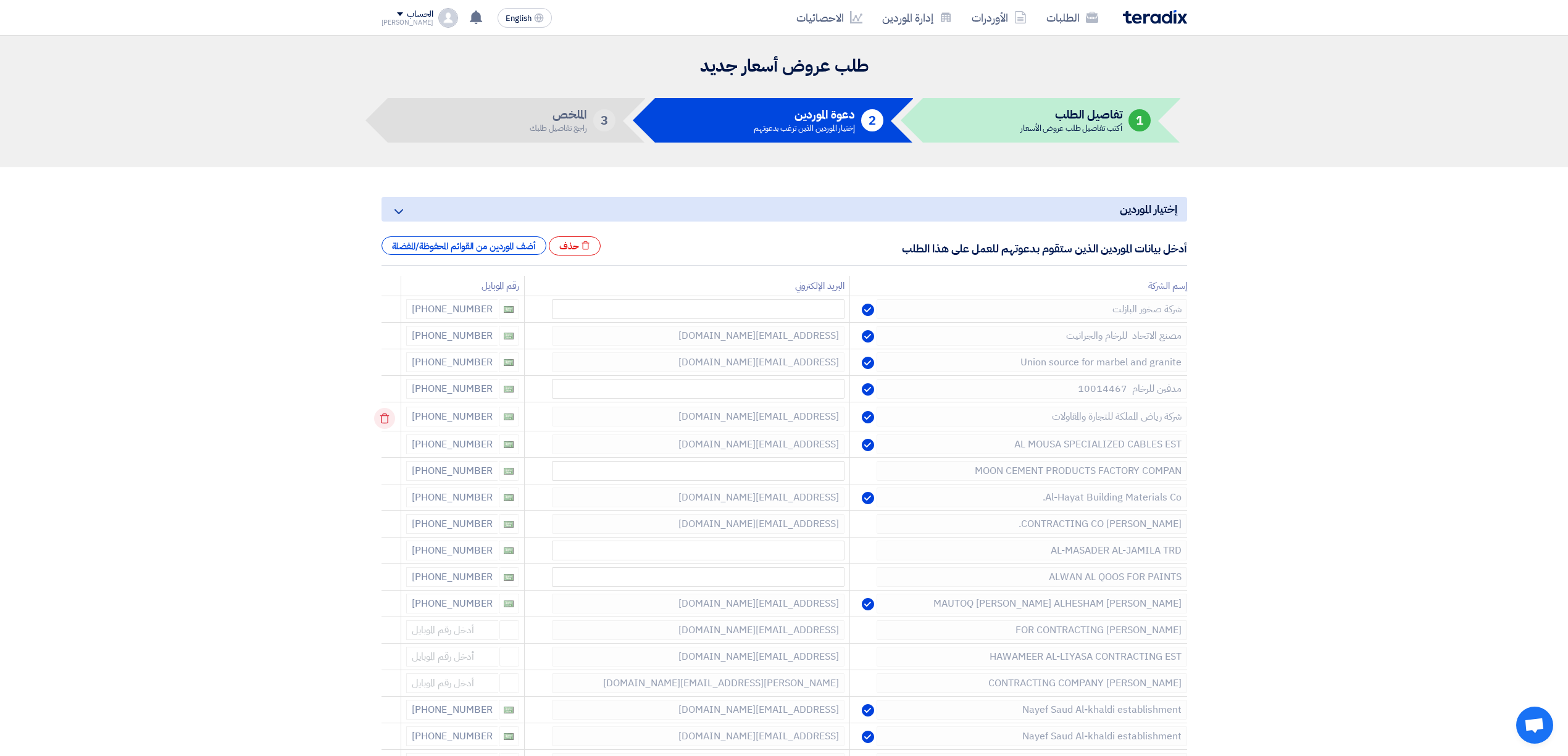
click at [384, 424] on use at bounding box center [384, 418] width 10 height 10
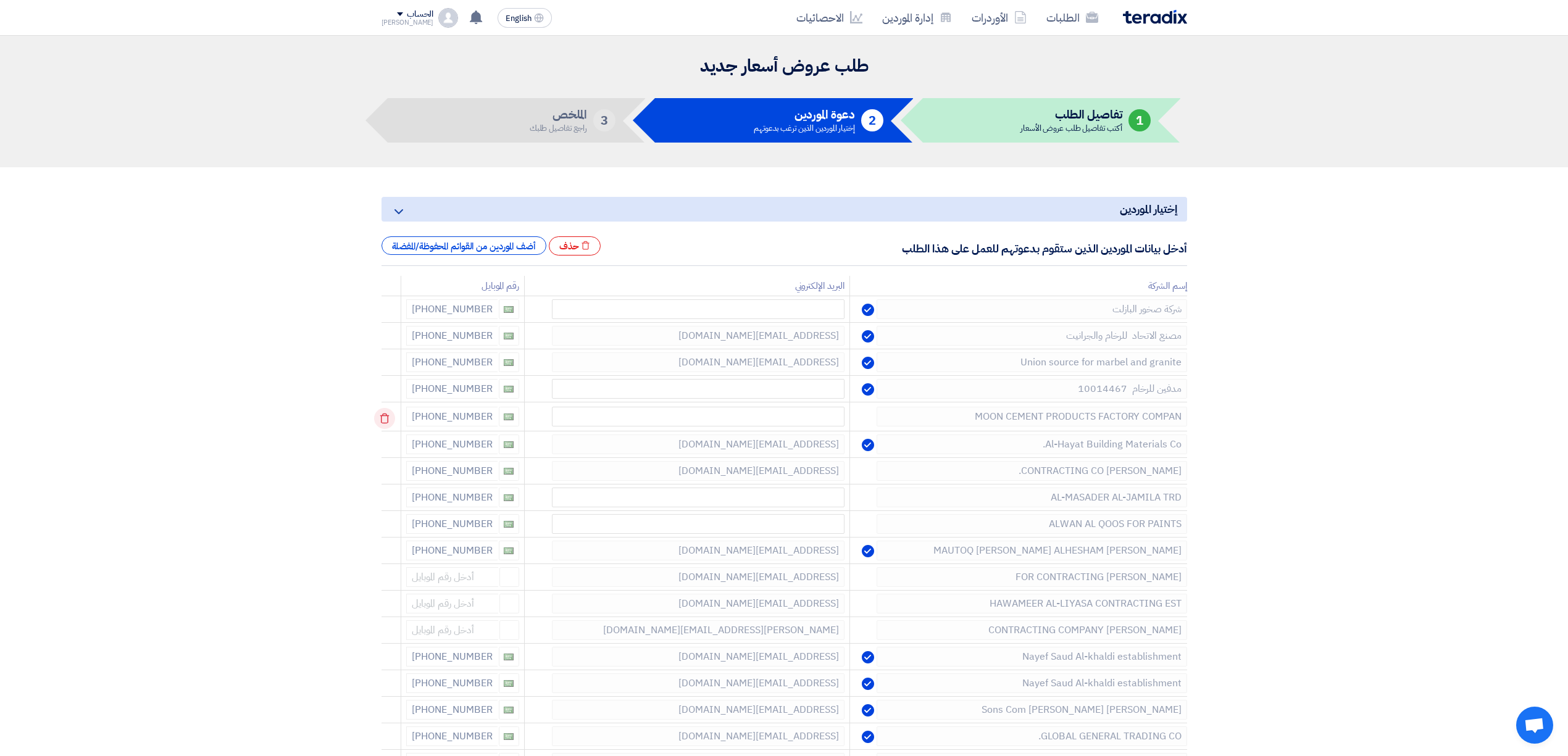
click at [384, 424] on use at bounding box center [384, 418] width 10 height 10
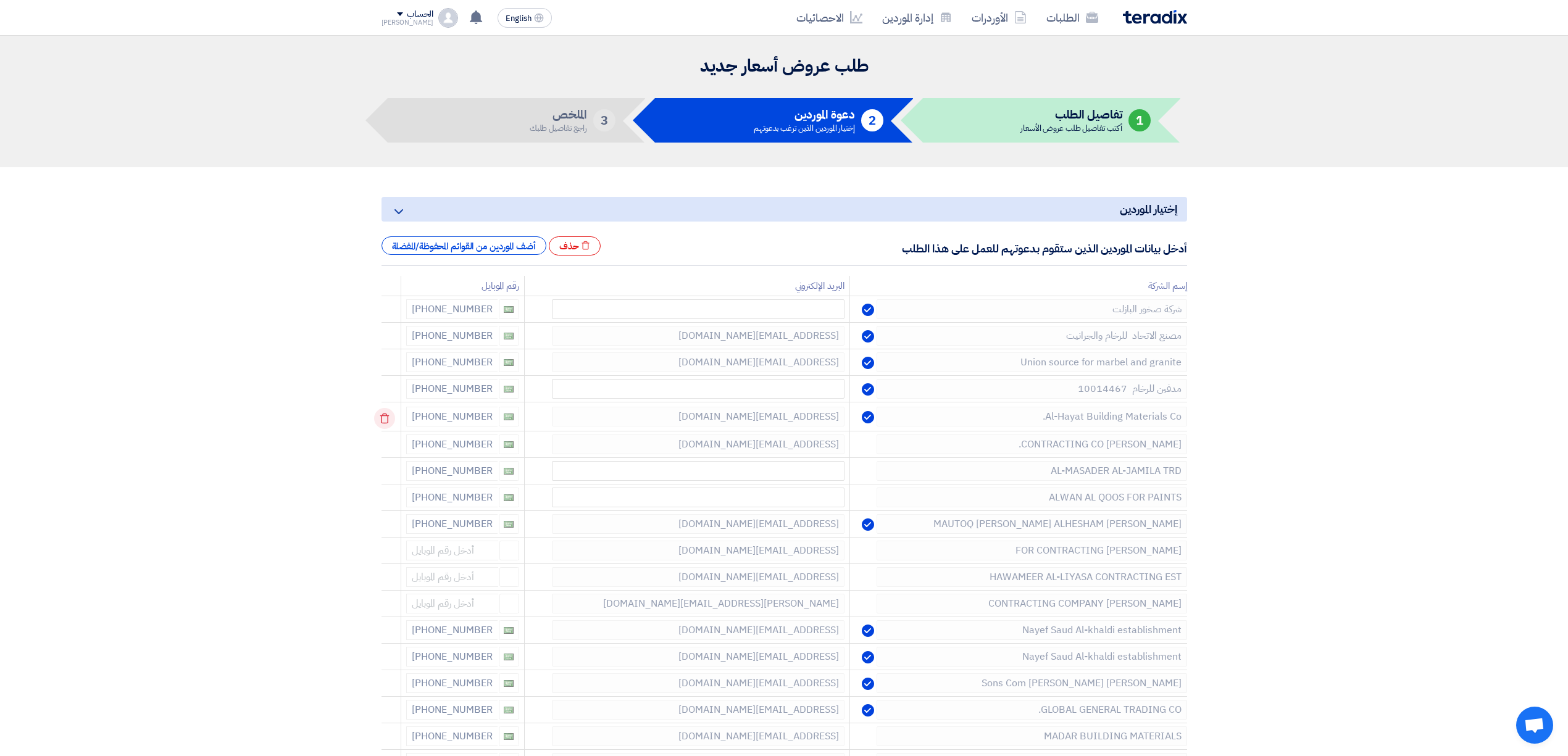
click at [384, 424] on use at bounding box center [384, 418] width 10 height 10
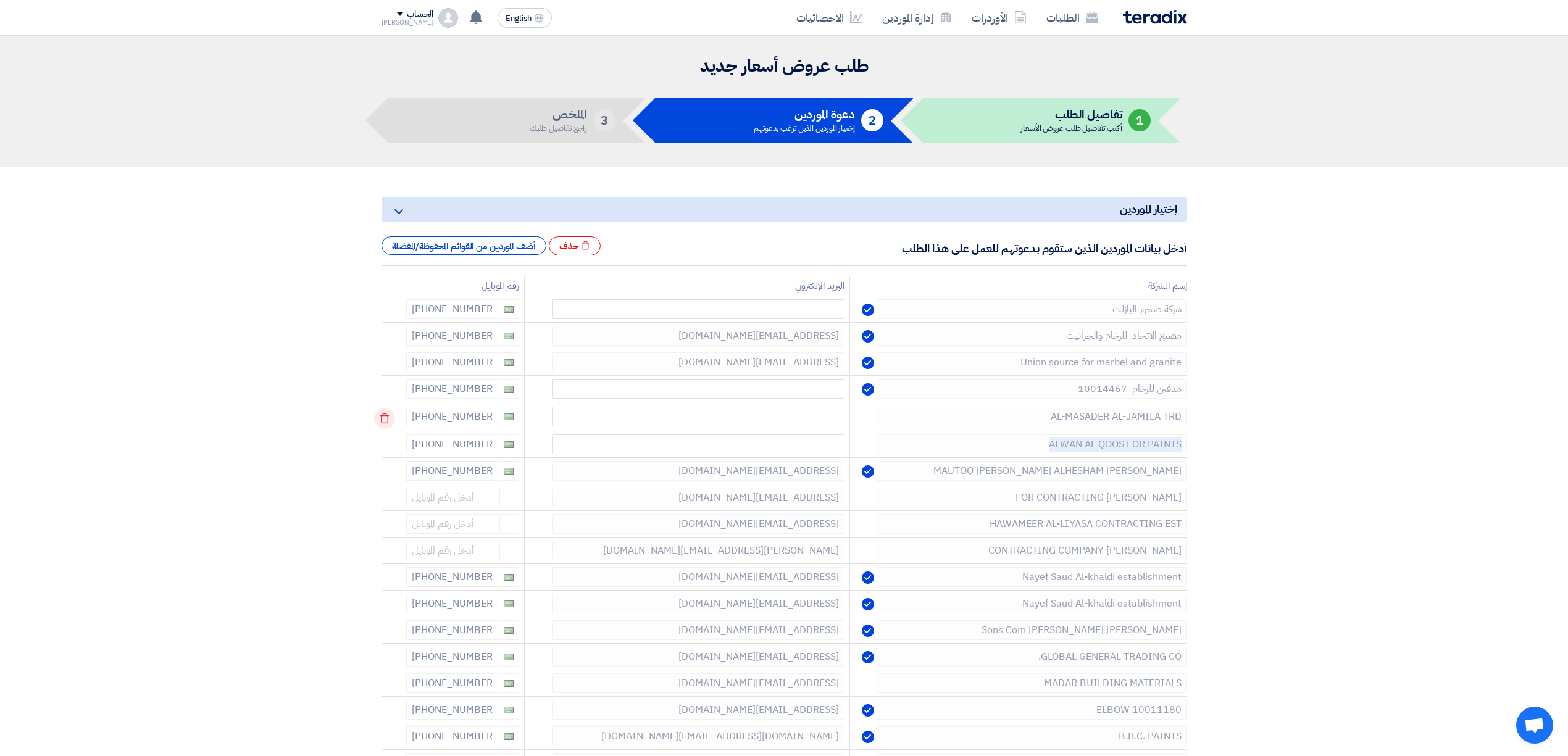
click at [384, 424] on use at bounding box center [384, 418] width 10 height 10
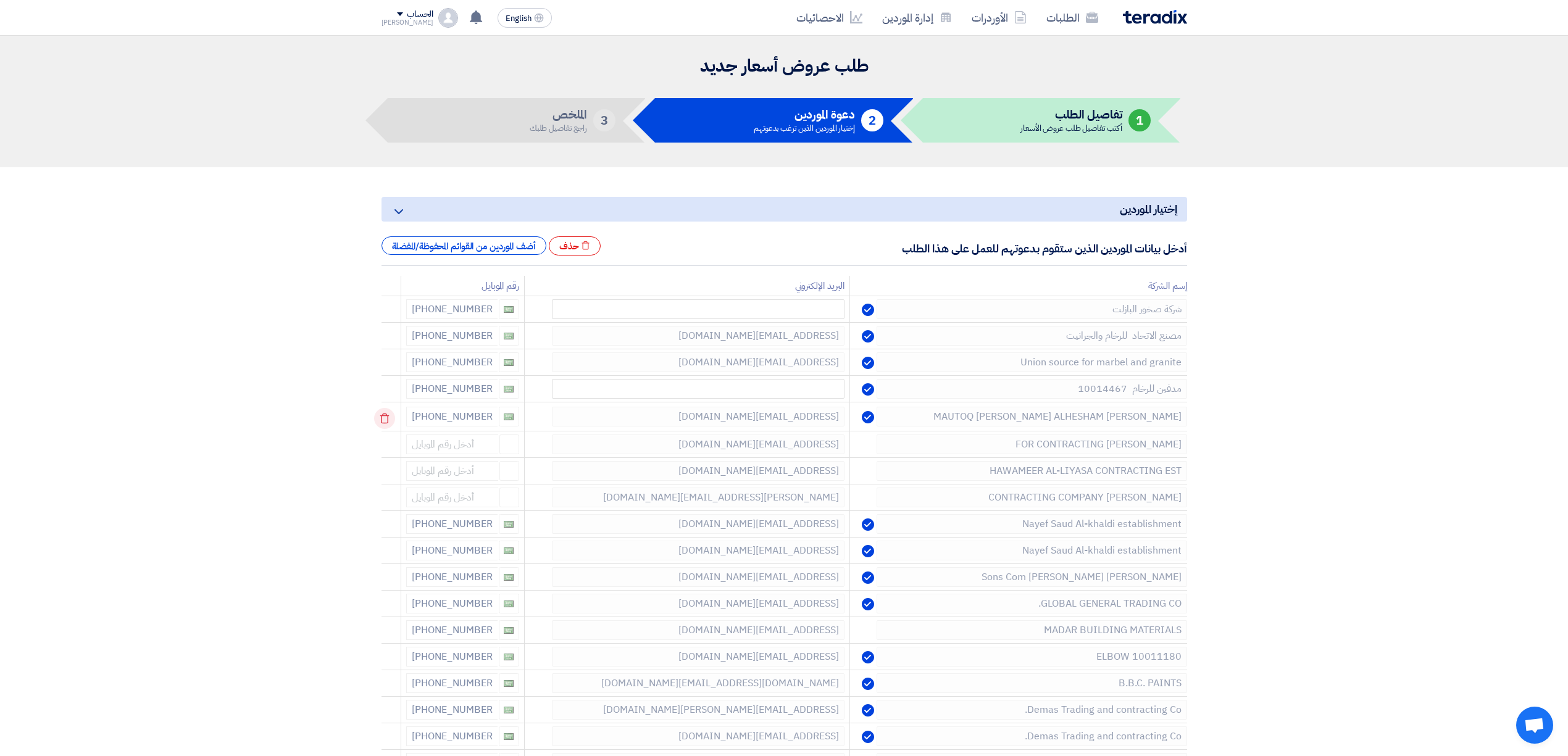
click at [384, 424] on use at bounding box center [384, 418] width 10 height 10
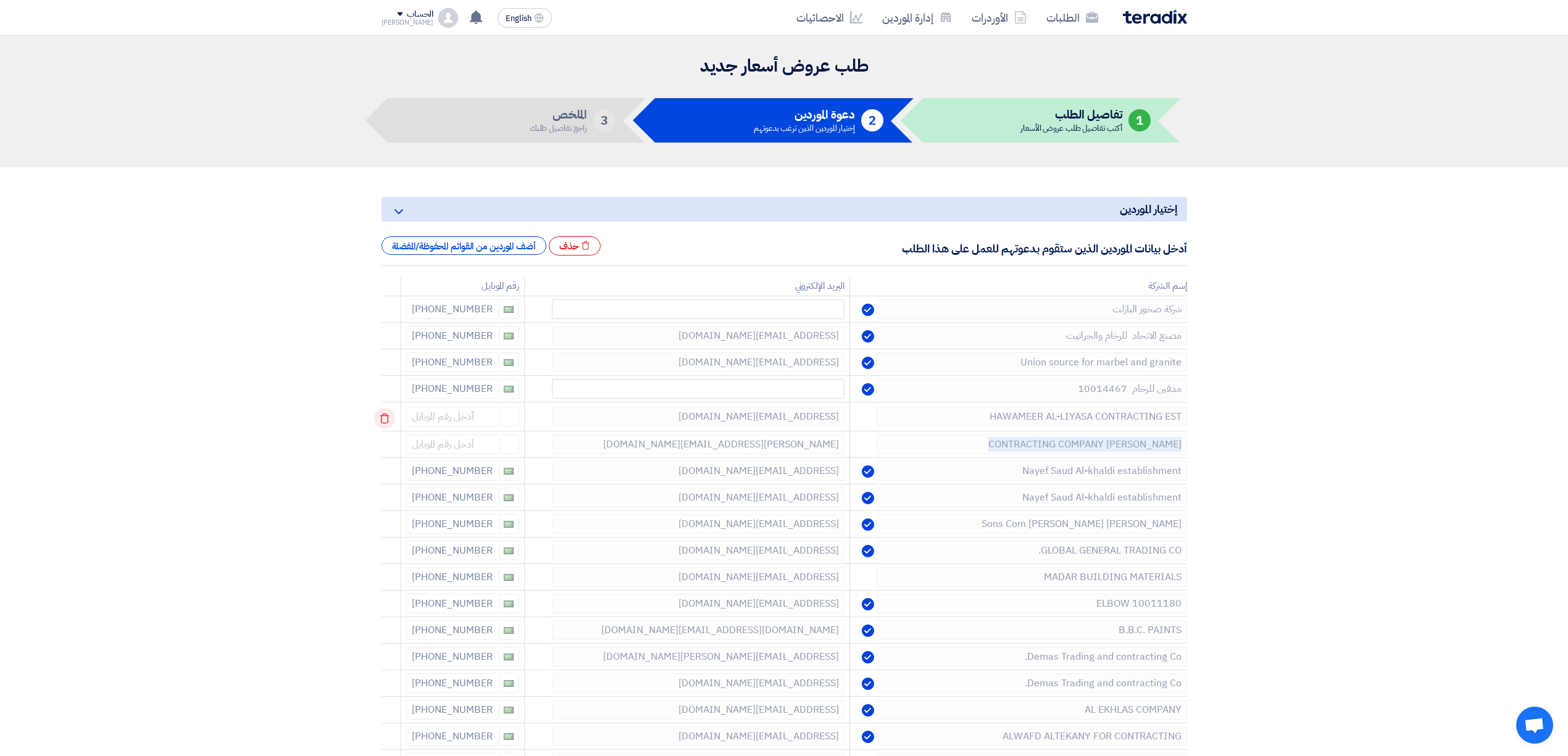
click at [384, 424] on use at bounding box center [384, 418] width 10 height 10
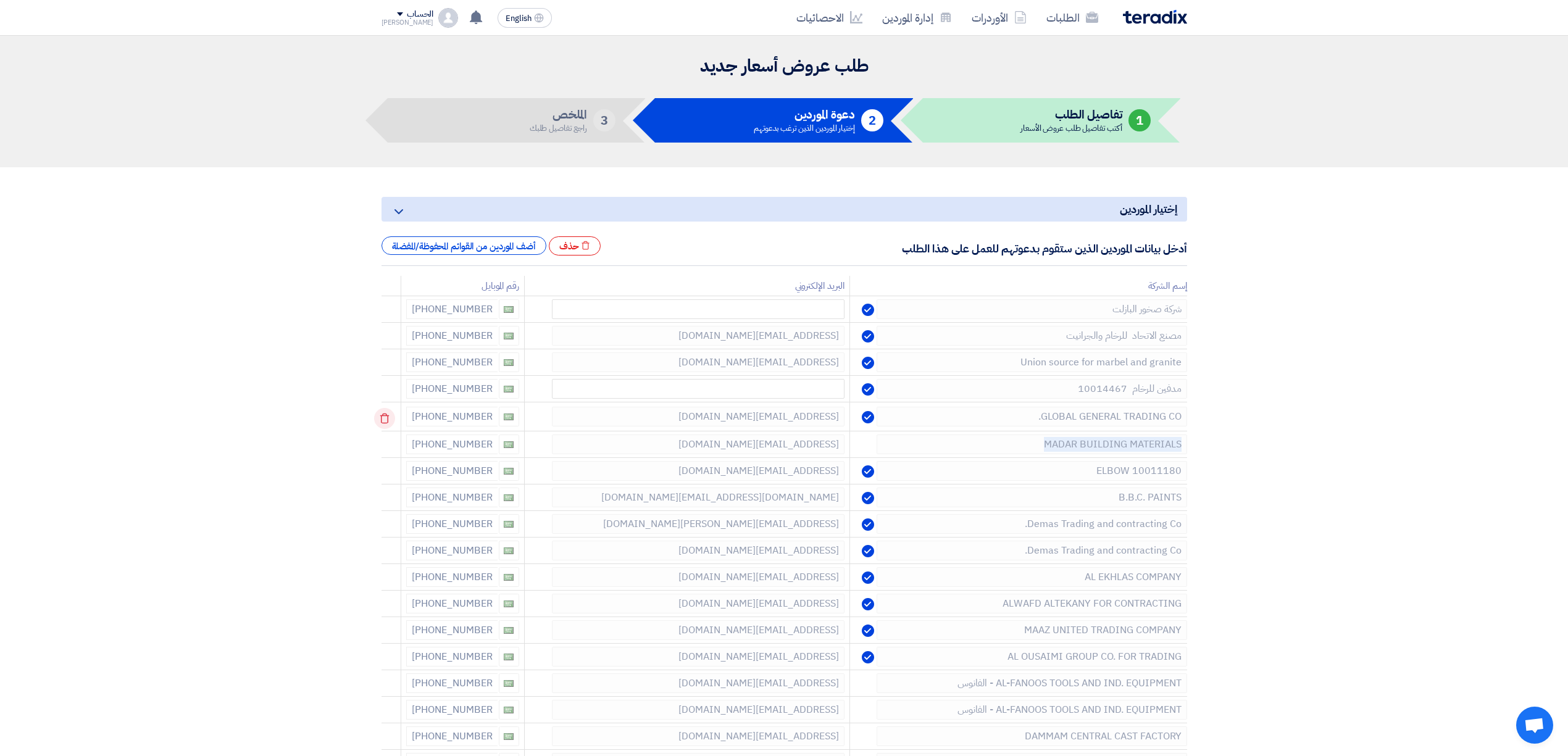
click at [384, 424] on use at bounding box center [384, 418] width 10 height 10
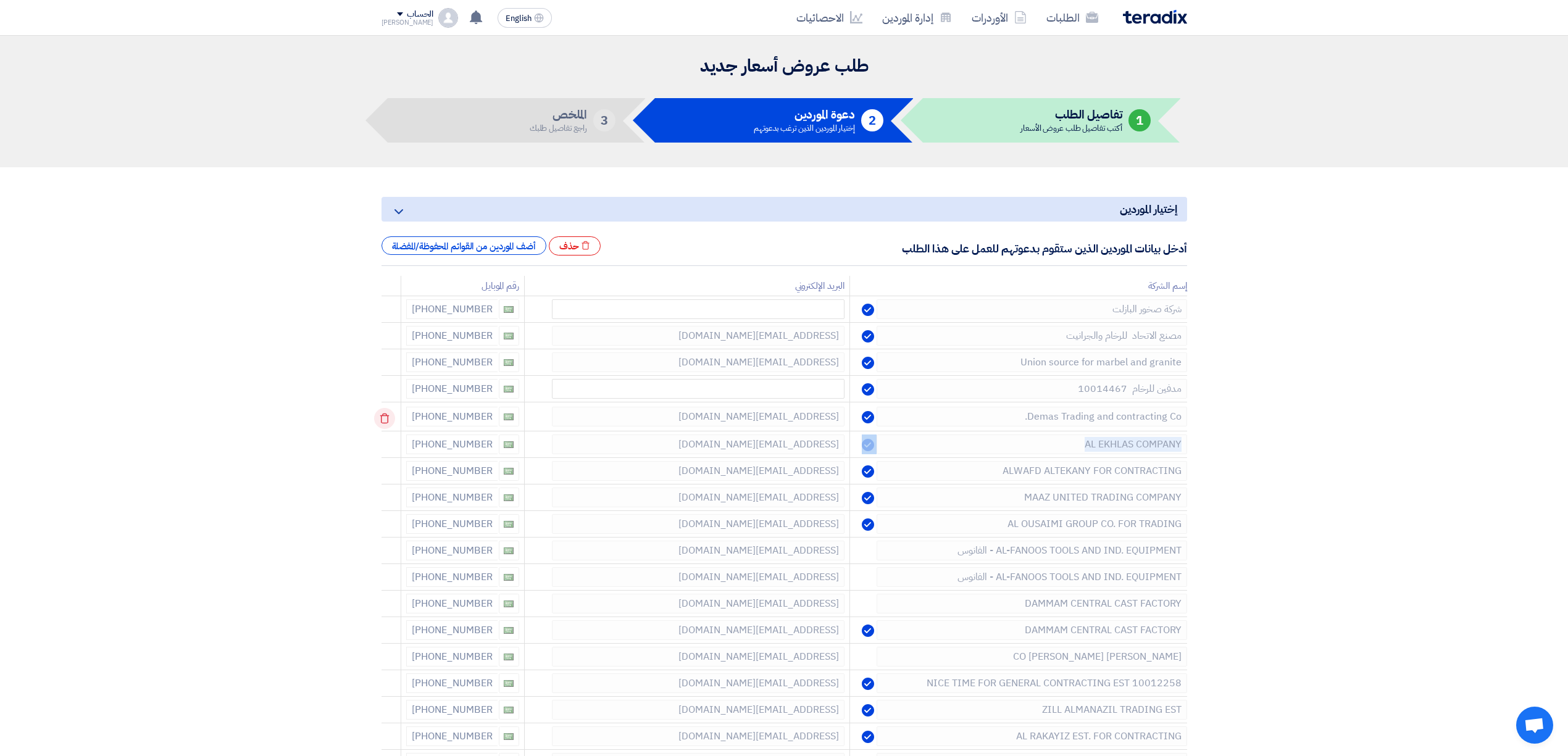
click at [384, 424] on use at bounding box center [384, 418] width 10 height 10
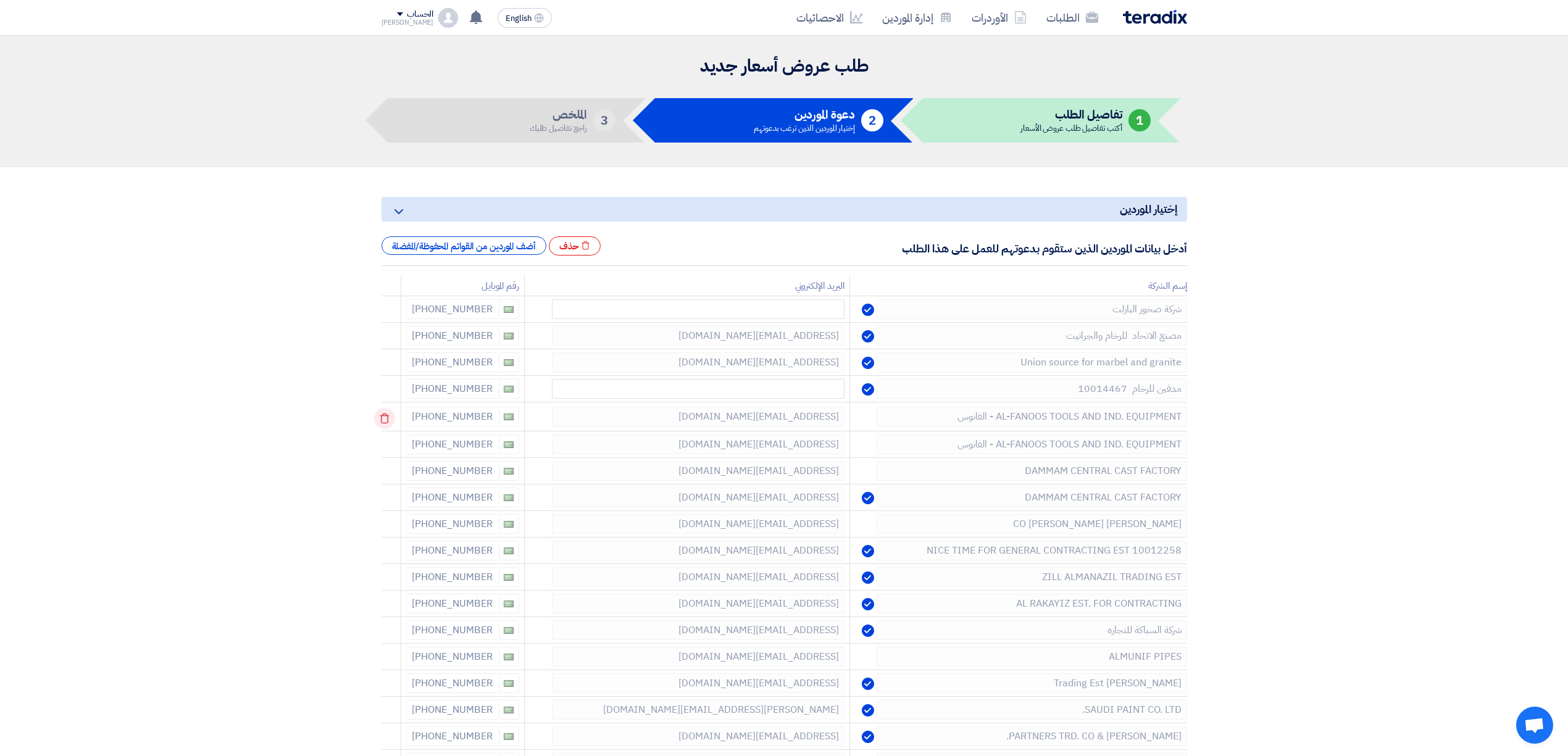
click at [384, 424] on use at bounding box center [384, 418] width 10 height 10
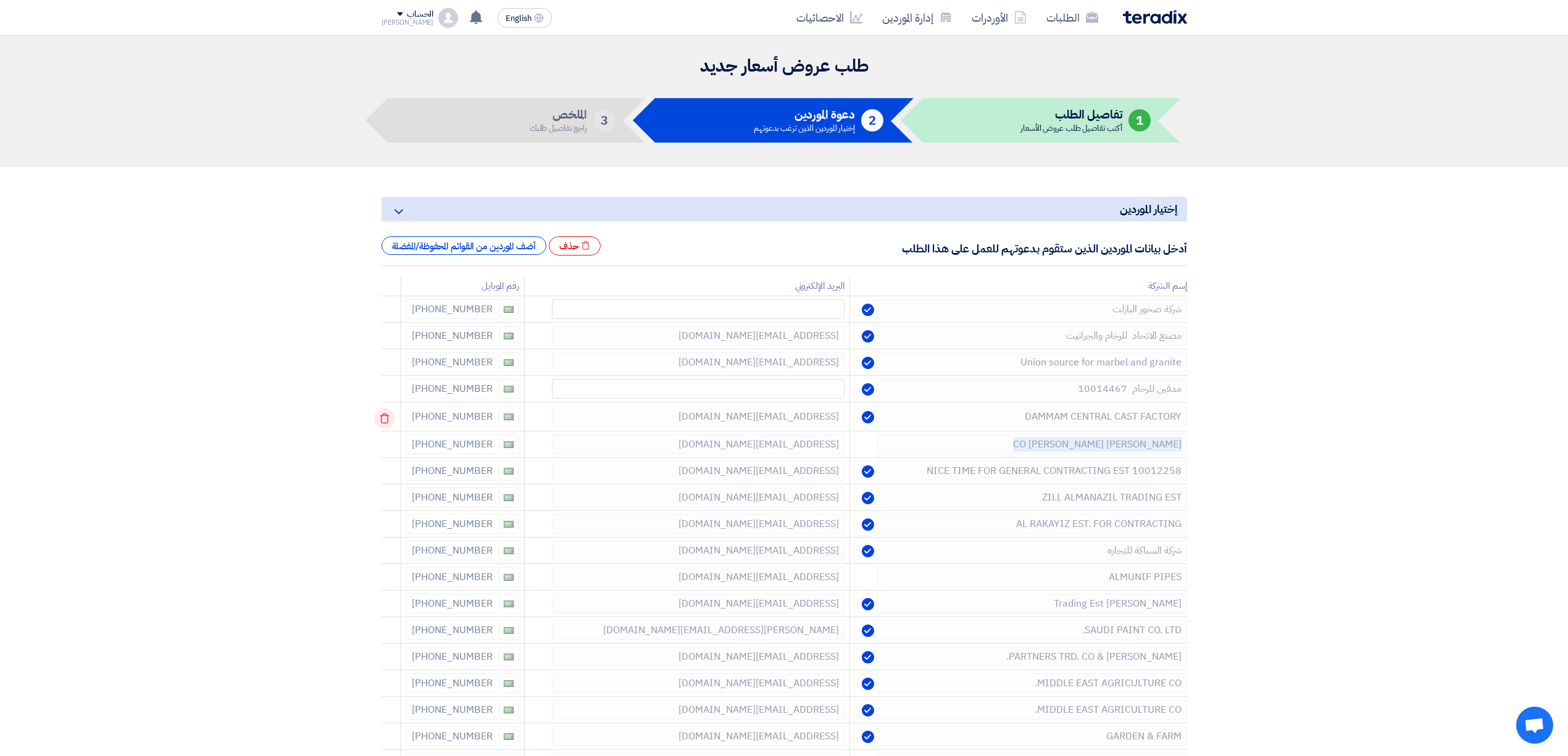
click at [384, 424] on use at bounding box center [384, 418] width 10 height 10
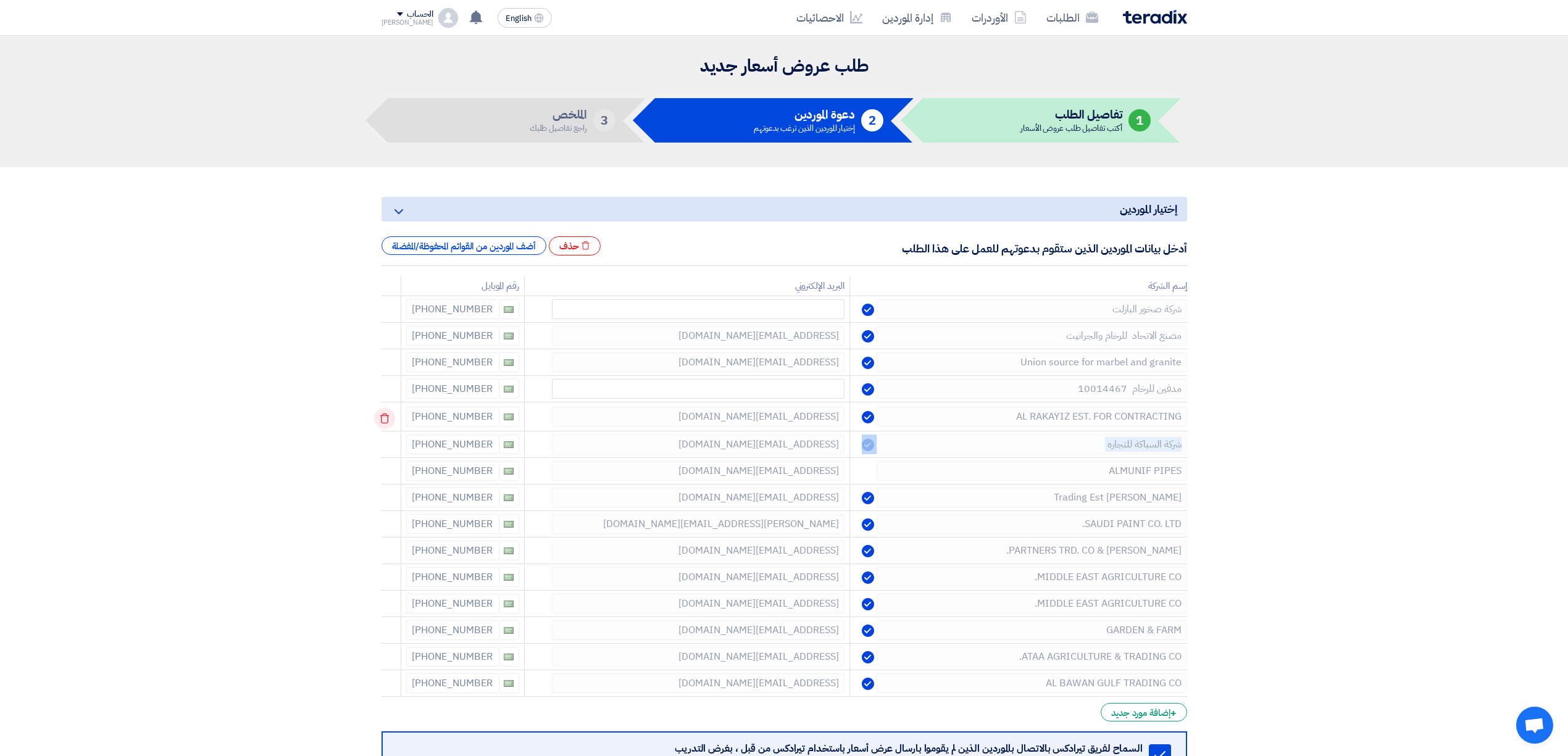
click at [384, 424] on use at bounding box center [384, 418] width 10 height 10
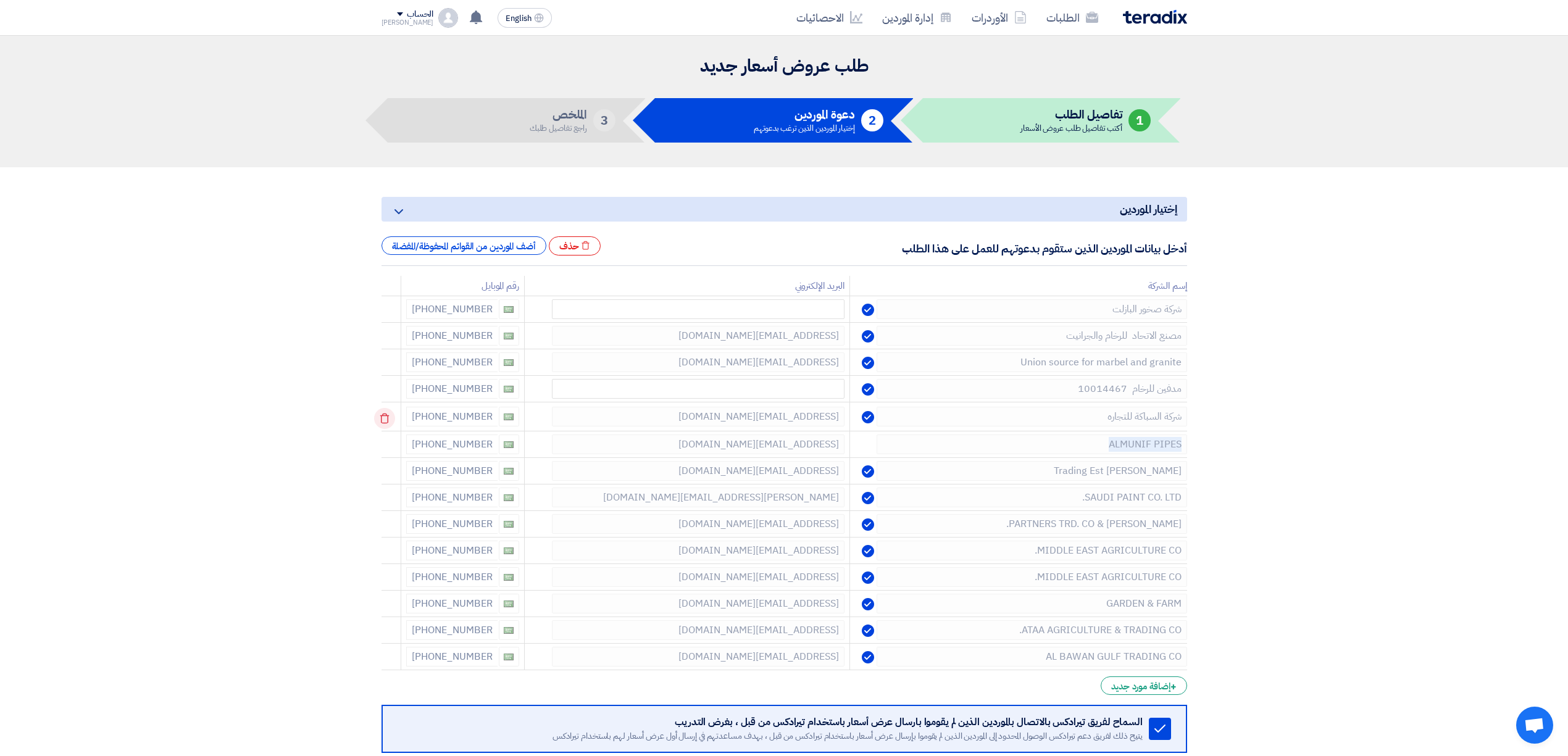
click at [384, 424] on use at bounding box center [384, 418] width 10 height 10
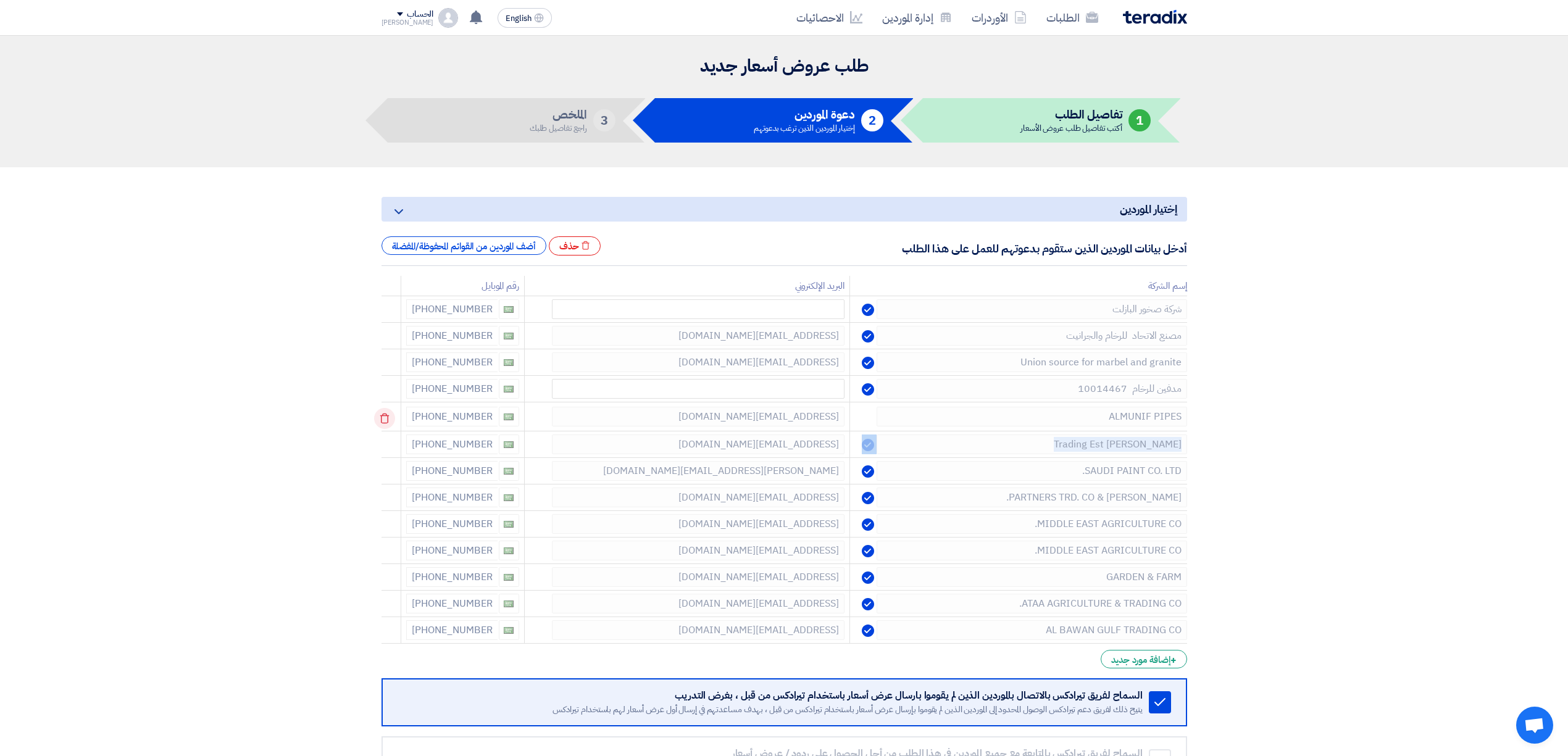
click at [384, 424] on use at bounding box center [384, 418] width 10 height 10
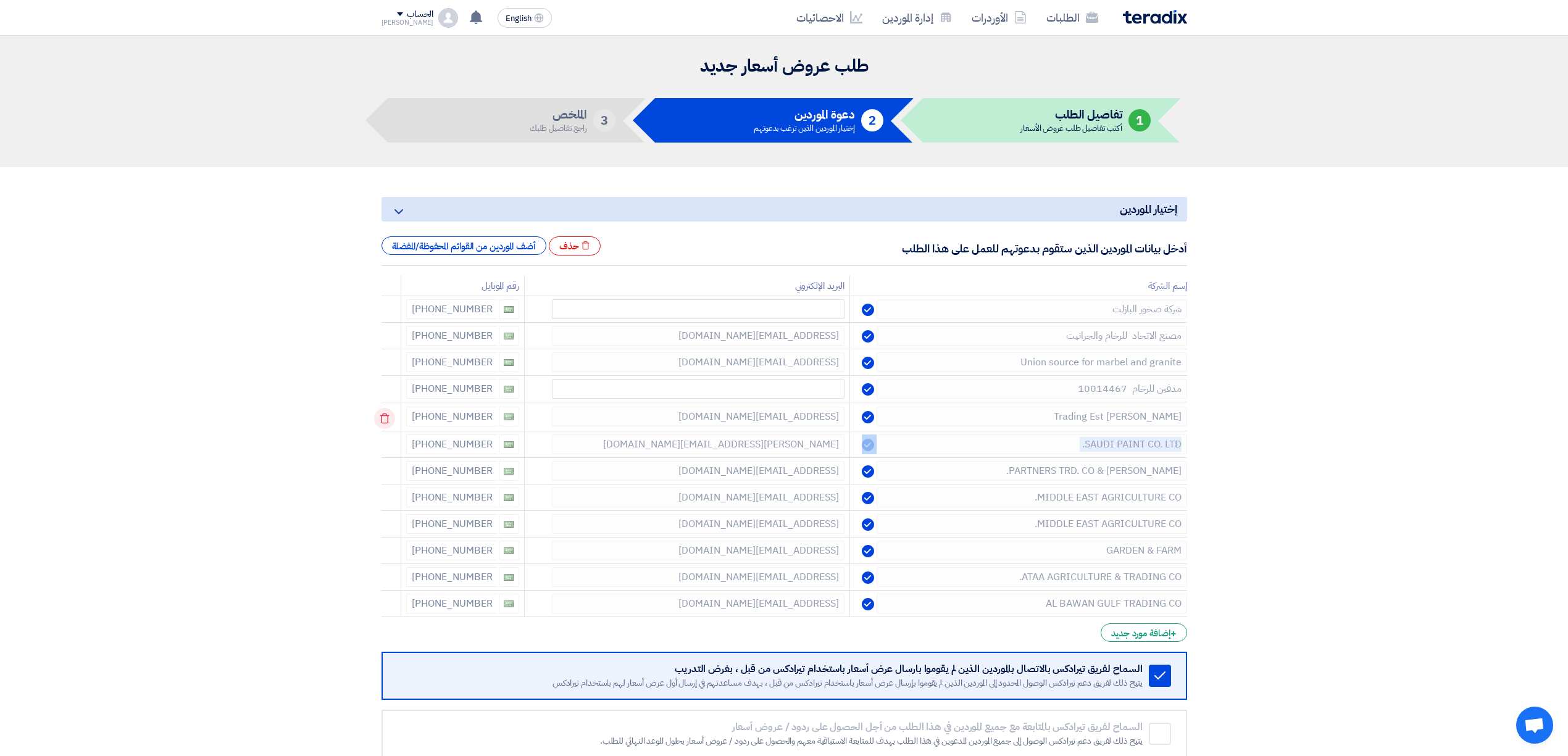
click at [384, 424] on use at bounding box center [384, 418] width 10 height 10
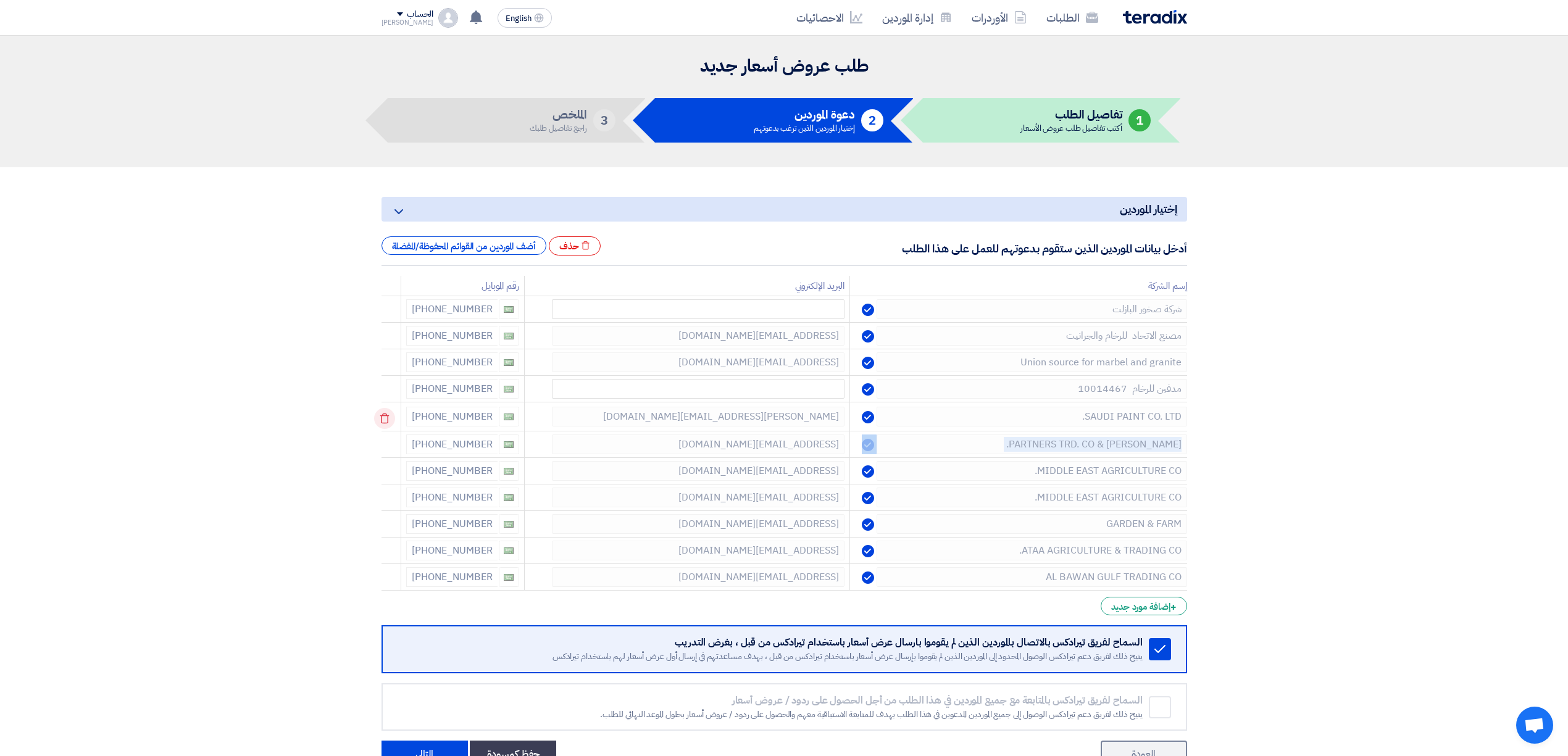
click at [384, 424] on use at bounding box center [384, 418] width 10 height 10
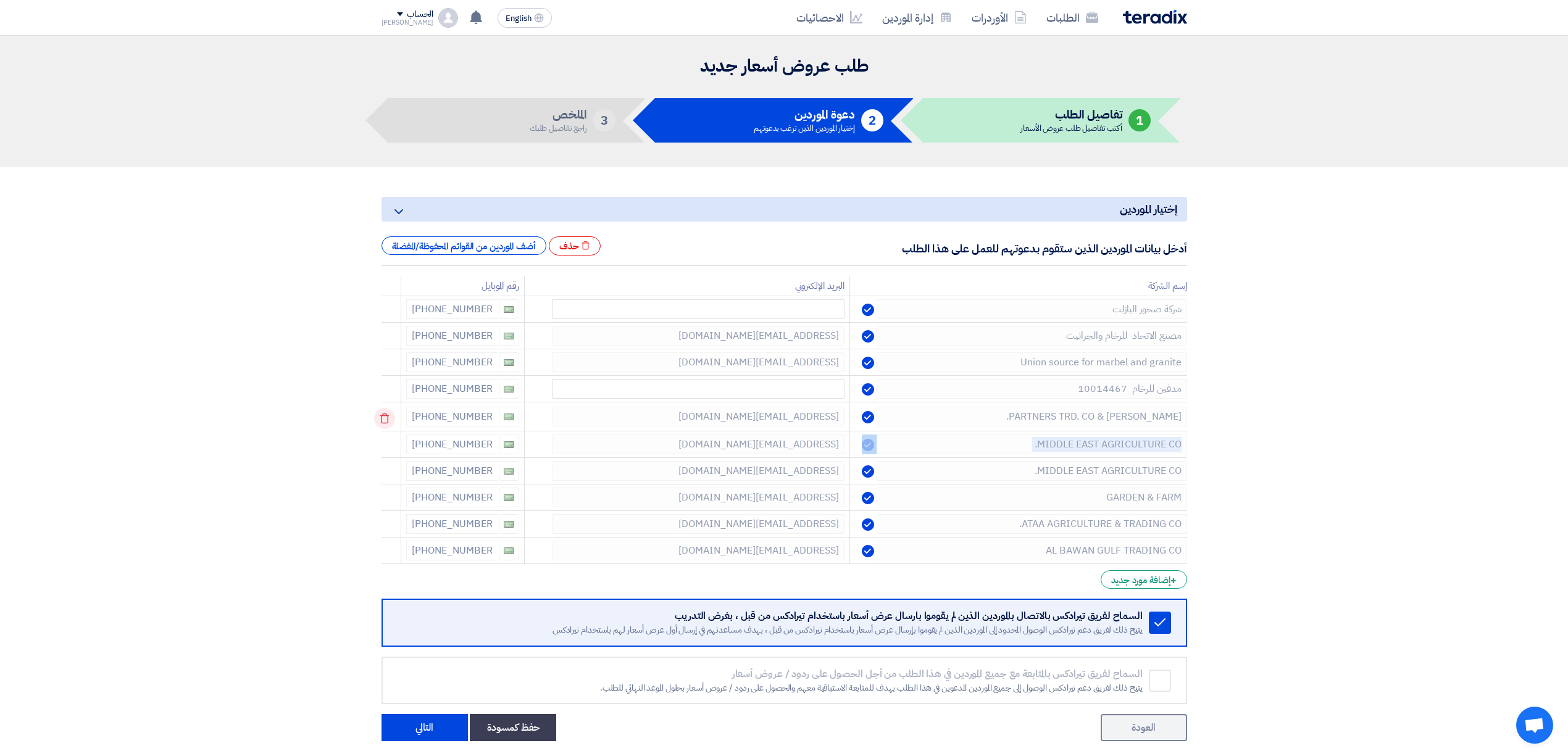
click at [384, 424] on use at bounding box center [384, 418] width 10 height 10
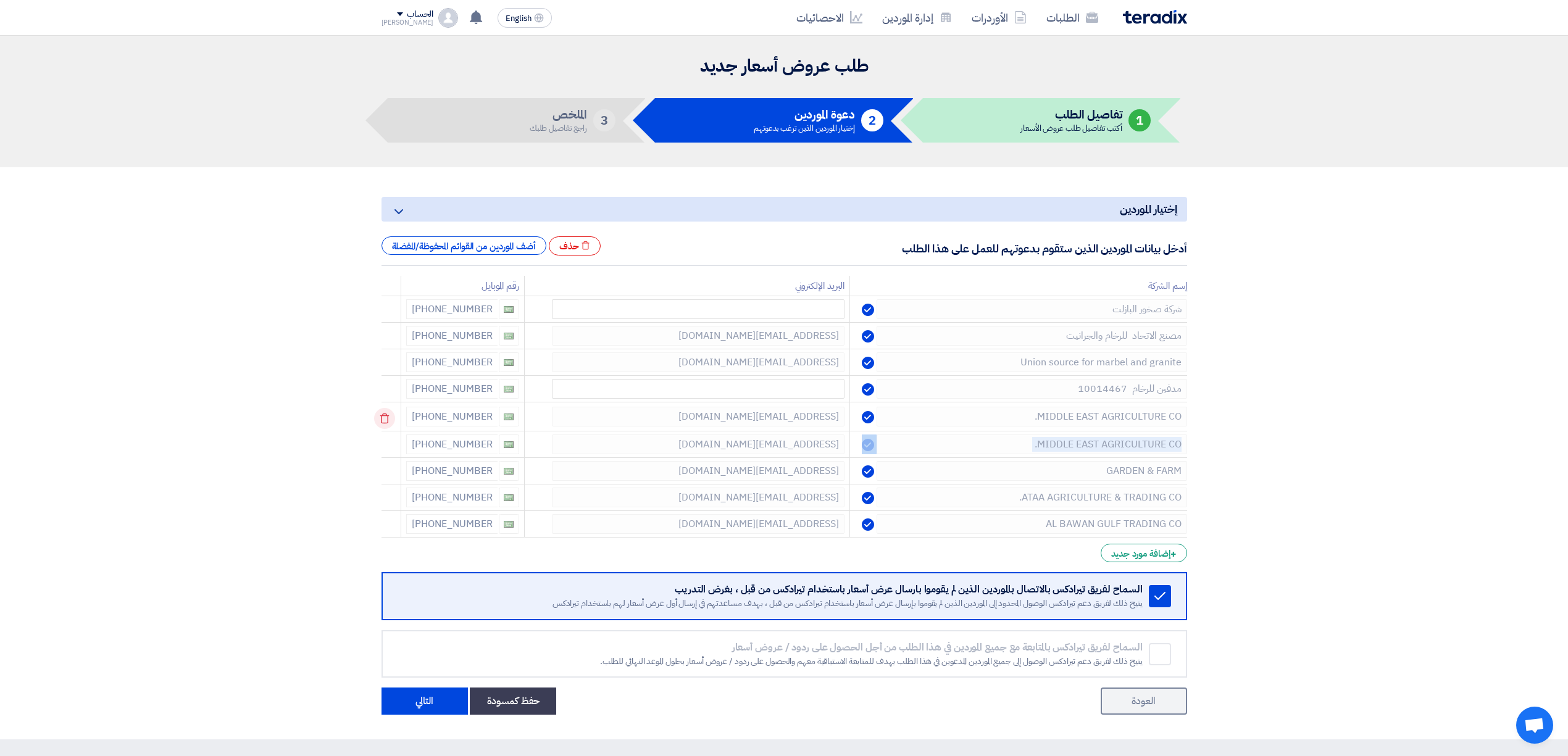
click at [384, 424] on use at bounding box center [384, 418] width 10 height 10
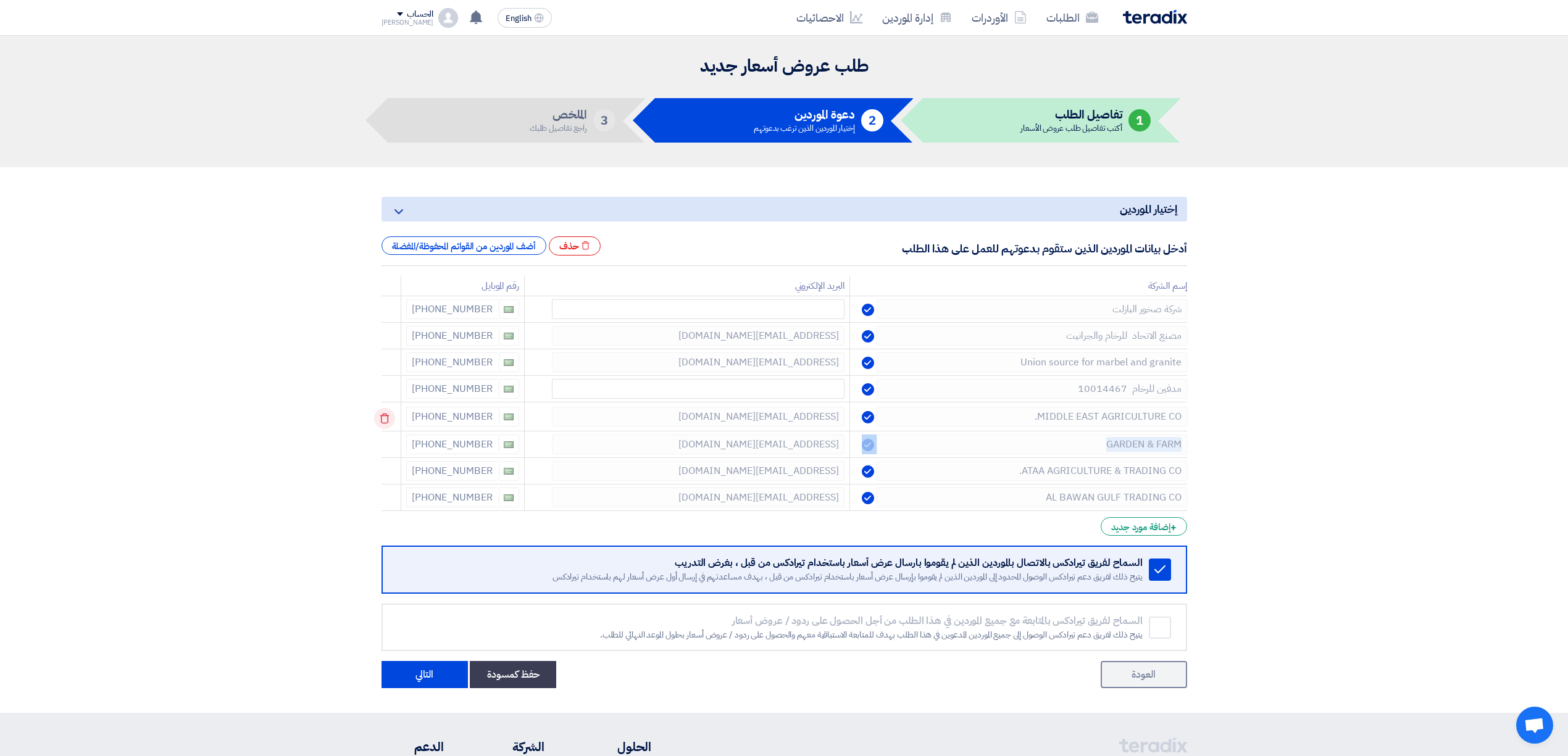
click at [384, 424] on use at bounding box center [384, 418] width 10 height 10
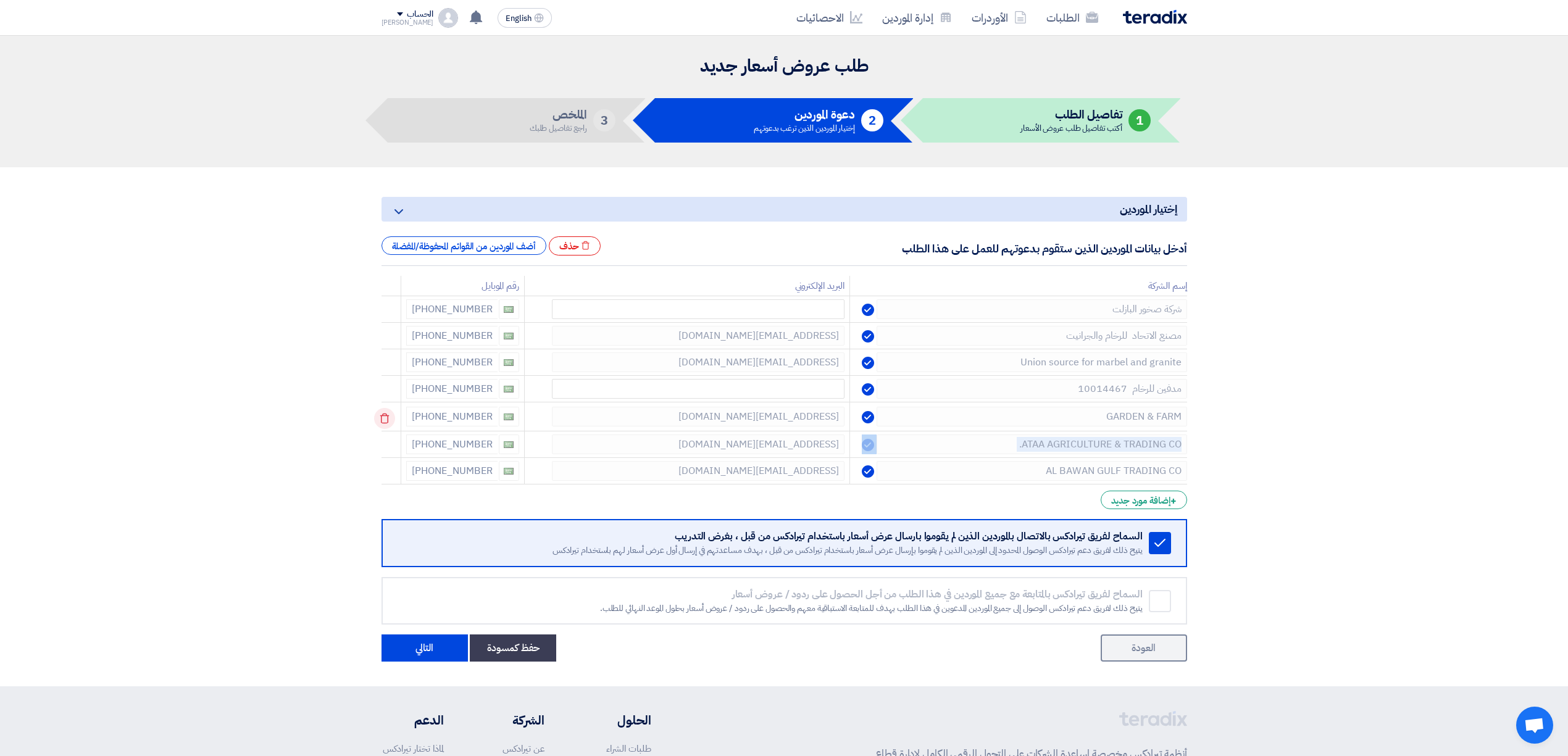
click at [384, 424] on use at bounding box center [384, 418] width 10 height 10
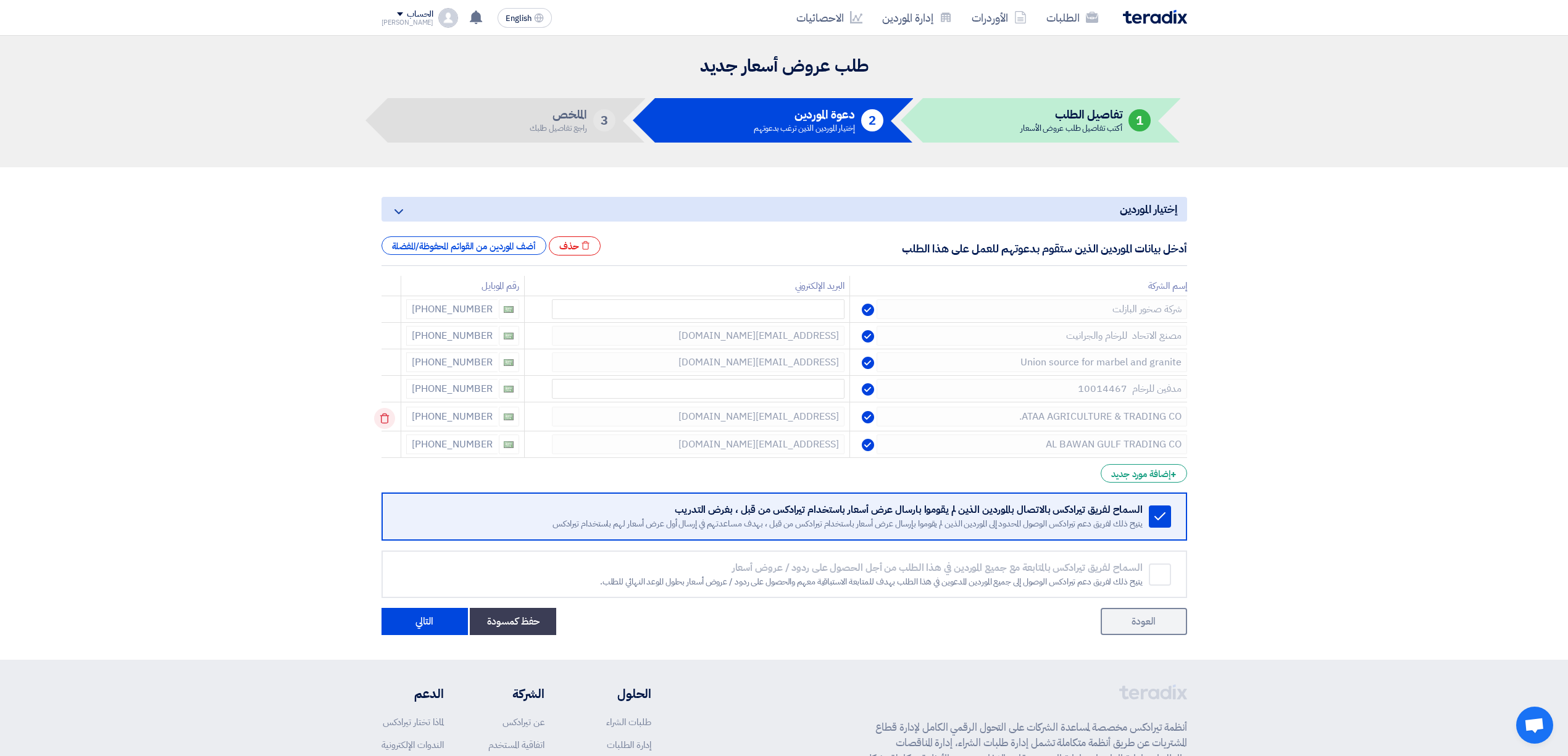
click at [384, 424] on use at bounding box center [384, 418] width 10 height 10
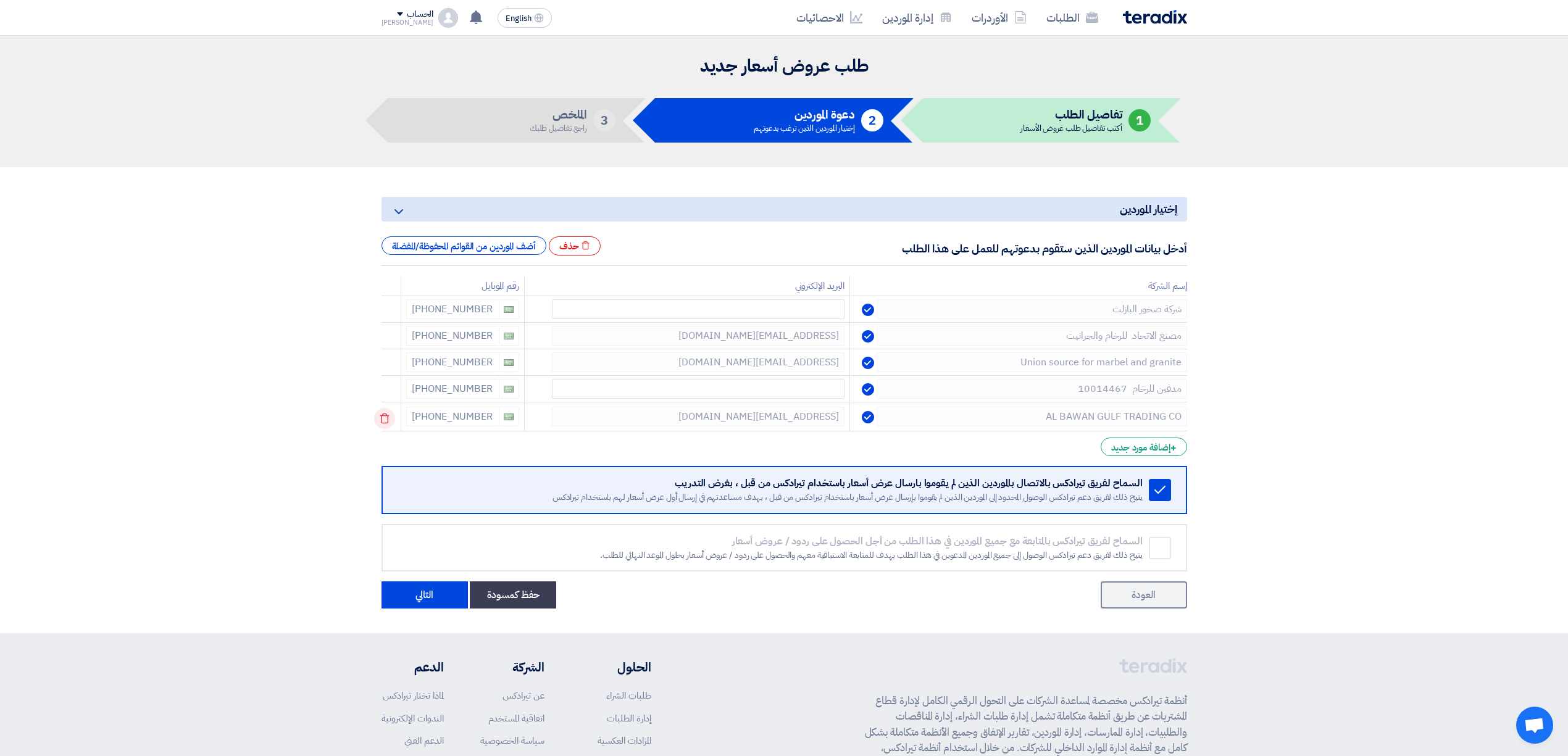
click at [384, 424] on use at bounding box center [384, 418] width 10 height 10
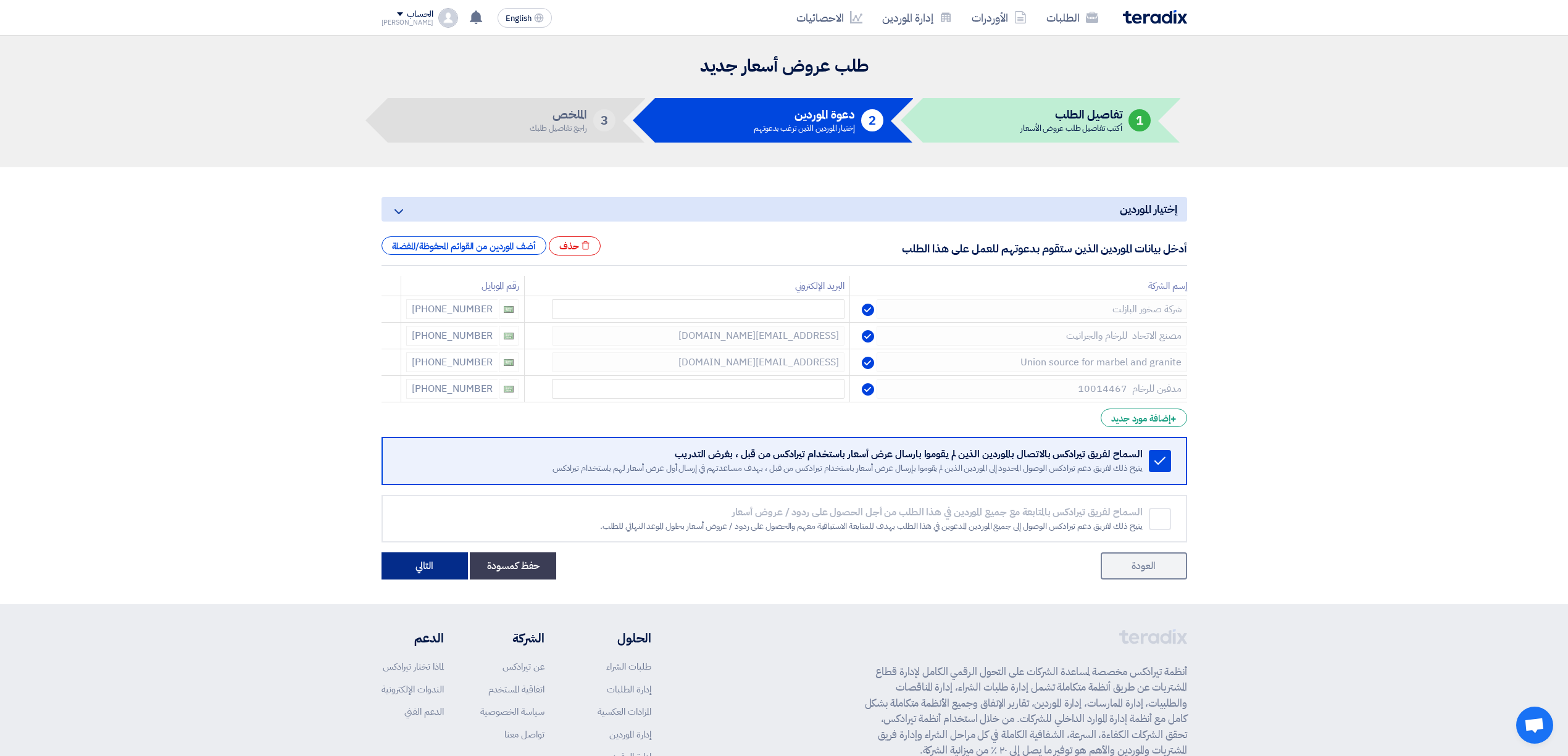
click at [426, 574] on button "التالي" at bounding box center [424, 566] width 86 height 27
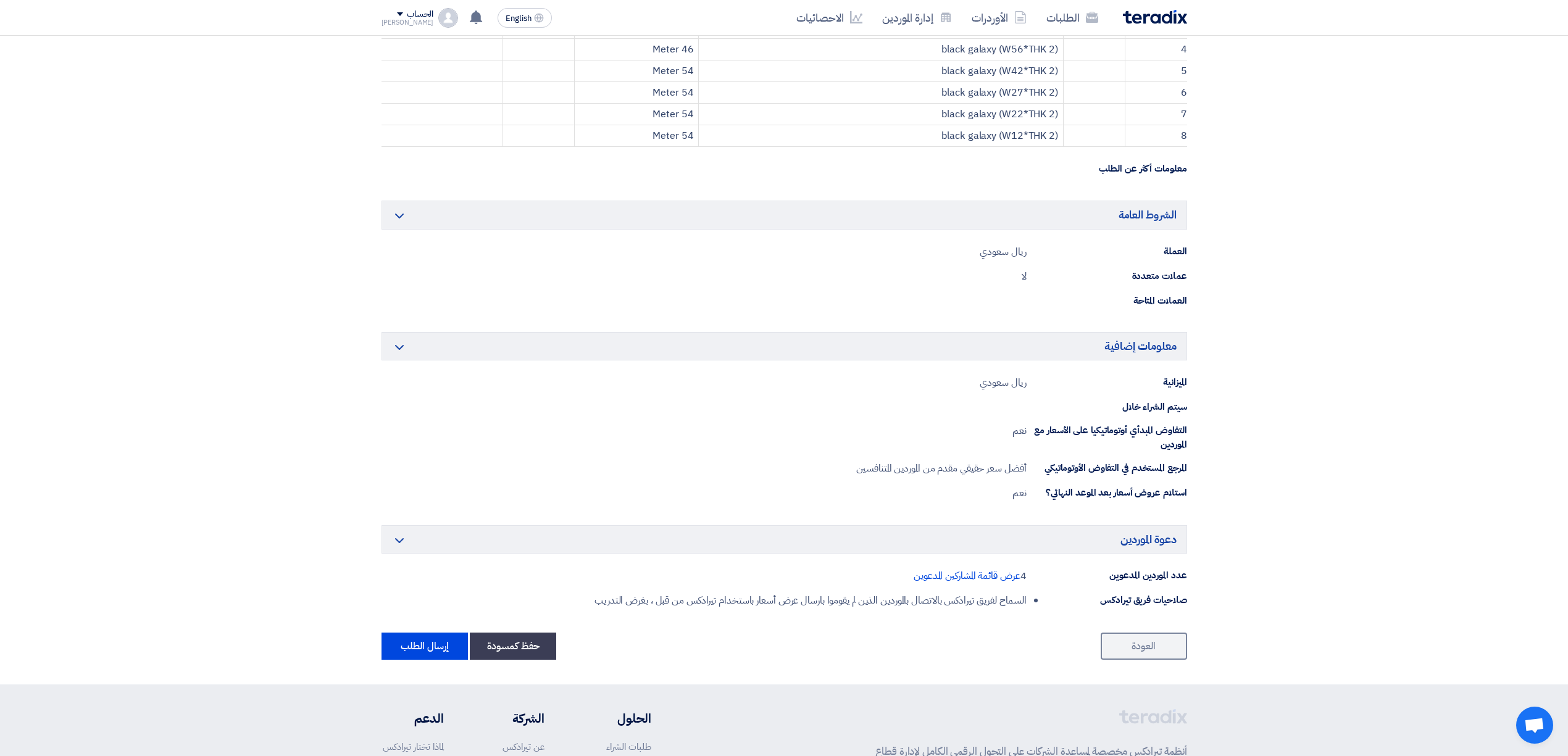
scroll to position [654, 0]
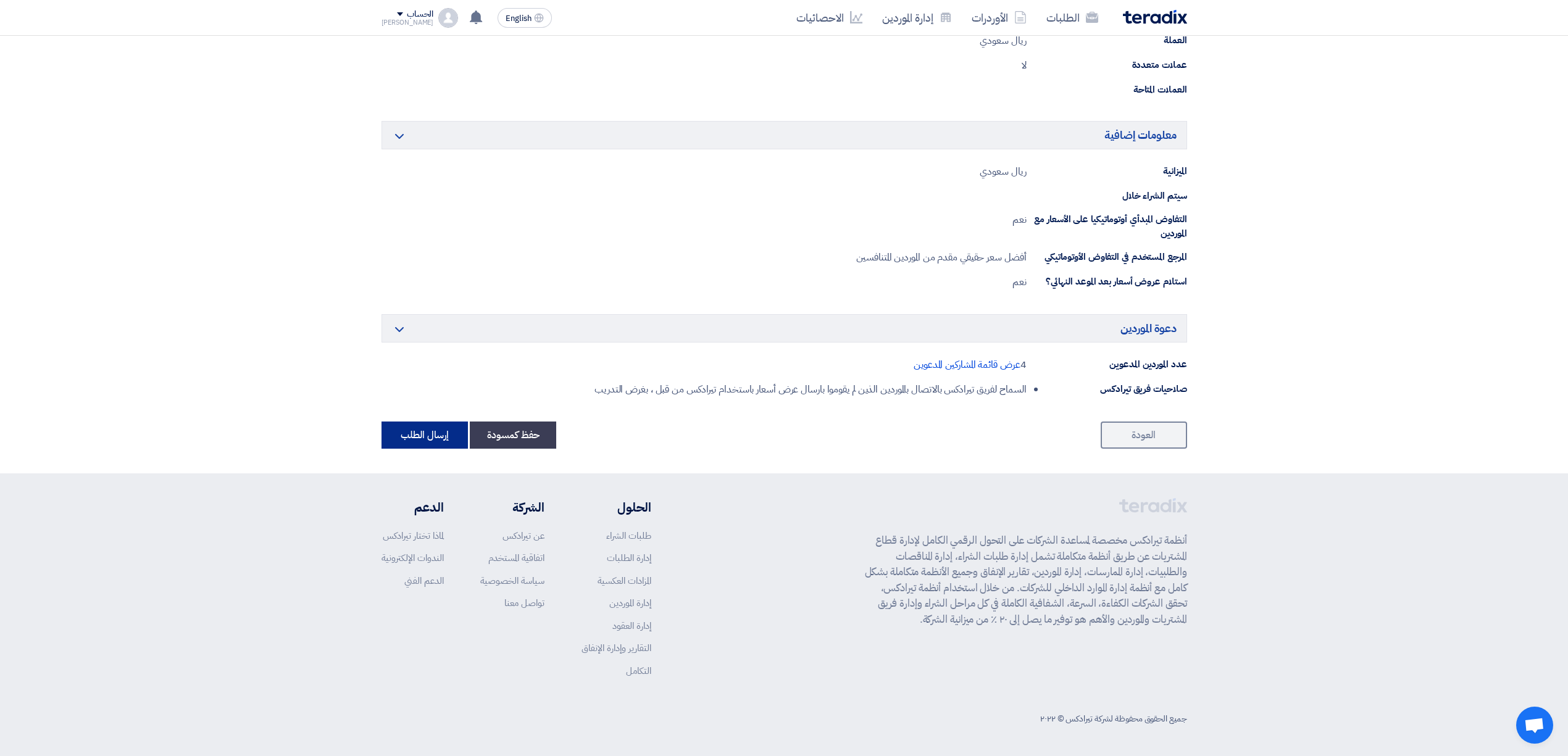
click at [421, 424] on button "إرسال الطلب" at bounding box center [424, 435] width 86 height 27
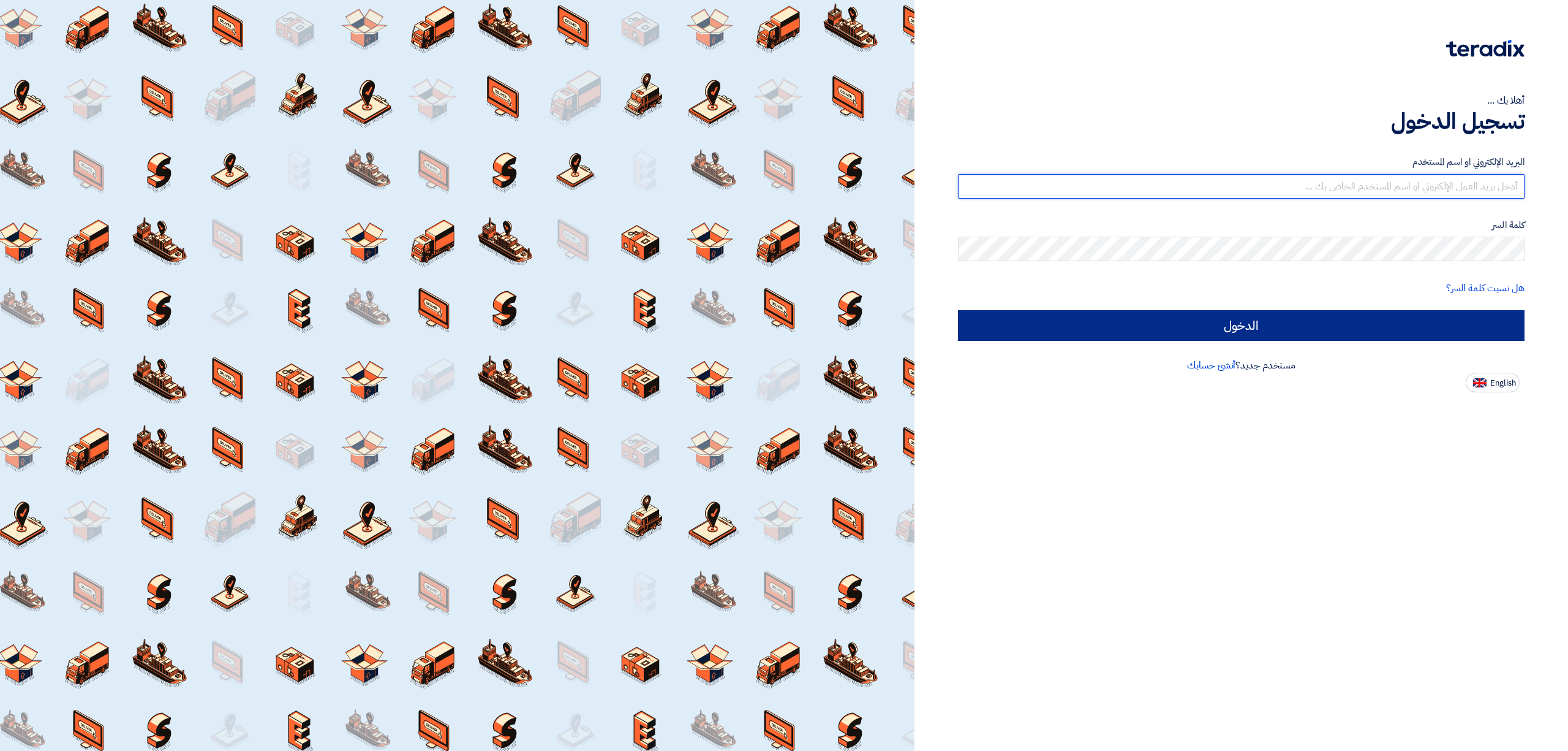
type input "[EMAIL_ADDRESS][DOMAIN_NAME]"
click at [1355, 332] on input "الدخول" at bounding box center [1241, 325] width 567 height 31
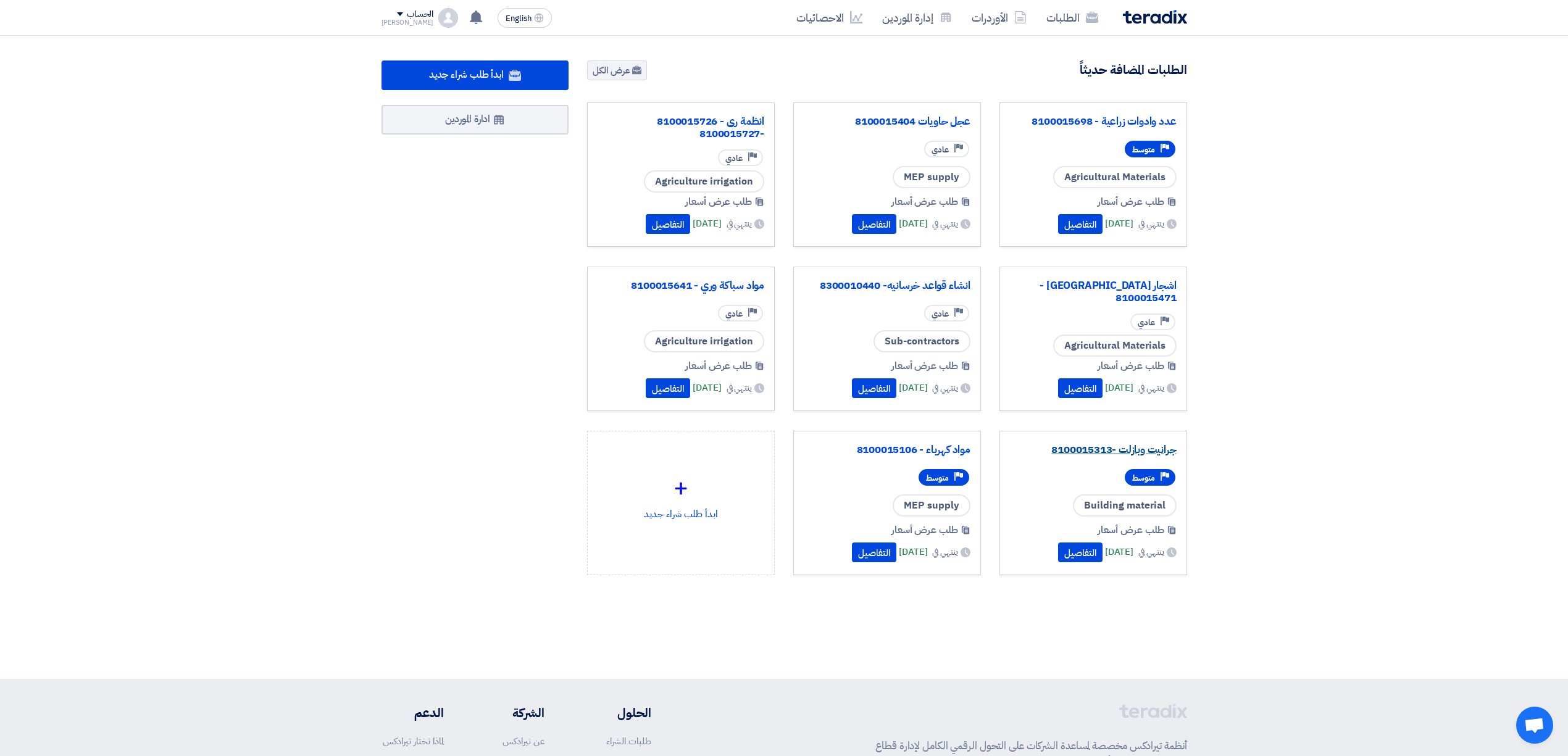
click at [1097, 449] on link "جرانيت وبازلت -8100015313" at bounding box center [1093, 450] width 166 height 13
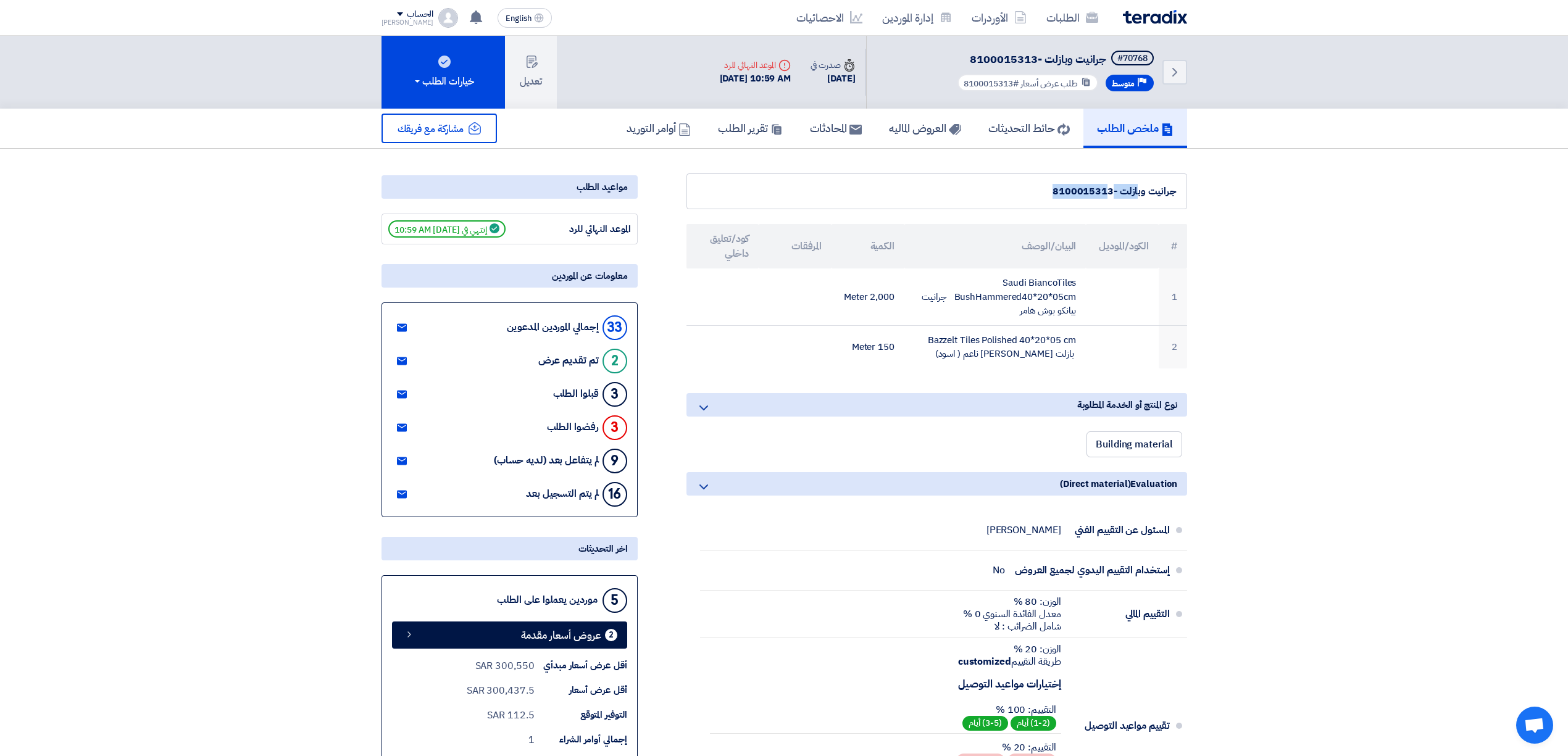
drag, startPoint x: 1114, startPoint y: 193, endPoint x: 1217, endPoint y: 200, distance: 103.2
click at [1217, 200] on section "جرانيت وبازلت -8100015313 # الكود/الموديل البيان/الوصف الكمية المرفقات كود/تعلي…" at bounding box center [784, 735] width 1568 height 1174
copy div "جرانيت وبازلت -"
click at [522, 67] on button "تعديل" at bounding box center [531, 72] width 51 height 73
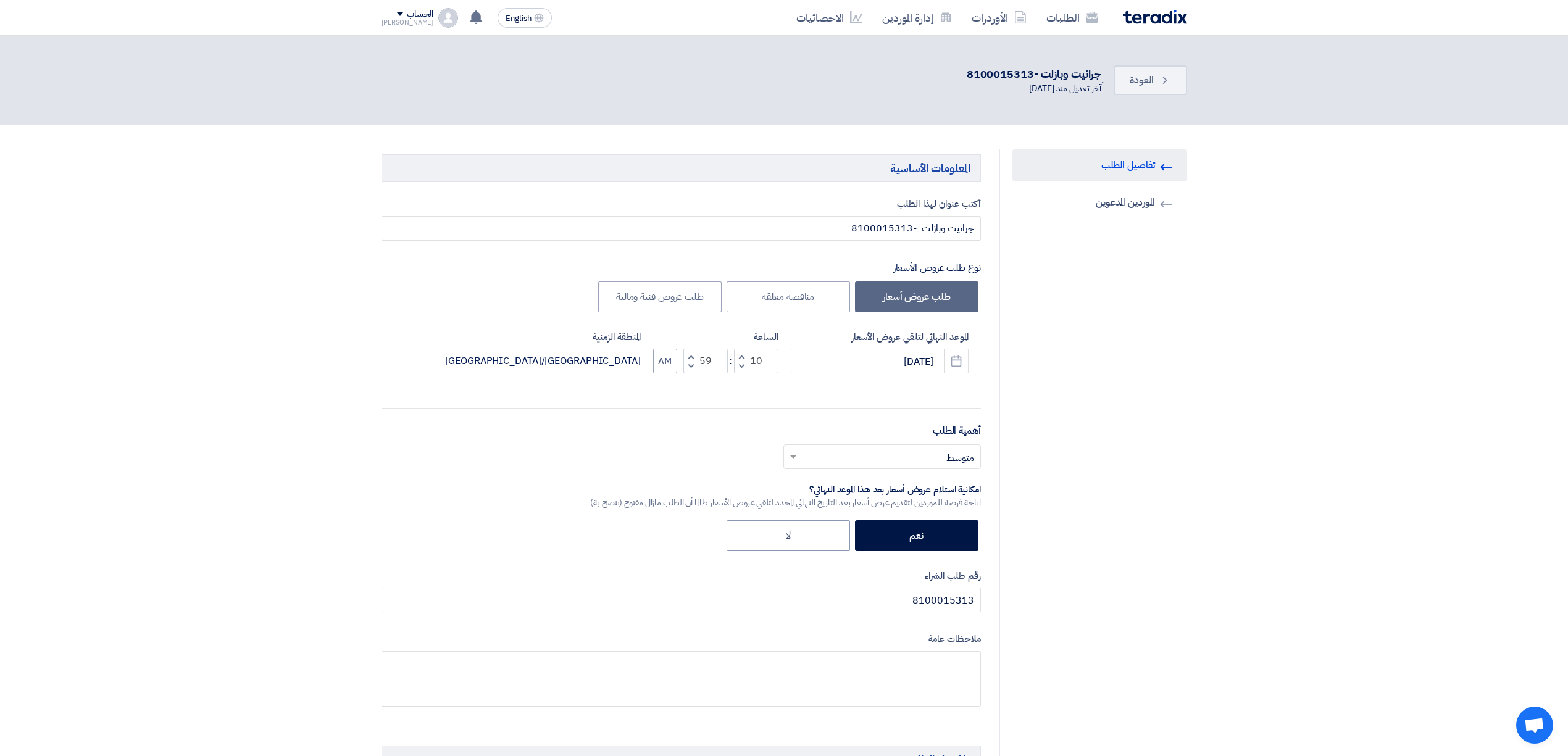
click at [397, 15] on span at bounding box center [400, 14] width 6 height 4
click at [450, 142] on link "الإعدادات" at bounding box center [446, 146] width 108 height 14
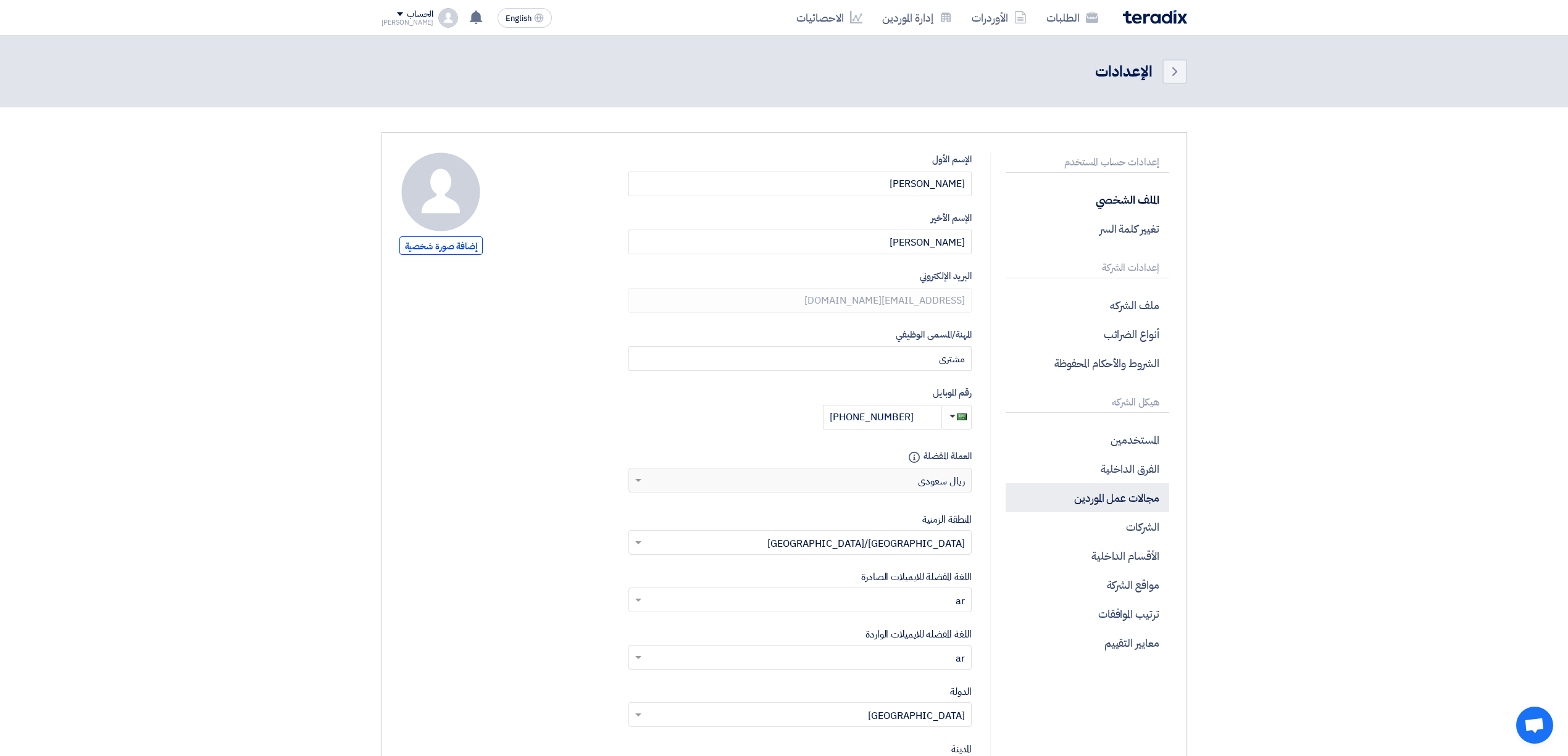
click at [1118, 494] on p "مجالات عمل الموردين" at bounding box center [1087, 497] width 163 height 29
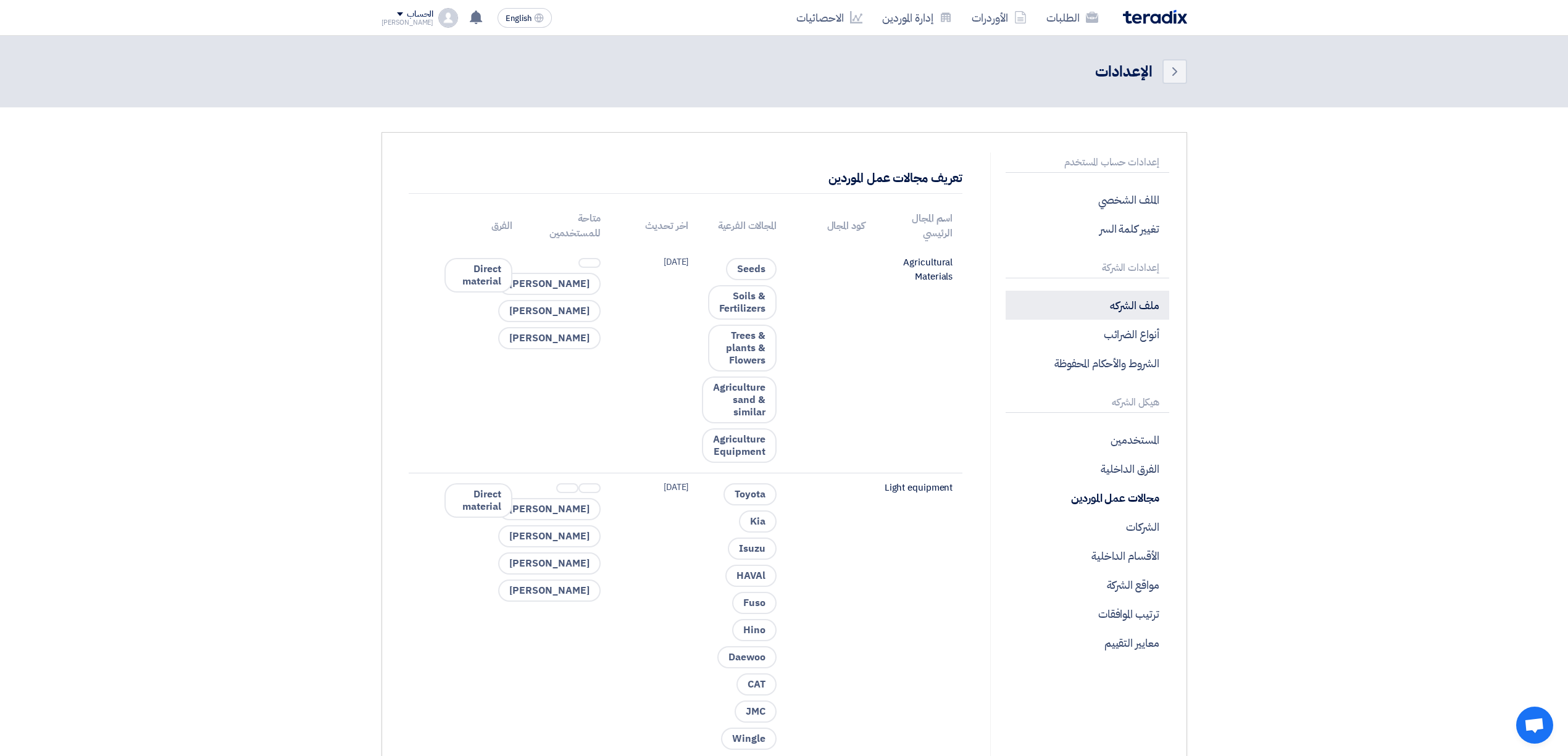
click at [1092, 303] on p "ملف الشركه" at bounding box center [1087, 305] width 163 height 29
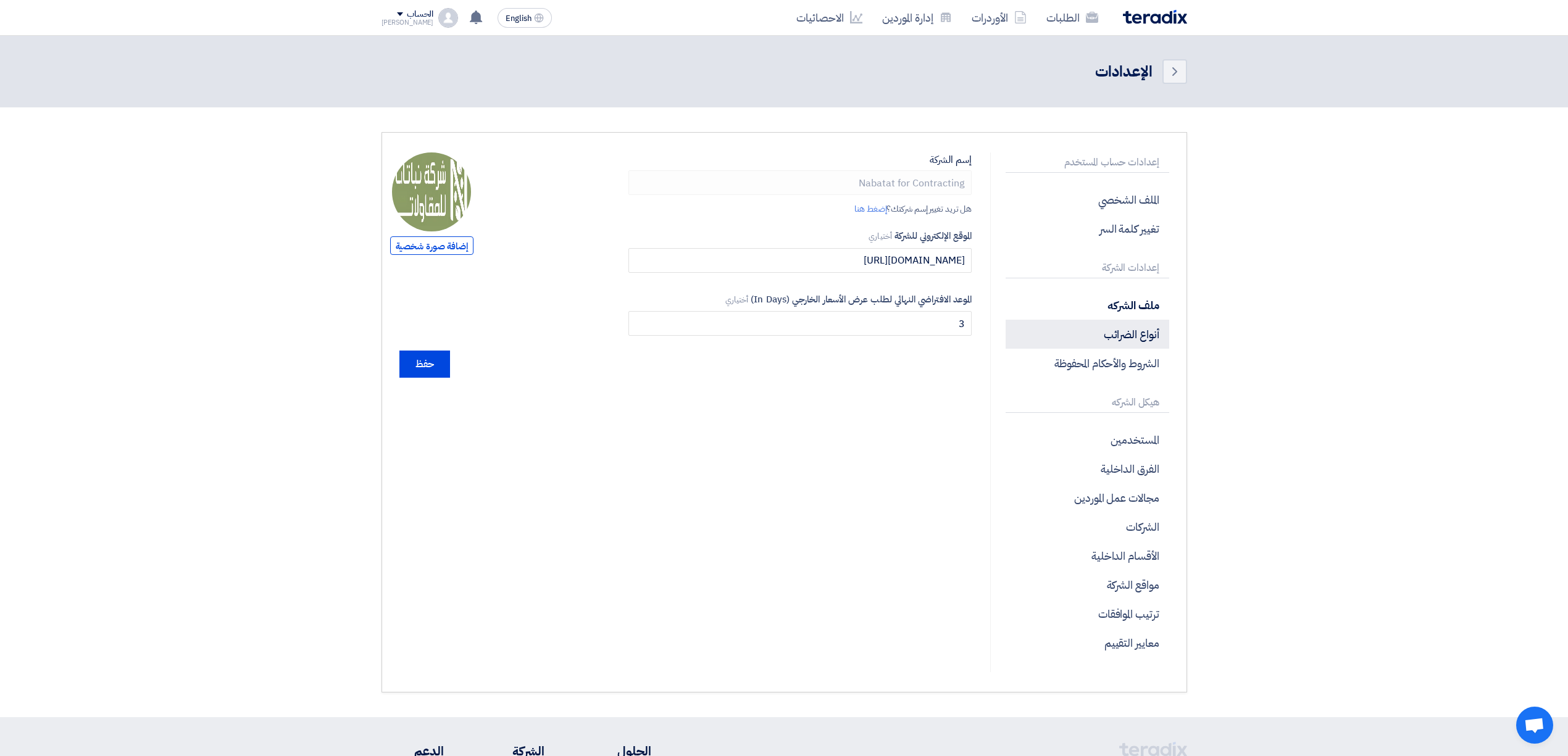
click at [1065, 336] on p "أنواع الضرائب" at bounding box center [1087, 334] width 163 height 29
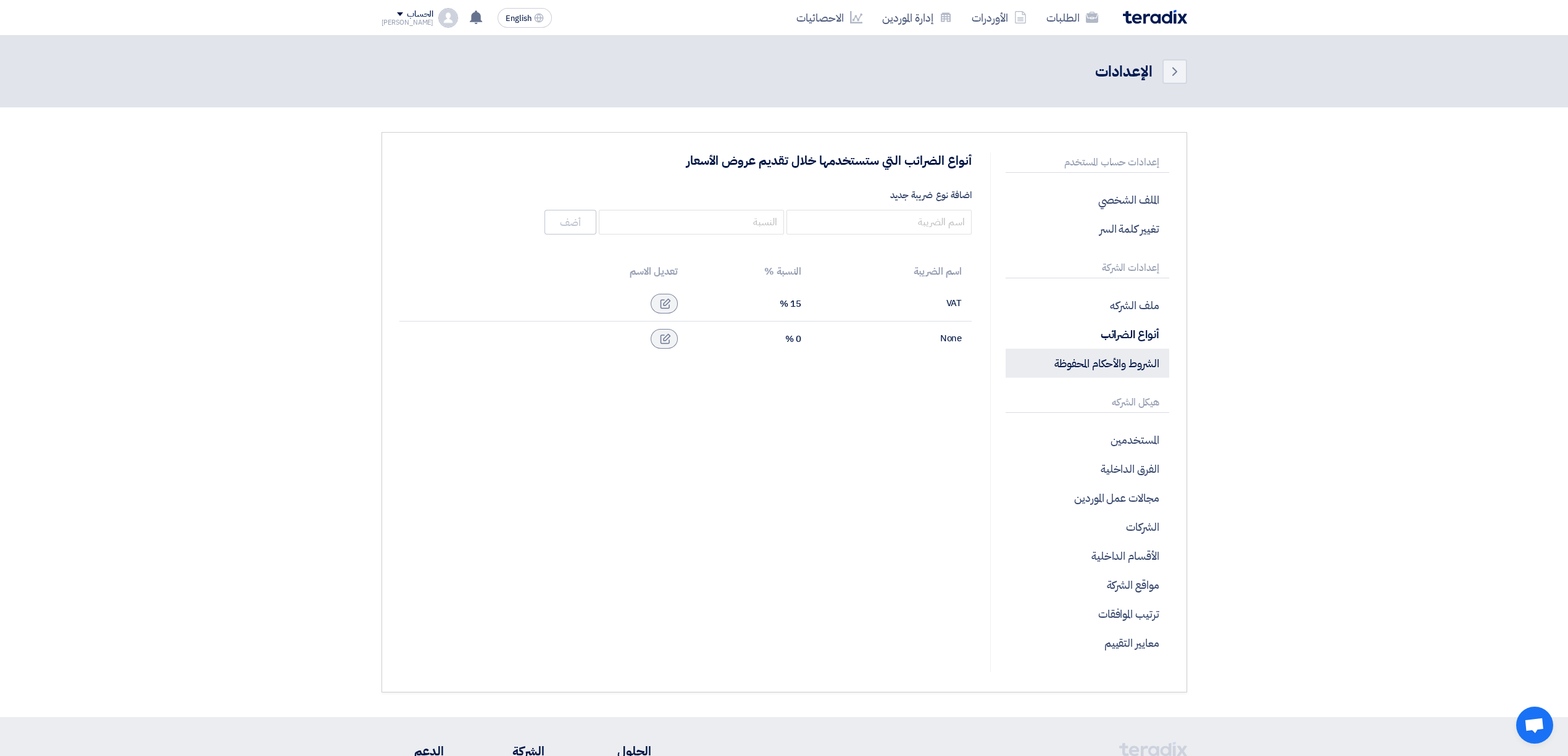
click at [1098, 374] on p "الشروط والأحكام المحفوظة" at bounding box center [1087, 363] width 163 height 29
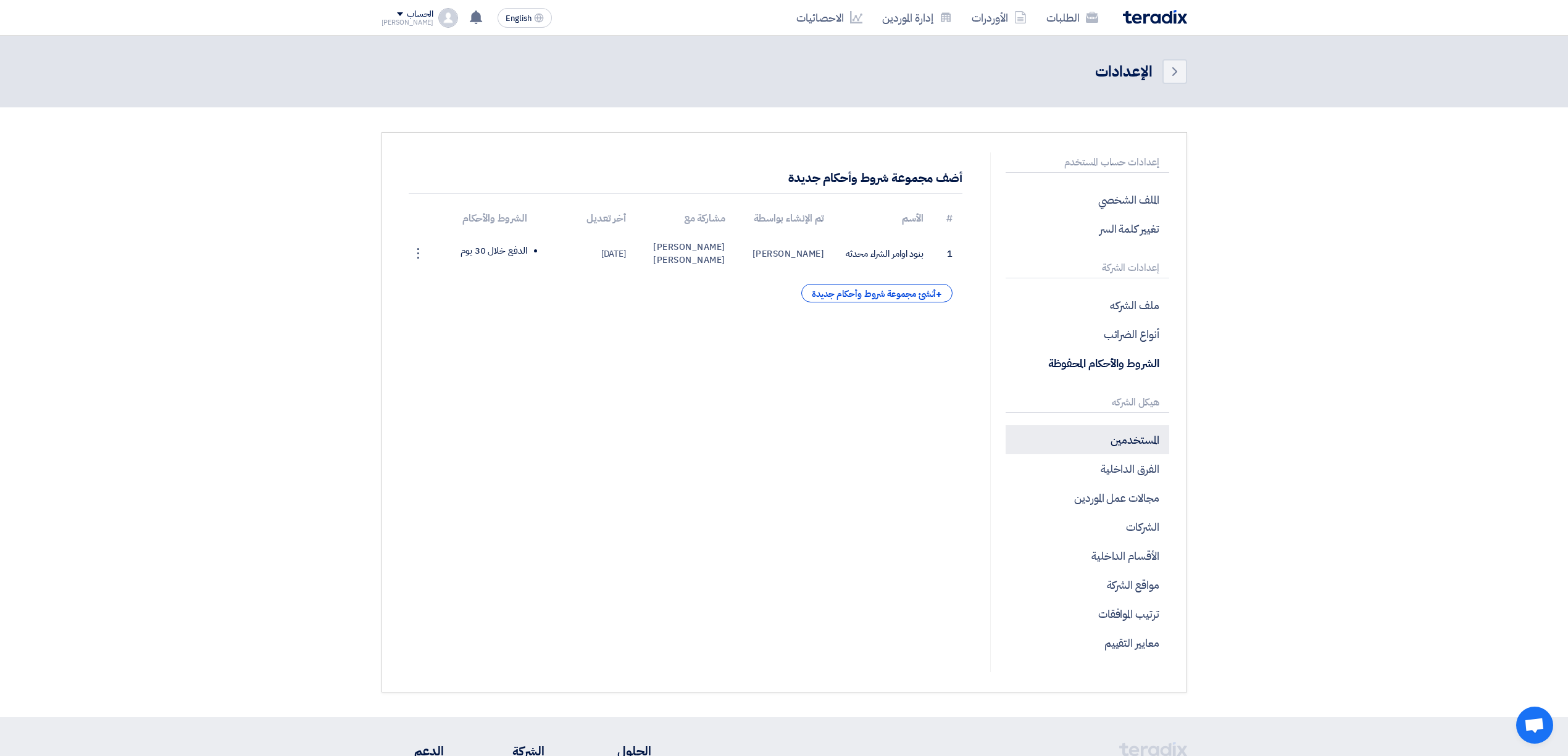
click at [1107, 445] on p "المستخدمين" at bounding box center [1087, 439] width 163 height 29
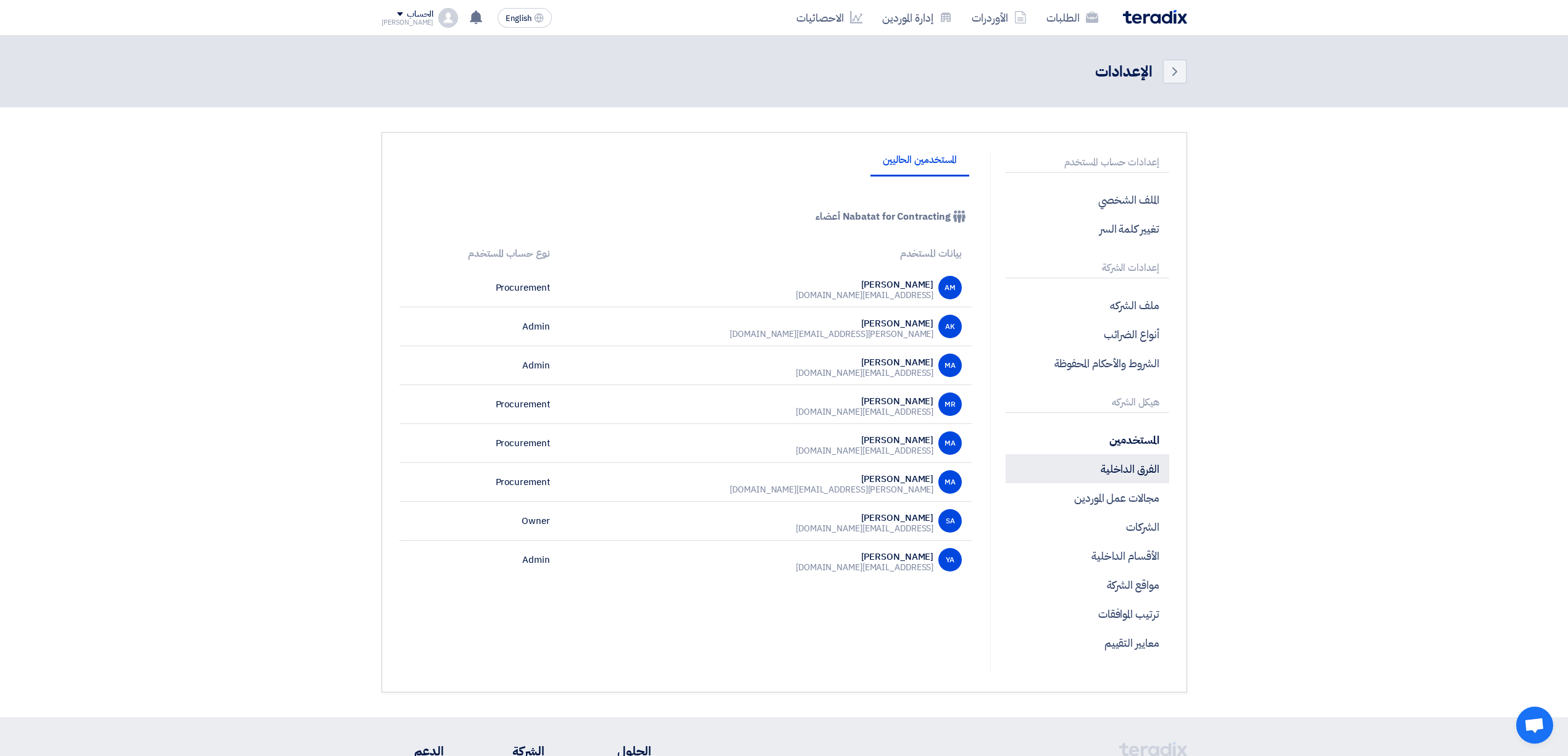
click at [1092, 475] on p "الفرق الداخلية" at bounding box center [1087, 469] width 163 height 29
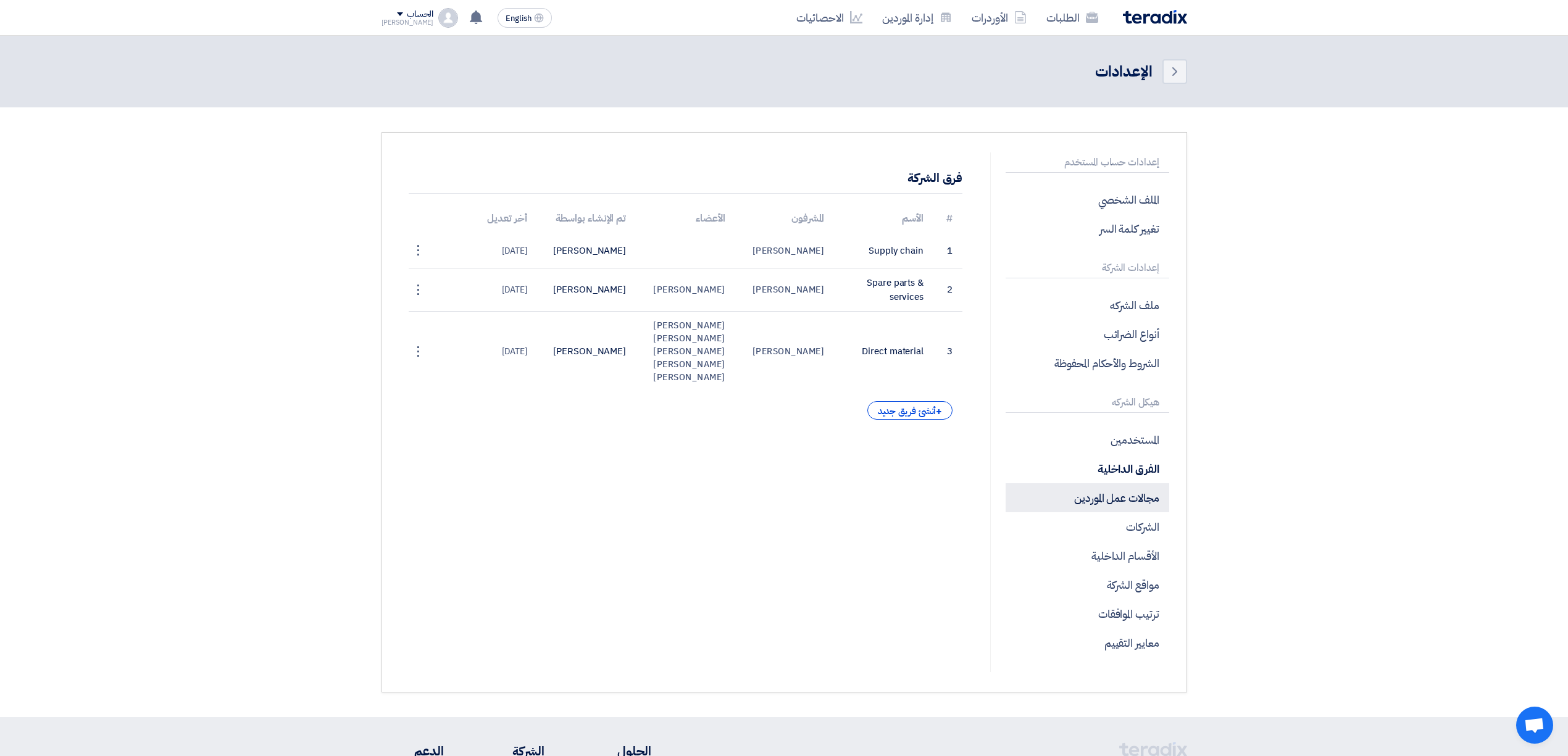
click at [1084, 494] on p "مجالات عمل الموردين" at bounding box center [1087, 497] width 163 height 29
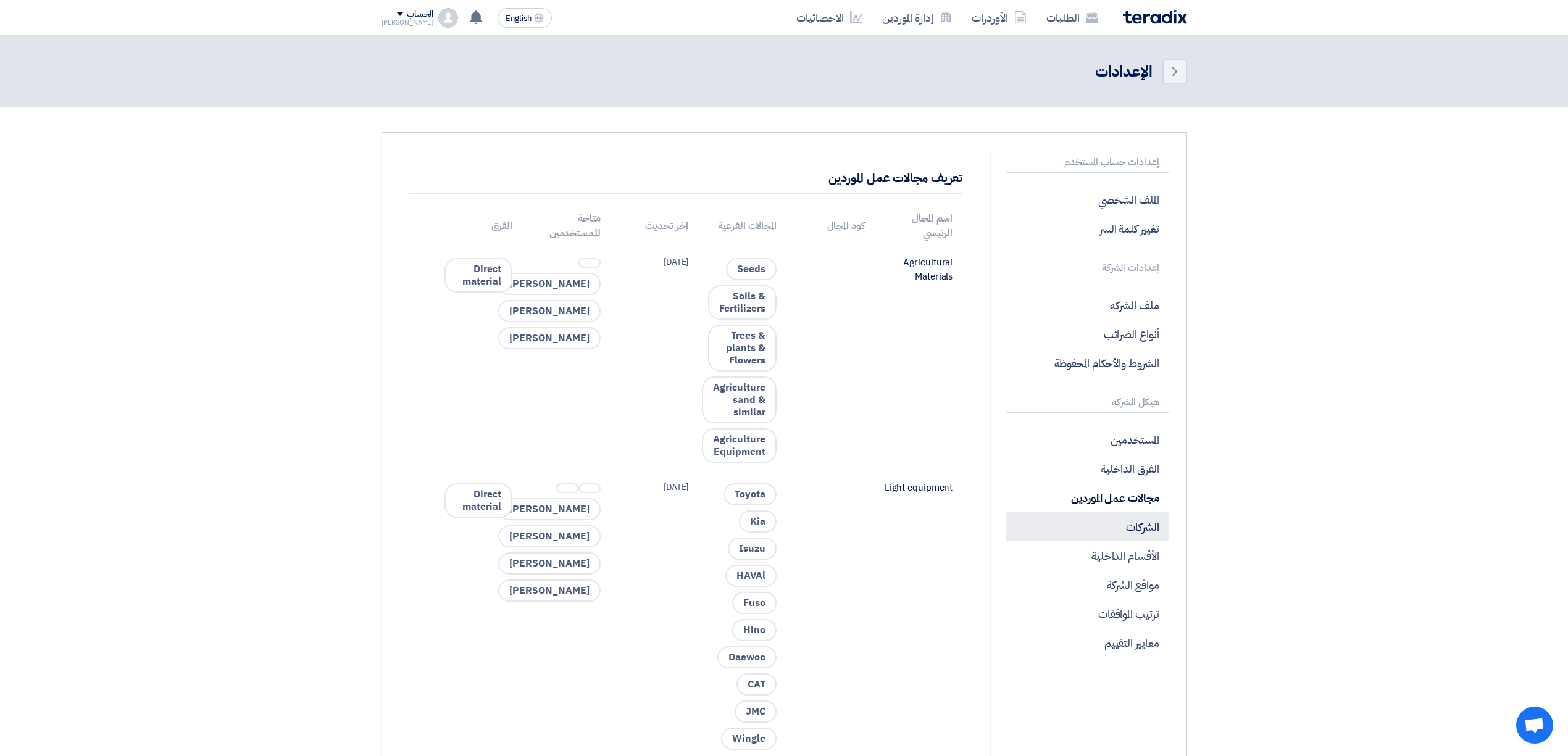
click at [1106, 526] on p "الشركات" at bounding box center [1087, 526] width 163 height 29
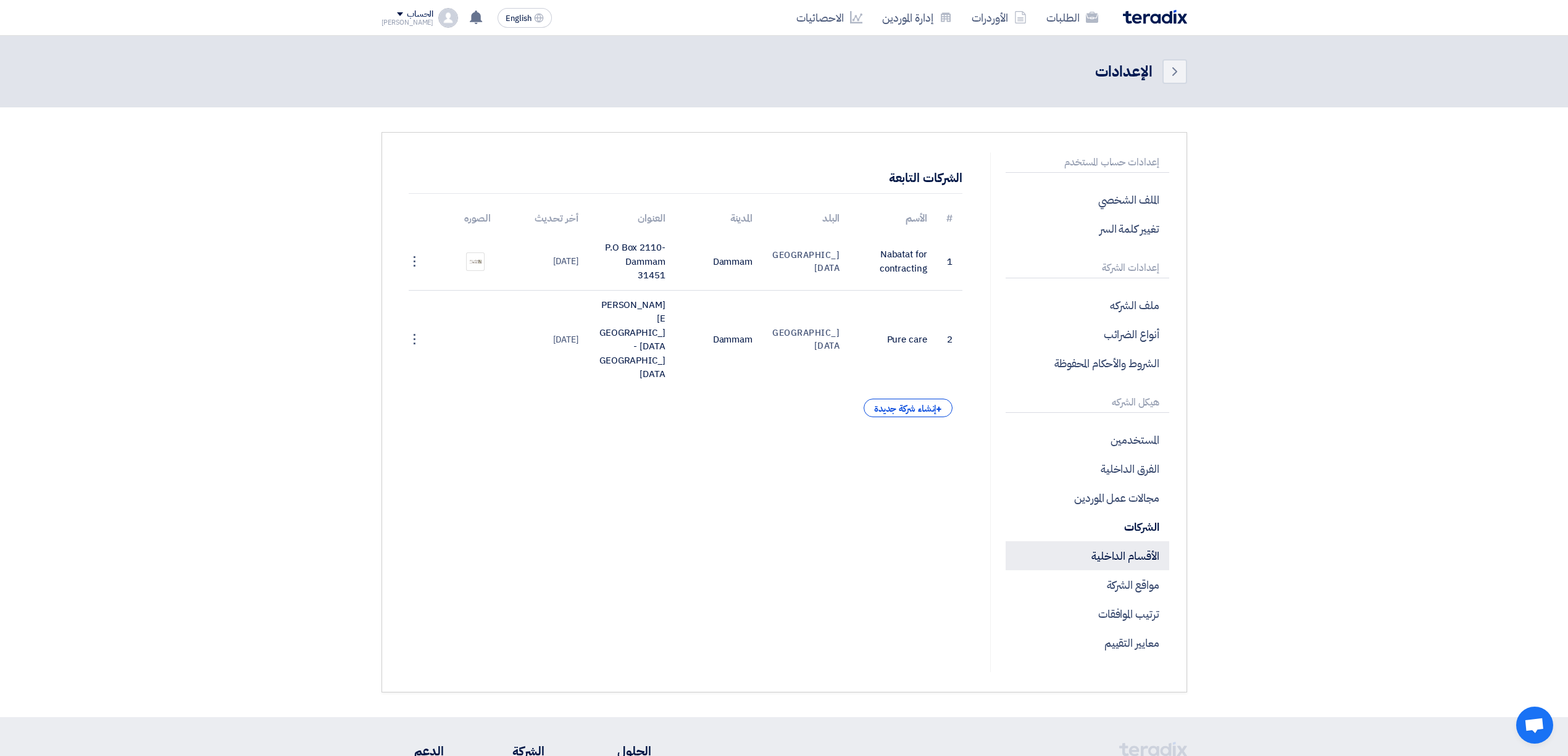
click at [1094, 557] on p "الأقسام الداخلية" at bounding box center [1087, 556] width 163 height 29
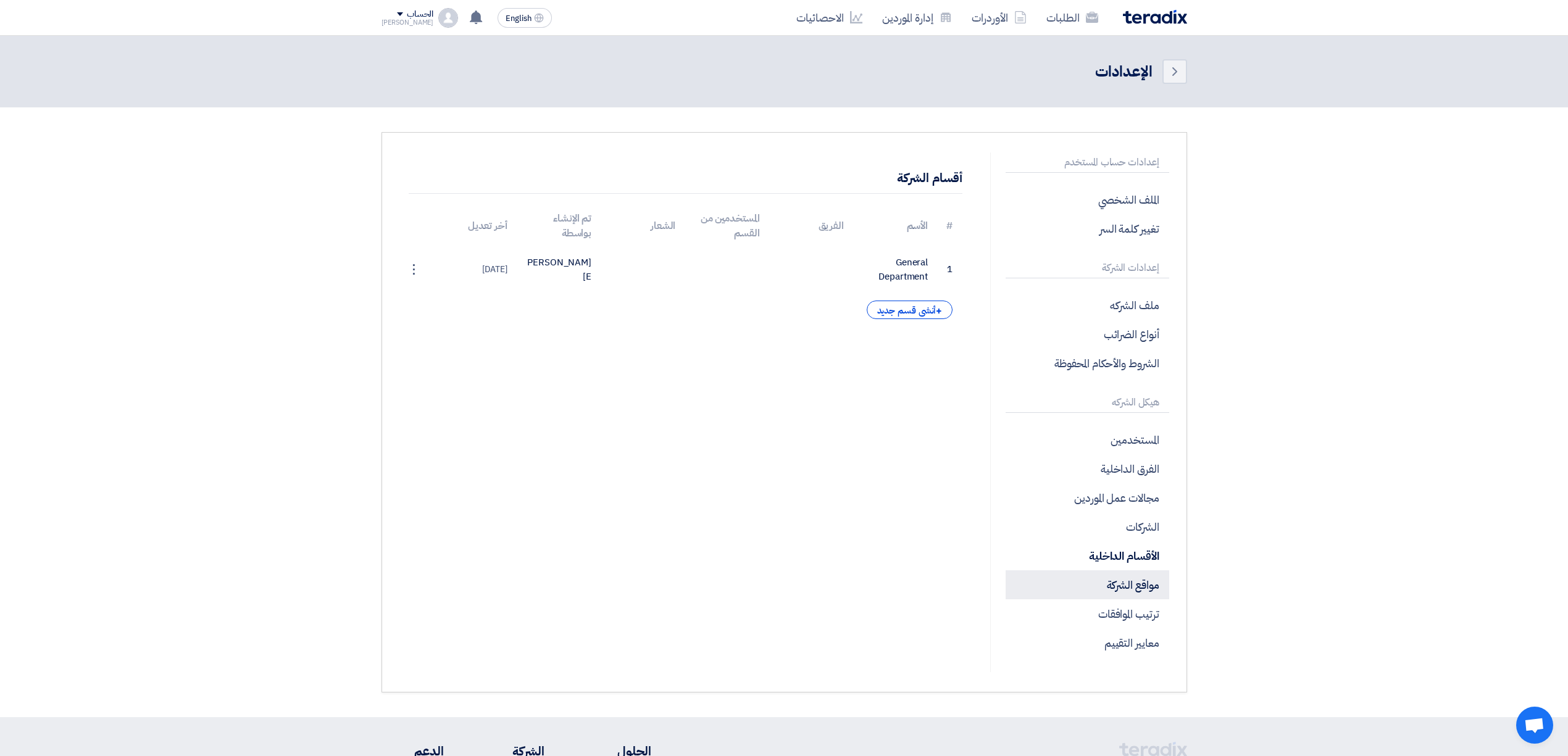
click at [1100, 580] on p "مواقع الشركة" at bounding box center [1087, 584] width 163 height 29
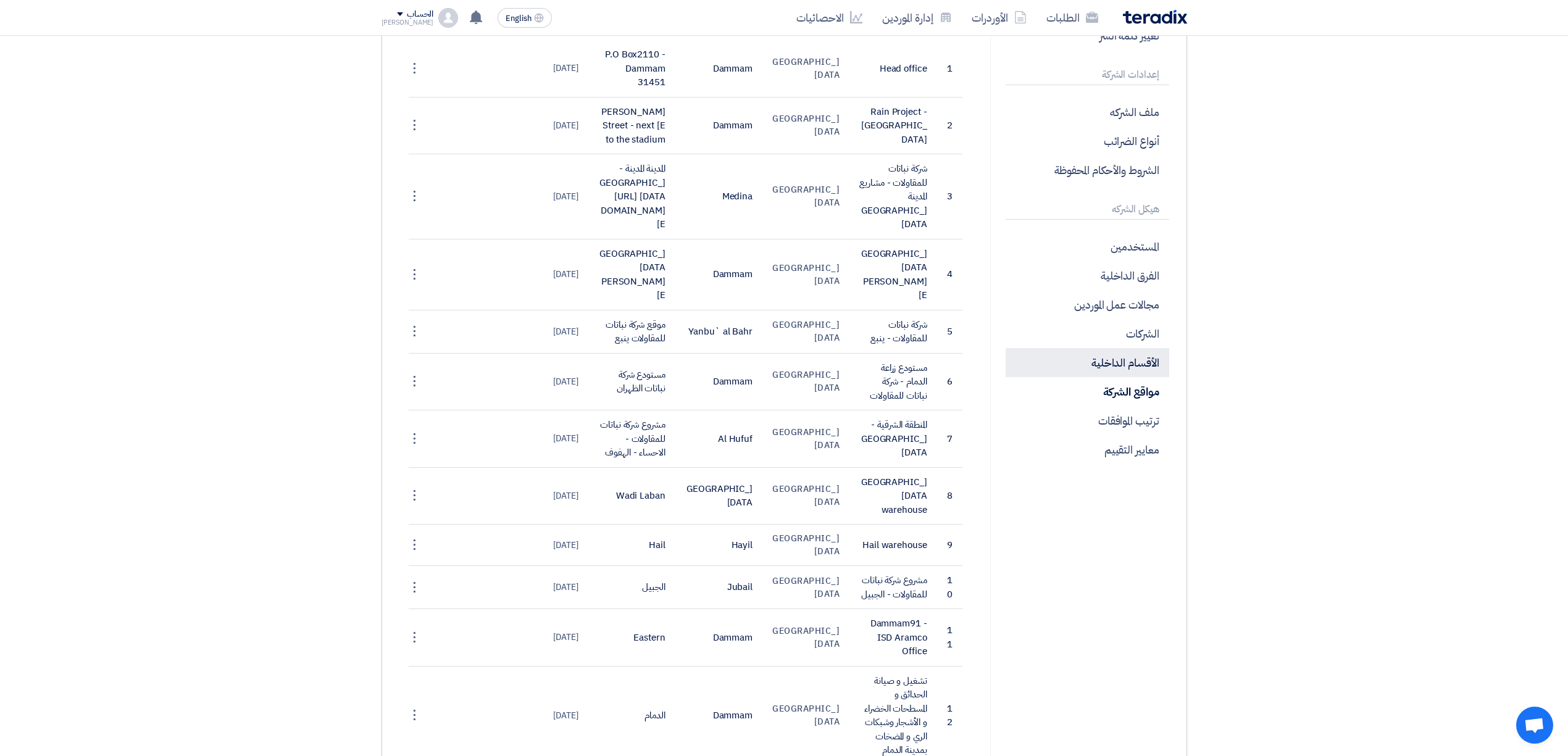
scroll to position [164, 0]
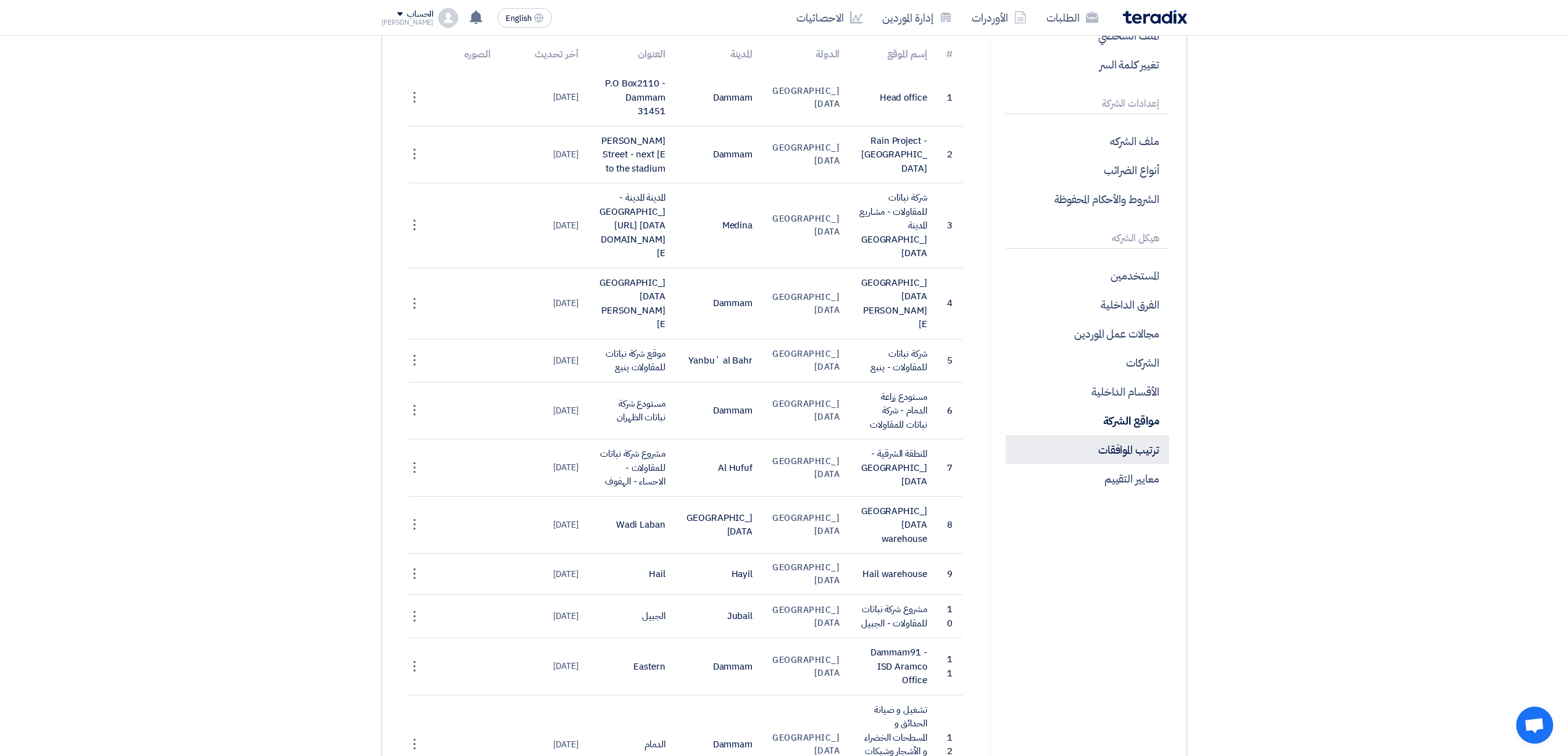
click at [1132, 460] on p "ترتيب الموافقات" at bounding box center [1087, 450] width 163 height 29
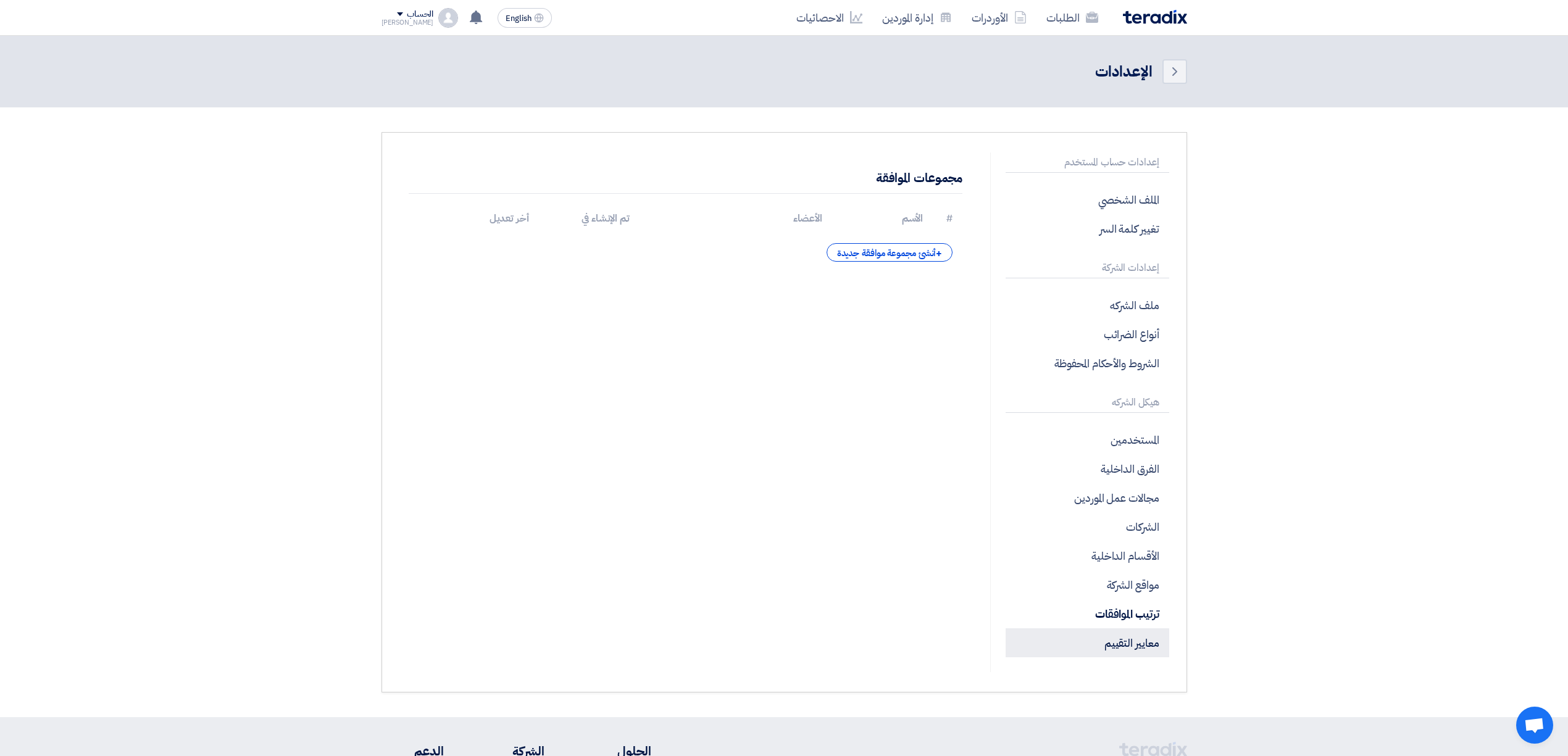
click at [1113, 640] on p "معايير التقييم" at bounding box center [1087, 642] width 163 height 29
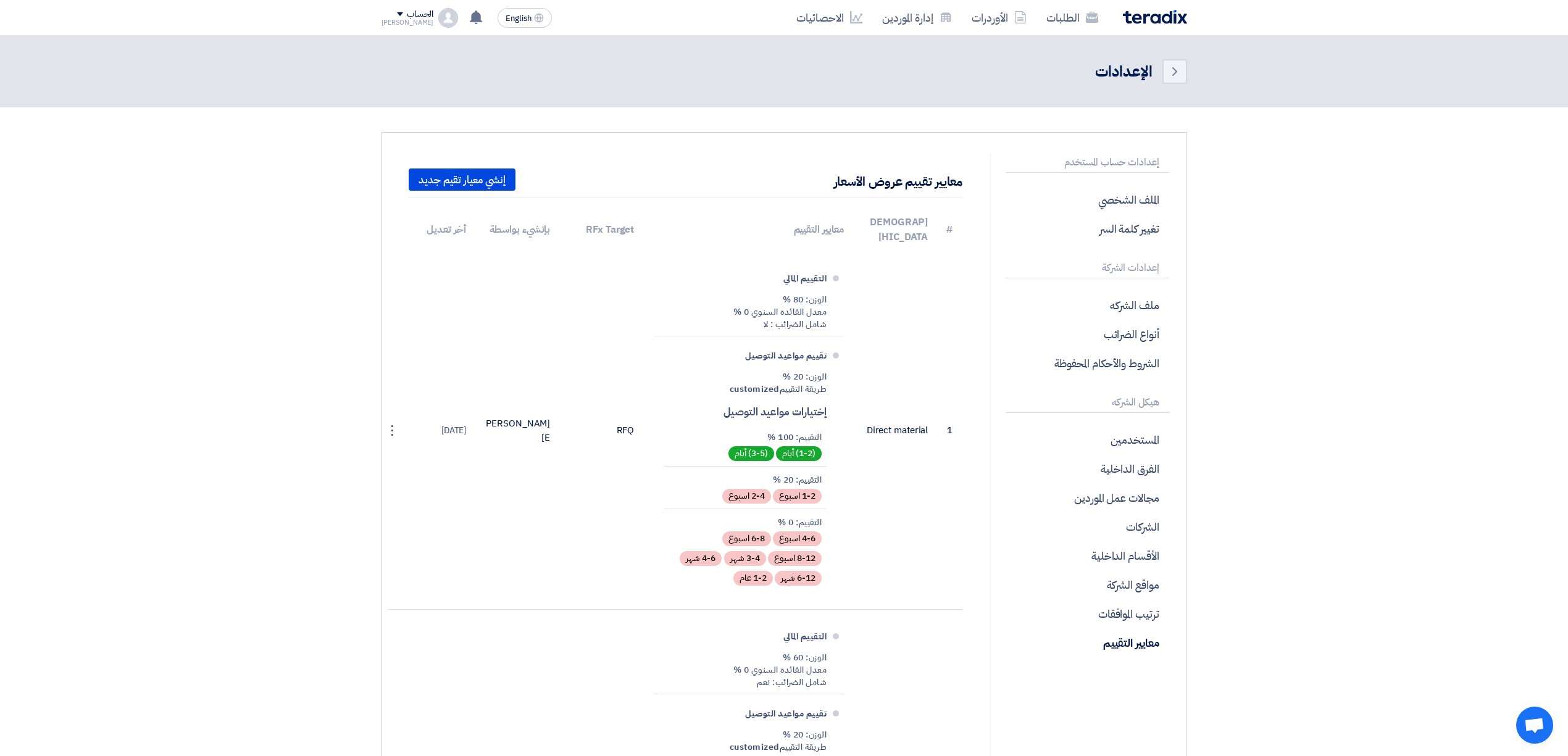
click at [1156, 22] on img at bounding box center [1155, 17] width 64 height 14
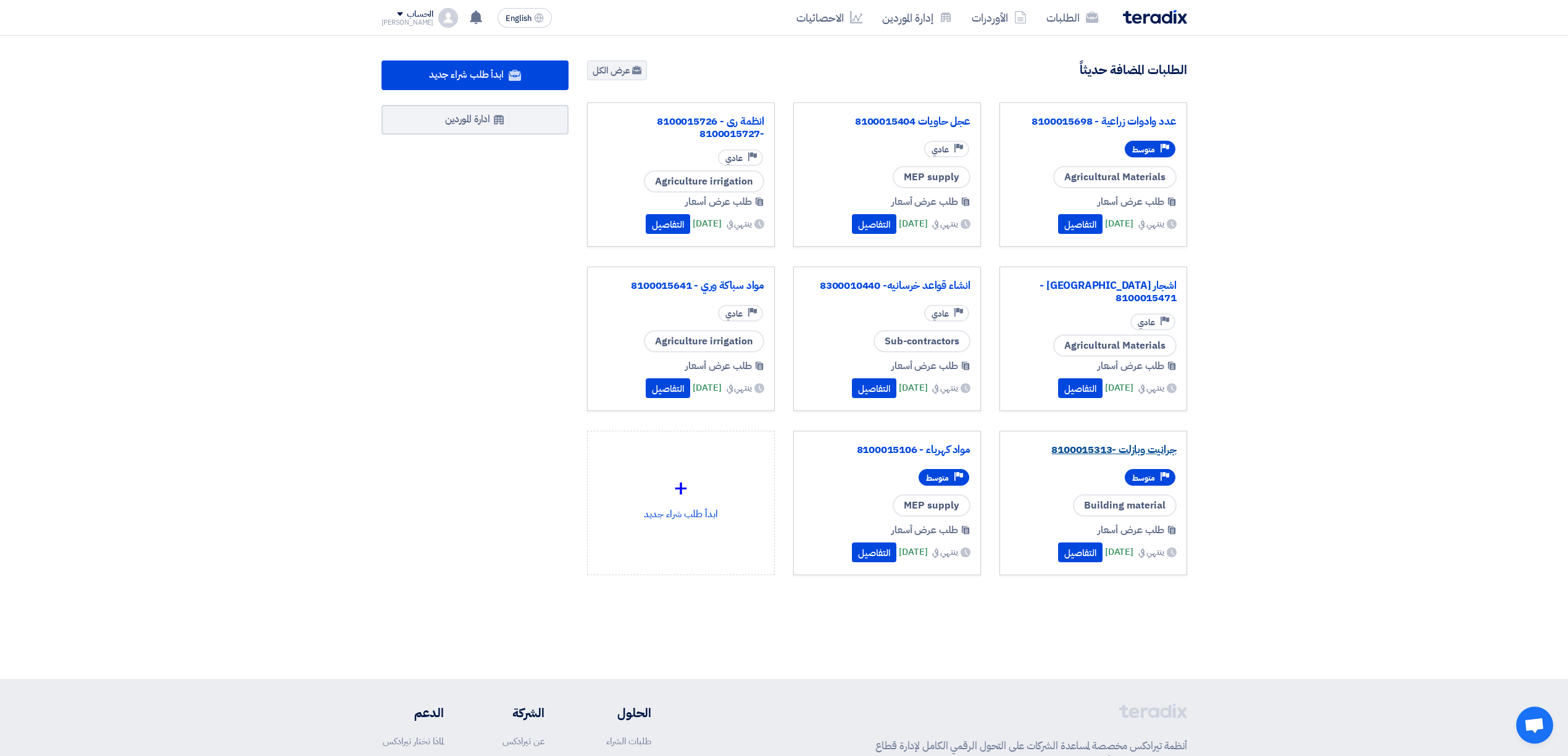
click at [1132, 455] on link "جرانيت وبازلت -8100015313" at bounding box center [1093, 450] width 166 height 13
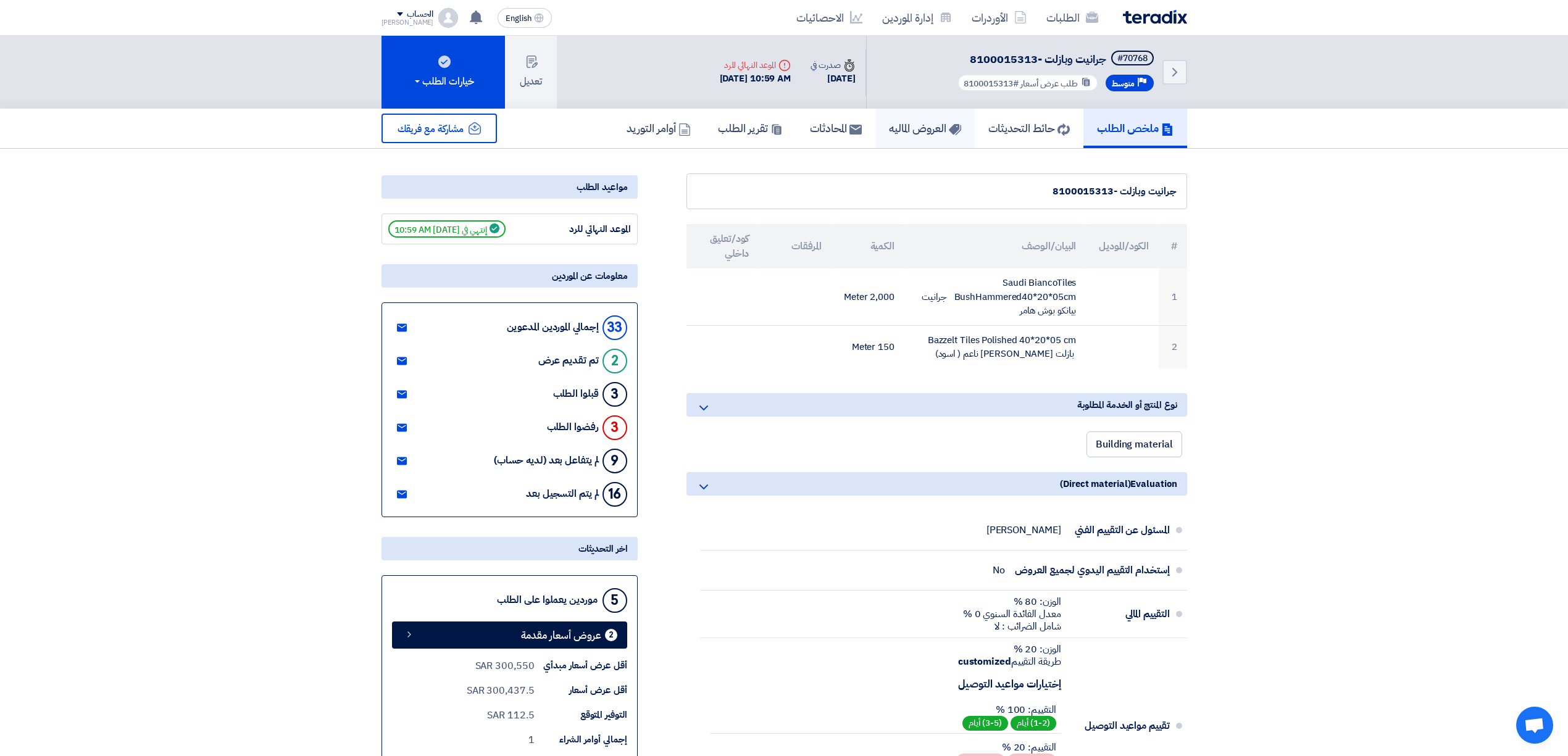
click at [892, 121] on h5 "العروض الماليه" at bounding box center [924, 128] width 72 height 14
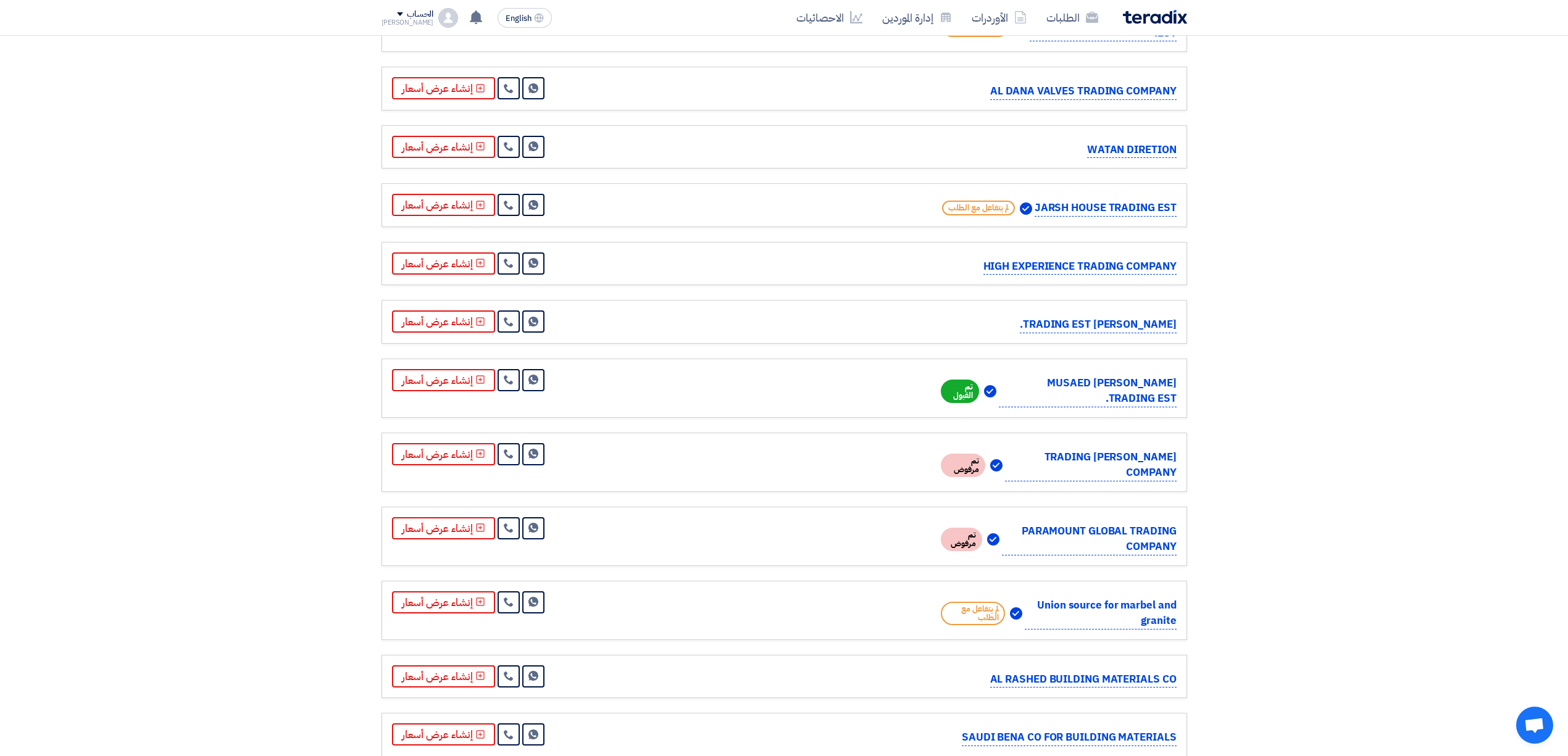
scroll to position [822, 0]
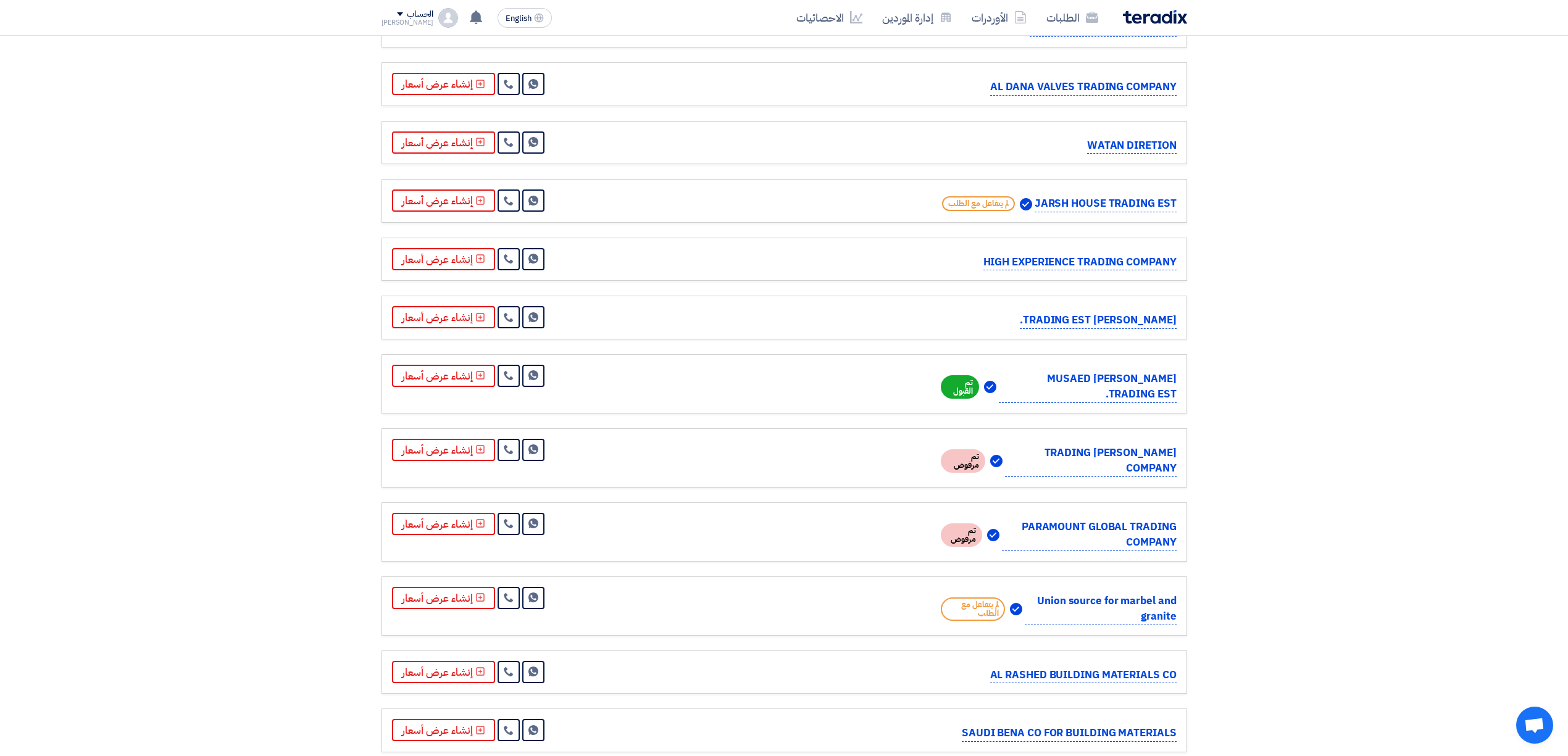
drag, startPoint x: 1015, startPoint y: 398, endPoint x: 1188, endPoint y: 422, distance: 174.7
click at [1188, 422] on div "مرسل بواسطة: – المشتري (Mohamed Anwar) عرض أسعار رقم: TX_70768_2242779_1 Contac…" at bounding box center [784, 508] width 824 height 2138
click at [1163, 403] on p "[PERSON_NAME] [PERSON_NAME] TRADING EST." at bounding box center [1087, 386] width 177 height 32
drag, startPoint x: 1160, startPoint y: 420, endPoint x: 1009, endPoint y: 401, distance: 152.2
click at [1009, 401] on p "[PERSON_NAME] [PERSON_NAME] TRADING EST." at bounding box center [1087, 386] width 177 height 32
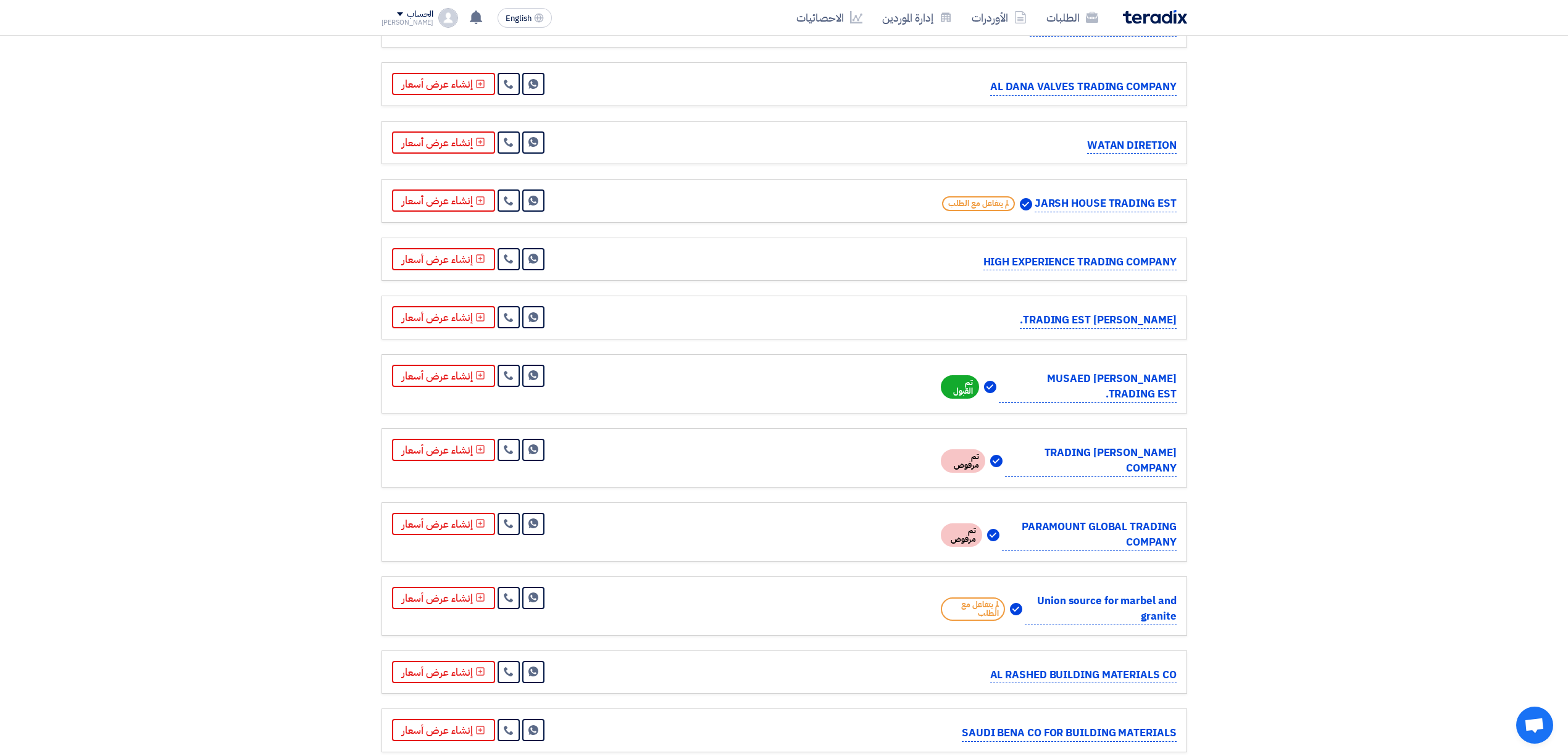
click at [1009, 401] on p "[PERSON_NAME] [PERSON_NAME] TRADING EST." at bounding box center [1087, 386] width 177 height 32
click at [1010, 401] on p "[PERSON_NAME] [PERSON_NAME] TRADING EST." at bounding box center [1087, 386] width 177 height 32
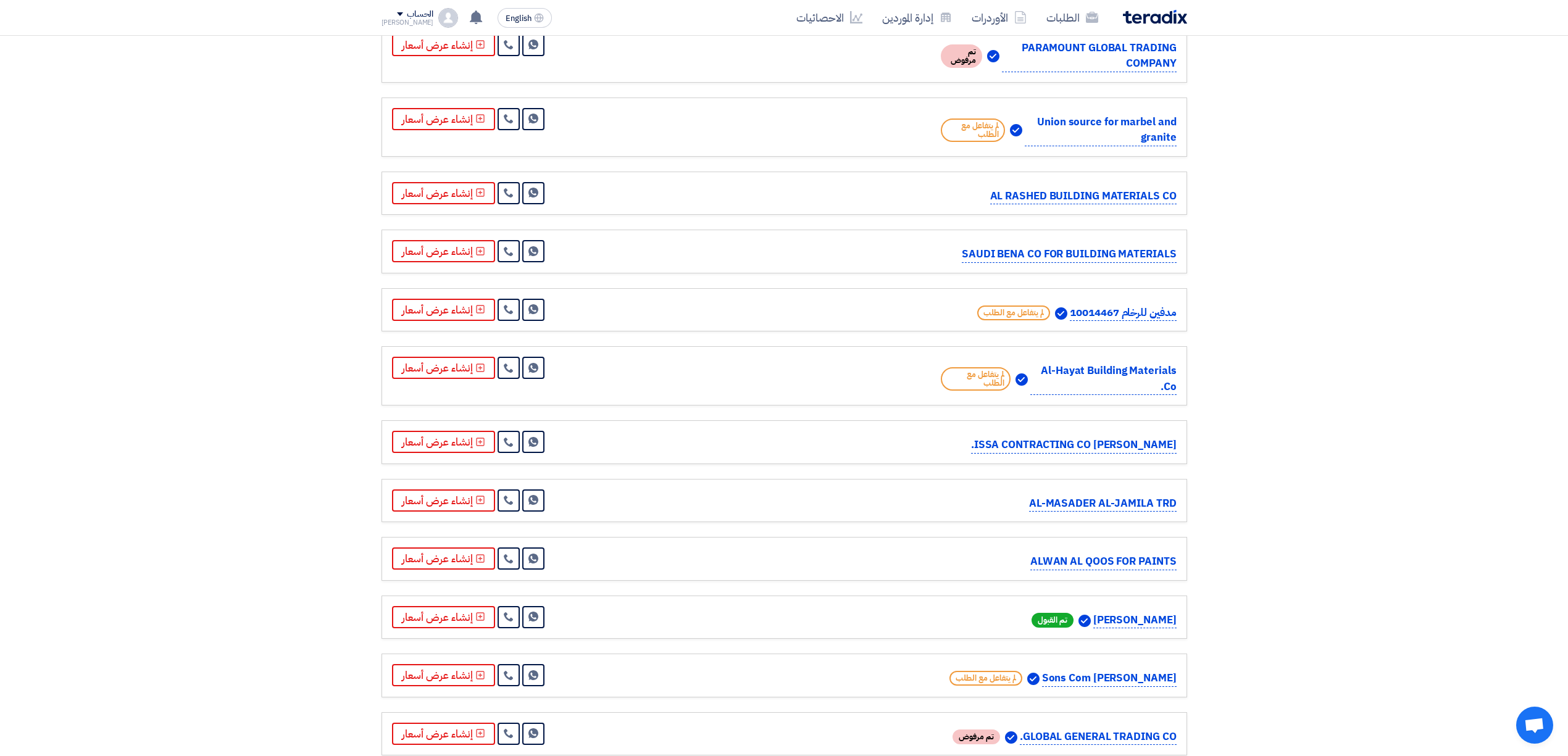
scroll to position [1031, 0]
